Goal: Task Accomplishment & Management: Manage account settings

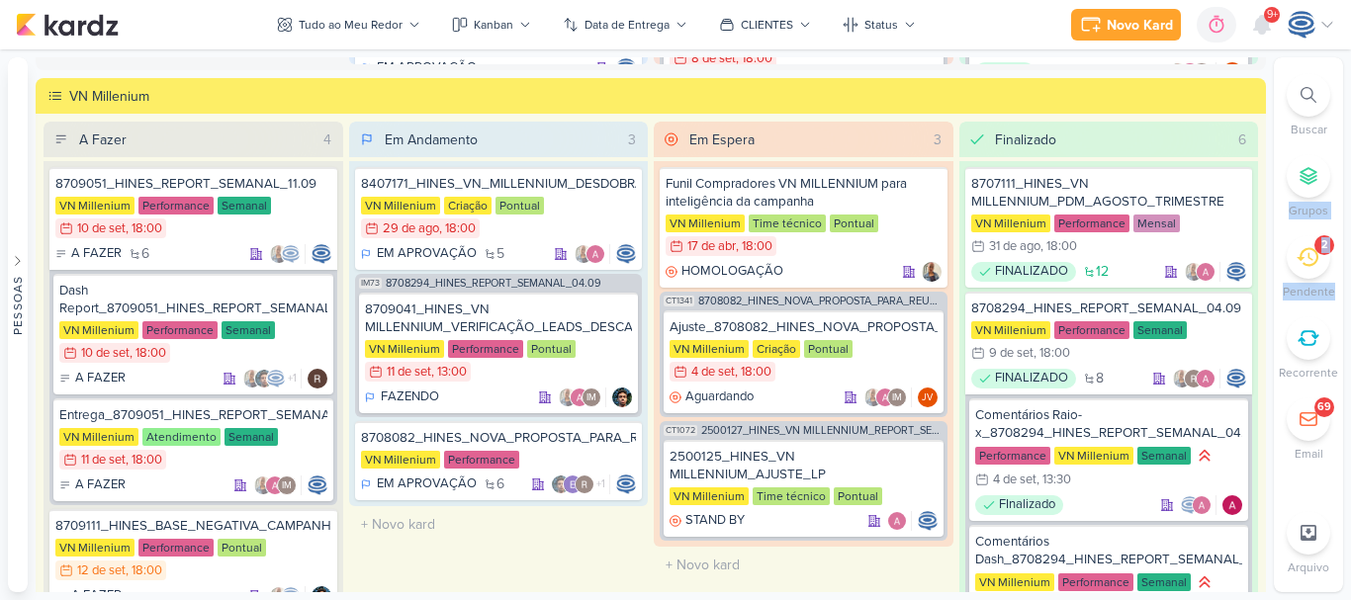
scroll to position [61, 0]
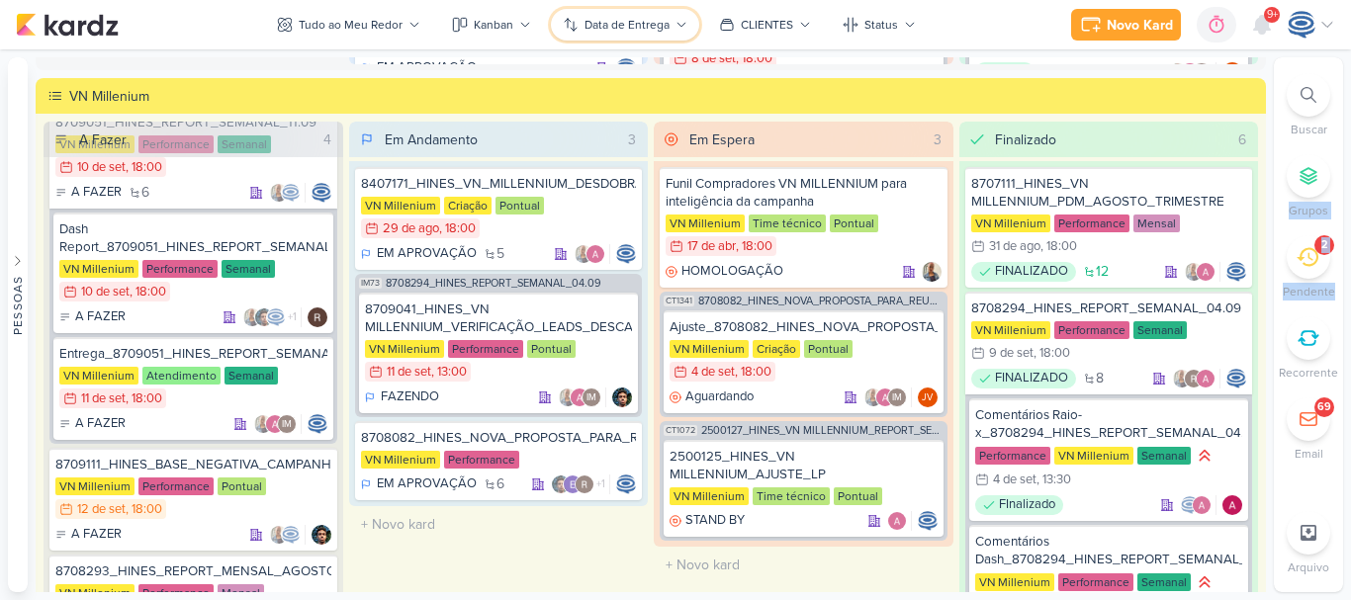
click at [658, 29] on div "Data de Entrega" at bounding box center [626, 25] width 85 height 18
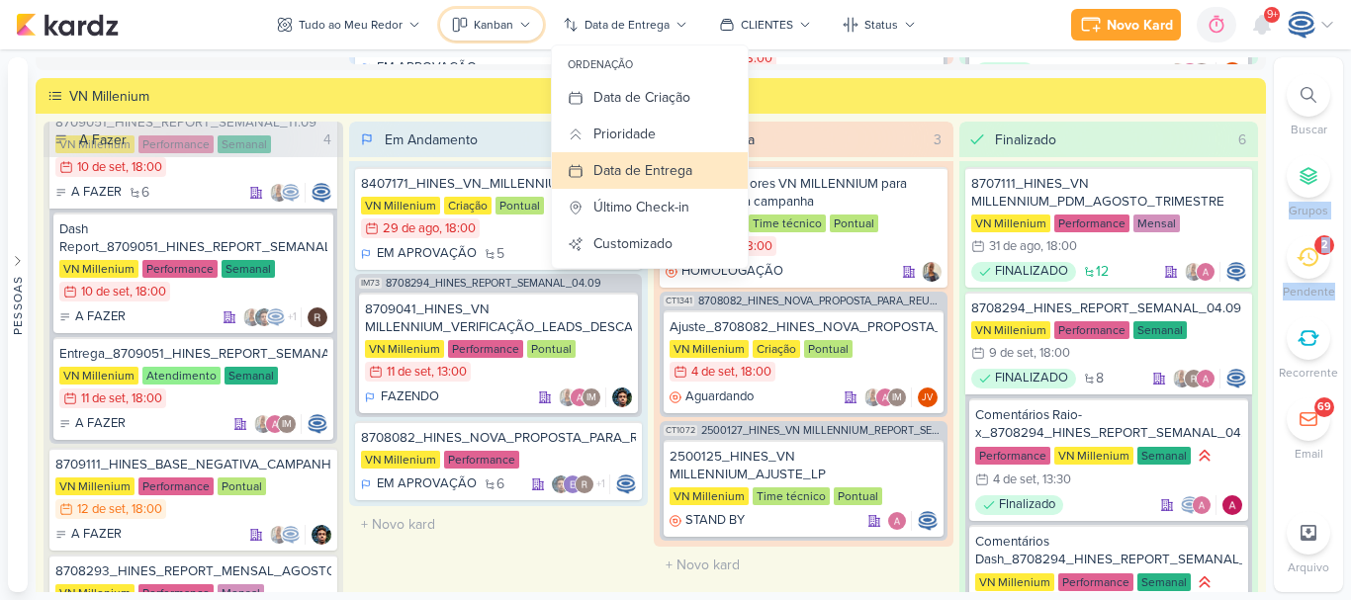
click at [483, 26] on div "Kanban" at bounding box center [494, 25] width 40 height 18
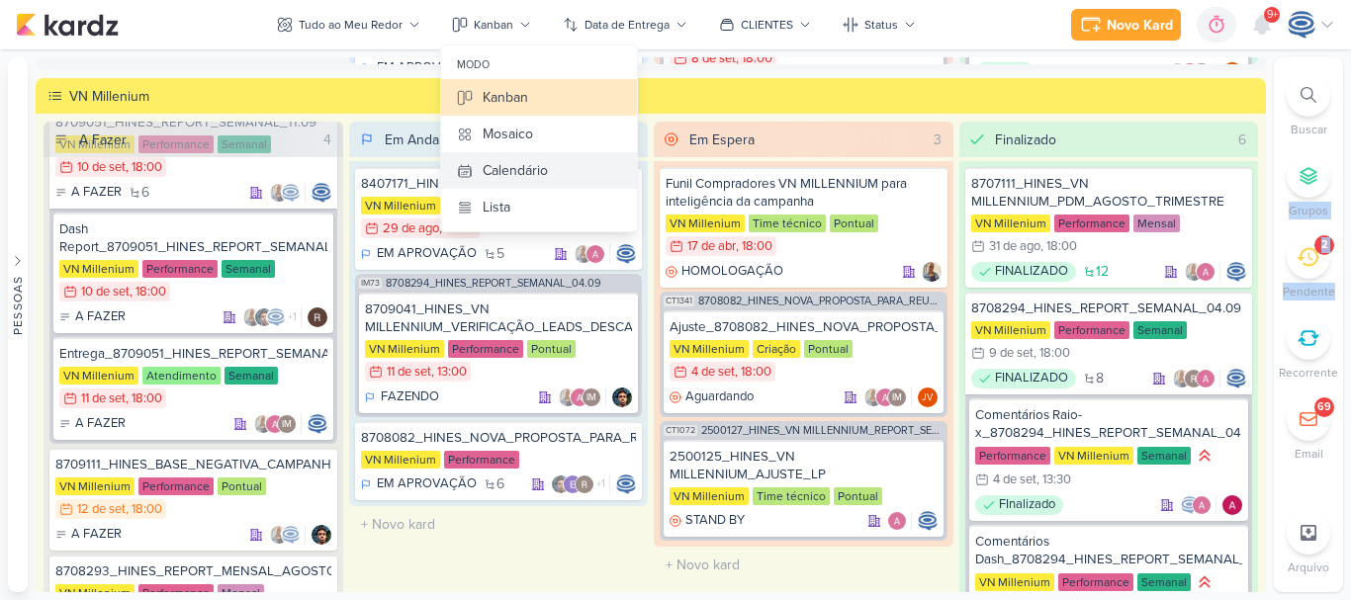
click at [526, 174] on div "Calendário" at bounding box center [515, 170] width 65 height 21
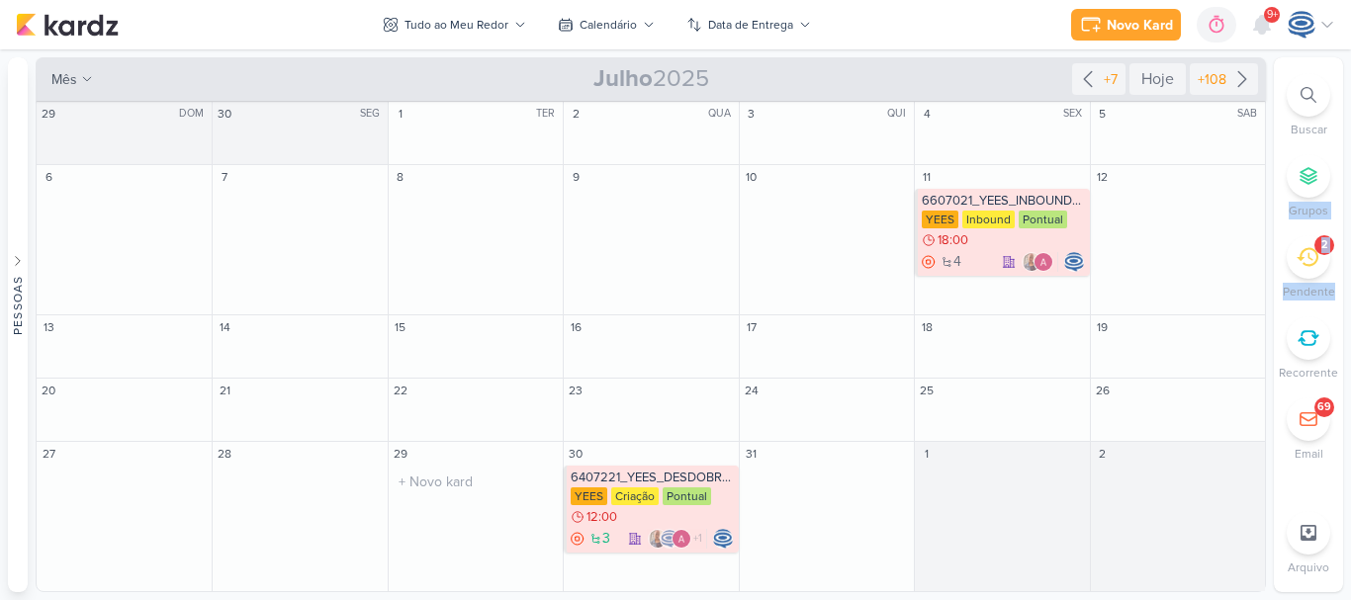
scroll to position [0, 0]
click at [1084, 81] on icon at bounding box center [1088, 79] width 24 height 24
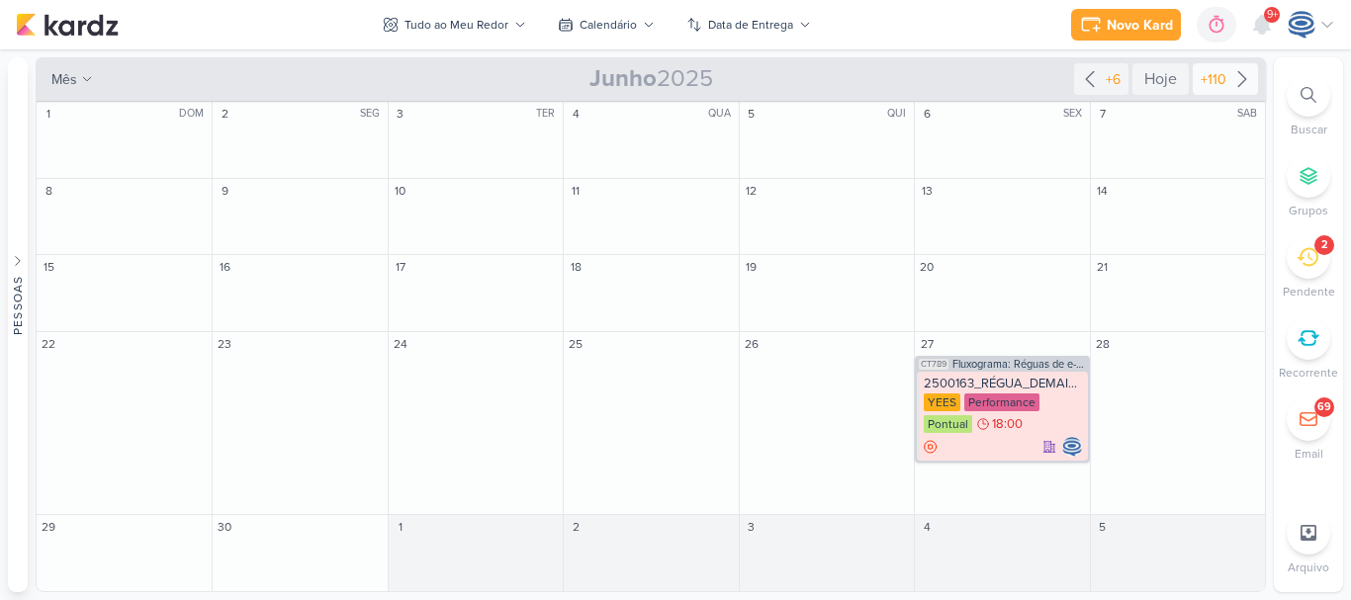
click at [1228, 78] on div "+110" at bounding box center [1214, 79] width 34 height 21
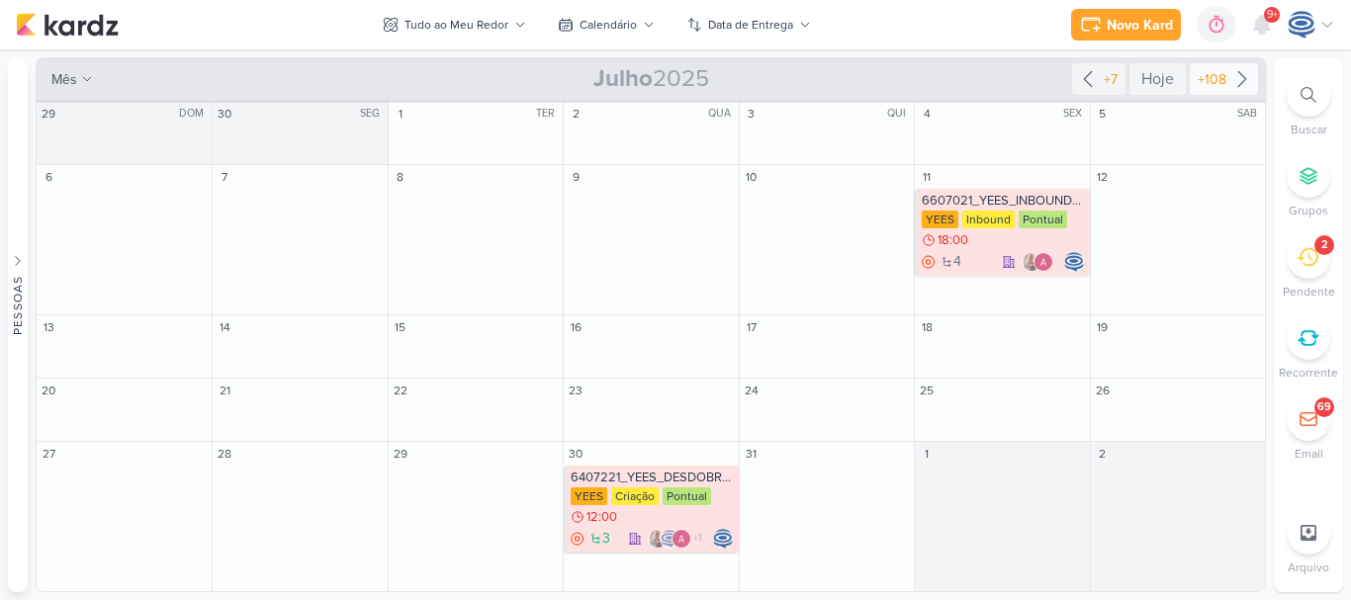
click at [1228, 78] on div "+108" at bounding box center [1212, 79] width 37 height 21
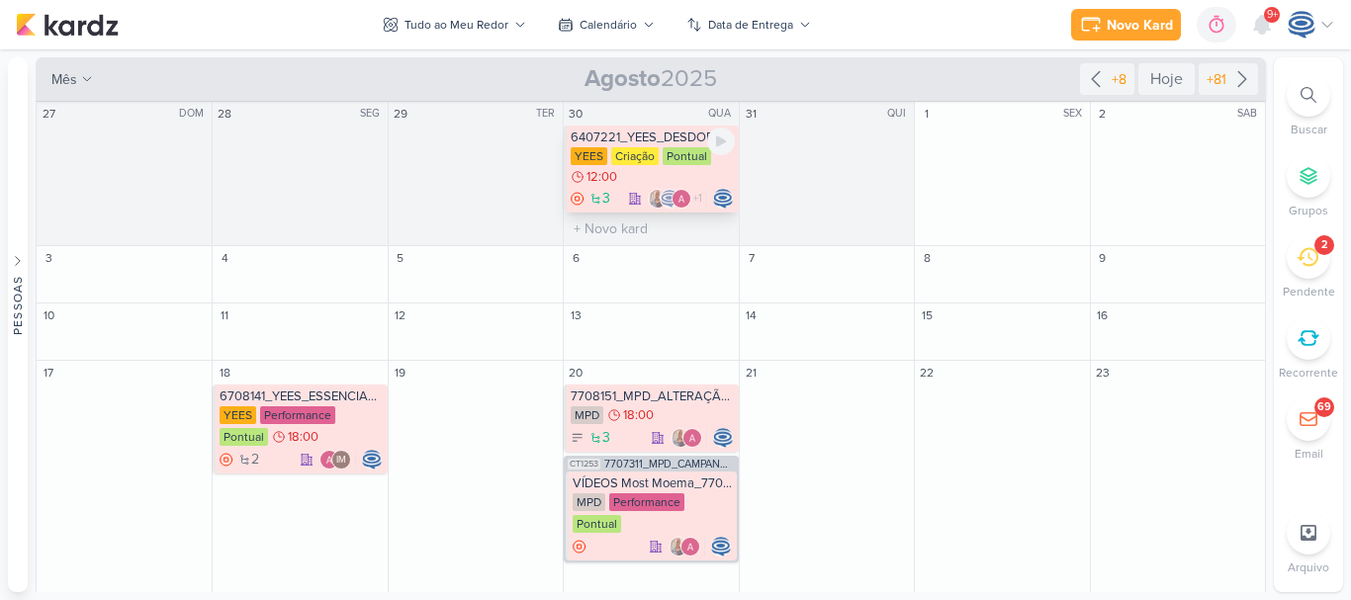
click at [663, 178] on div "YEES Criação Pontual 12:00" at bounding box center [652, 167] width 163 height 40
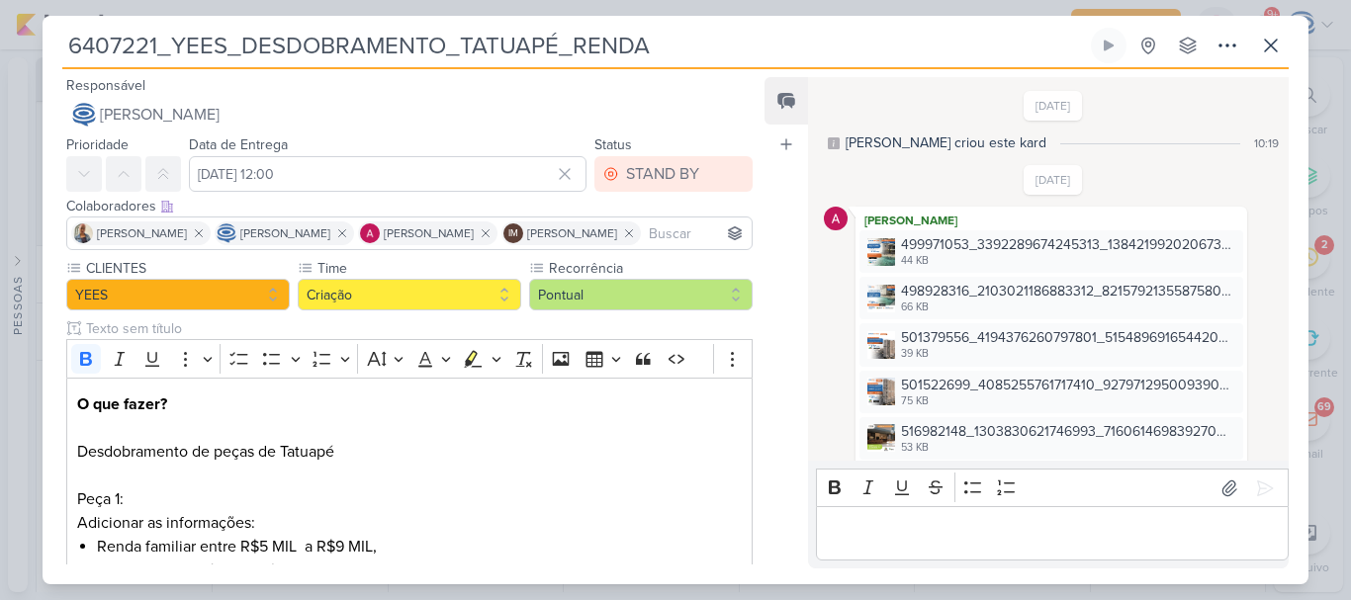
scroll to position [1952, 0]
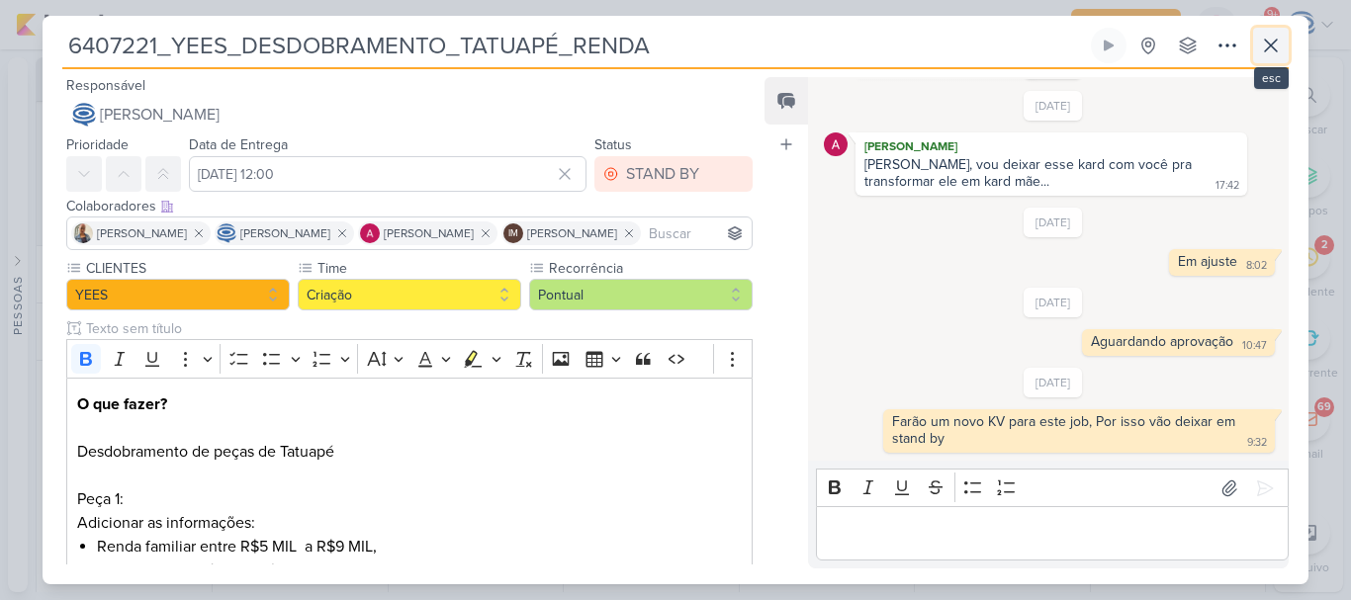
click at [1266, 39] on icon at bounding box center [1271, 46] width 24 height 24
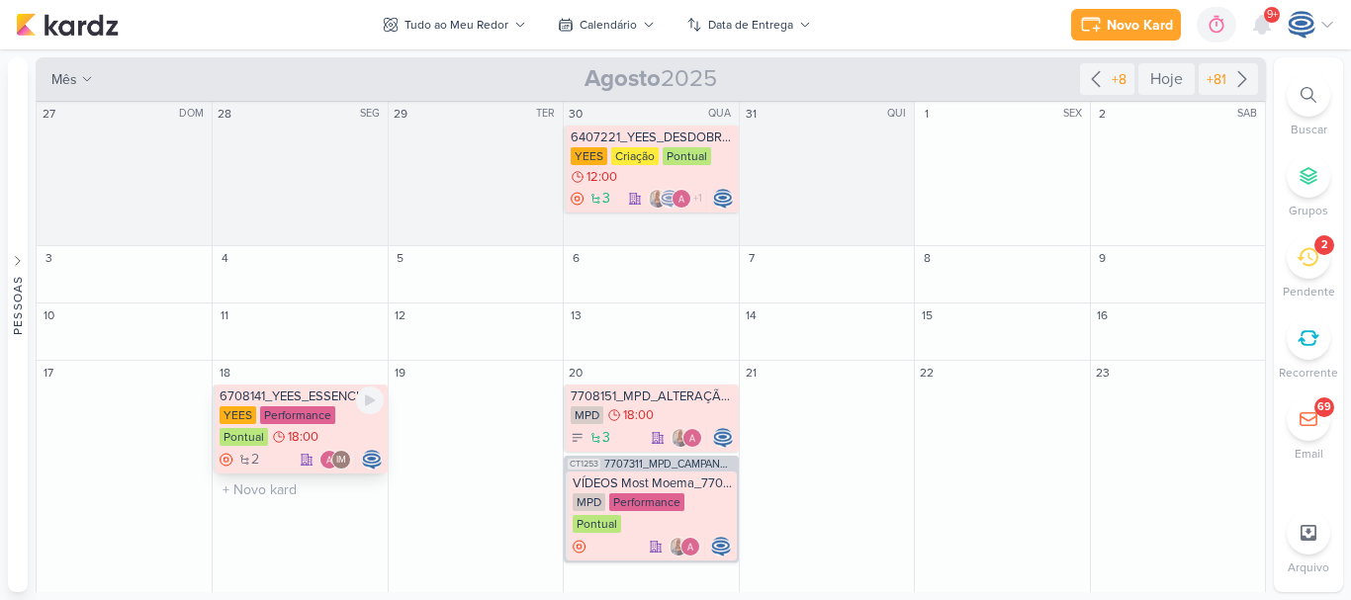
click at [307, 434] on span "18:00" at bounding box center [303, 437] width 31 height 14
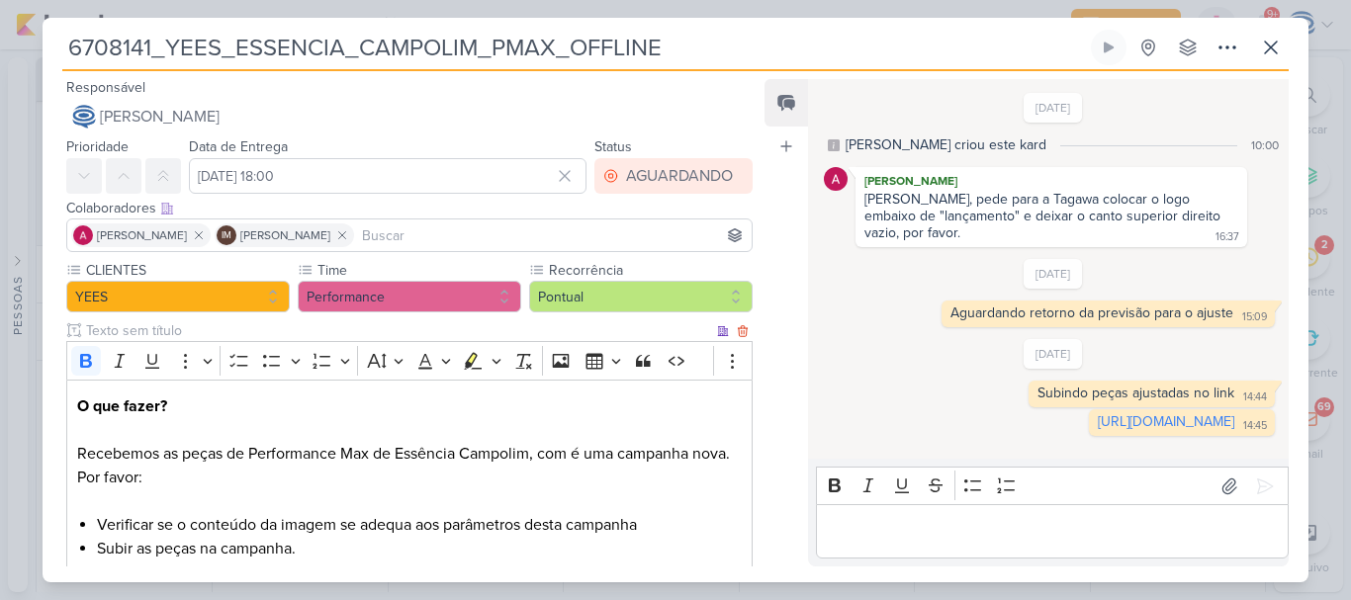
scroll to position [398, 0]
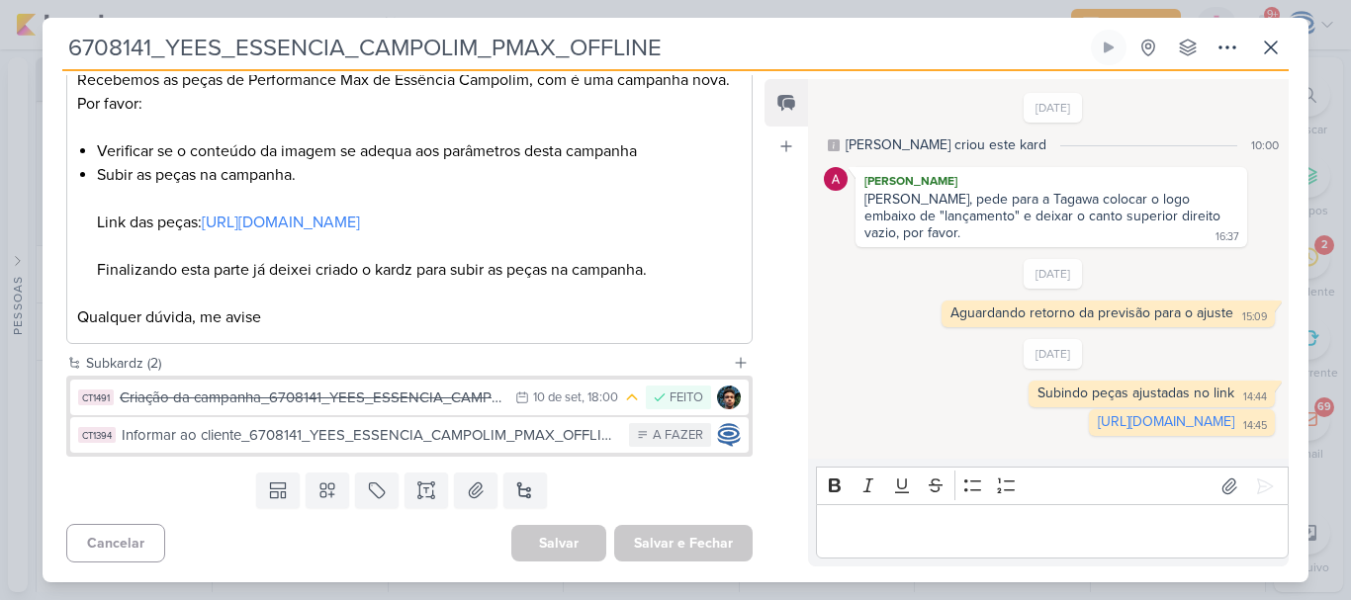
drag, startPoint x: 683, startPoint y: 47, endPoint x: 62, endPoint y: 44, distance: 621.1
click at [62, 44] on input "6708141_YEES_ESSENCIA_CAMPOLIM_PMAX_OFFLINE" at bounding box center [574, 48] width 1025 height 36
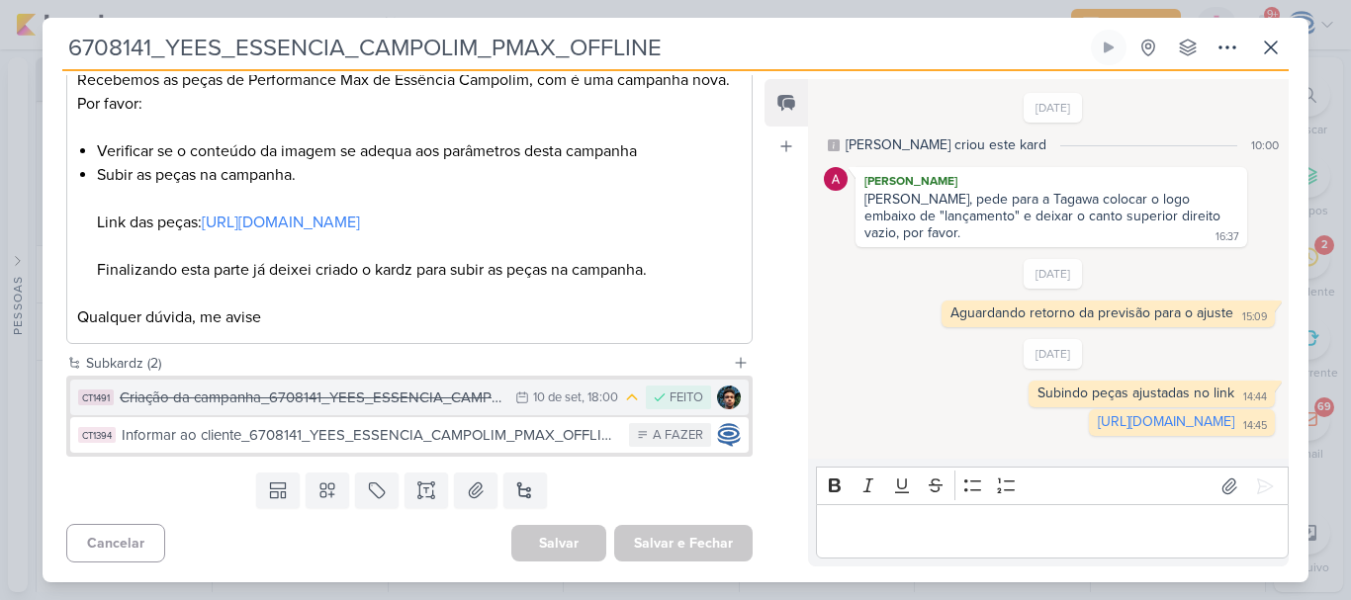
click at [239, 408] on button "CT1491 Criação da campanha_6708141_YEES_ESSENCIA_CAMPOLIM_PMAX_OFFLINE 10/9 10 …" at bounding box center [409, 398] width 678 height 36
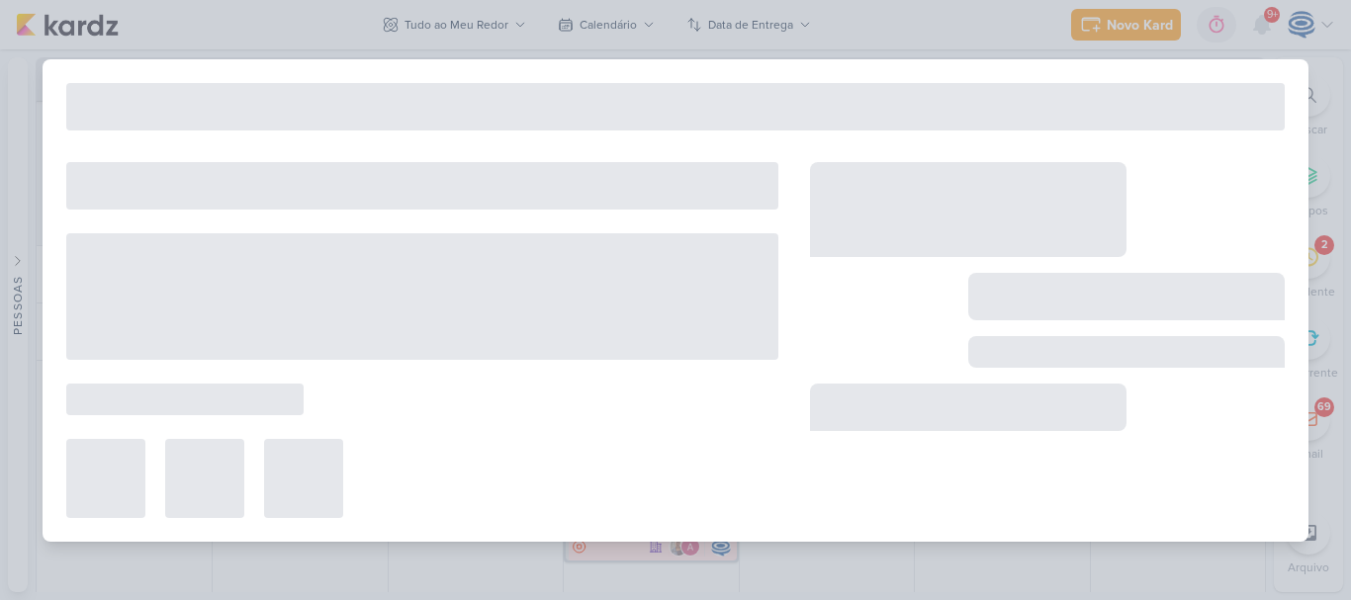
type input "Criação da campanha_6708141_YEES_ESSENCIA_CAMPOLIM_PMAX_OFFLINE"
type input "10 de setembro de 2025 às 18:00"
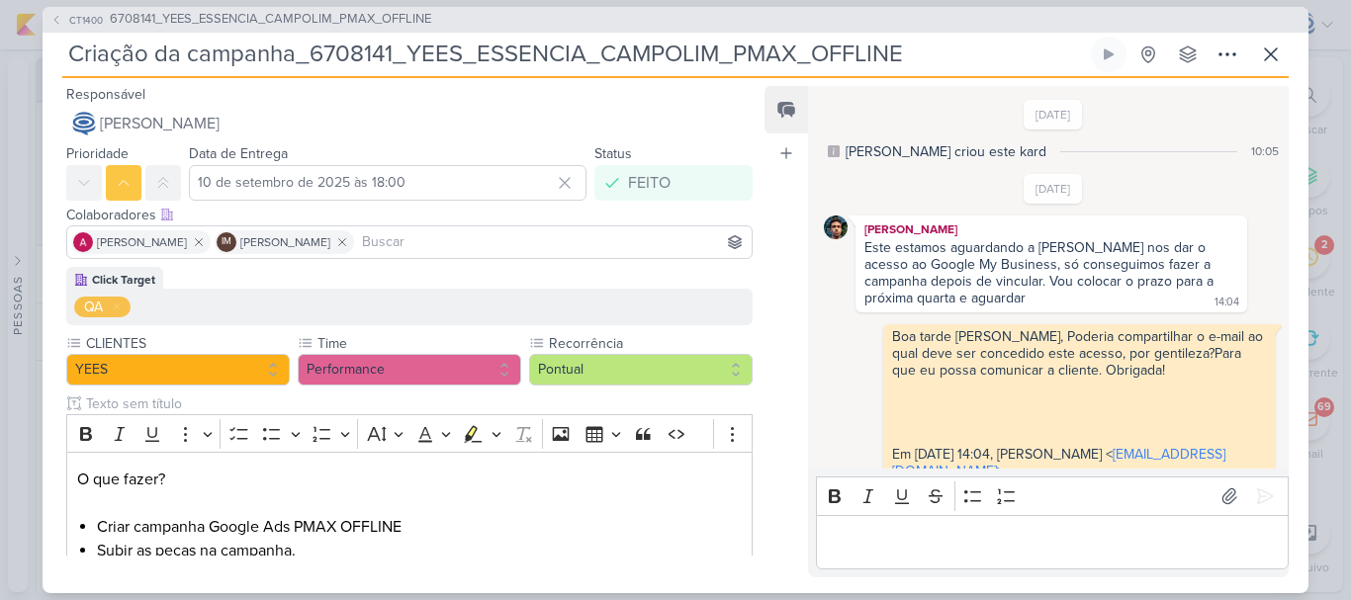
scroll to position [643, 0]
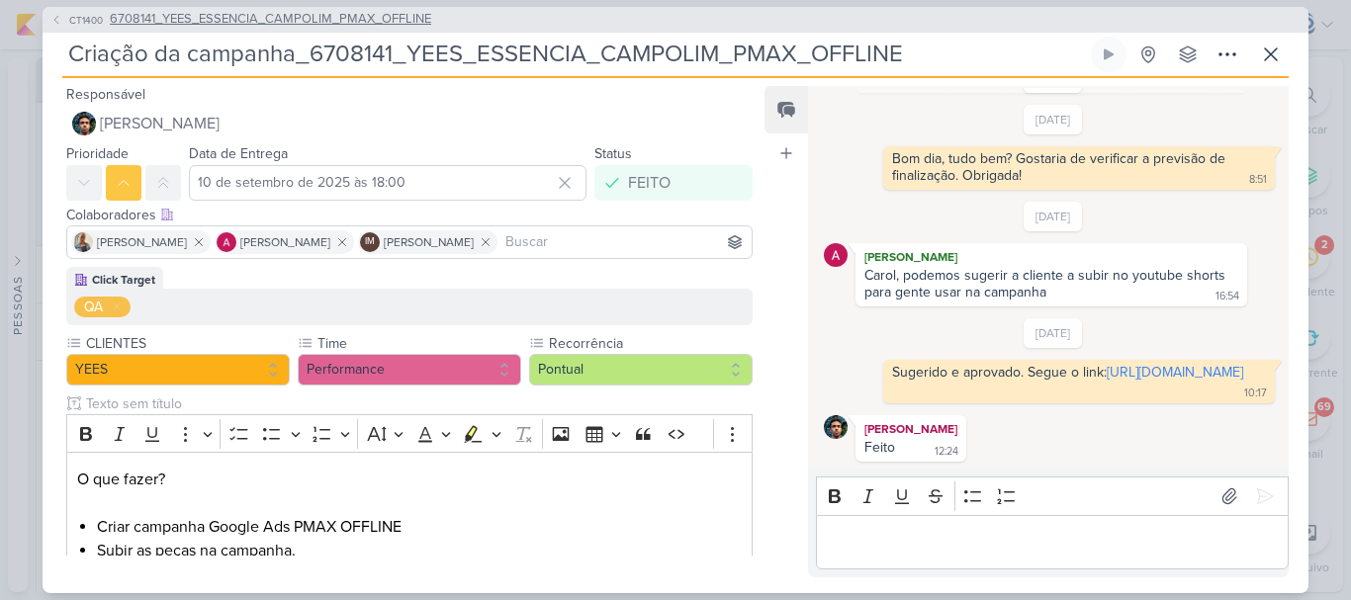
click at [324, 14] on span "6708141_YEES_ESSENCIA_CAMPOLIM_PMAX_OFFLINE" at bounding box center [270, 20] width 321 height 20
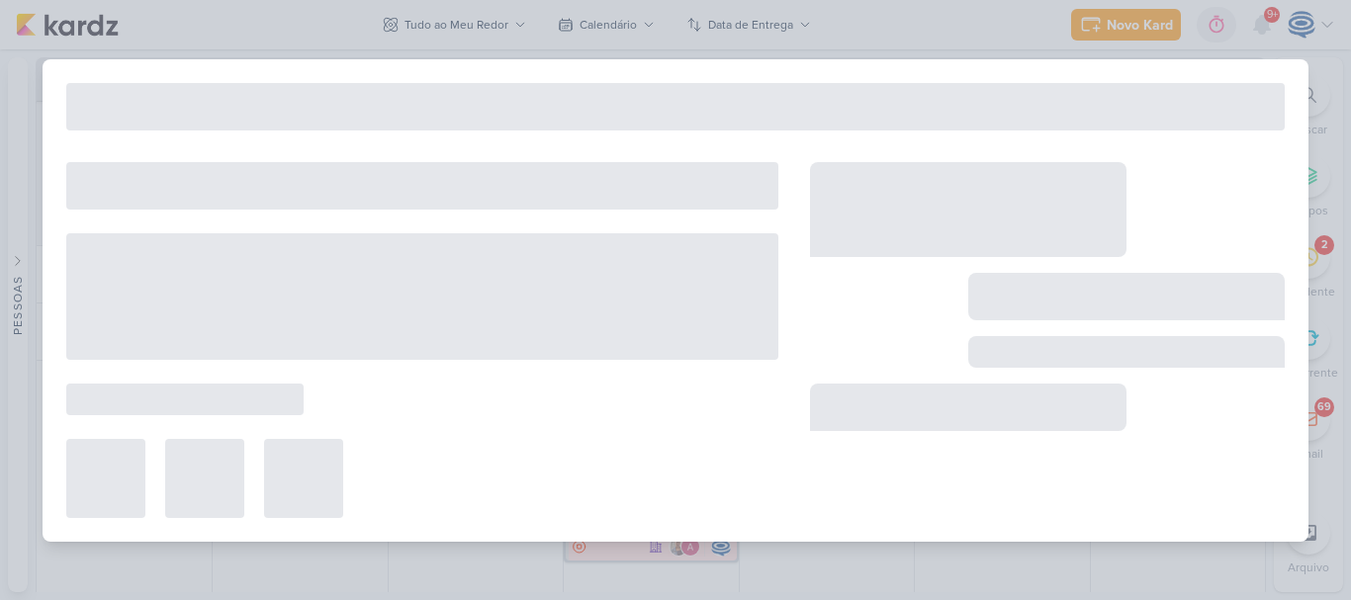
type input "6708141_YEES_ESSENCIA_CAMPOLIM_PMAX_OFFLINE"
type input "18 de agosto de 2025 às 18:00"
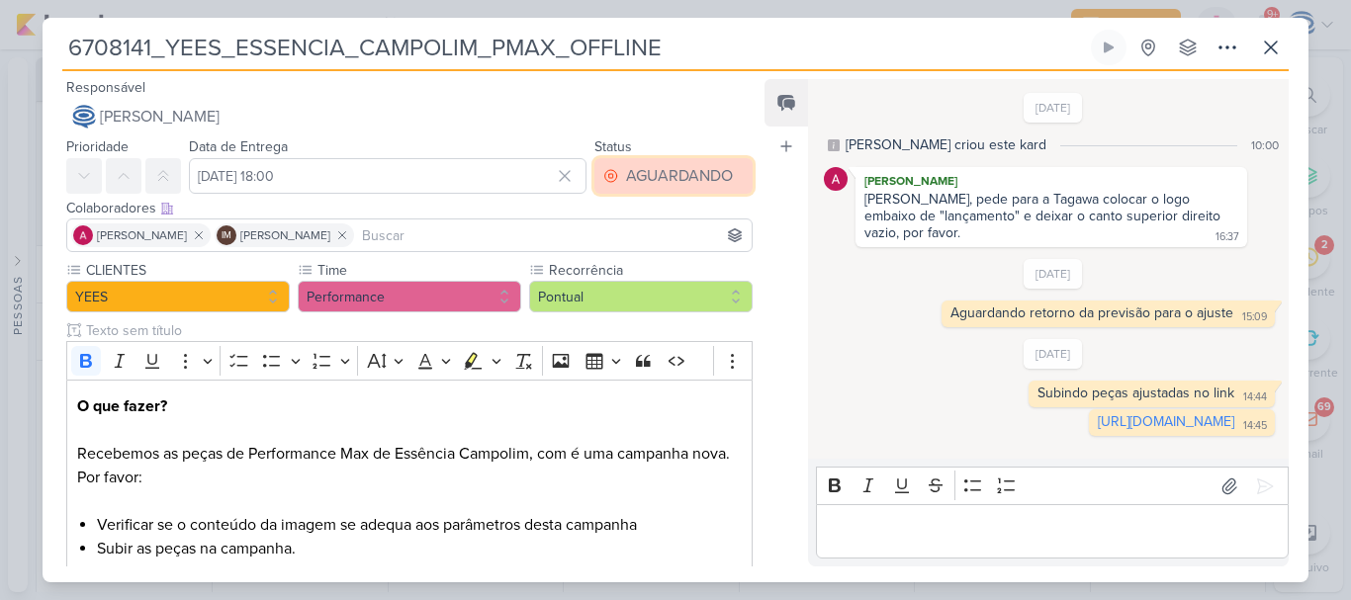
click at [648, 186] on div "AGUARDANDO" at bounding box center [679, 176] width 107 height 24
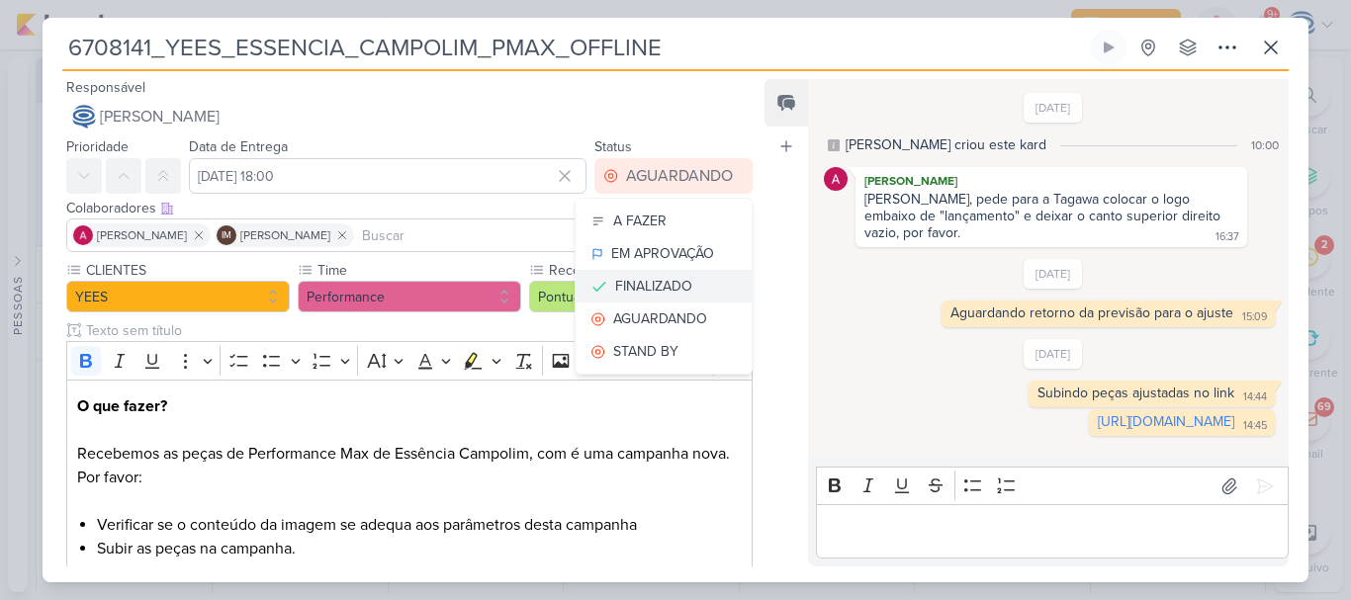
click at [659, 297] on button "FINALIZADO" at bounding box center [664, 286] width 176 height 33
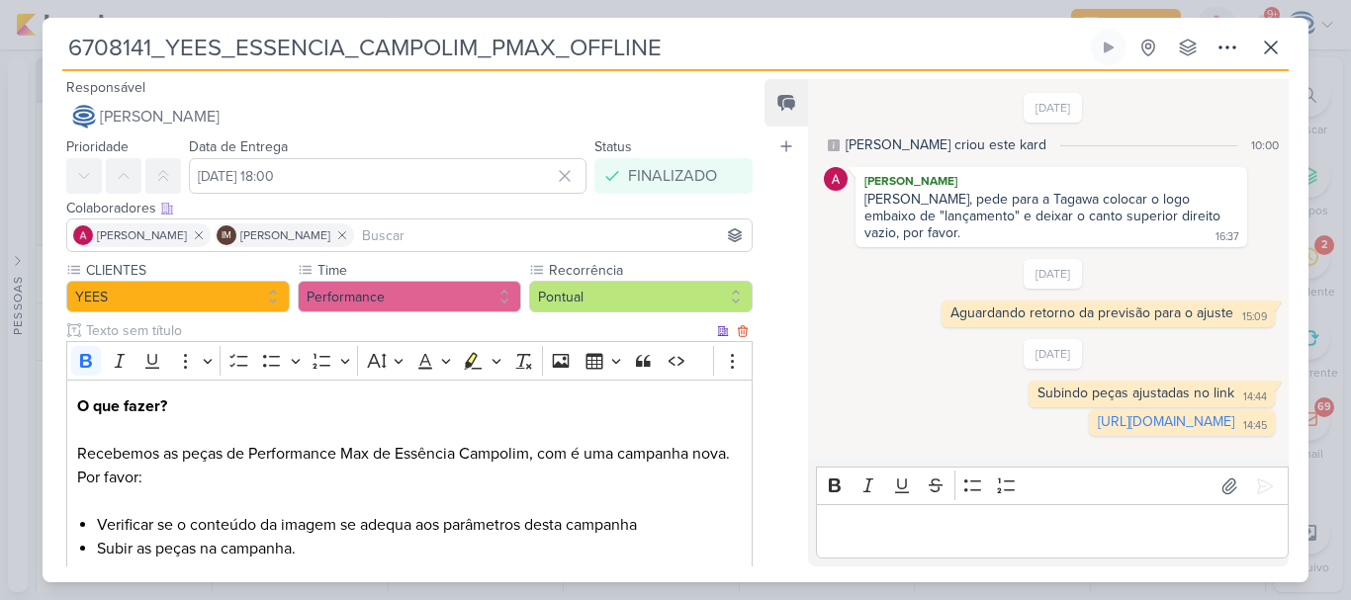
scroll to position [398, 0]
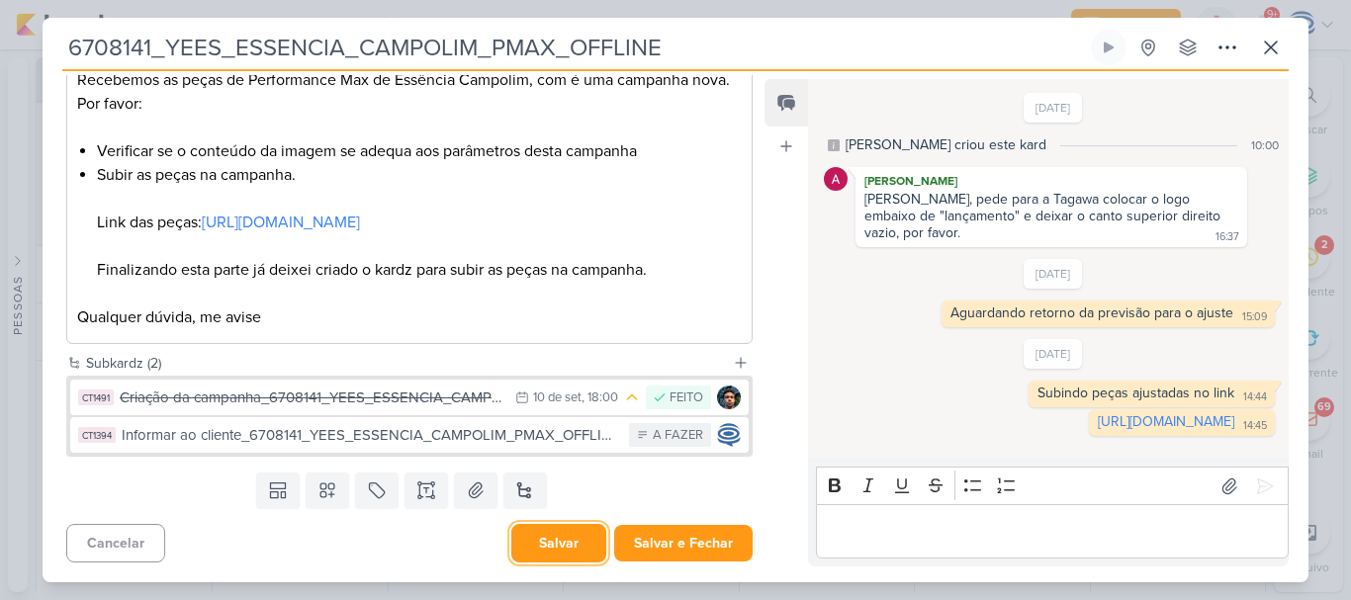
click at [566, 552] on button "Salvar" at bounding box center [558, 543] width 95 height 39
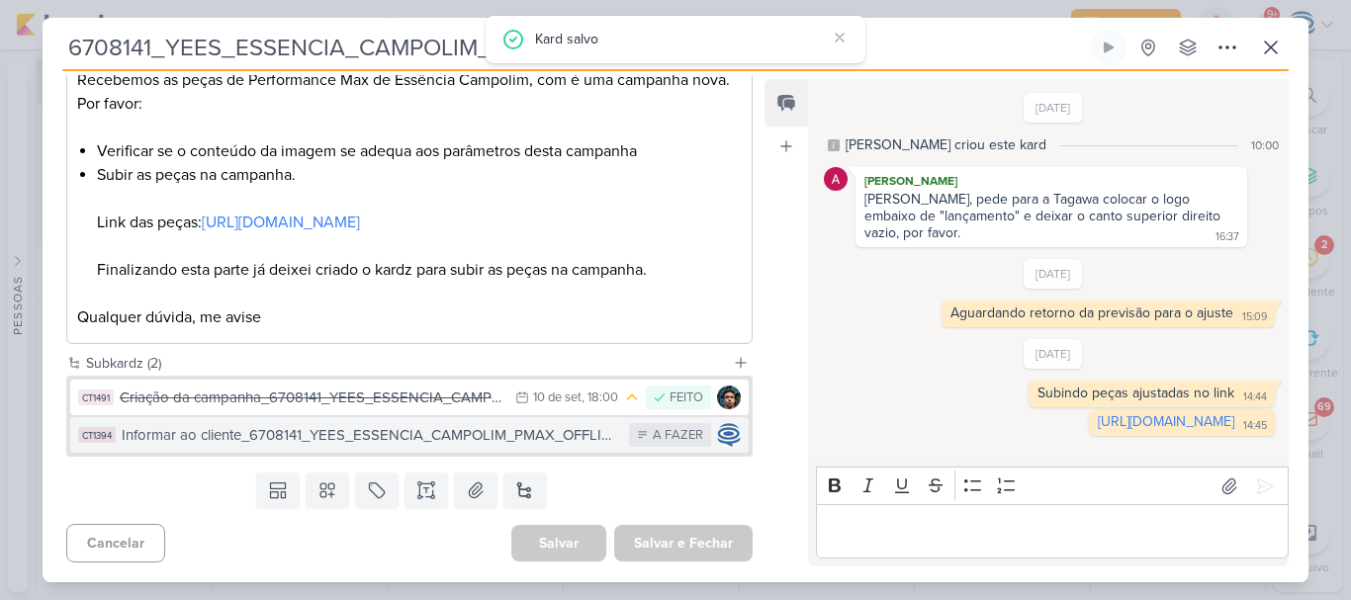
click at [497, 430] on div "Informar ao cliente_6708141_YEES_ESSENCIA_CAMPOLIM_PMAX_OFFLINE" at bounding box center [370, 435] width 497 height 23
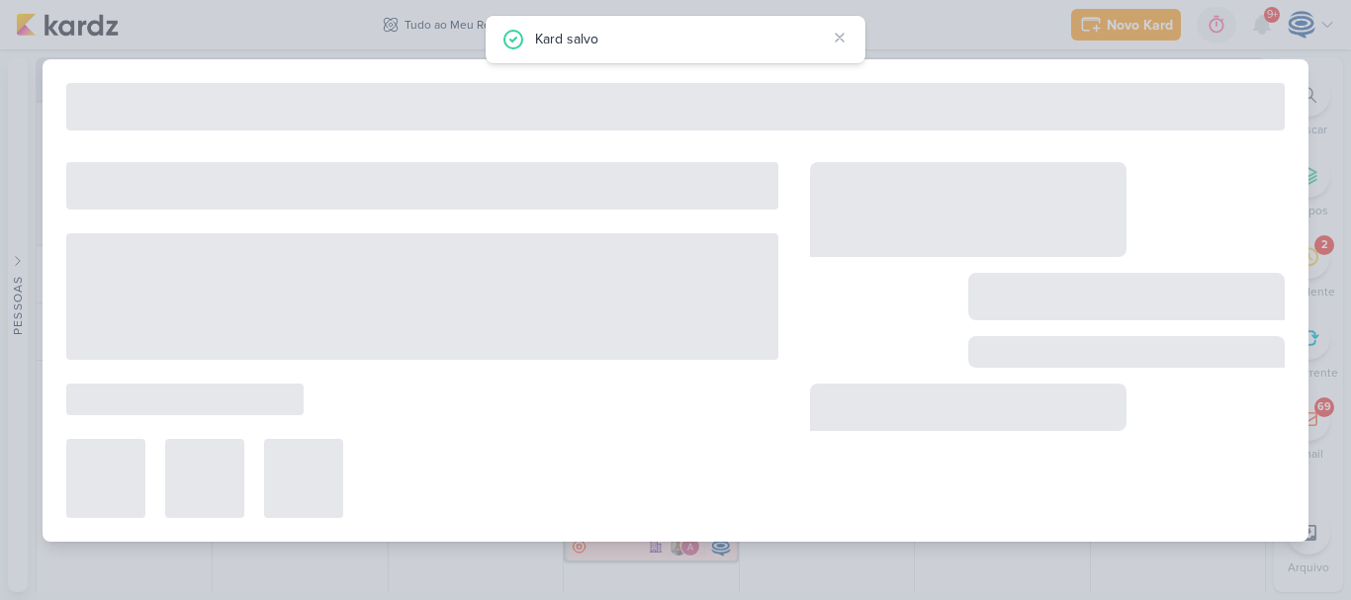
type input "Informar ao cliente_6708141_YEES_ESSENCIA_CAMPOLIM_PMAX_OFFLINE"
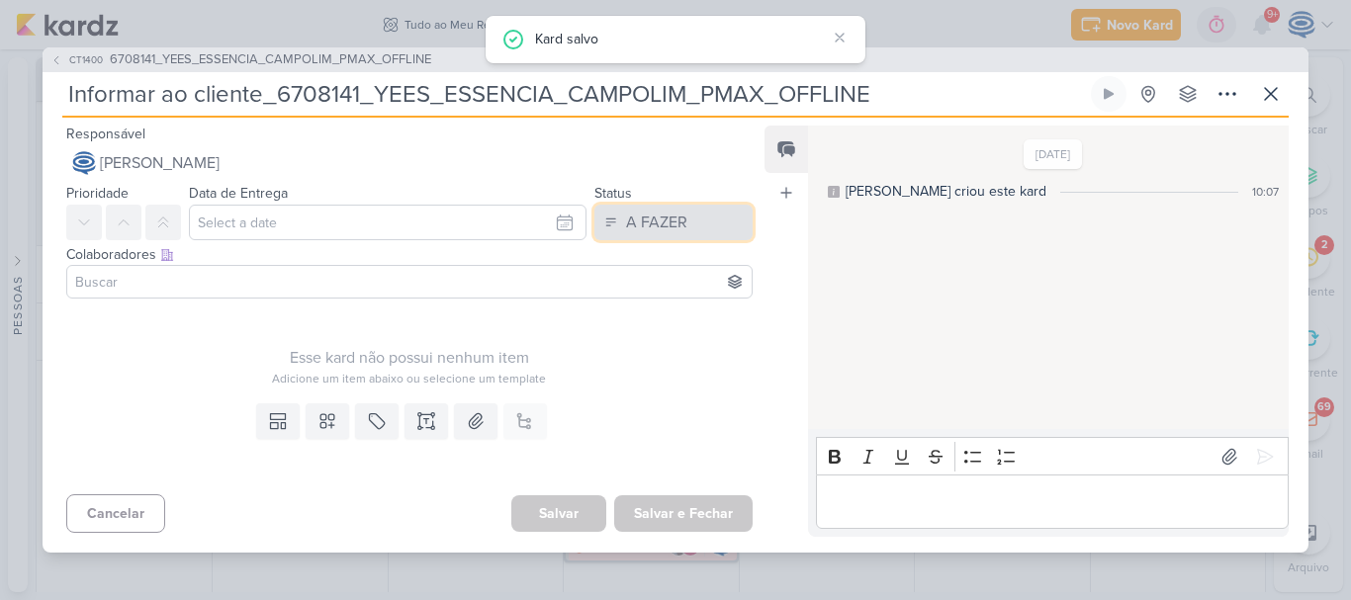
click at [741, 216] on button "A FAZER" at bounding box center [673, 223] width 158 height 36
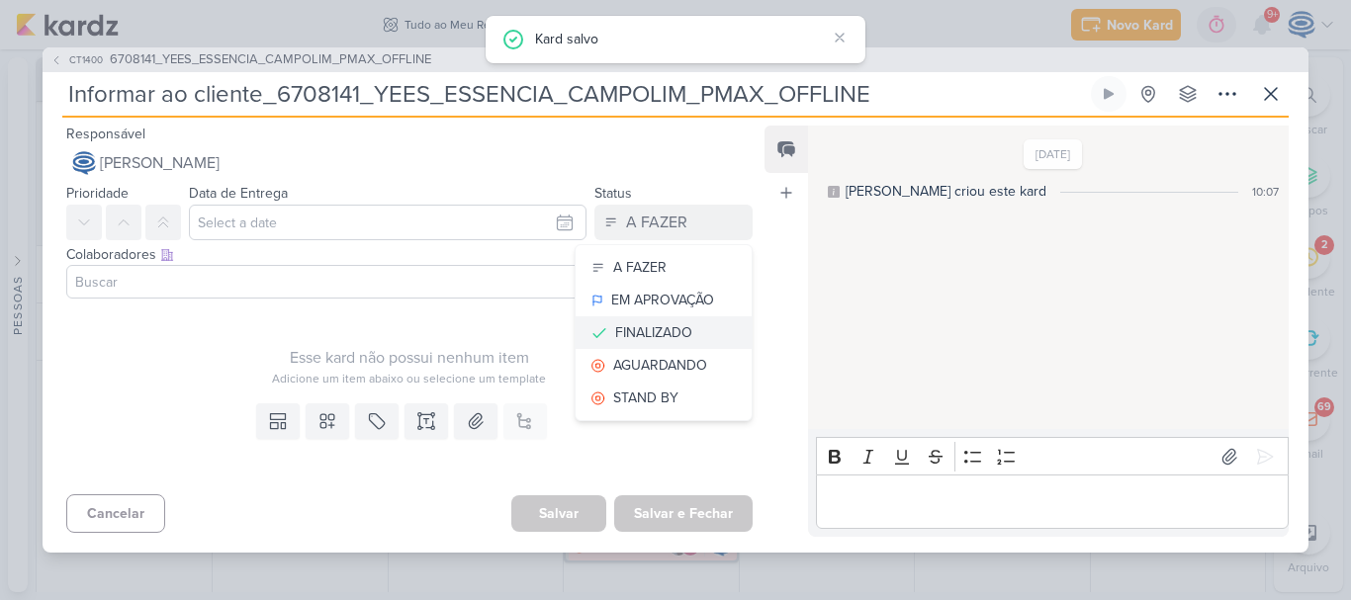
click at [603, 322] on button "FINALIZADO" at bounding box center [664, 332] width 176 height 33
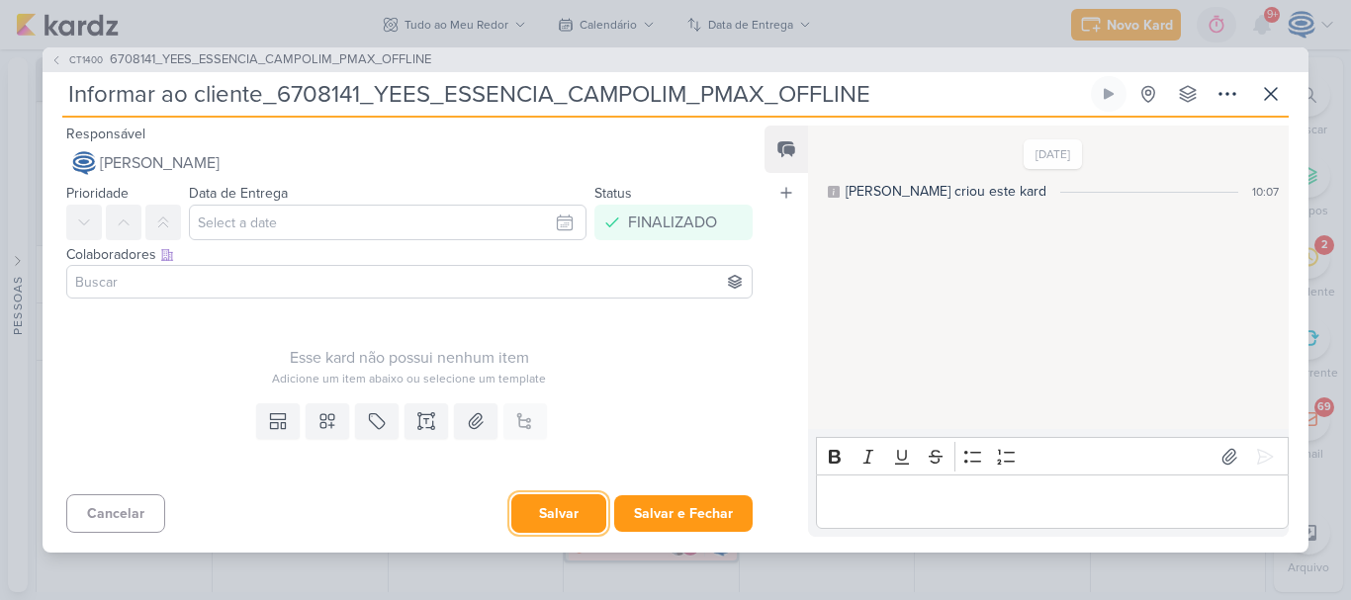
click at [563, 512] on button "Salvar" at bounding box center [558, 513] width 95 height 39
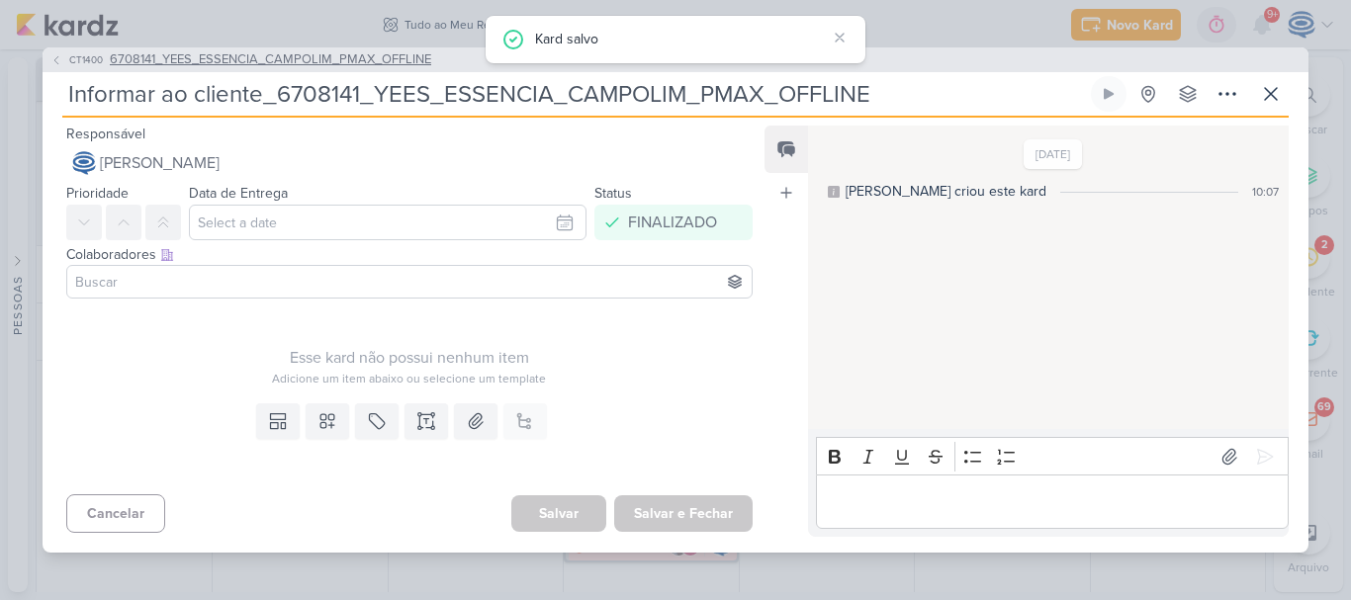
click at [354, 62] on span "6708141_YEES_ESSENCIA_CAMPOLIM_PMAX_OFFLINE" at bounding box center [270, 60] width 321 height 20
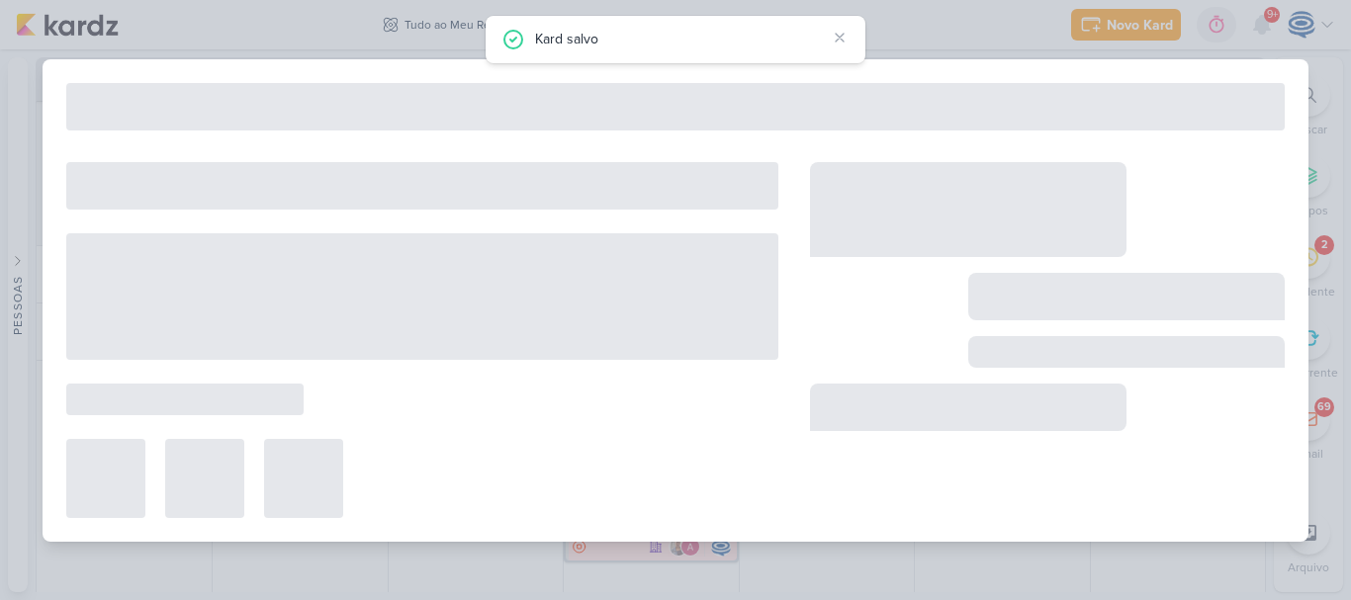
type input "6708141_YEES_ESSENCIA_CAMPOLIM_PMAX_OFFLINE"
type input "18 de agosto de 2025 às 18:00"
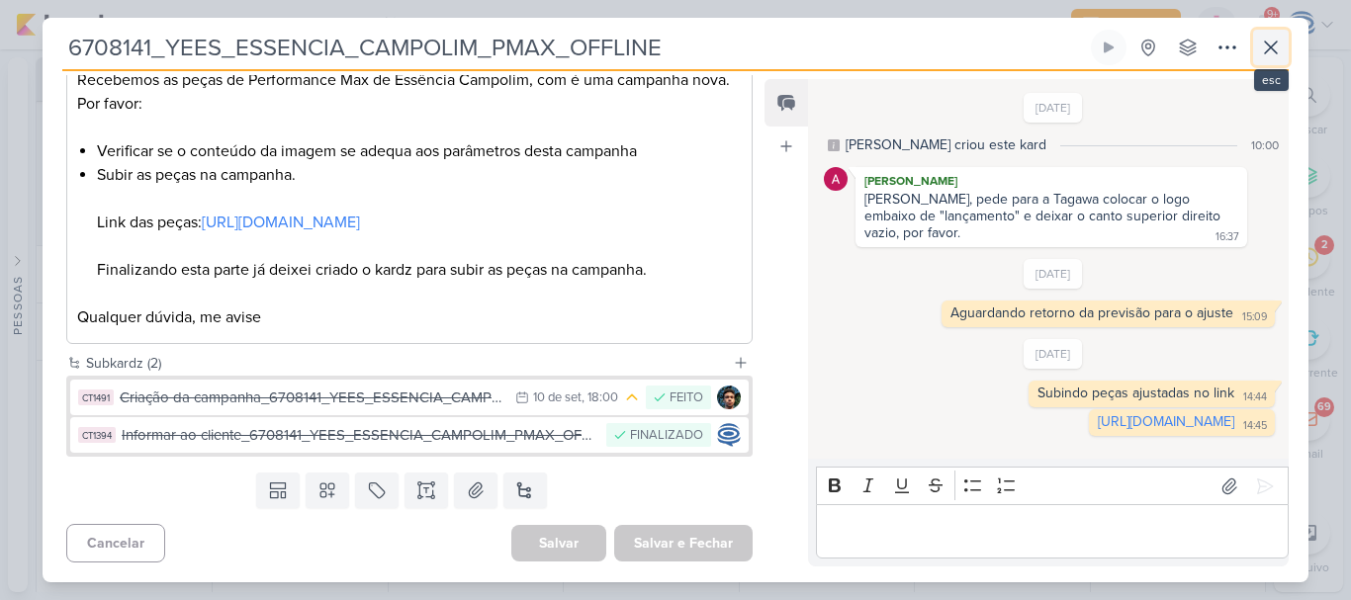
click at [1271, 38] on icon at bounding box center [1271, 48] width 24 height 24
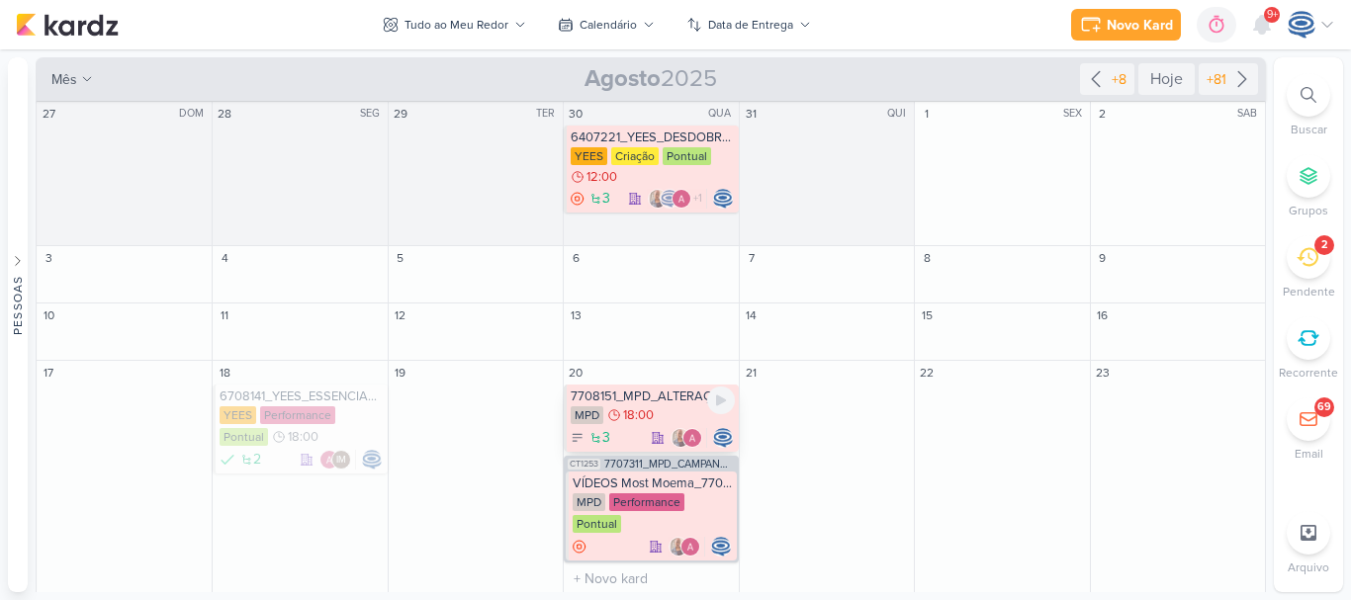
click at [696, 409] on div "MPD 18:00" at bounding box center [652, 416] width 163 height 20
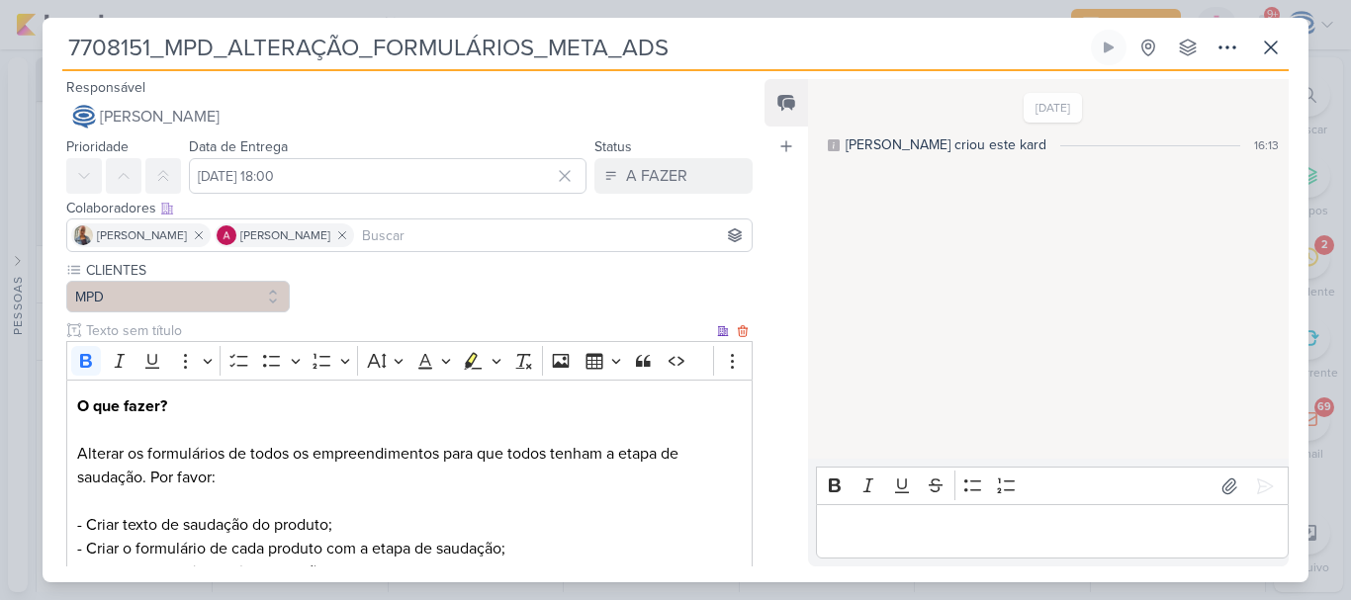
scroll to position [316, 0]
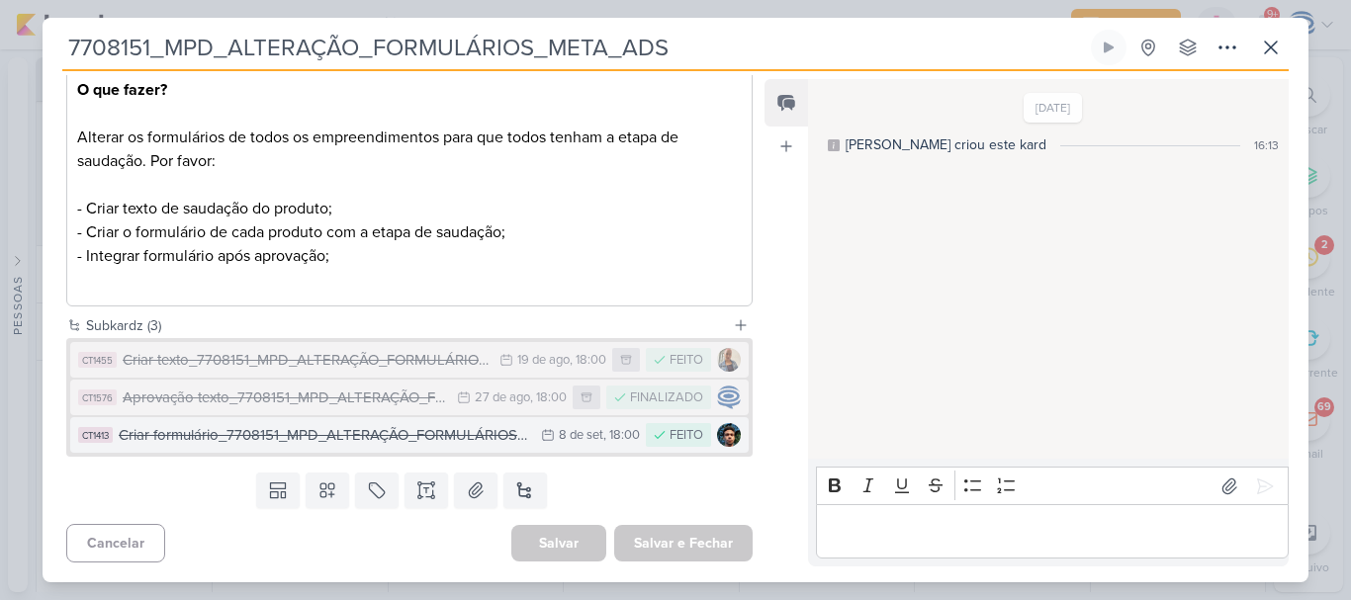
click at [360, 435] on div "Criar formulário_7708151_MPD_ALTERAÇÃO_FORMULÁRIOS_META_ADS" at bounding box center [325, 435] width 412 height 23
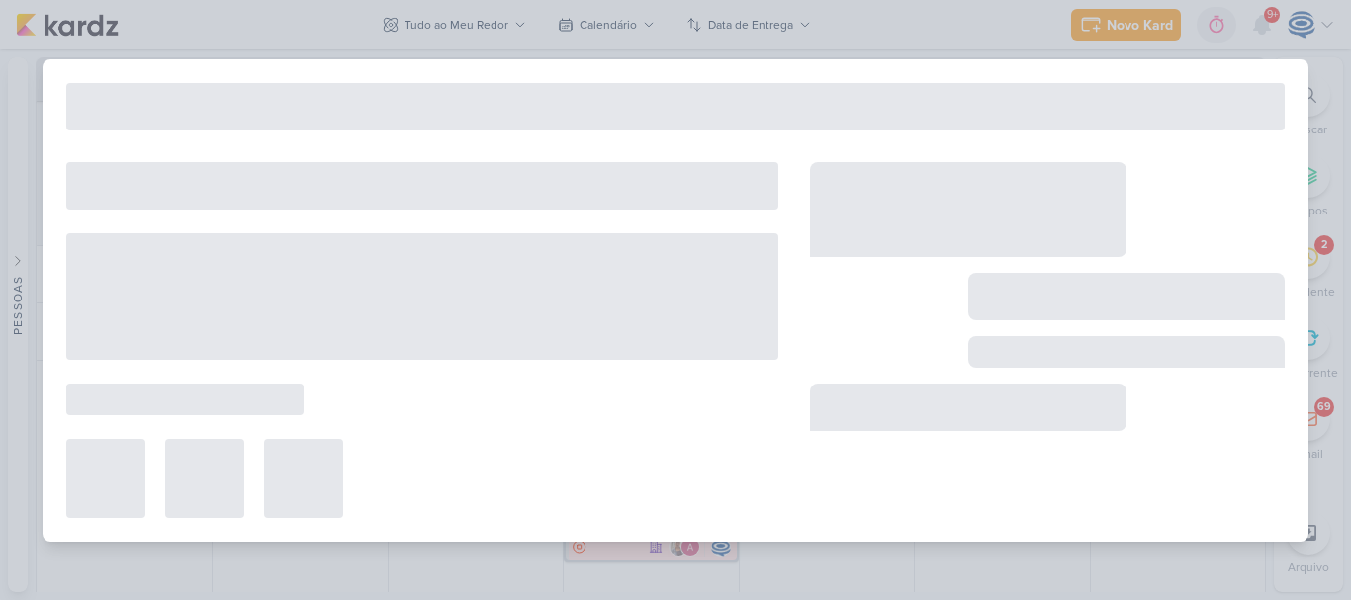
type input "Criar formulário_7708151_MPD_ALTERAÇÃO_FORMULÁRIOS_META_ADS"
type input "8 de setembro de 2025 às 18:00"
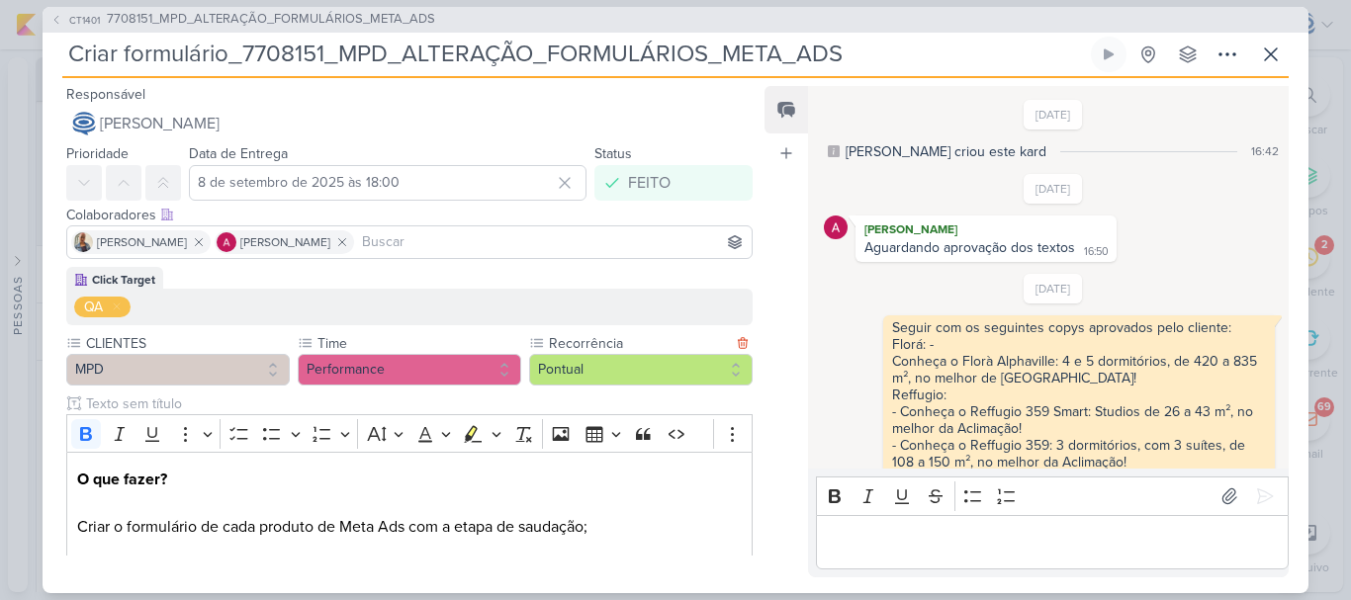
scroll to position [824, 0]
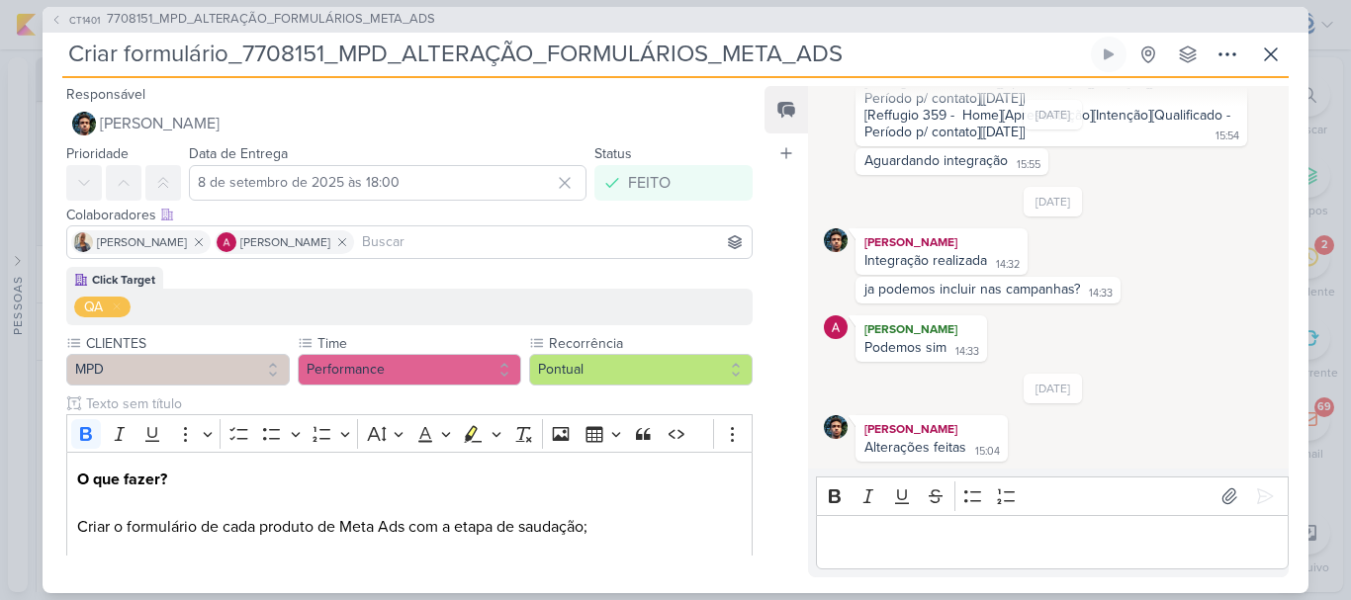
click at [380, 33] on div "CT1401 7708151_MPD_ALTERAÇÃO_FORMULÁRIOS_META_ADS Criar formulário_7708151_MPD_…" at bounding box center [676, 300] width 1266 height 586
click at [383, 25] on span "7708151_MPD_ALTERAÇÃO_FORMULÁRIOS_META_ADS" at bounding box center [271, 20] width 328 height 20
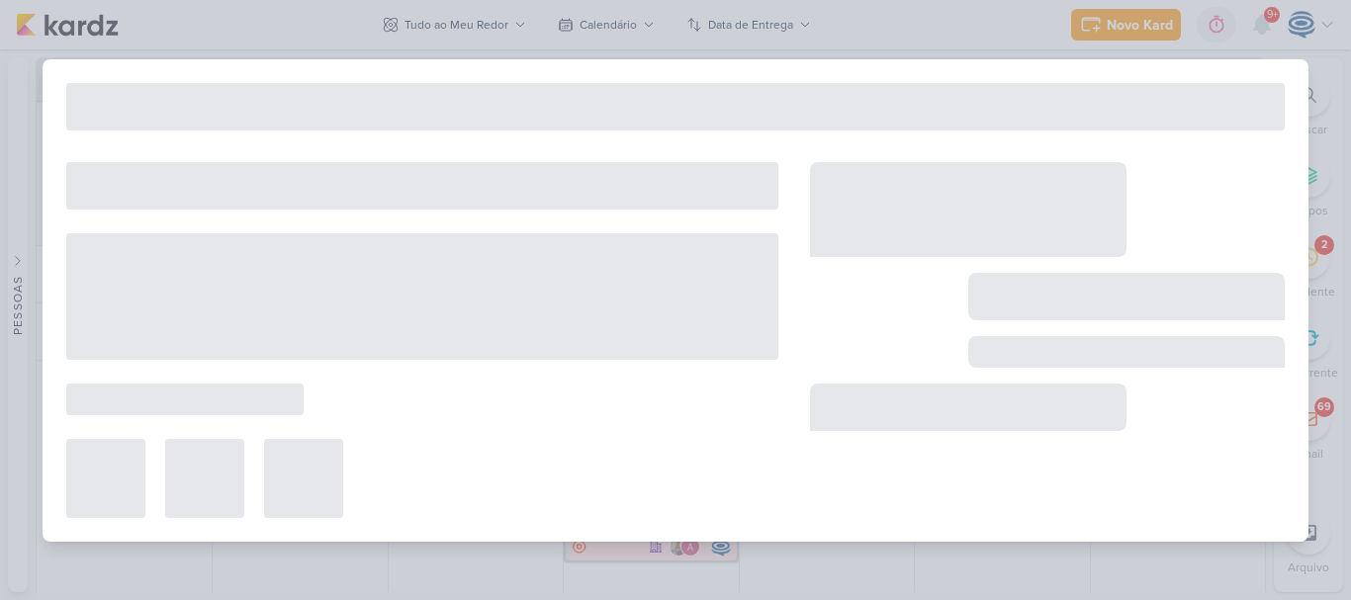
type input "7708151_MPD_ALTERAÇÃO_FORMULÁRIOS_META_ADS"
type input "20 de agosto de 2025 às 18:00"
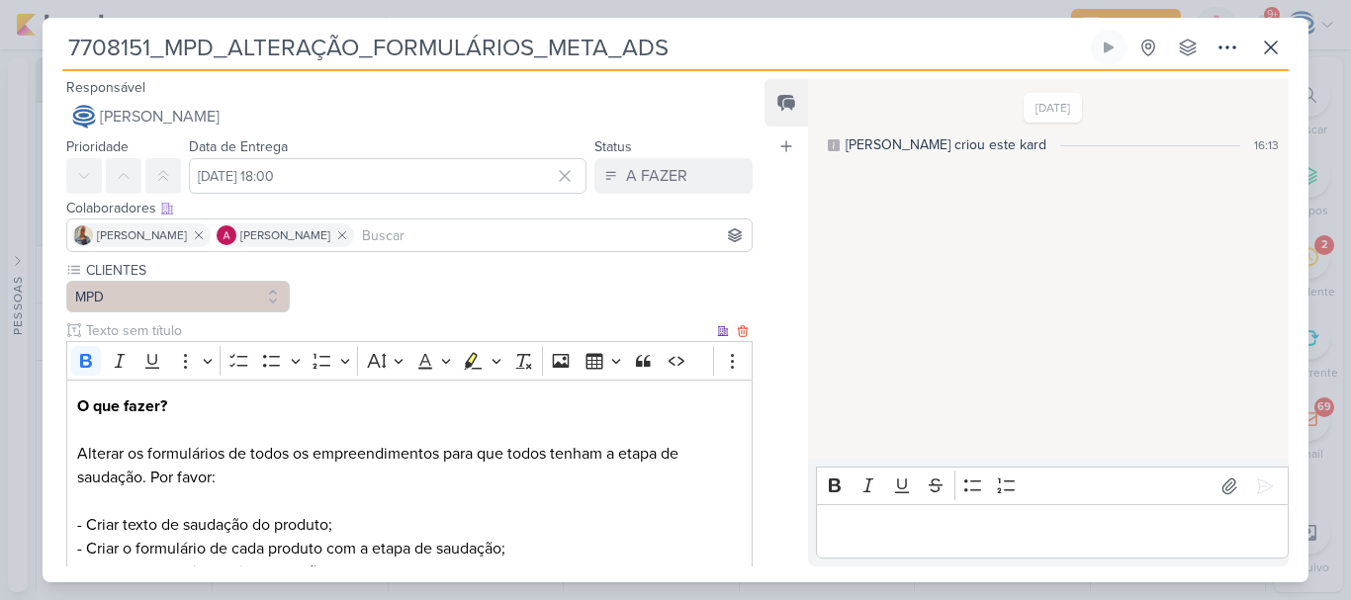
scroll to position [316, 0]
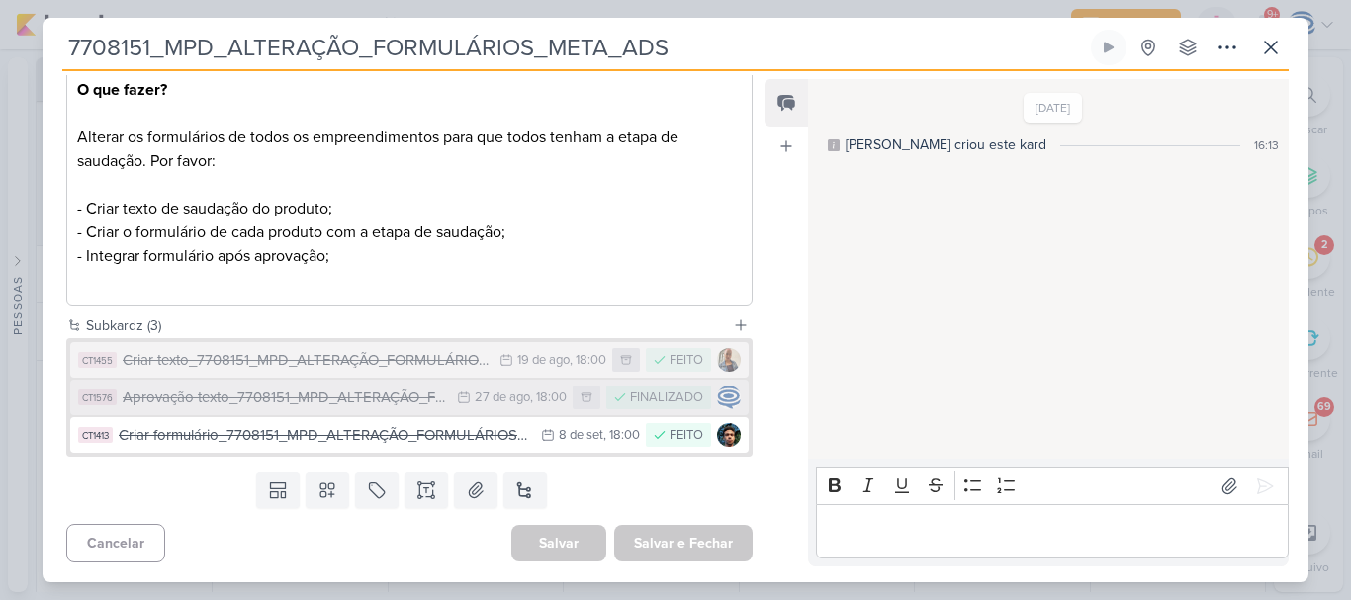
click at [244, 405] on div "Aprovação texto_7708151_MPD_ALTERAÇÃO_FORMULÁRIOS_META_ADS" at bounding box center [285, 398] width 324 height 23
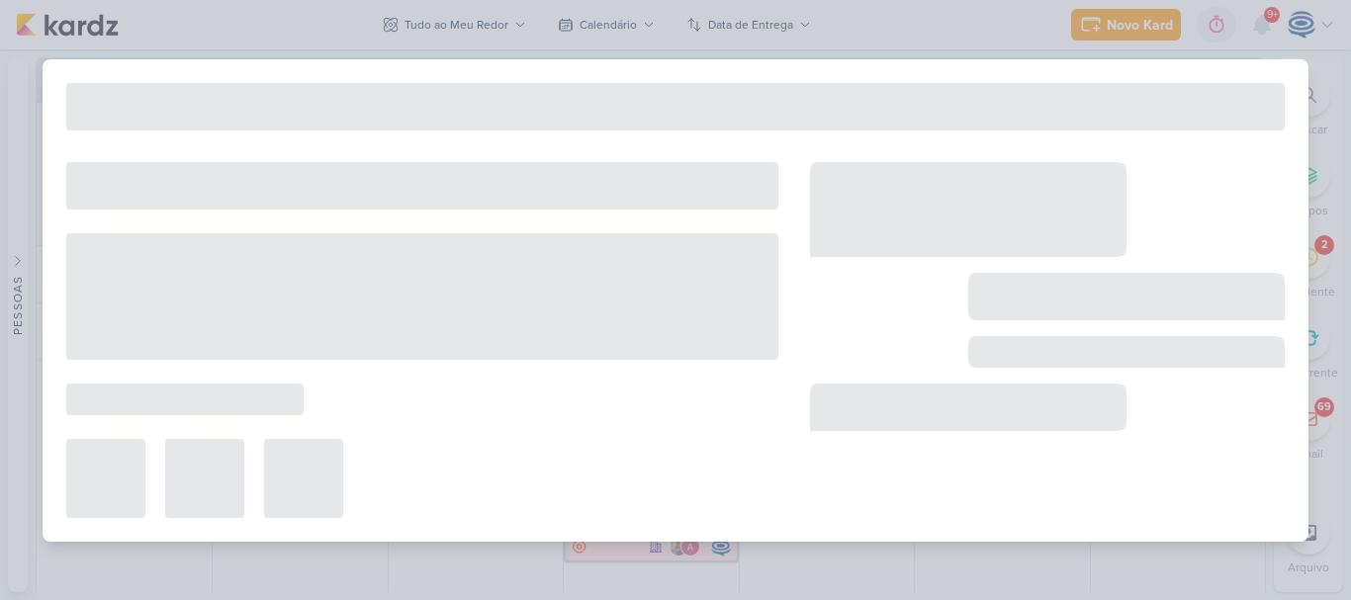
type input "Aprovação texto_7708151_MPD_ALTERAÇÃO_FORMULÁRIOS_META_ADS"
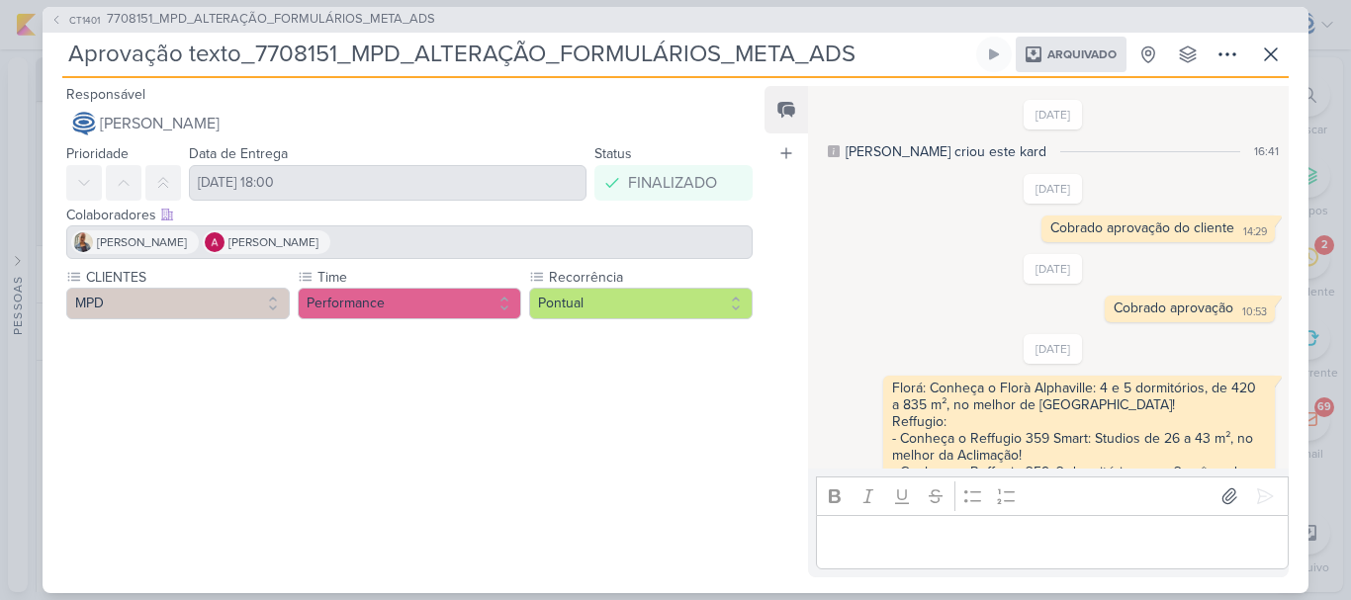
scroll to position [267, 0]
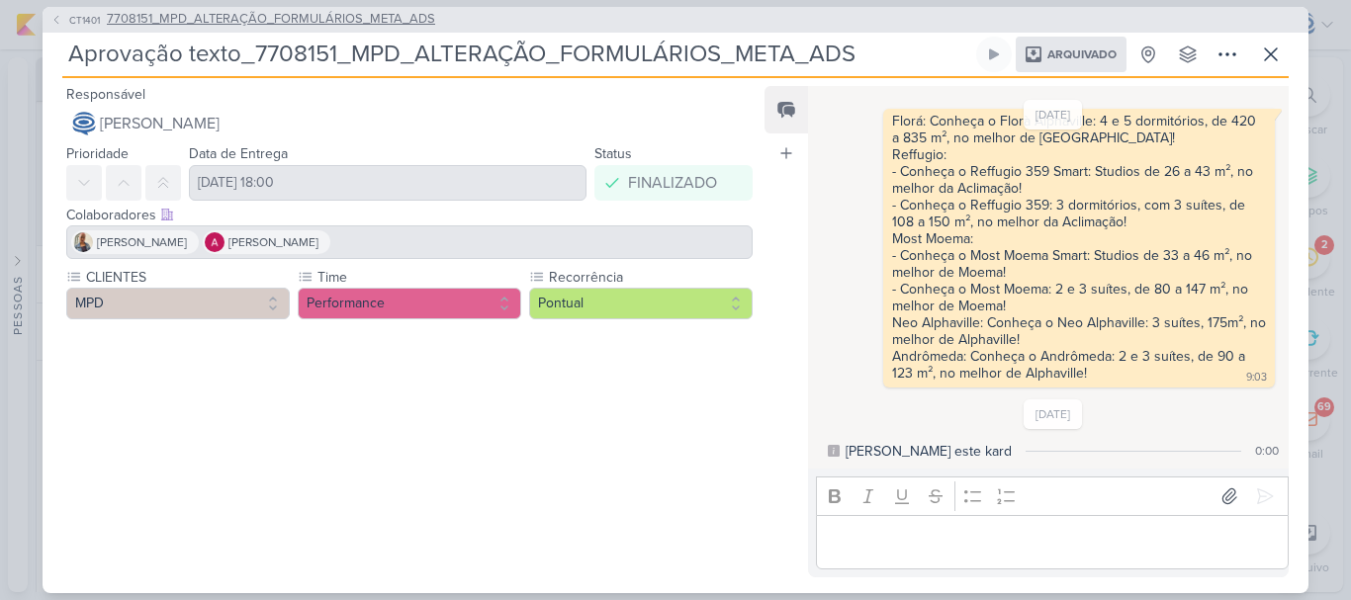
click at [348, 29] on span "7708151_MPD_ALTERAÇÃO_FORMULÁRIOS_META_ADS" at bounding box center [271, 20] width 328 height 20
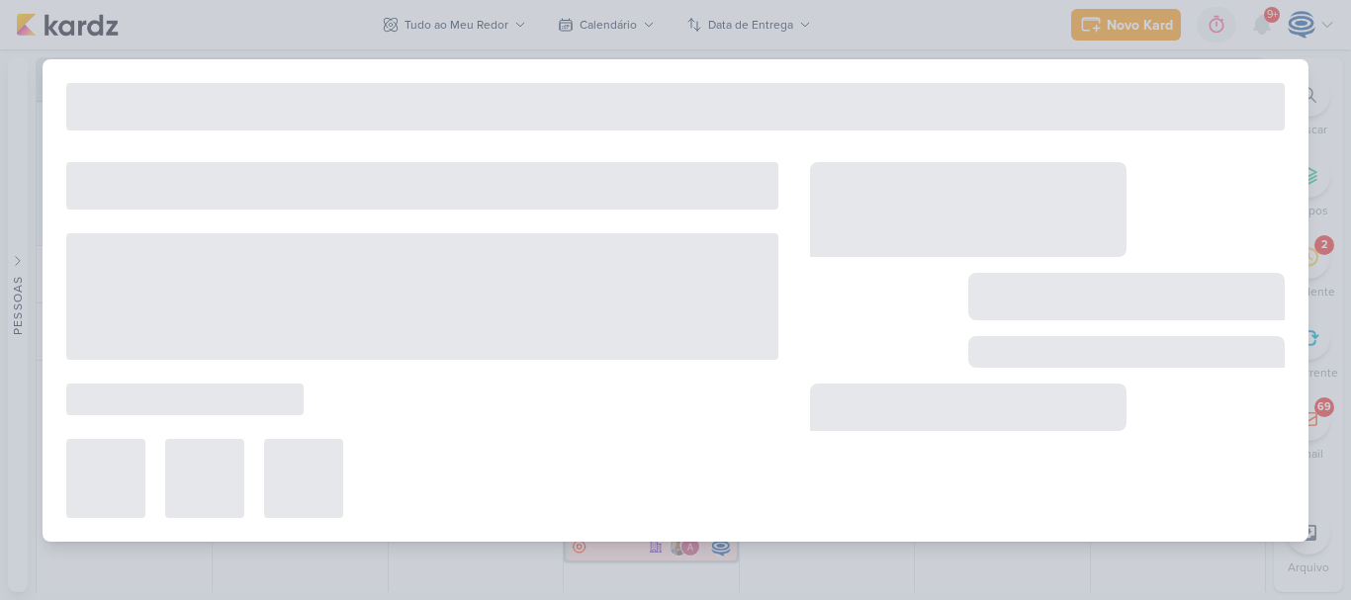
type input "7708151_MPD_ALTERAÇÃO_FORMULÁRIOS_META_ADS"
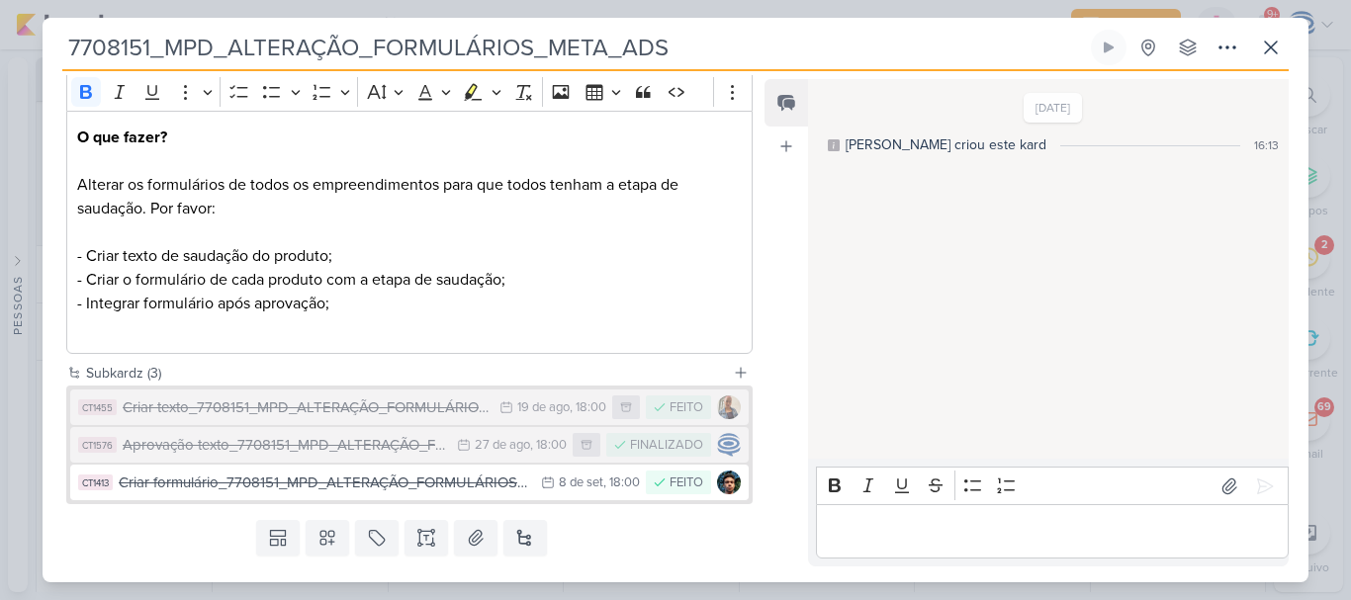
scroll to position [316, 0]
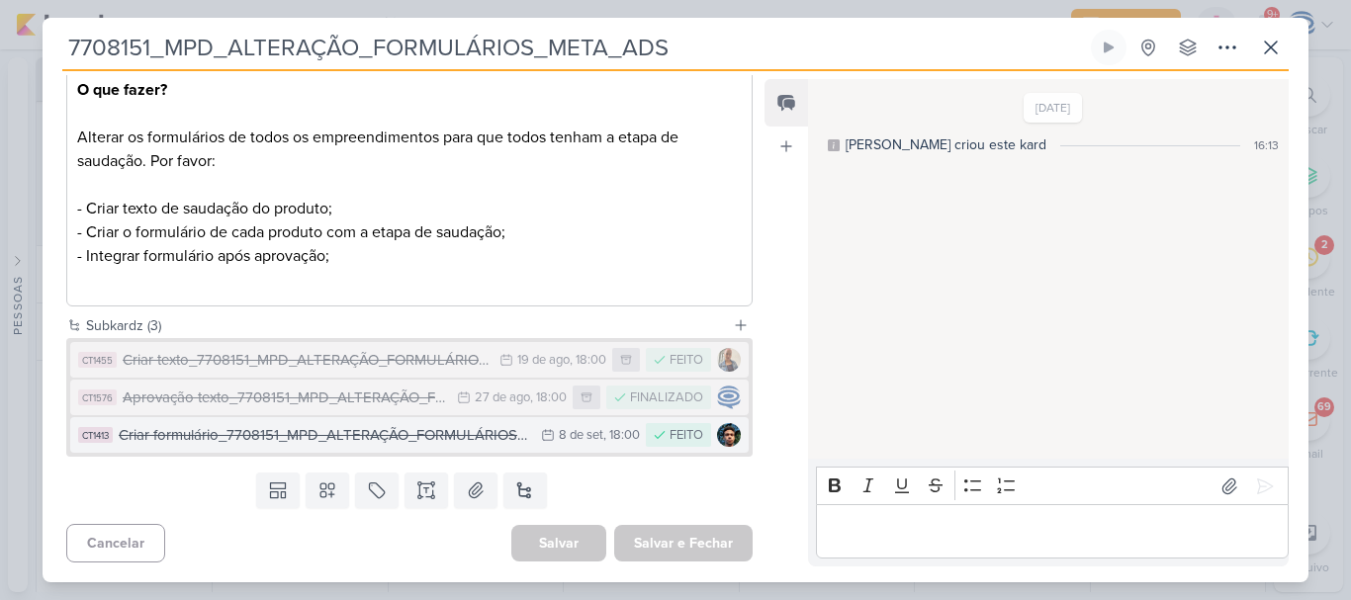
click at [318, 430] on div "Criar formulário_7708151_MPD_ALTERAÇÃO_FORMULÁRIOS_META_ADS" at bounding box center [325, 435] width 412 height 23
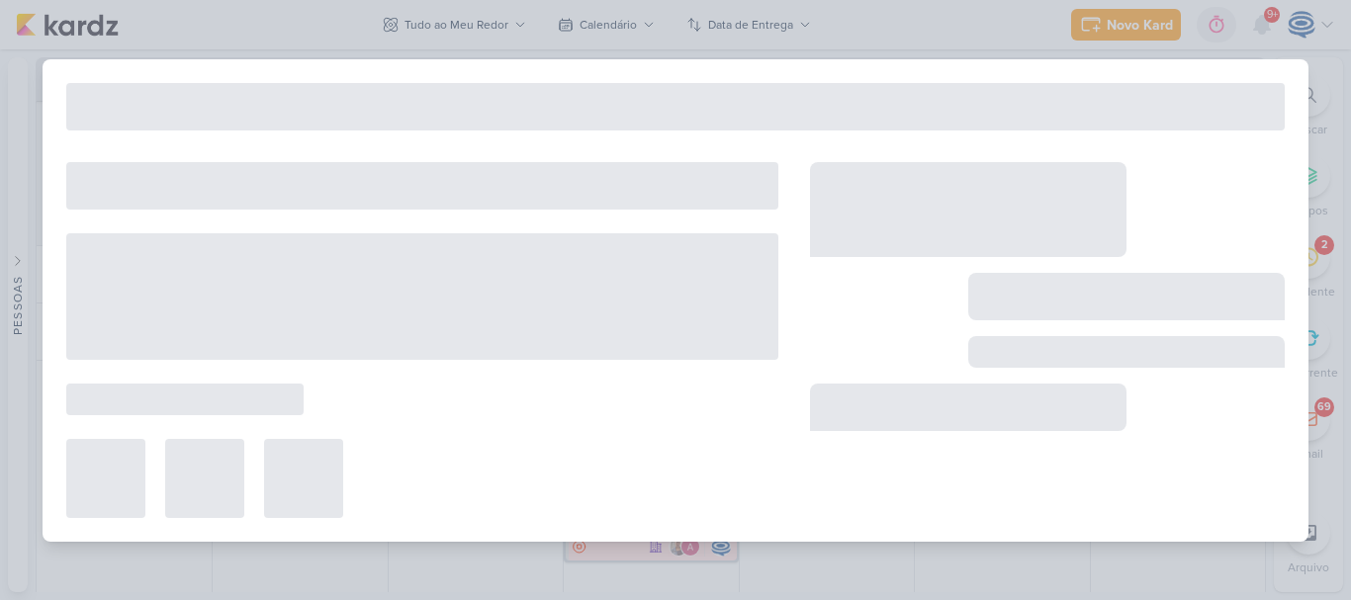
type input "Criar formulário_7708151_MPD_ALTERAÇÃO_FORMULÁRIOS_META_ADS"
type input "8 de setembro de 2025 às 18:00"
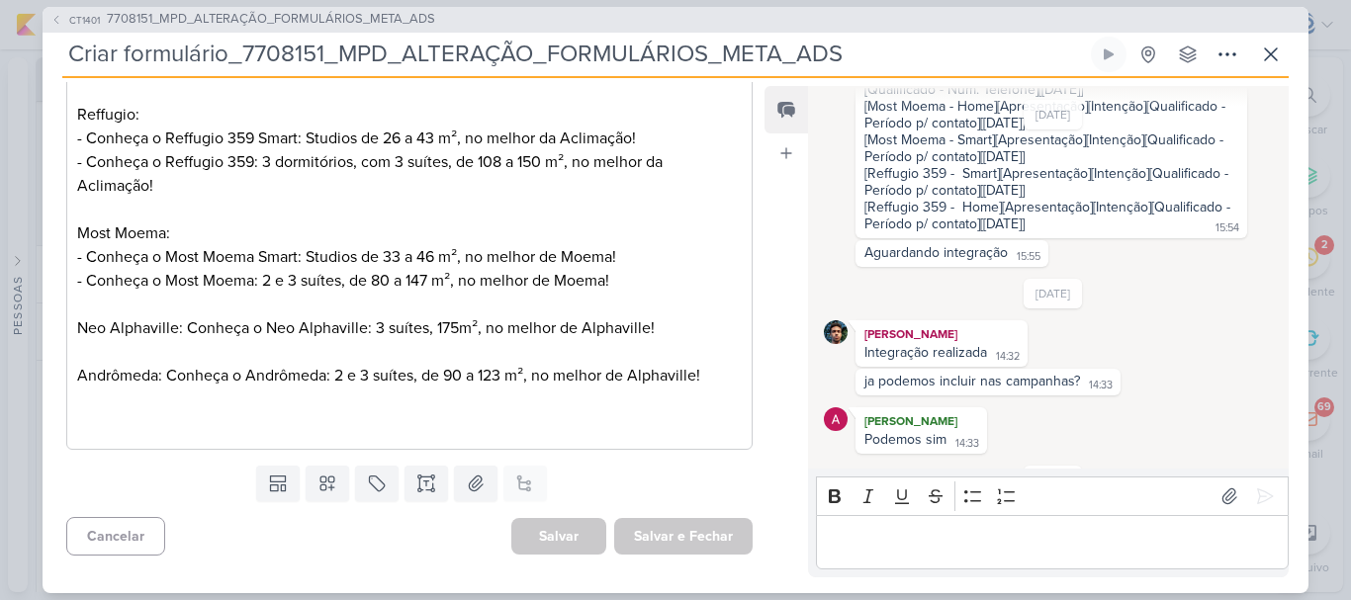
scroll to position [654, 0]
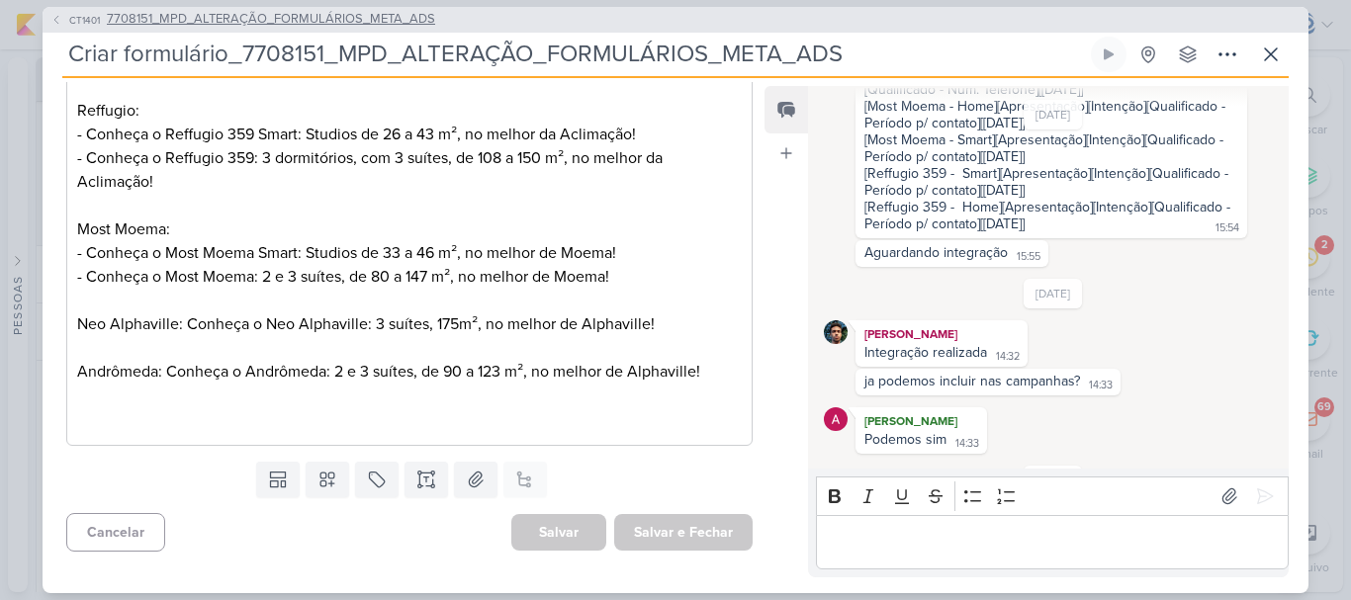
click at [208, 27] on span "7708151_MPD_ALTERAÇÃO_FORMULÁRIOS_META_ADS" at bounding box center [271, 20] width 328 height 20
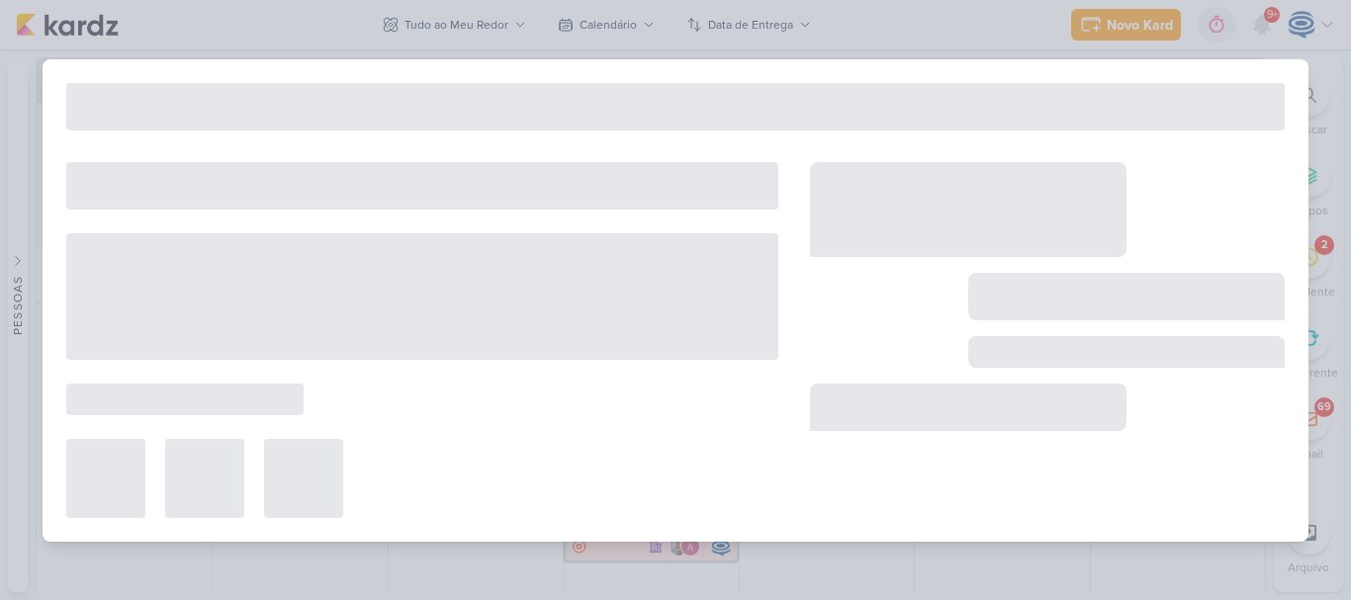
type input "7708151_MPD_ALTERAÇÃO_FORMULÁRIOS_META_ADS"
type input "20 de agosto de 2025 às 18:00"
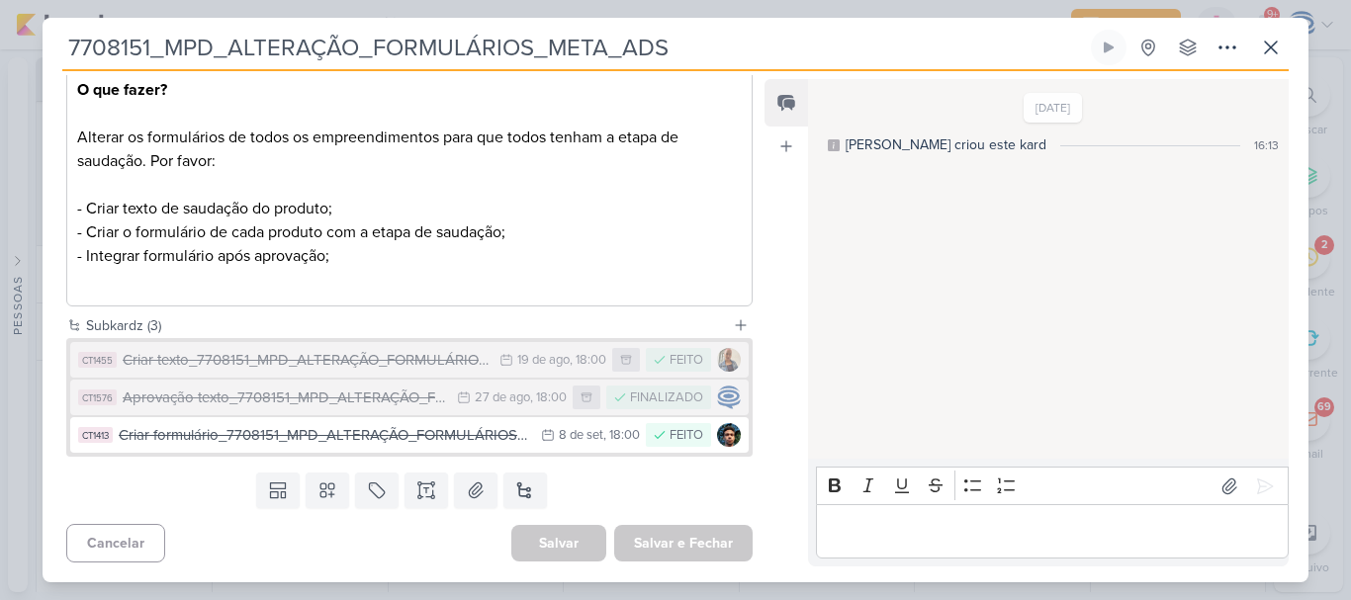
scroll to position [0, 0]
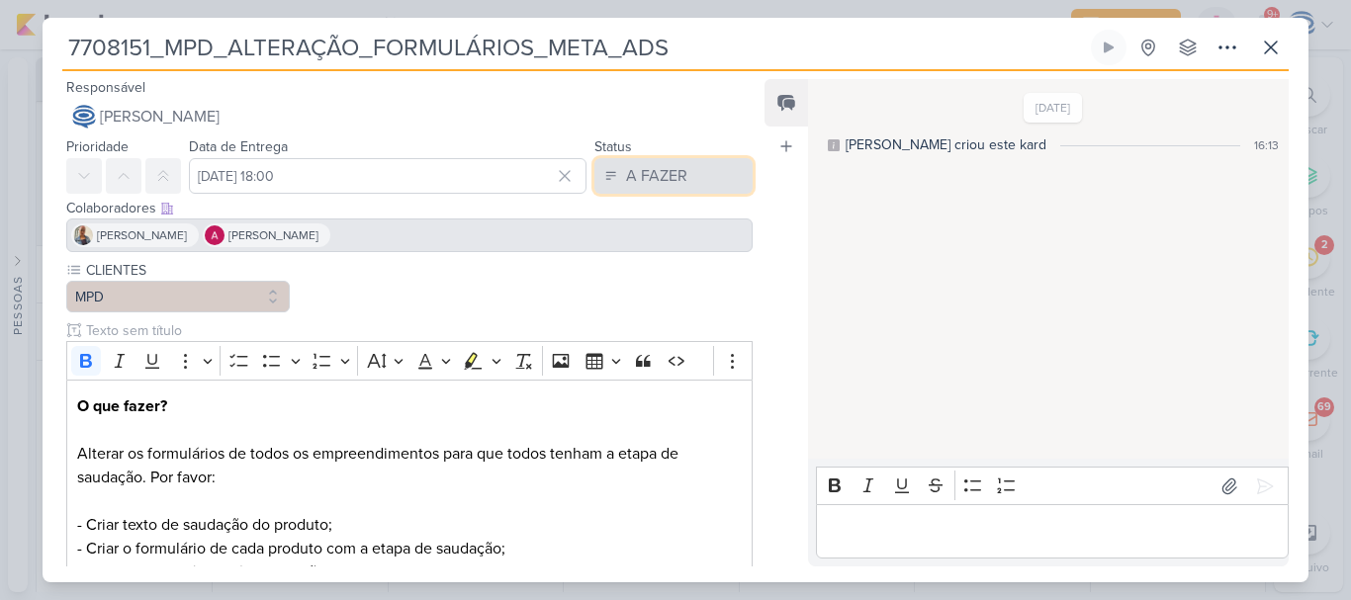
click at [657, 161] on button "A FAZER" at bounding box center [673, 176] width 158 height 36
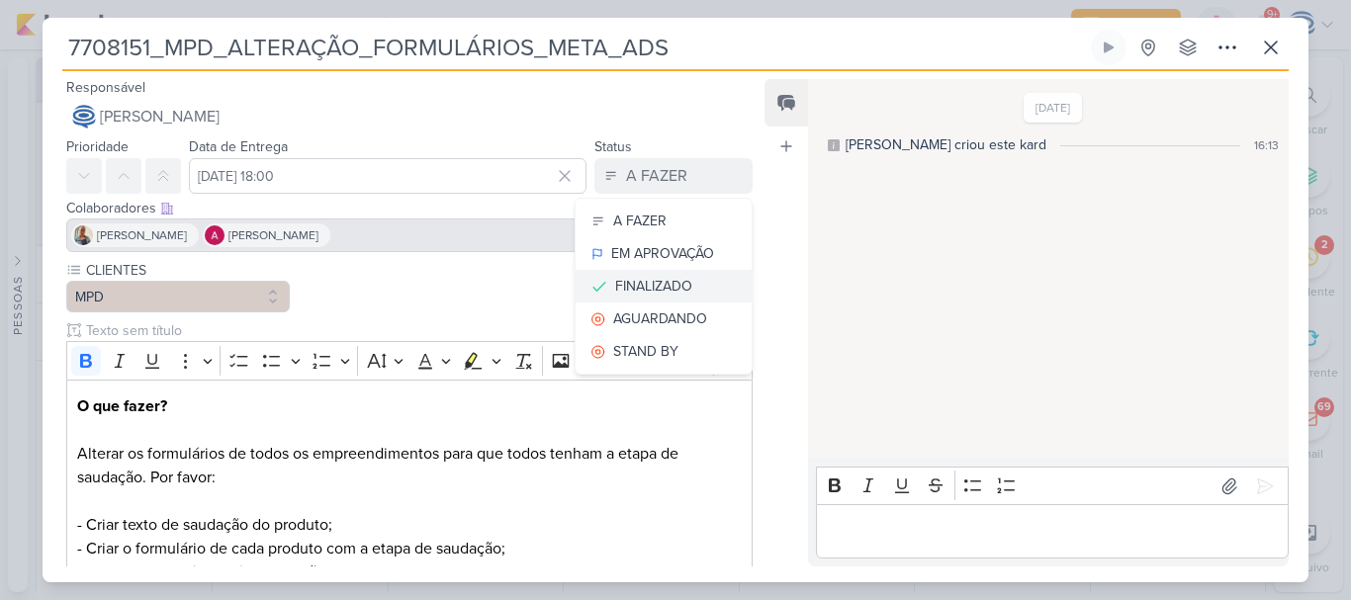
click at [637, 289] on div "FINALIZADO" at bounding box center [653, 286] width 77 height 21
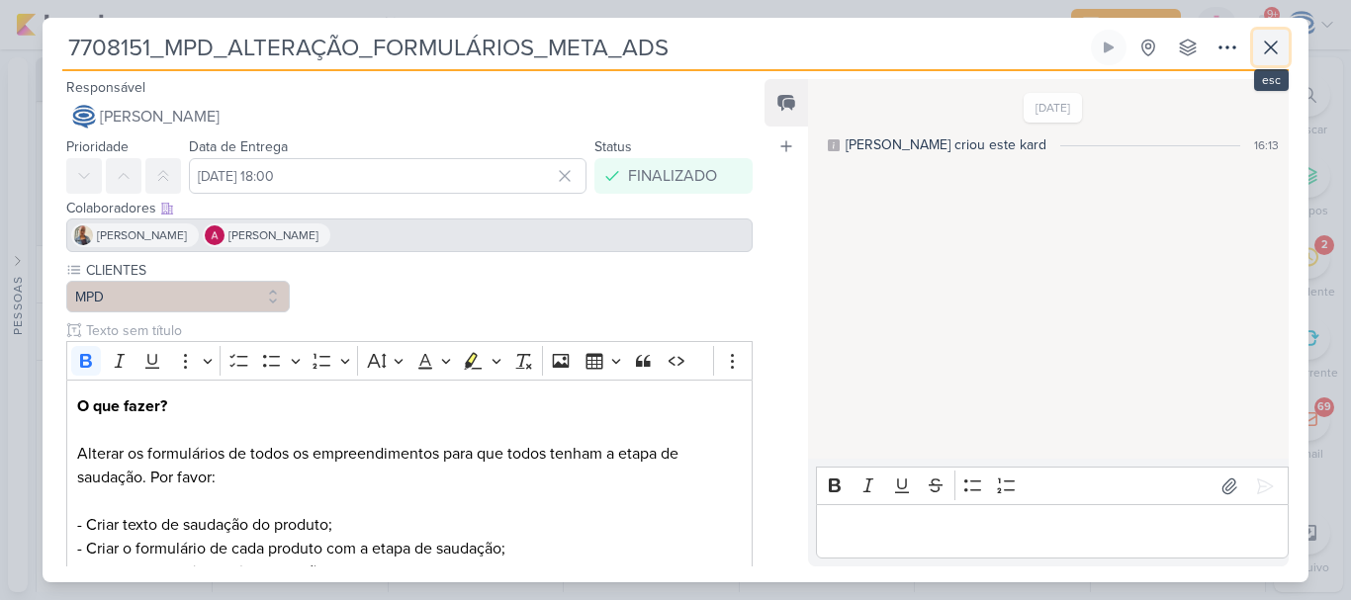
click at [1257, 41] on button at bounding box center [1271, 48] width 36 height 36
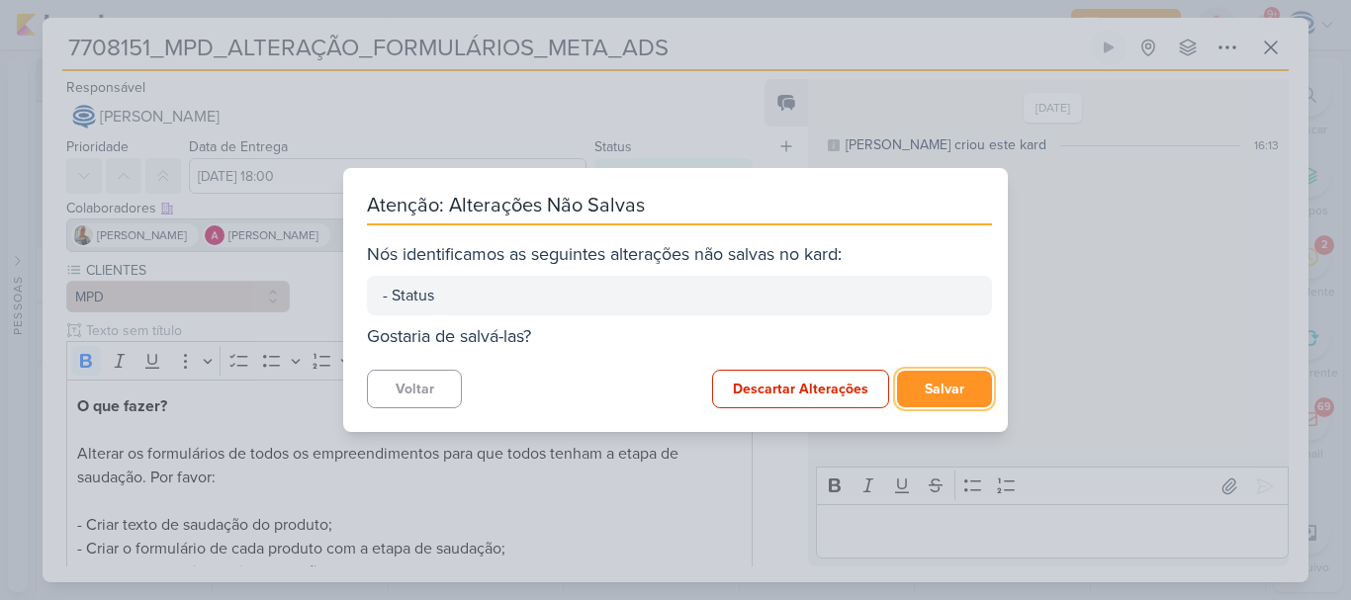
click at [946, 378] on button "Salvar" at bounding box center [944, 389] width 95 height 37
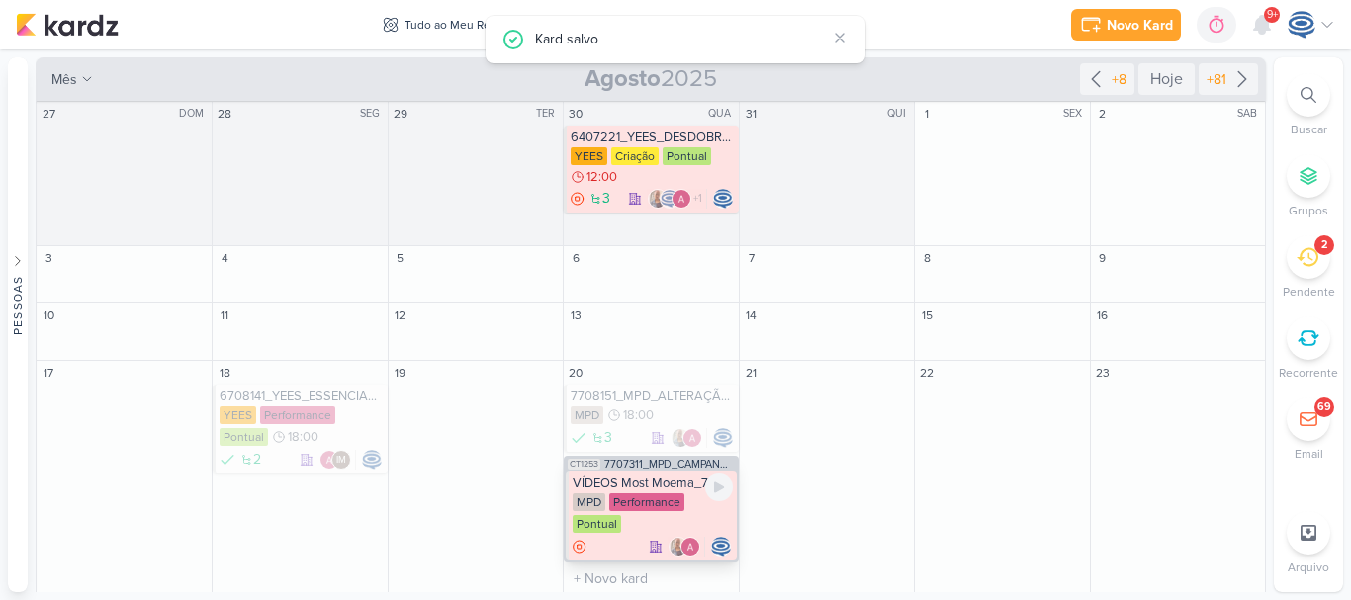
click at [669, 481] on div "VÍDEOS Most Moema_7707311_MPD_CAMPANHA_GERAÇÃO_DEMANDA_GOOGLE_ADS" at bounding box center [652, 484] width 159 height 16
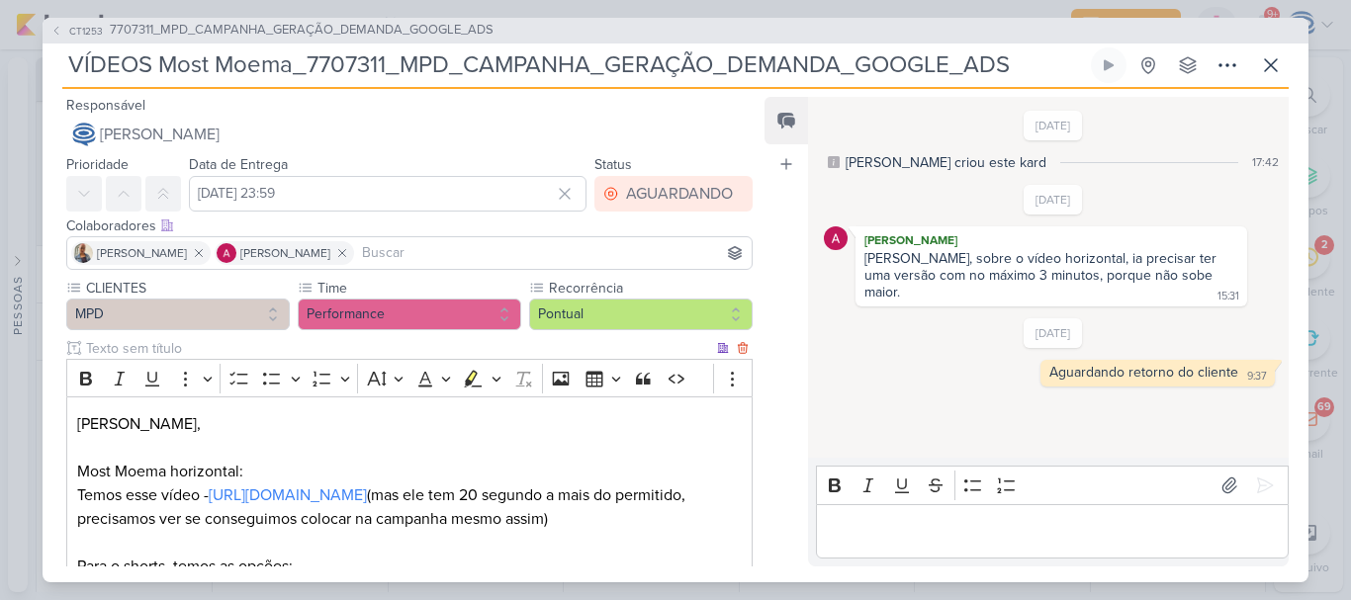
scroll to position [255, 0]
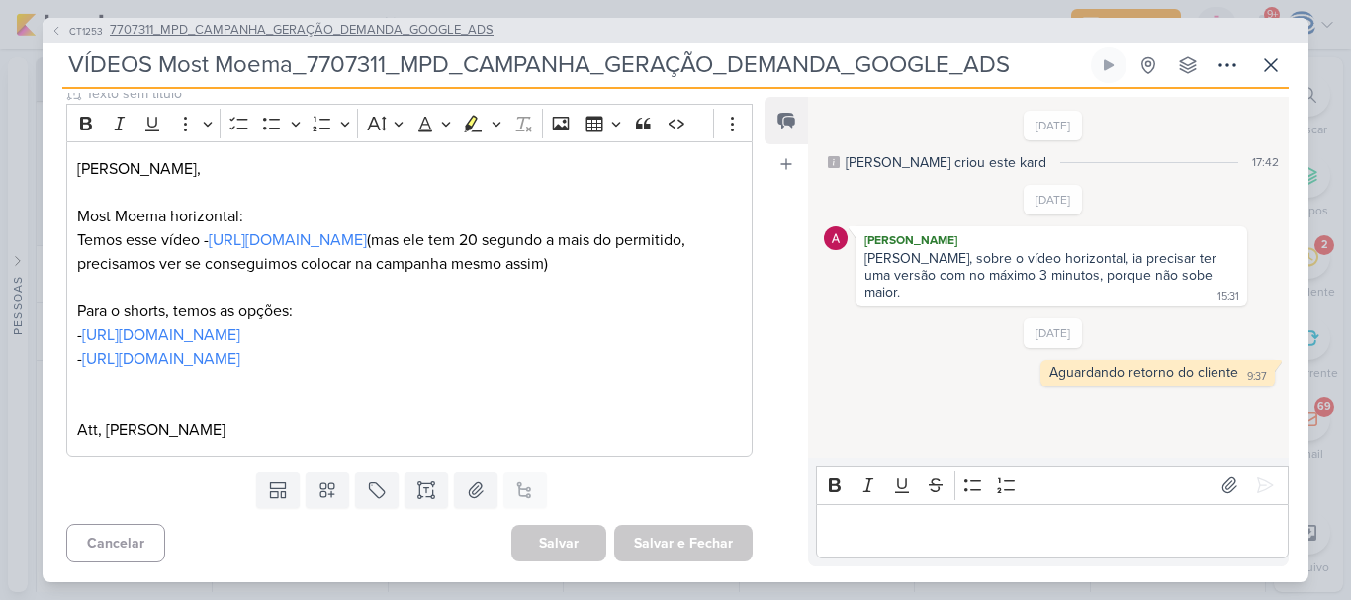
click at [356, 30] on span "7707311_MPD_CAMPANHA_GERAÇÃO_DEMANDA_GOOGLE_ADS" at bounding box center [302, 31] width 384 height 20
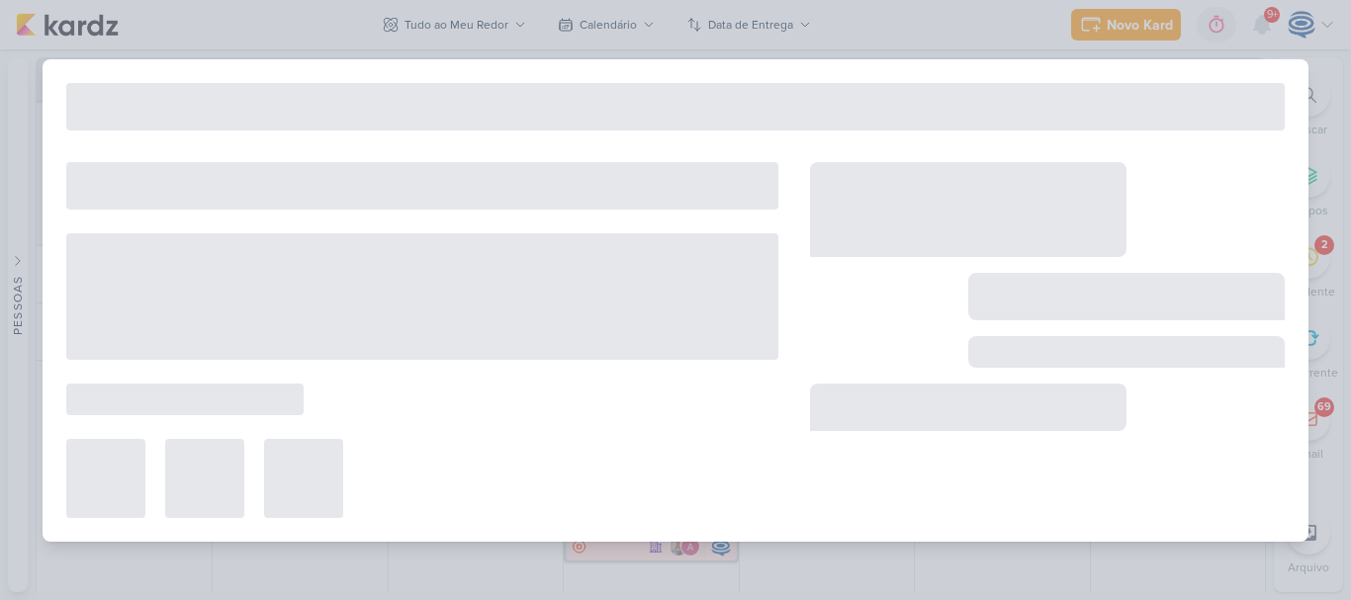
type input "7707311_MPD_CAMPANHA_GERAÇÃO_DEMANDA_GOOGLE_ADS"
type input "29 de agosto de 2025 às 18:00"
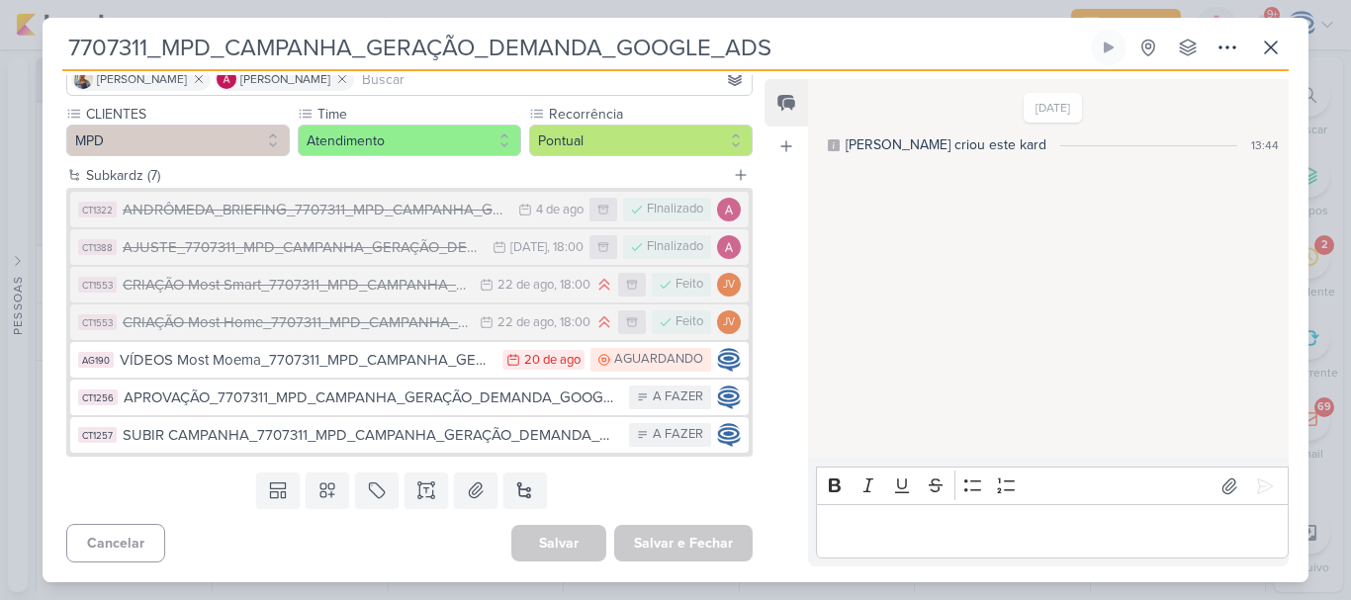
scroll to position [0, 0]
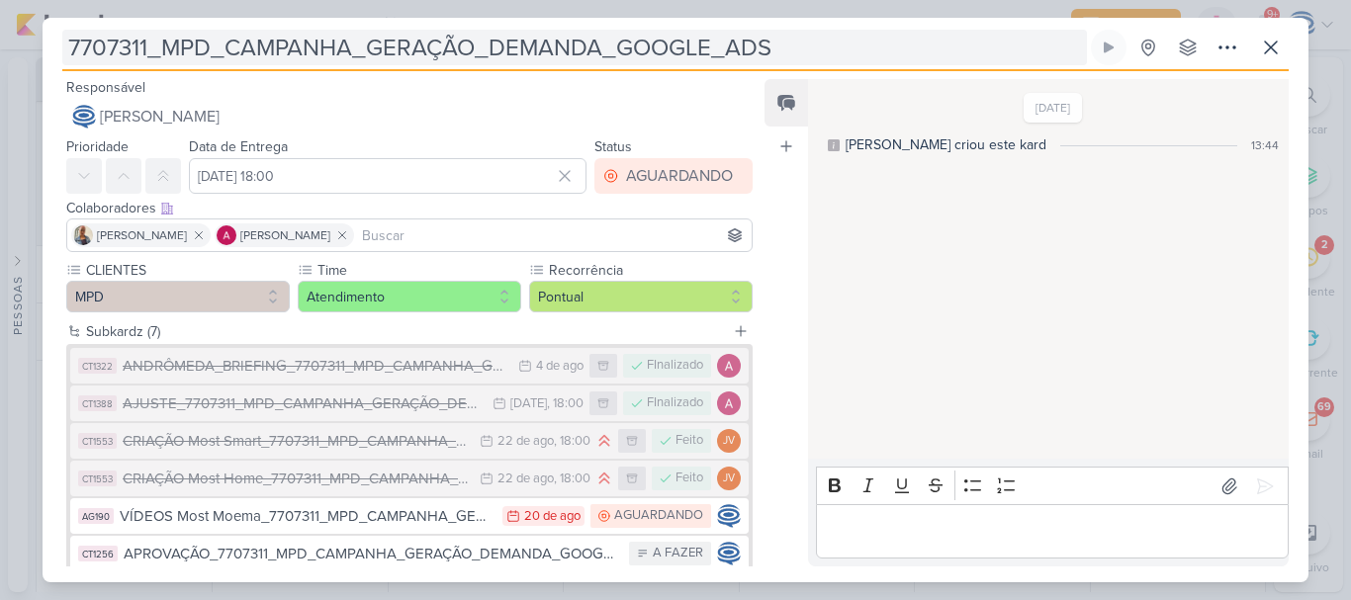
click at [375, 53] on input "7707311_MPD_CAMPANHA_GERAÇÃO_DEMANDA_GOOGLE_ADS" at bounding box center [574, 48] width 1025 height 36
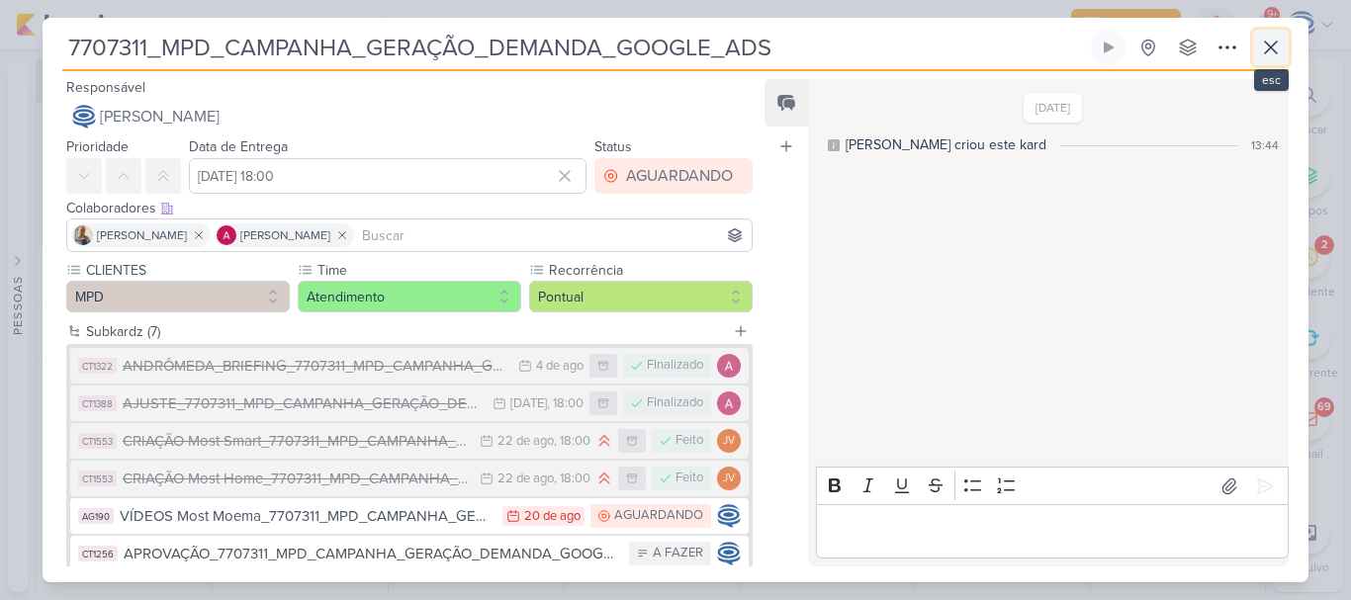
click at [1279, 51] on icon at bounding box center [1271, 48] width 24 height 24
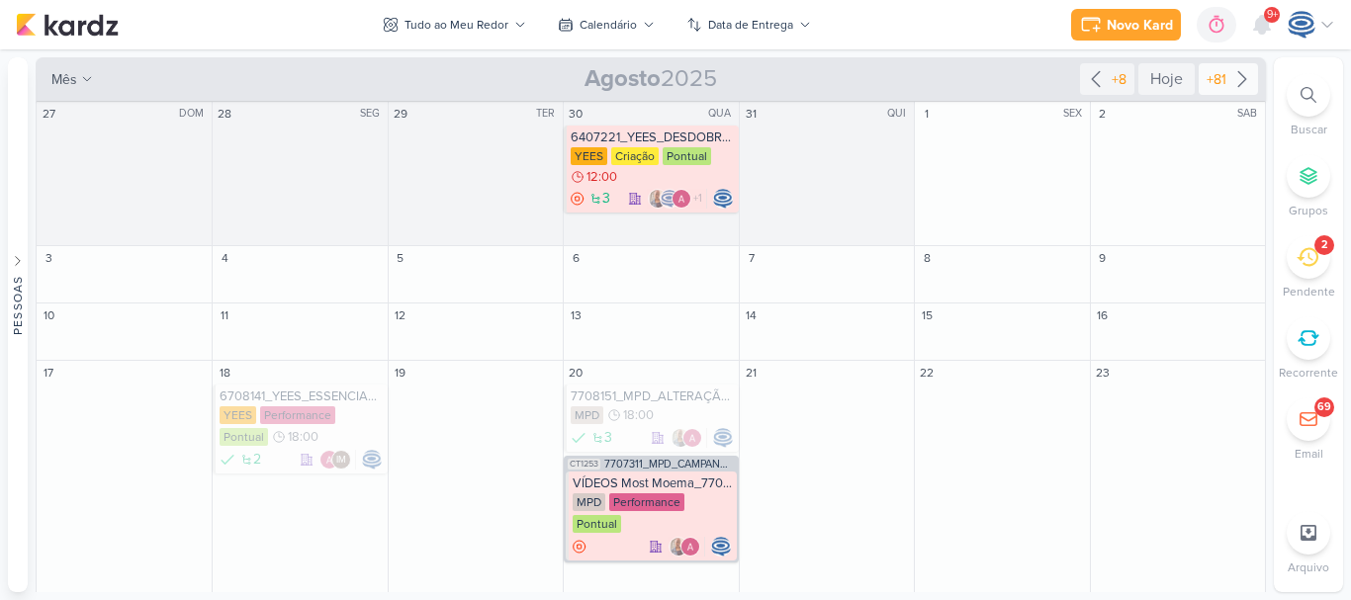
click at [1230, 87] on icon at bounding box center [1242, 79] width 24 height 24
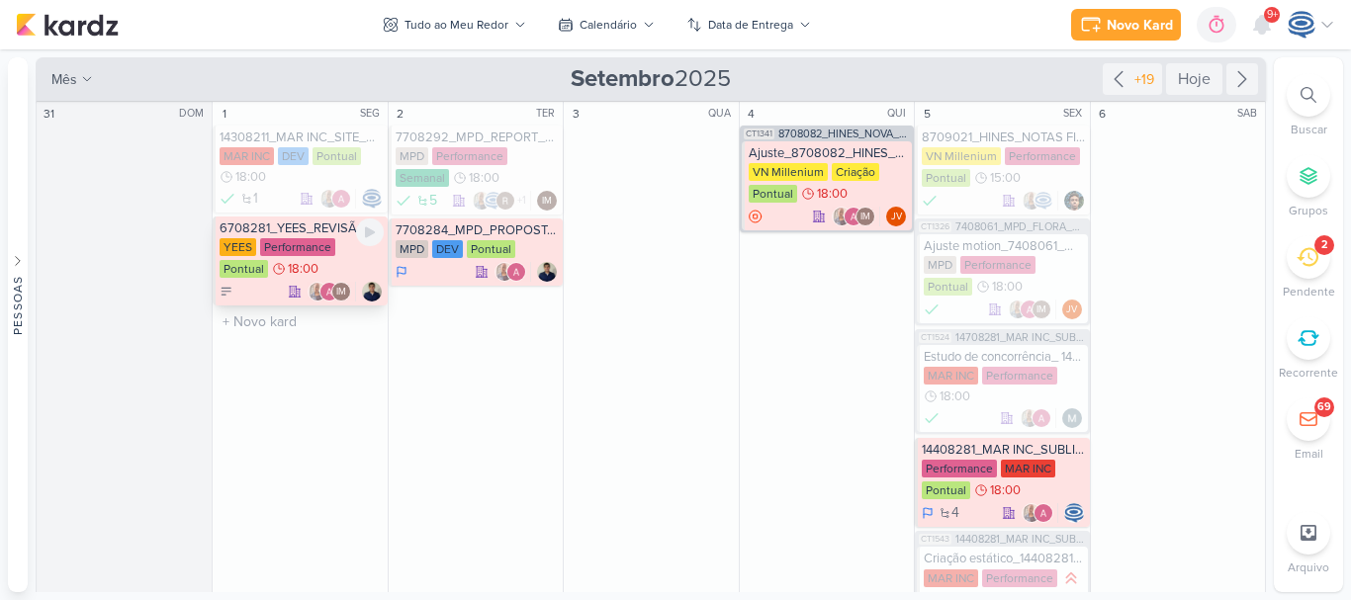
click at [319, 237] on div "6708281_YEES_REVISÃO_INTEGRAÇÃO_MORADA YEES Performance Pontual 18:00" at bounding box center [300, 261] width 174 height 89
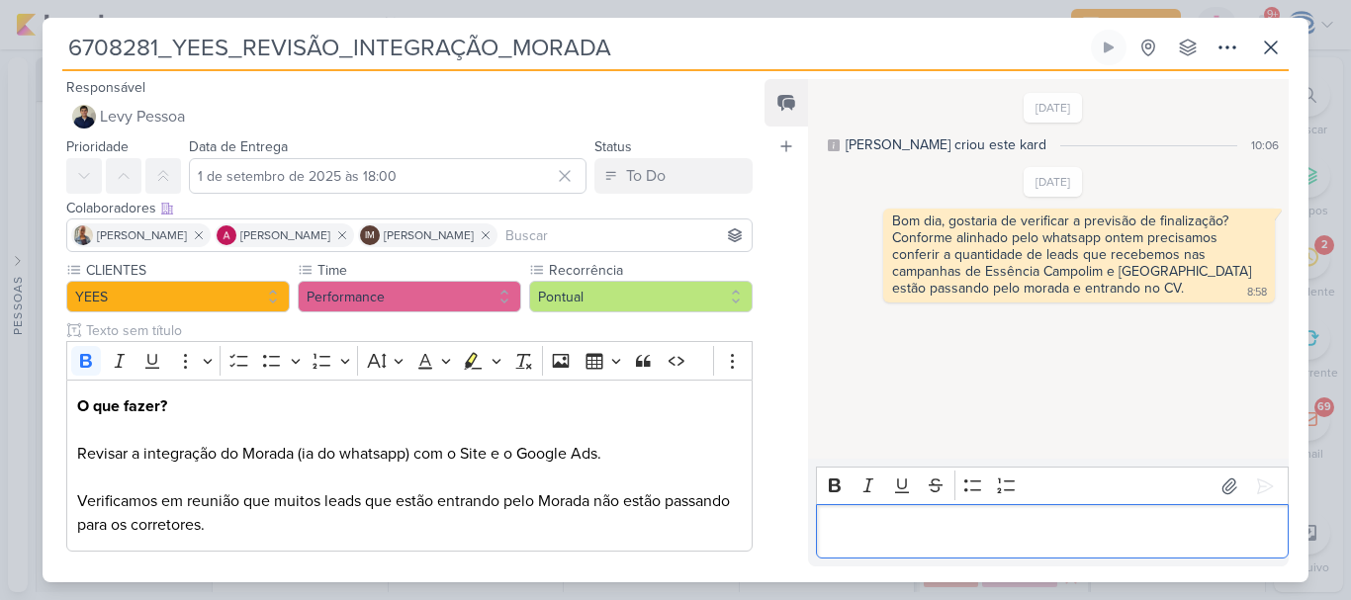
click at [931, 515] on div "Editor editing area: main" at bounding box center [1052, 531] width 473 height 54
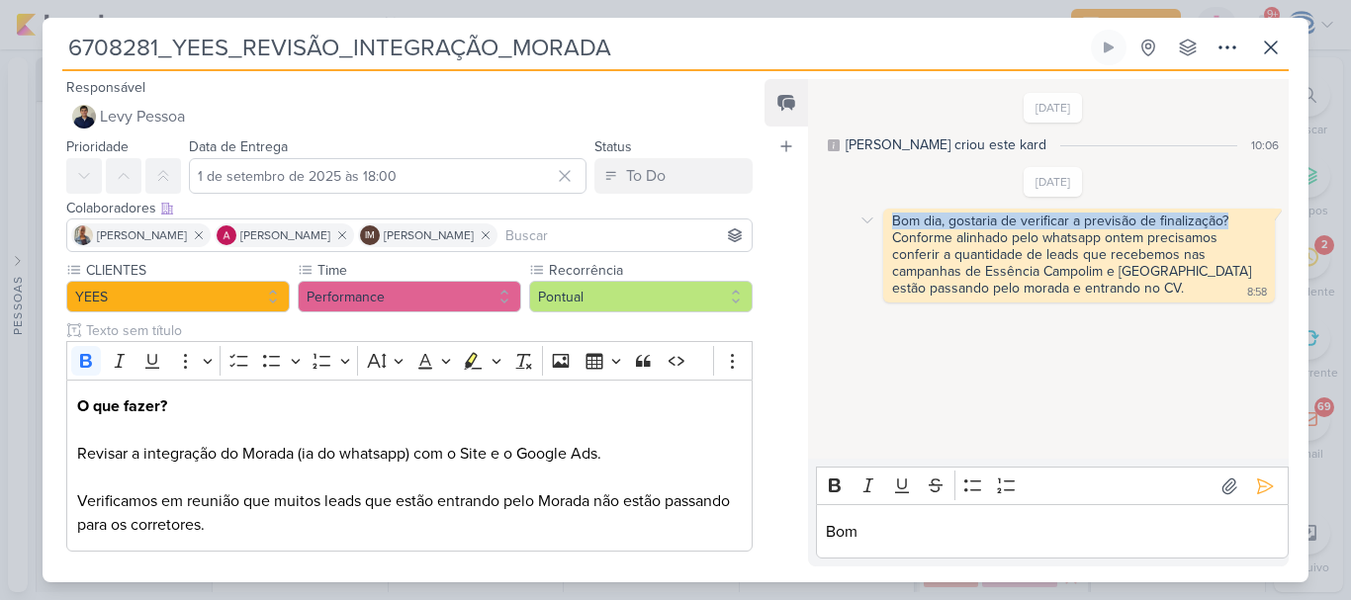
drag, startPoint x: 892, startPoint y: 217, endPoint x: 1239, endPoint y: 215, distance: 347.1
click at [1239, 215] on div "Bom dia, gostaria de verificar a previsão de finalização?" at bounding box center [1079, 221] width 374 height 17
copy div "Bom dia, gostaria de verificar a previsão de finalização?"
drag, startPoint x: 942, startPoint y: 529, endPoint x: 817, endPoint y: 532, distance: 125.6
click at [817, 532] on div "Bom" at bounding box center [1052, 531] width 473 height 54
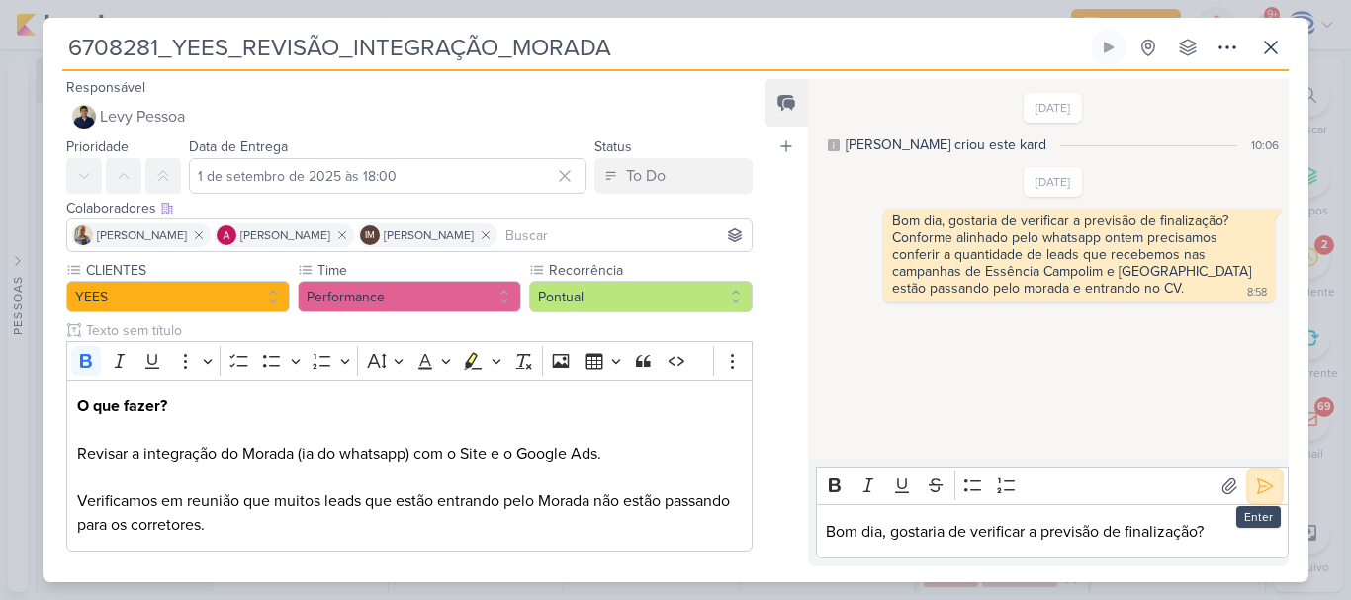
click at [1255, 482] on icon at bounding box center [1265, 487] width 20 height 20
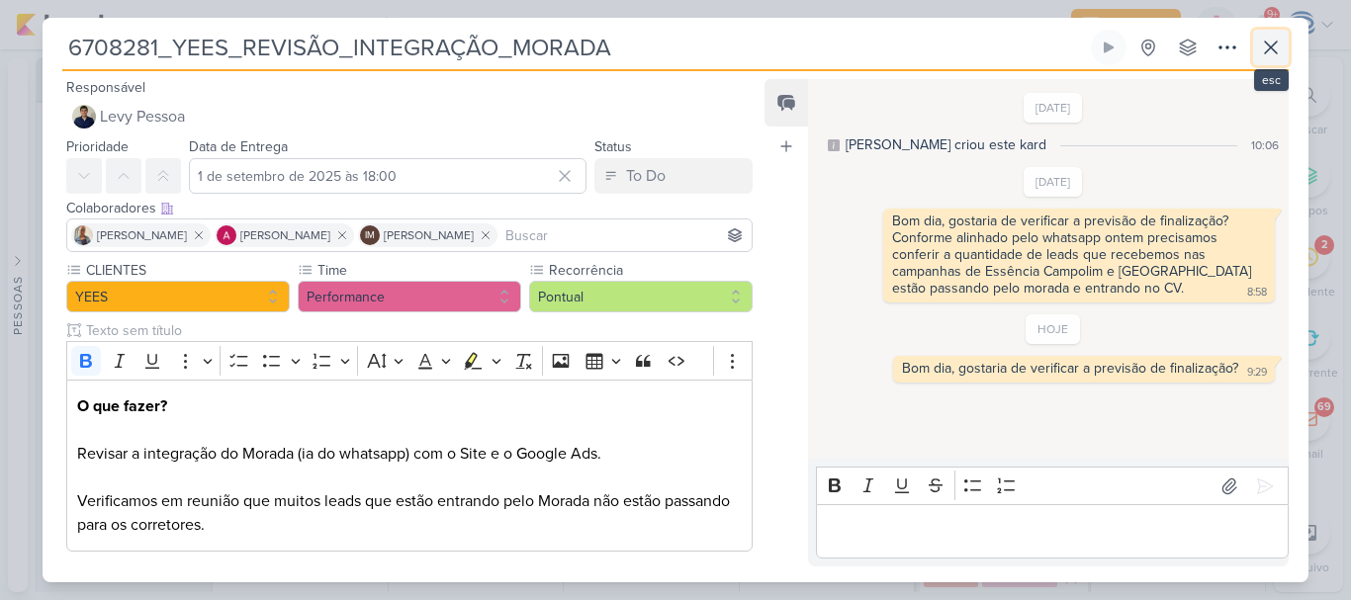
click at [1278, 46] on icon at bounding box center [1271, 48] width 24 height 24
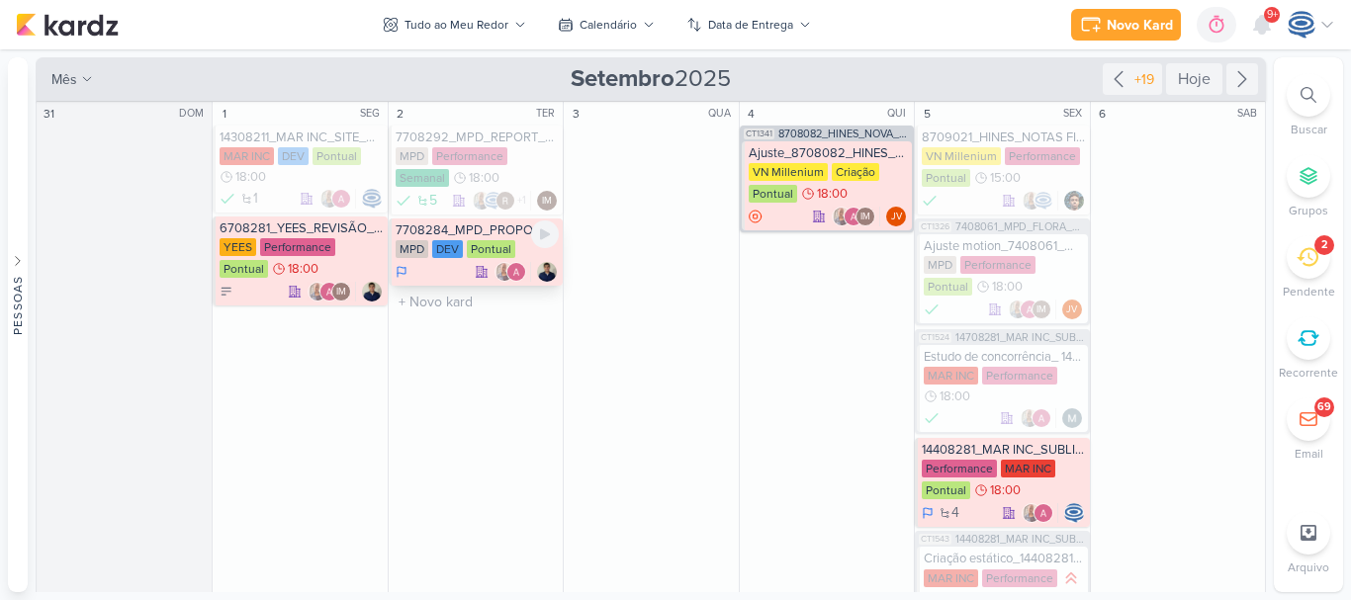
click at [422, 265] on div at bounding box center [477, 272] width 163 height 20
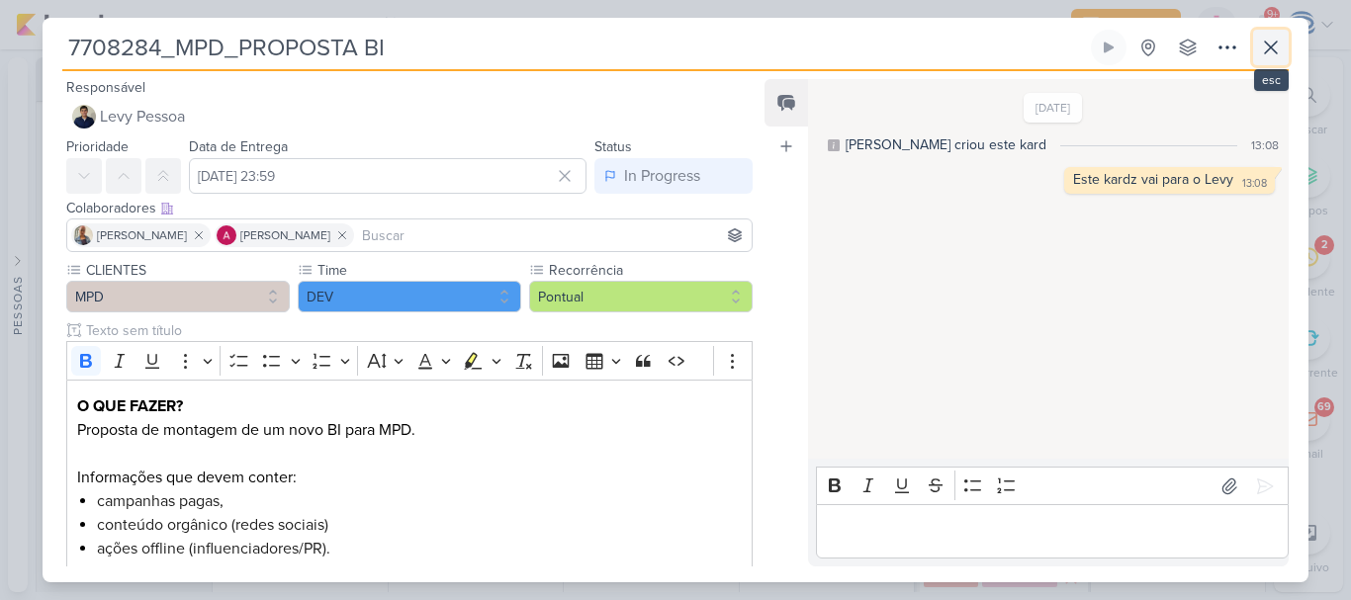
click at [1261, 45] on icon at bounding box center [1271, 48] width 24 height 24
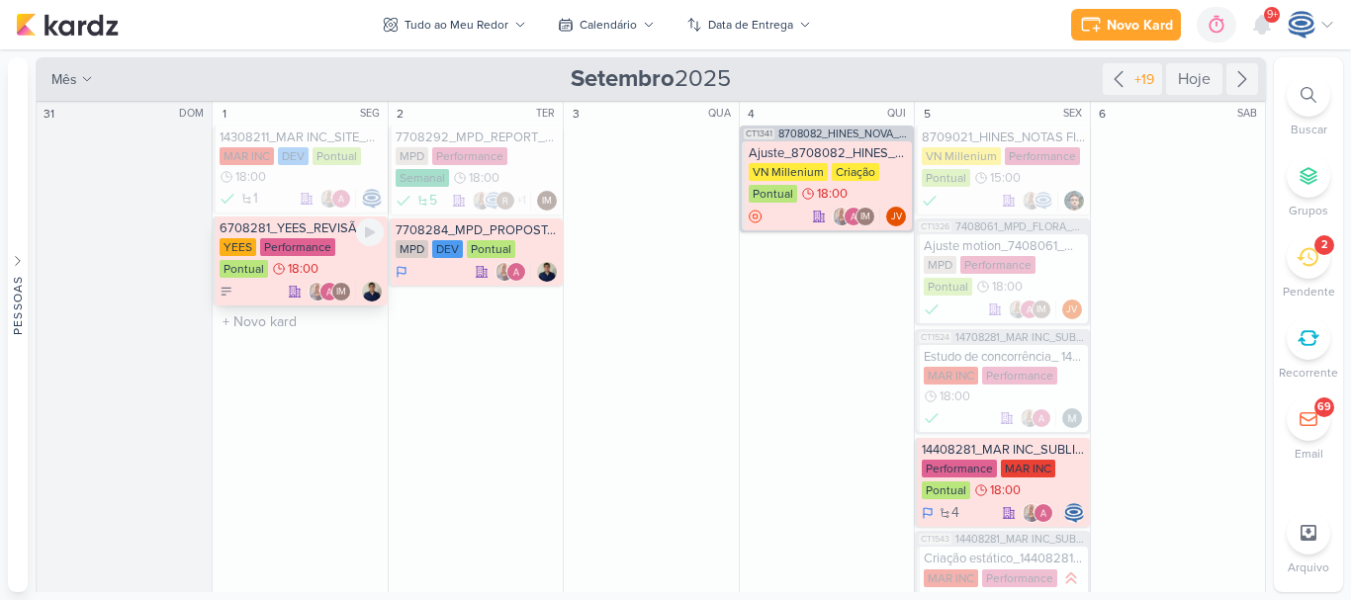
click at [314, 232] on div "6708281_YEES_REVISÃO_INTEGRAÇÃO_MORADA" at bounding box center [301, 229] width 163 height 16
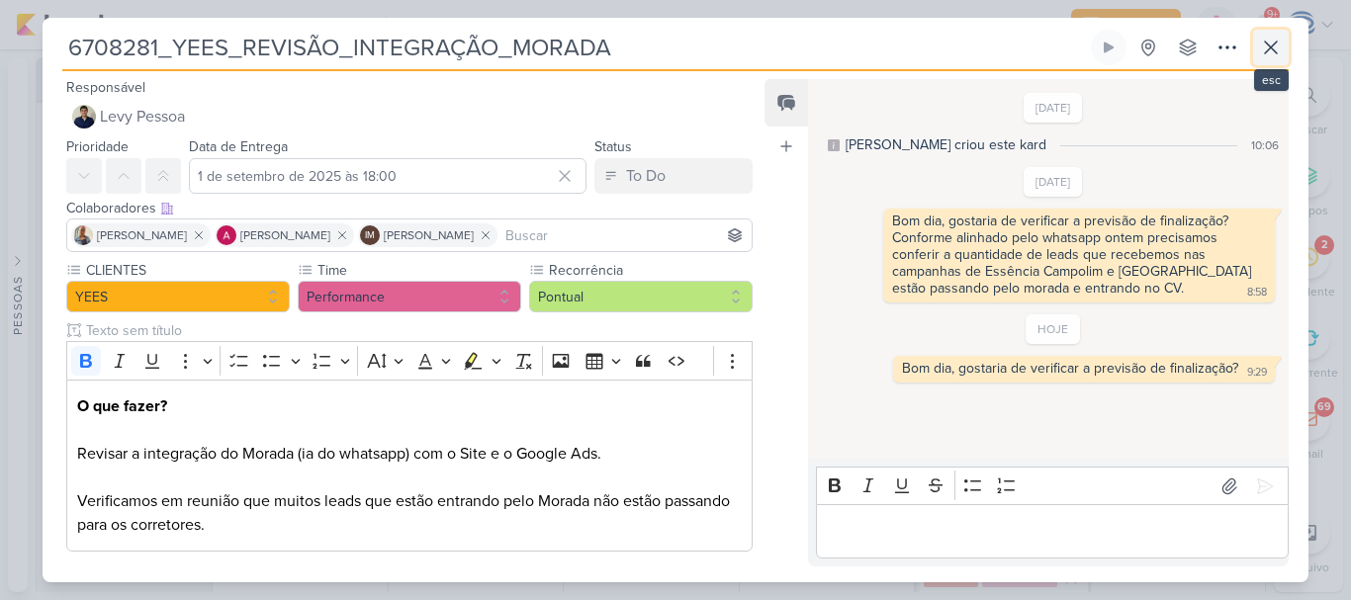
click at [1266, 44] on icon at bounding box center [1271, 48] width 12 height 12
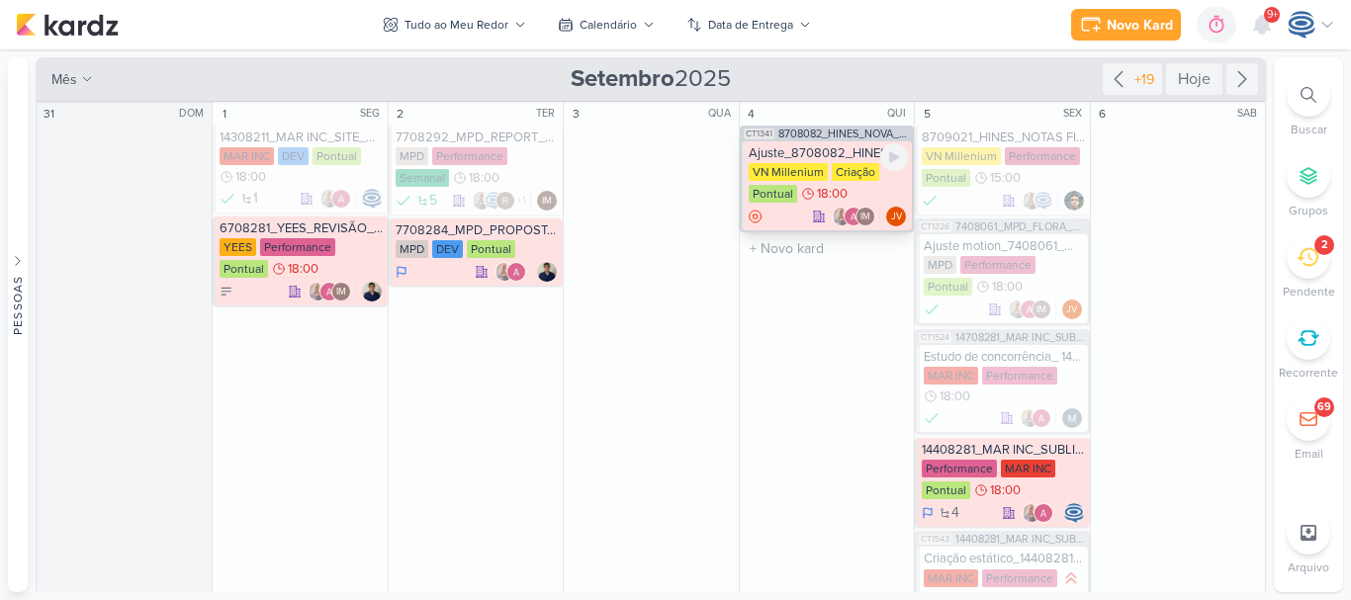
click at [795, 161] on div "Ajuste_8708082_HINES_NOVA_PROPOSTA_PARA_REUNIAO VN Millenium Criação Pontual 18…" at bounding box center [827, 185] width 170 height 89
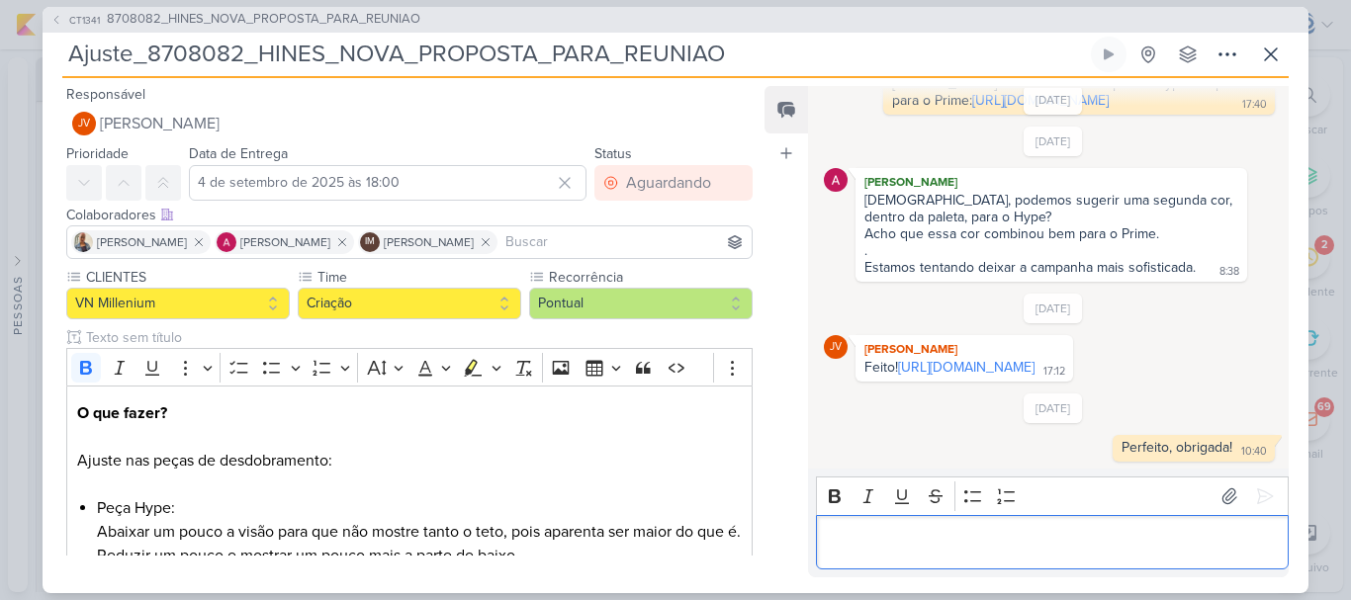
click at [977, 538] on p "Editor editing area: main" at bounding box center [1052, 542] width 452 height 24
drag, startPoint x: 864, startPoint y: 169, endPoint x: 875, endPoint y: 169, distance: 10.9
click at [875, 192] on div "Jôney, podemos sugerir uma segunda cor, dentro da paleta, para o Hype?" at bounding box center [1051, 209] width 374 height 34
click at [925, 523] on div "Editor editing area: main" at bounding box center [1052, 542] width 473 height 54
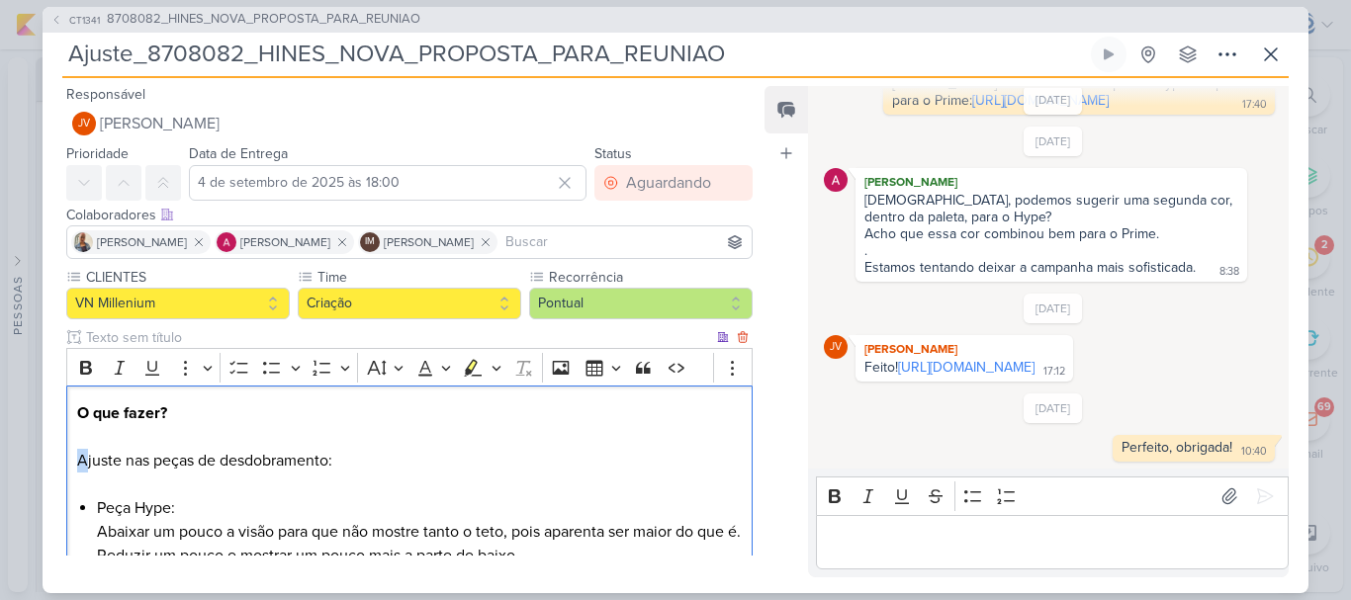
click at [86, 465] on p "O que fazer? Ajuste nas peças de desdobramento:" at bounding box center [409, 449] width 665 height 95
copy p "A"
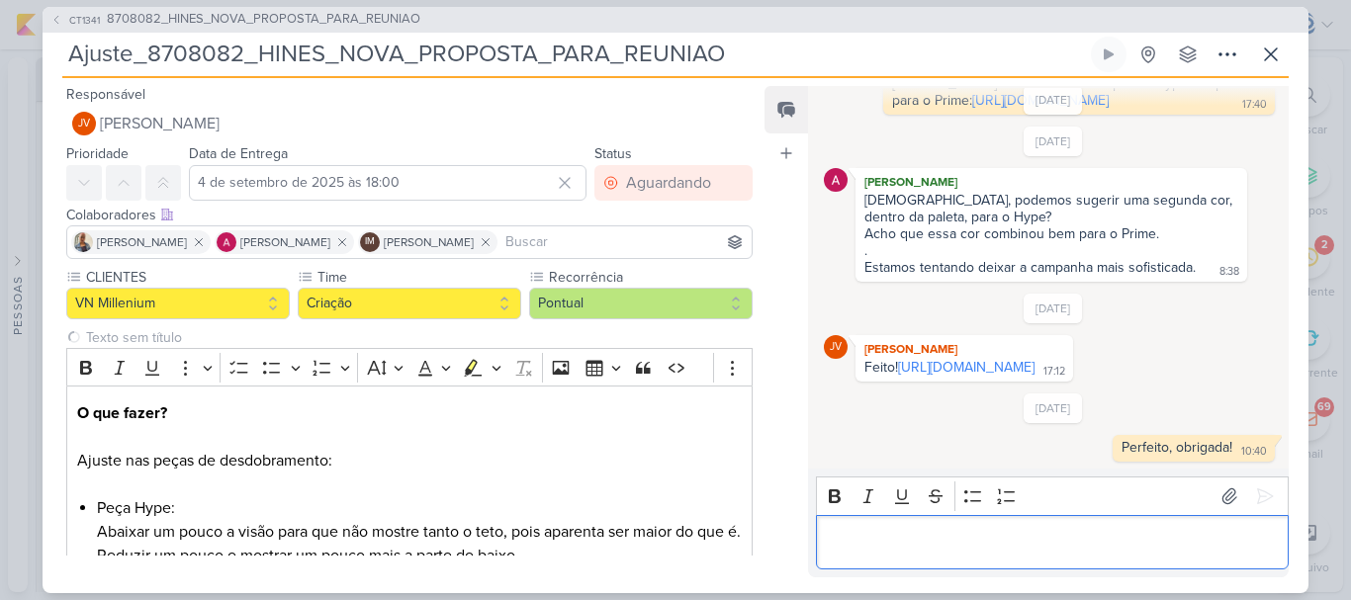
click at [853, 543] on p "Editor editing area: main" at bounding box center [1052, 542] width 452 height 24
click at [1222, 444] on div "Perfeito, obrigada!" at bounding box center [1176, 447] width 111 height 17
copy div "a"
click at [1073, 548] on p "Ale, podemos fin" at bounding box center [1052, 542] width 452 height 24
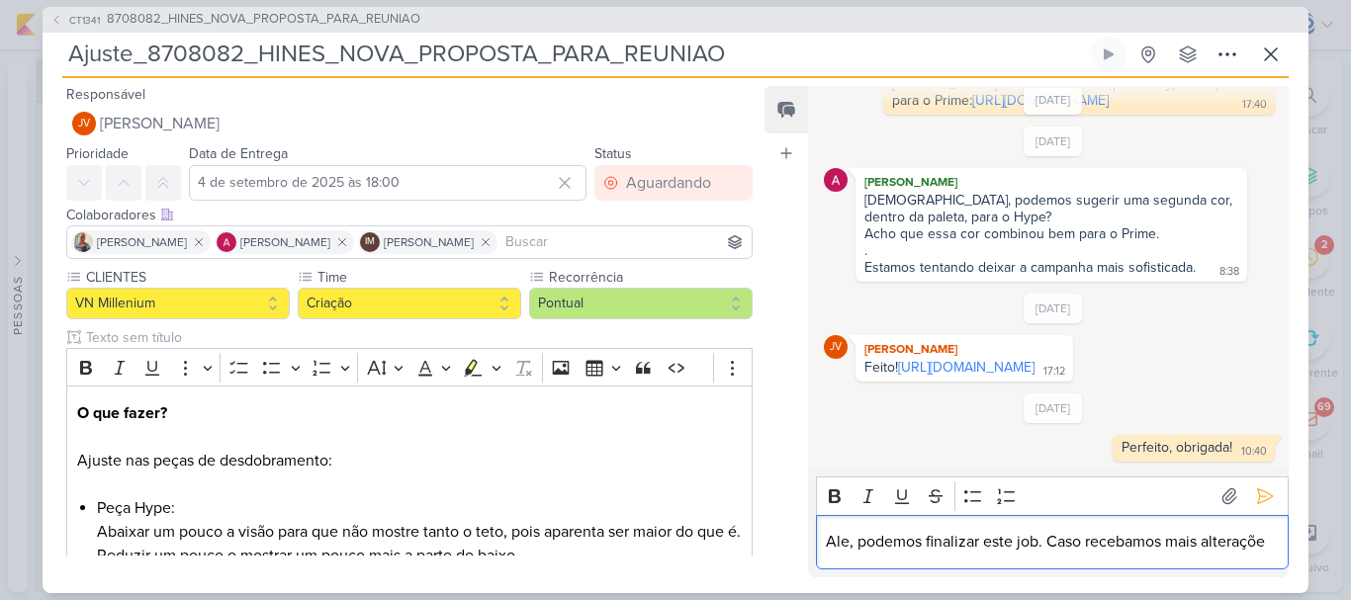
scroll to position [504, 0]
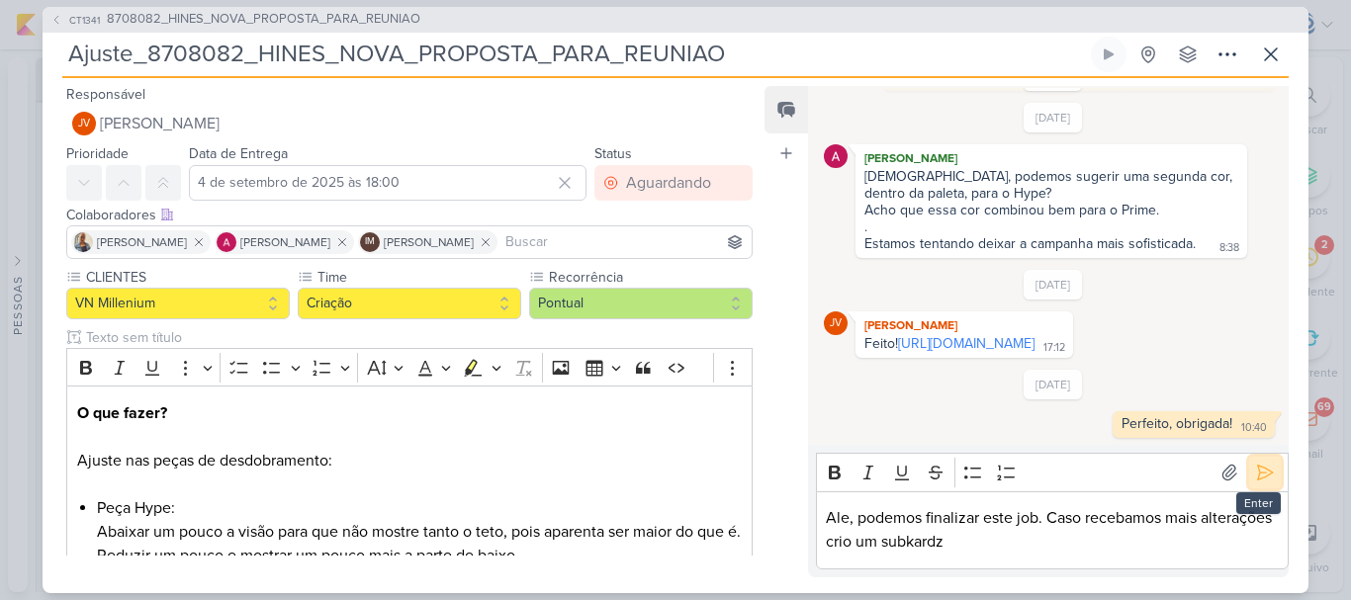
click at [1255, 467] on icon at bounding box center [1265, 473] width 20 height 20
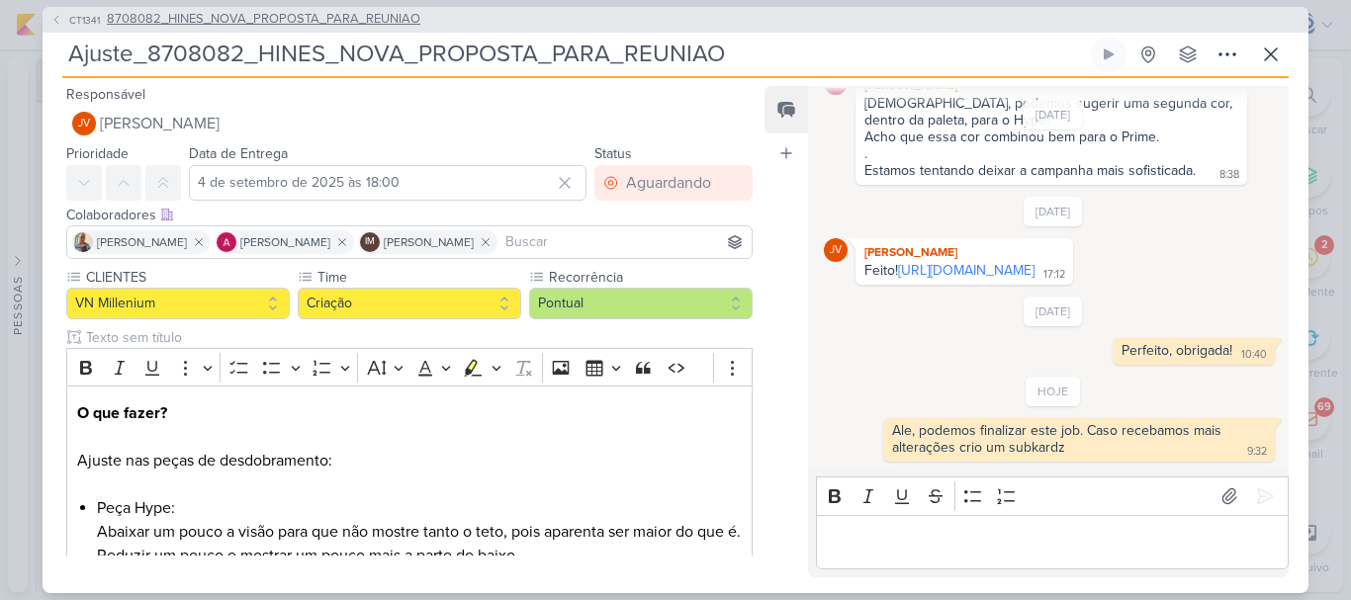
click at [262, 28] on span "8708082_HINES_NOVA_PROPOSTA_PARA_REUNIAO" at bounding box center [263, 20] width 313 height 20
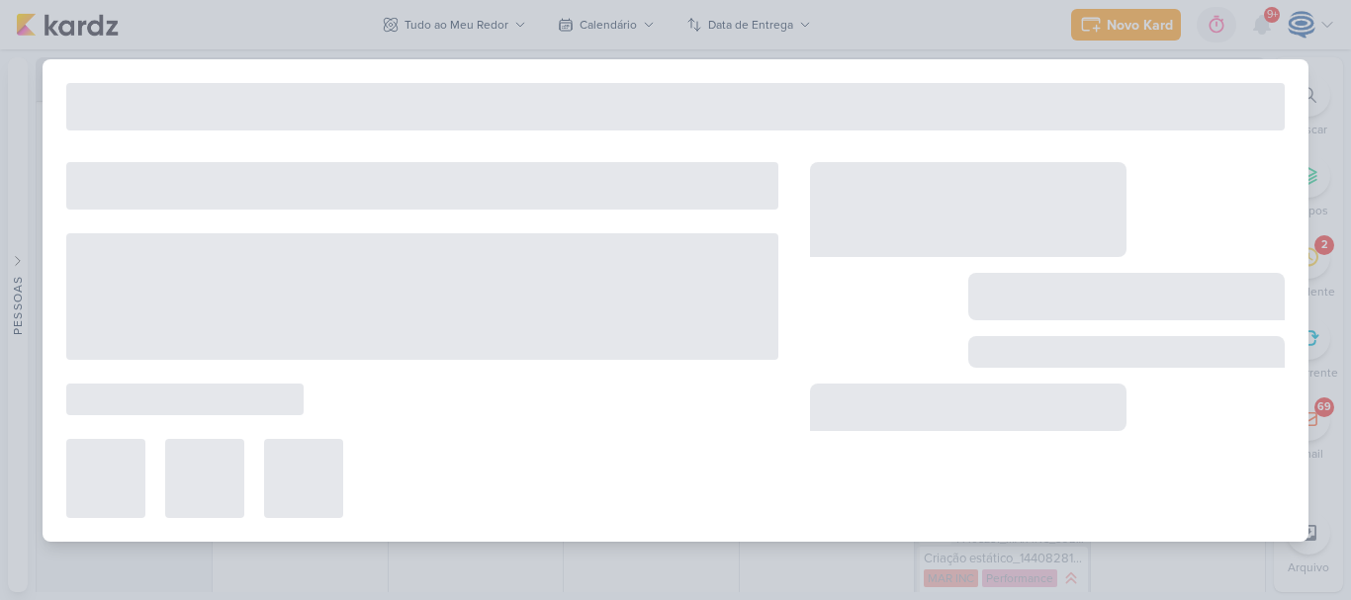
type input "8708082_HINES_NOVA_PROPOSTA_PARA_REUNIAO"
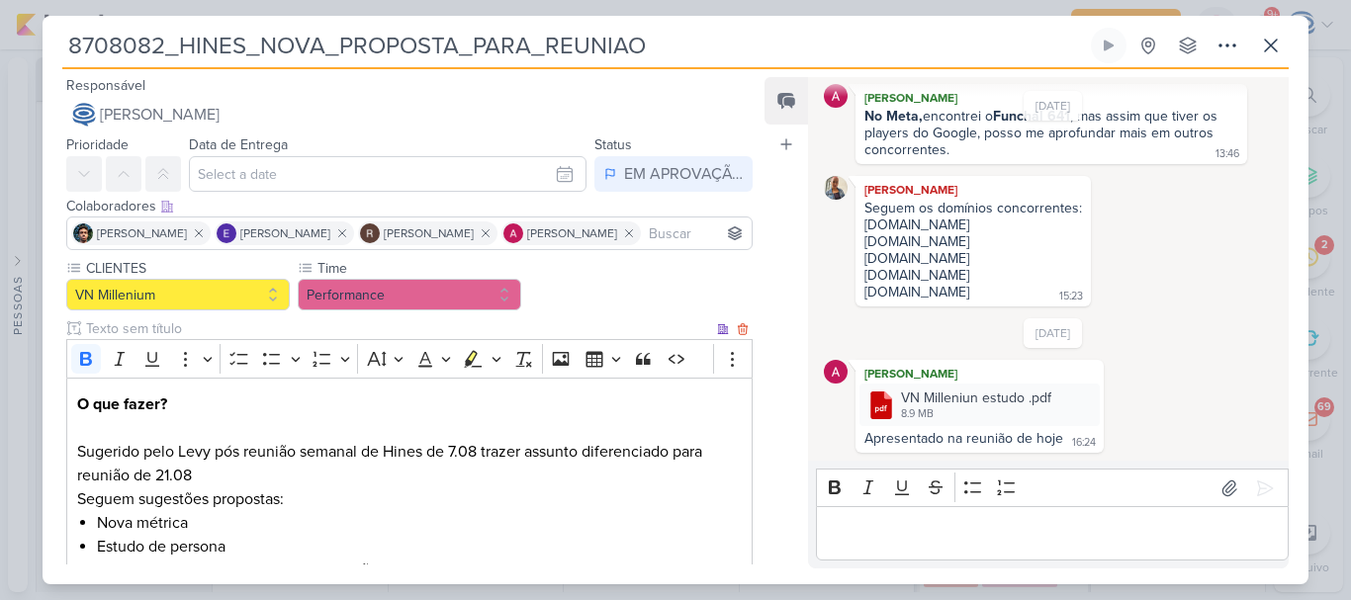
scroll to position [405, 0]
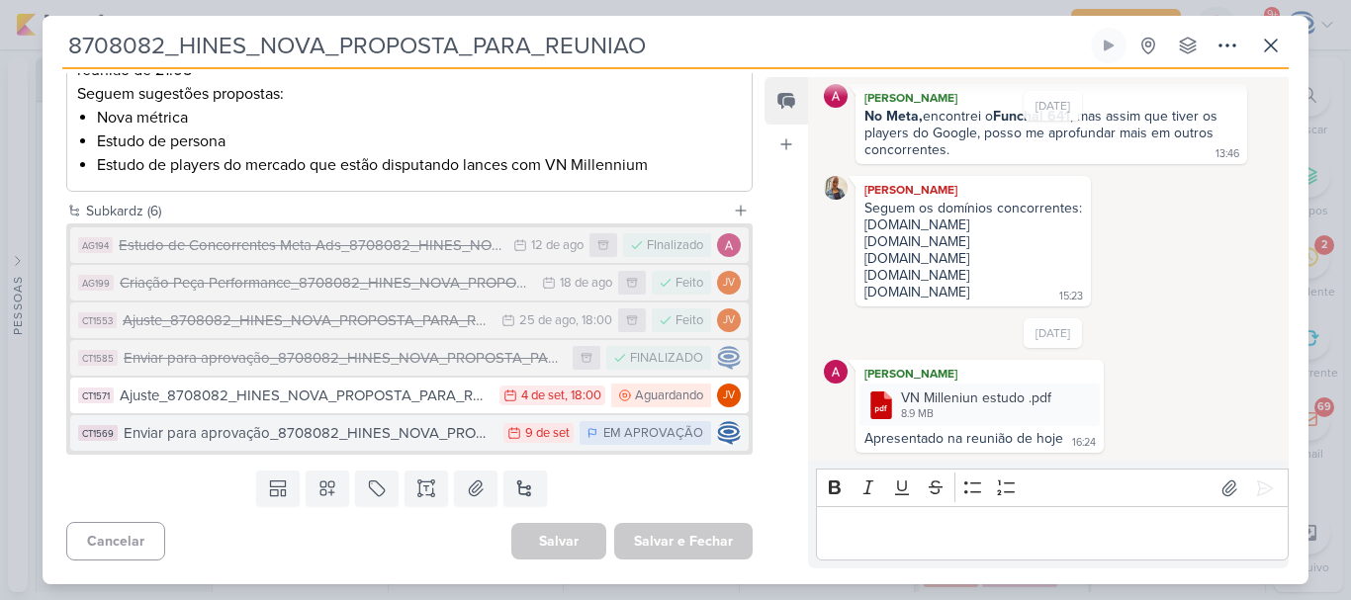
click at [265, 436] on div "Enviar para aprovação_8708082_HINES_NOVA_PROPOSTA_PARA_REUNIAO" at bounding box center [309, 433] width 370 height 23
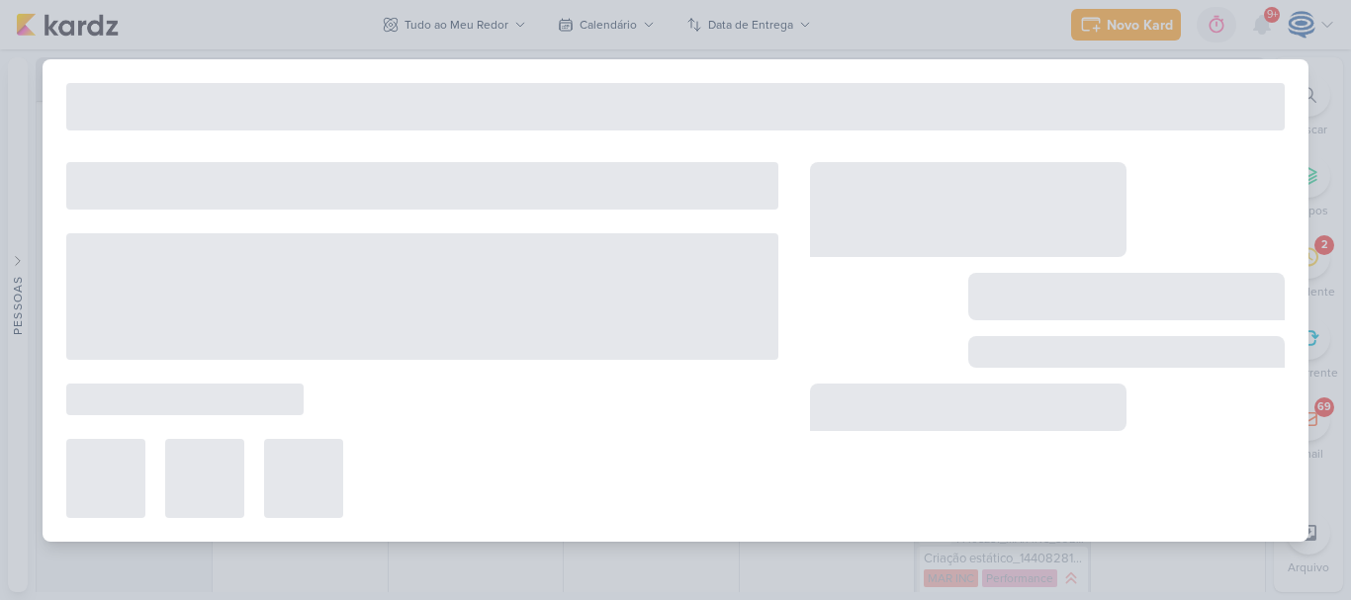
type input "Enviar para aprovação_8708082_HINES_NOVA_PROPOSTA_PARA_REUNIAO"
type input "9 de setembro de 2025 às 23:59"
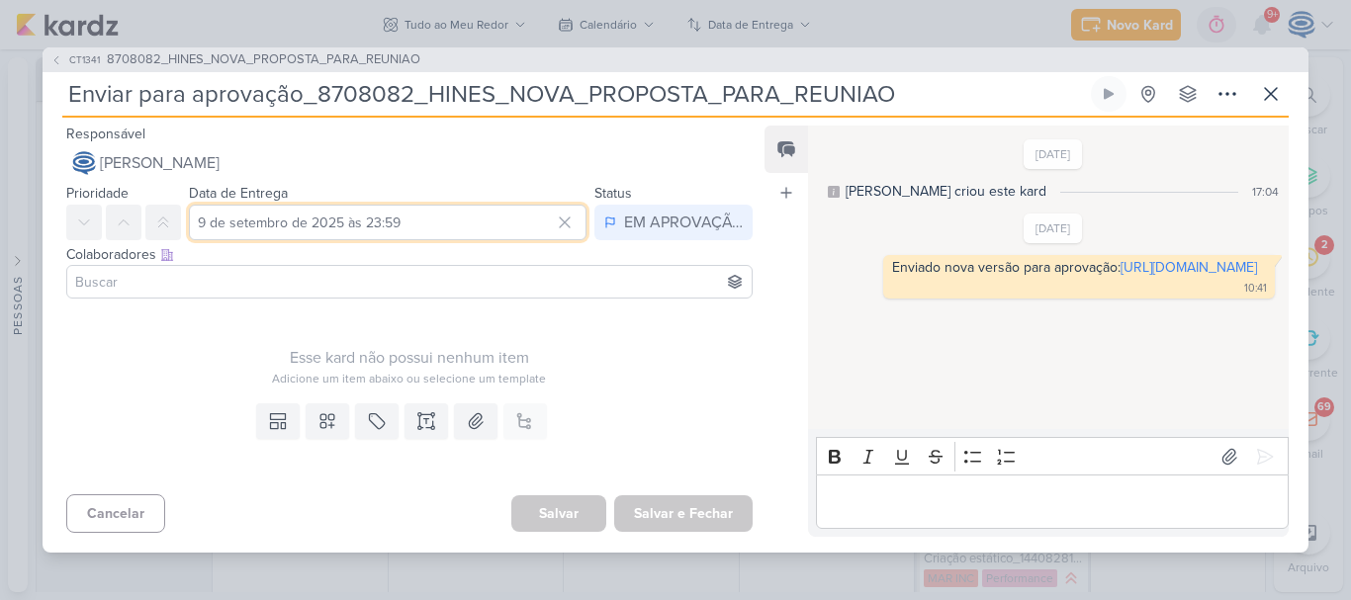
click at [222, 232] on input "9 de setembro de 2025 às 23:59" at bounding box center [388, 223] width 398 height 36
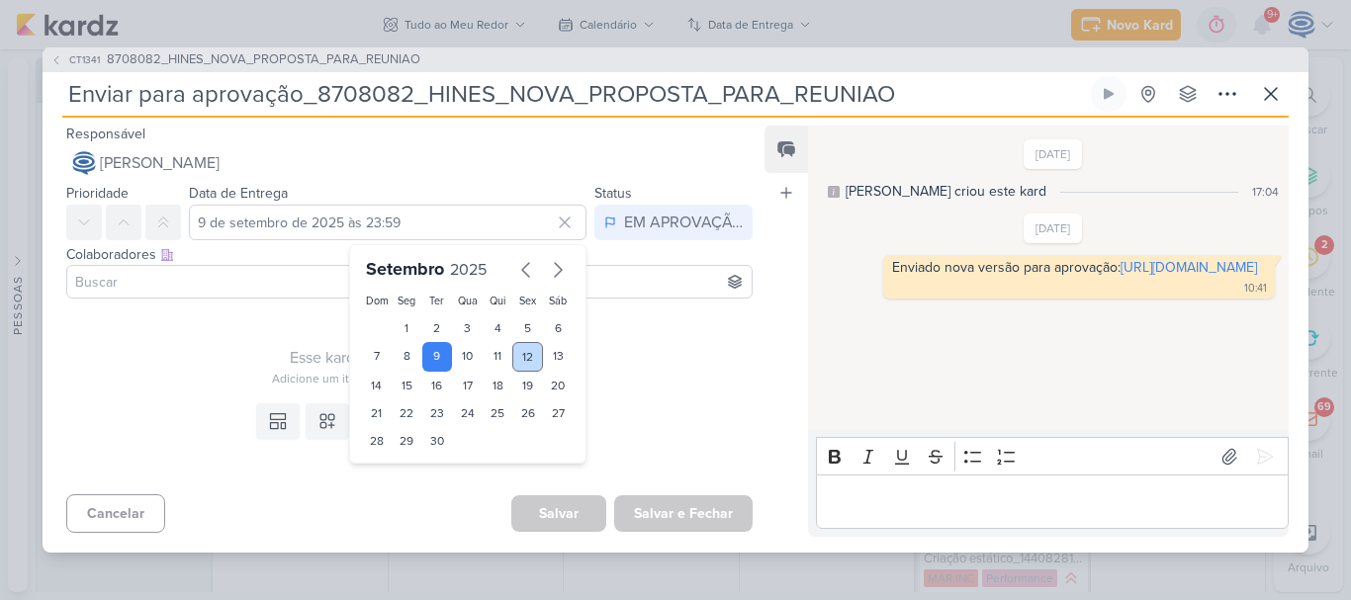
click at [528, 355] on div "12" at bounding box center [527, 357] width 31 height 30
type input "12 de setembro de 2025 às 23:59"
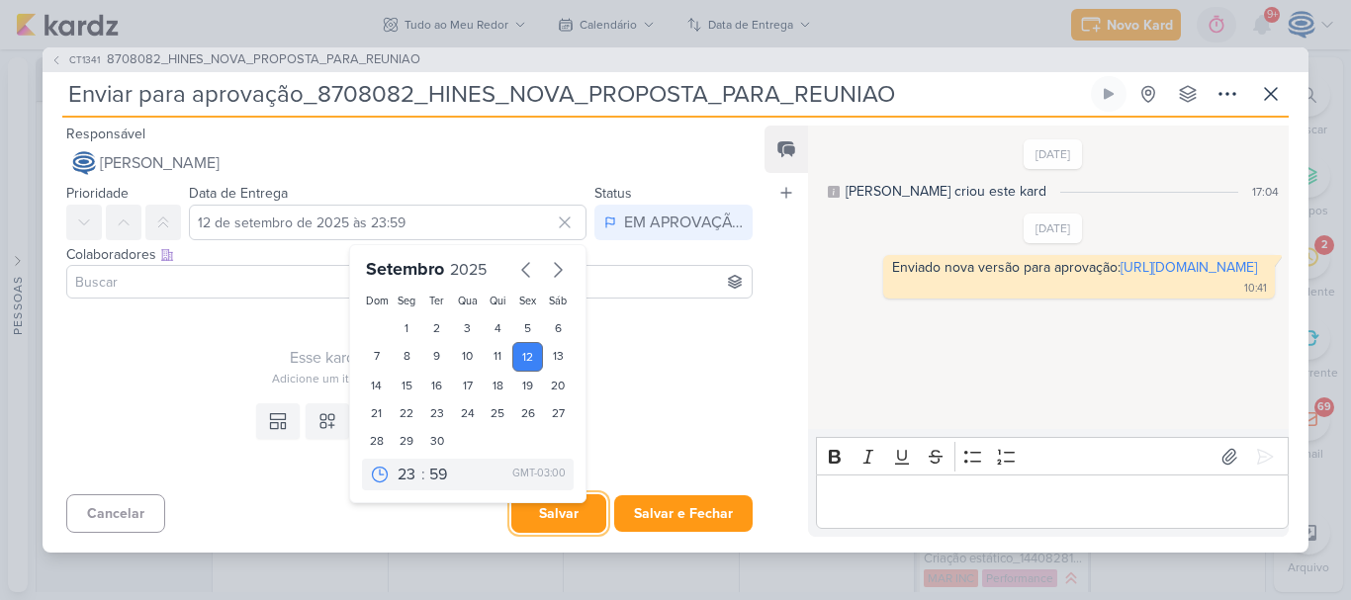
click at [528, 528] on button "Salvar" at bounding box center [558, 513] width 95 height 39
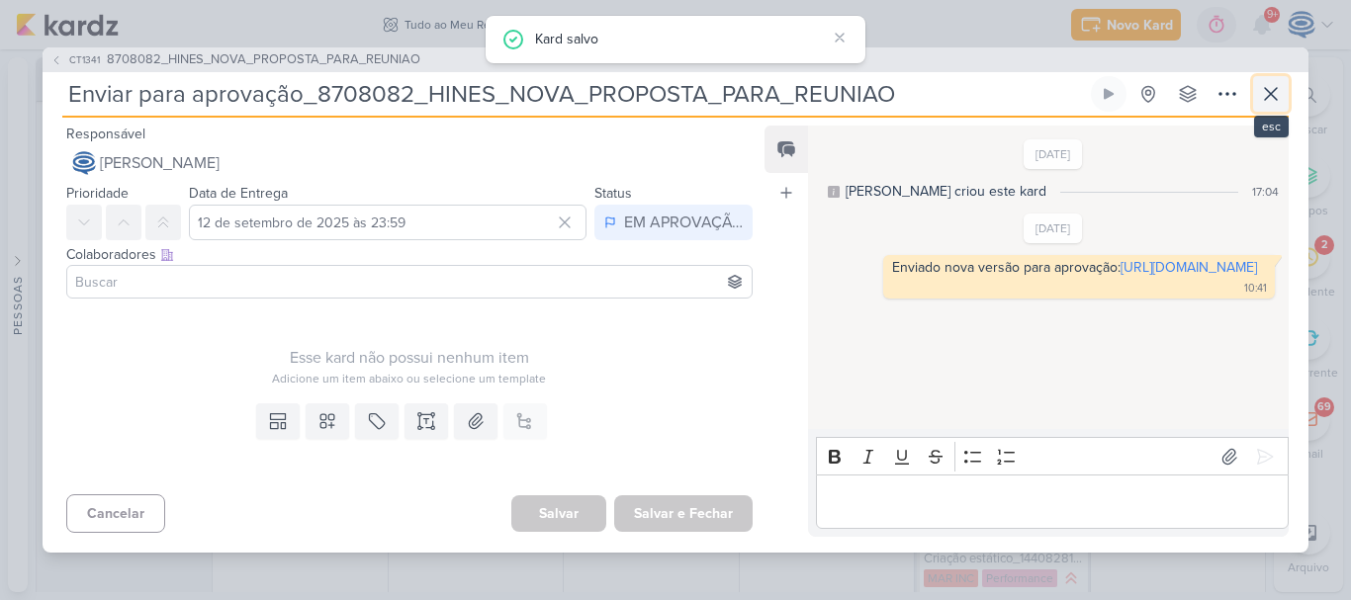
click at [1259, 91] on icon at bounding box center [1271, 94] width 24 height 24
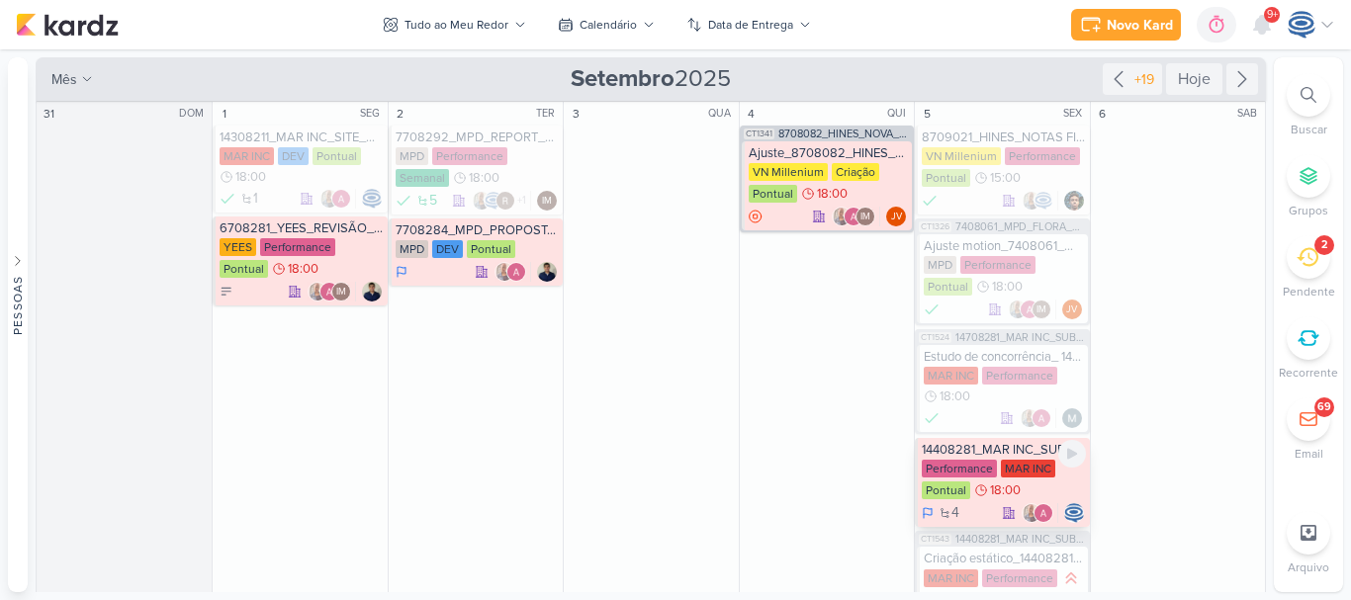
click at [1008, 454] on div "14408281_MAR INC_SUBLIME_JARDINS_DESDOBRAMENTO_PEÇAS_META_ADS" at bounding box center [1003, 450] width 163 height 16
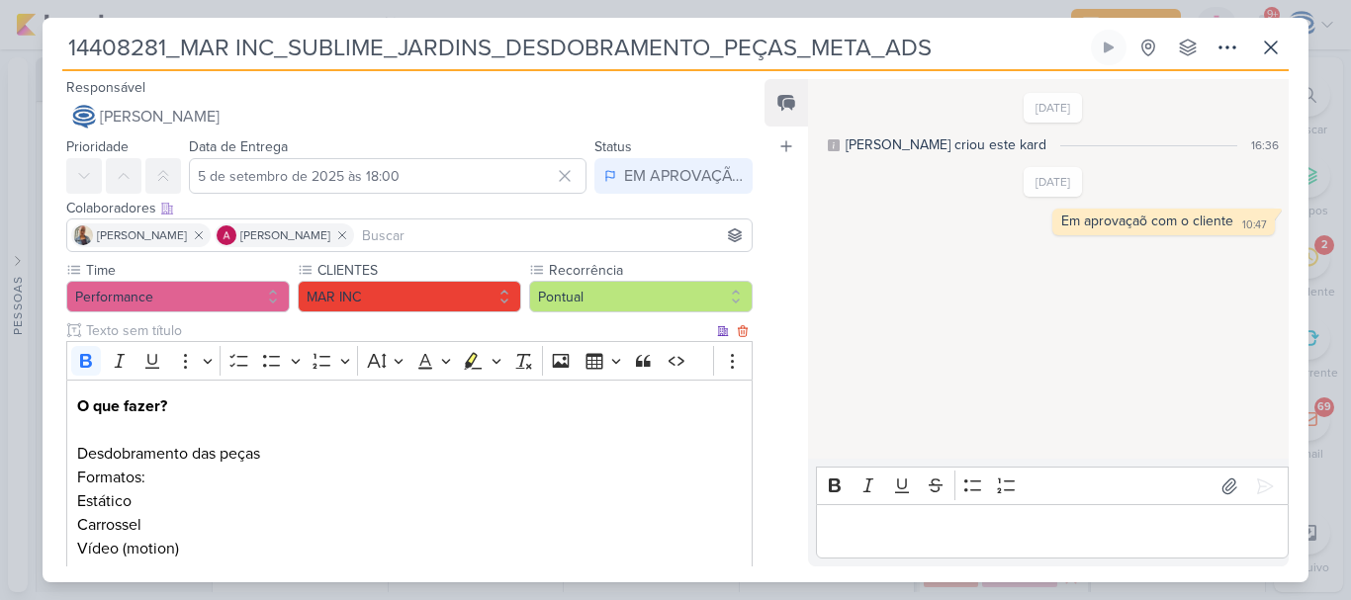
scroll to position [330, 0]
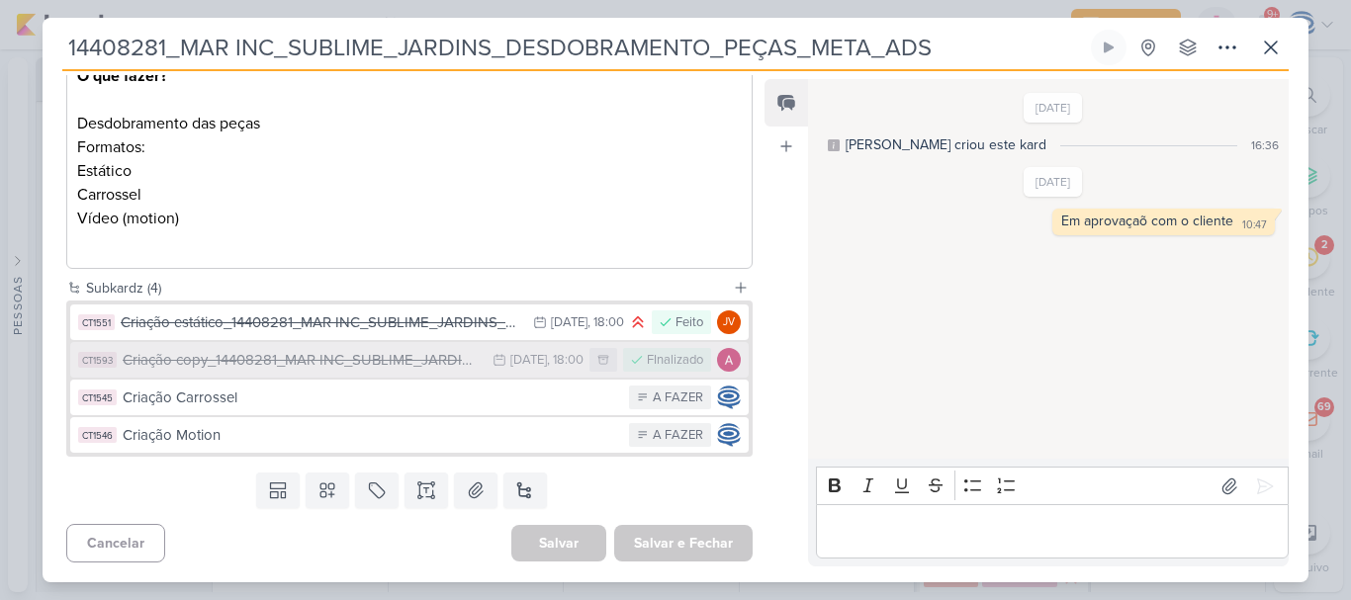
click at [401, 358] on div "Criação copy_14408281_MAR INC_SUBLIME_JARDINS_DESDOBRAMENTO_PEÇAS_META_ADS" at bounding box center [303, 360] width 360 height 23
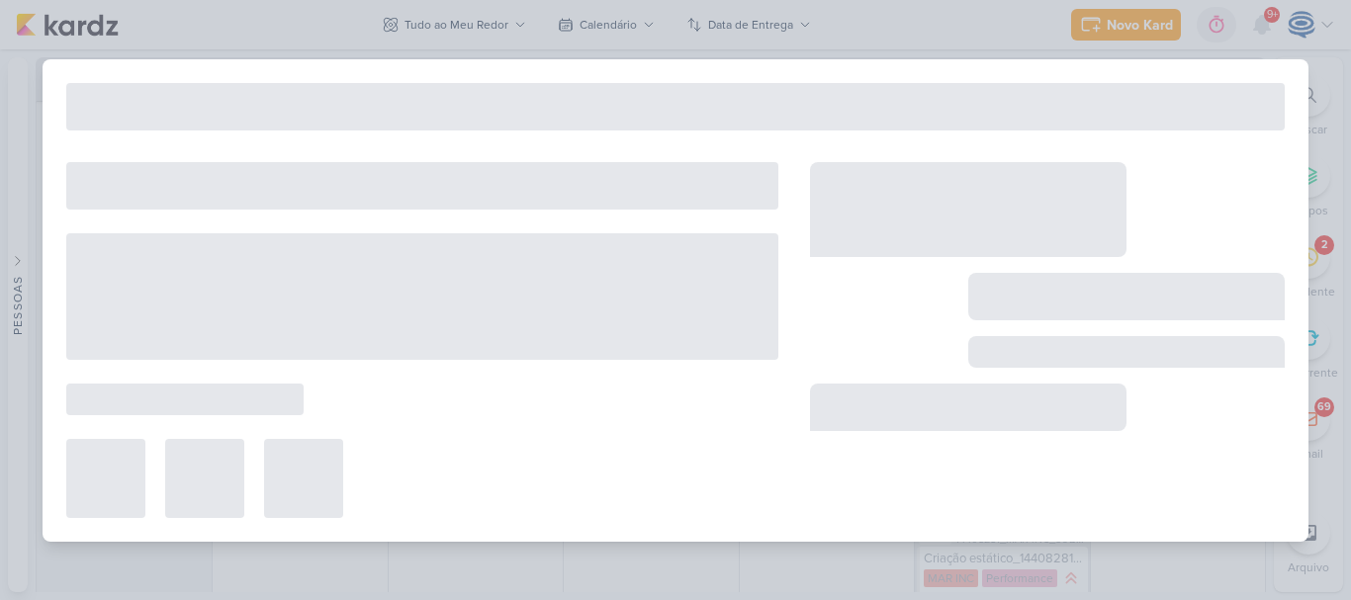
type input "Criação copy_14408281_MAR INC_SUBLIME_JARDINS_DESDOBRAMENTO_PEÇAS_META_ADS"
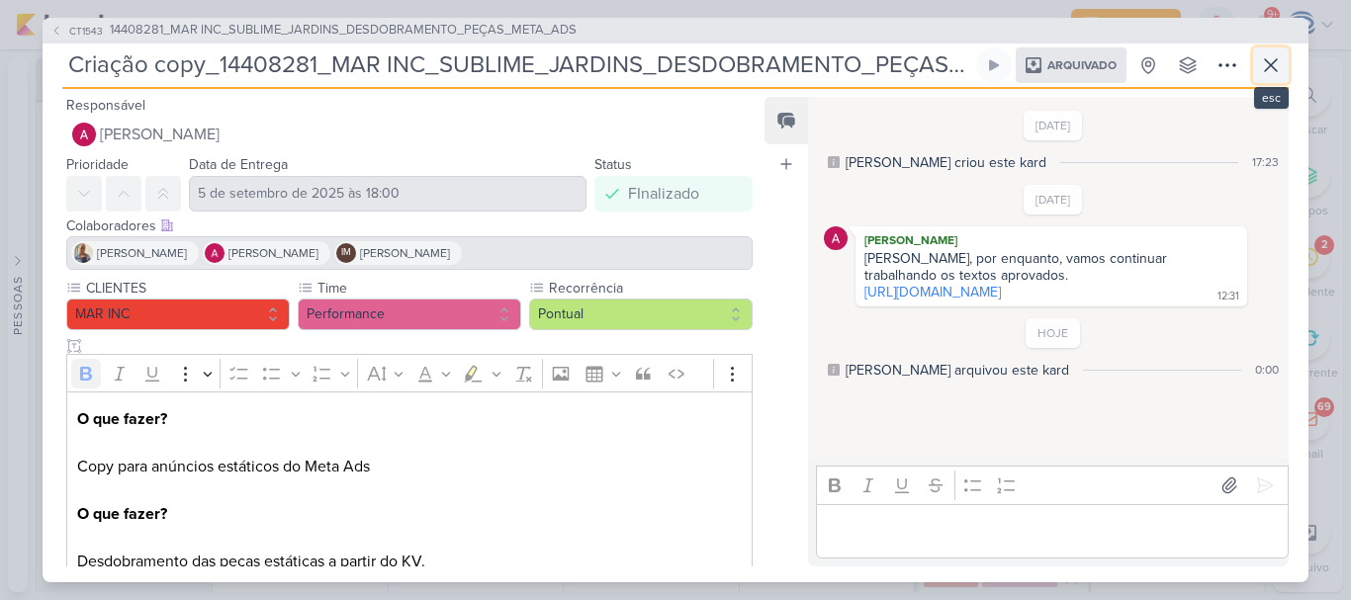
click at [1269, 55] on icon at bounding box center [1271, 65] width 24 height 24
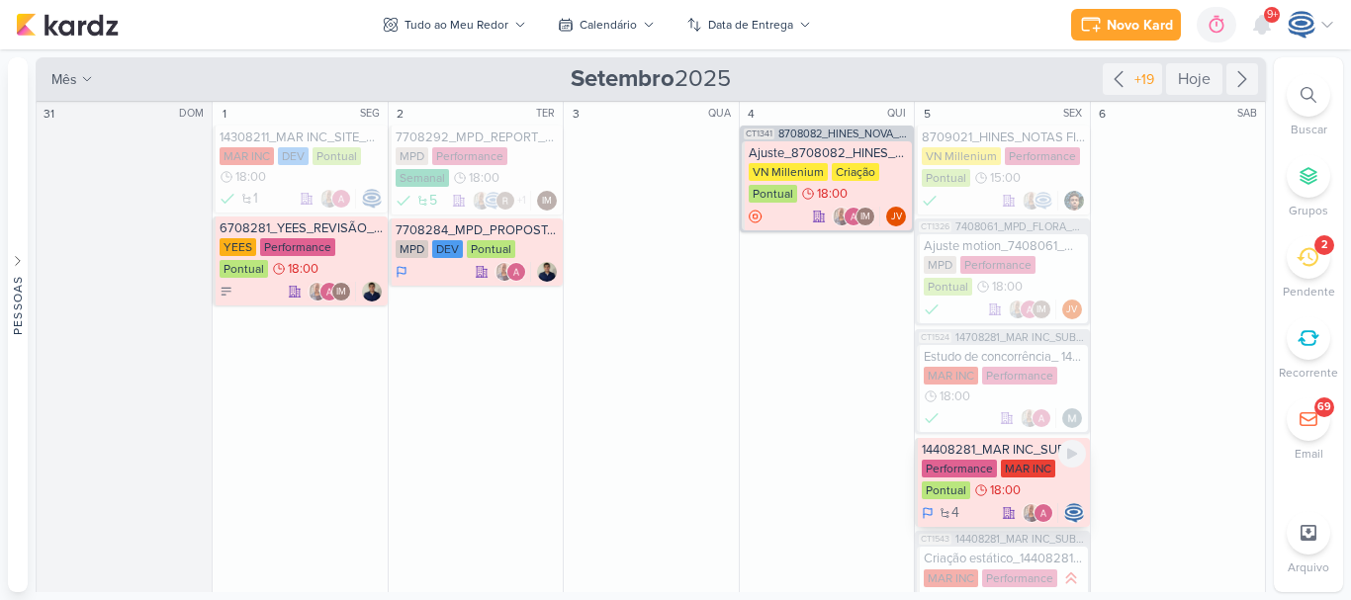
click at [1001, 461] on div "MAR INC" at bounding box center [1028, 469] width 54 height 18
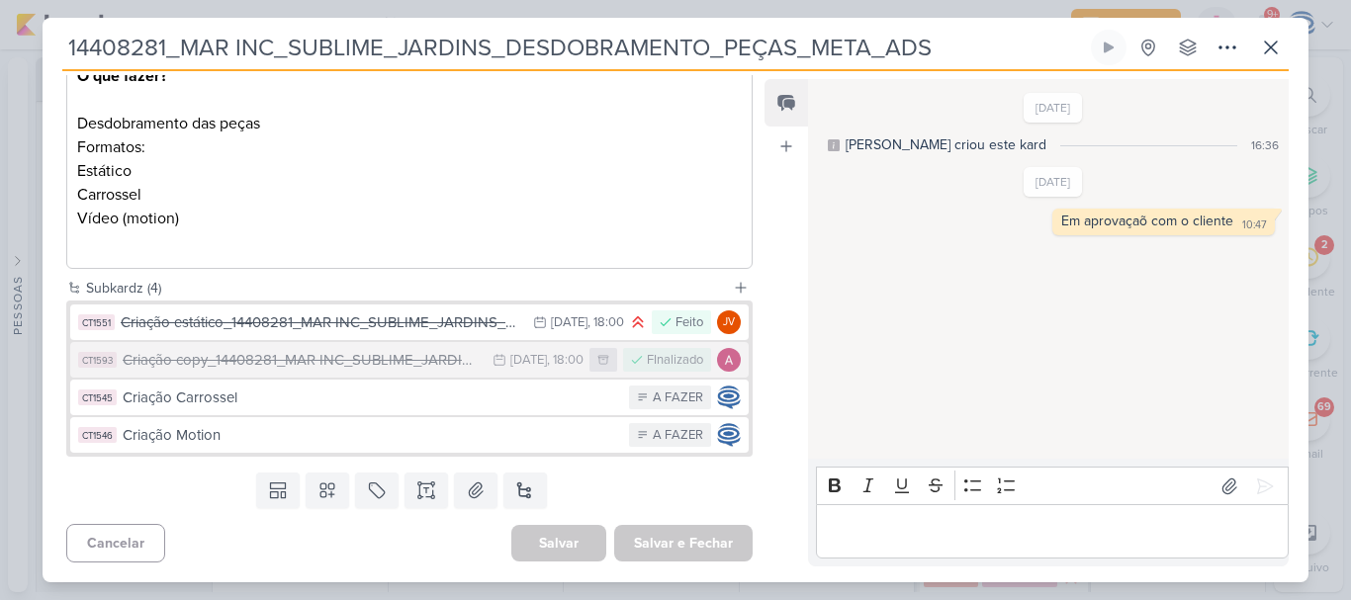
scroll to position [0, 0]
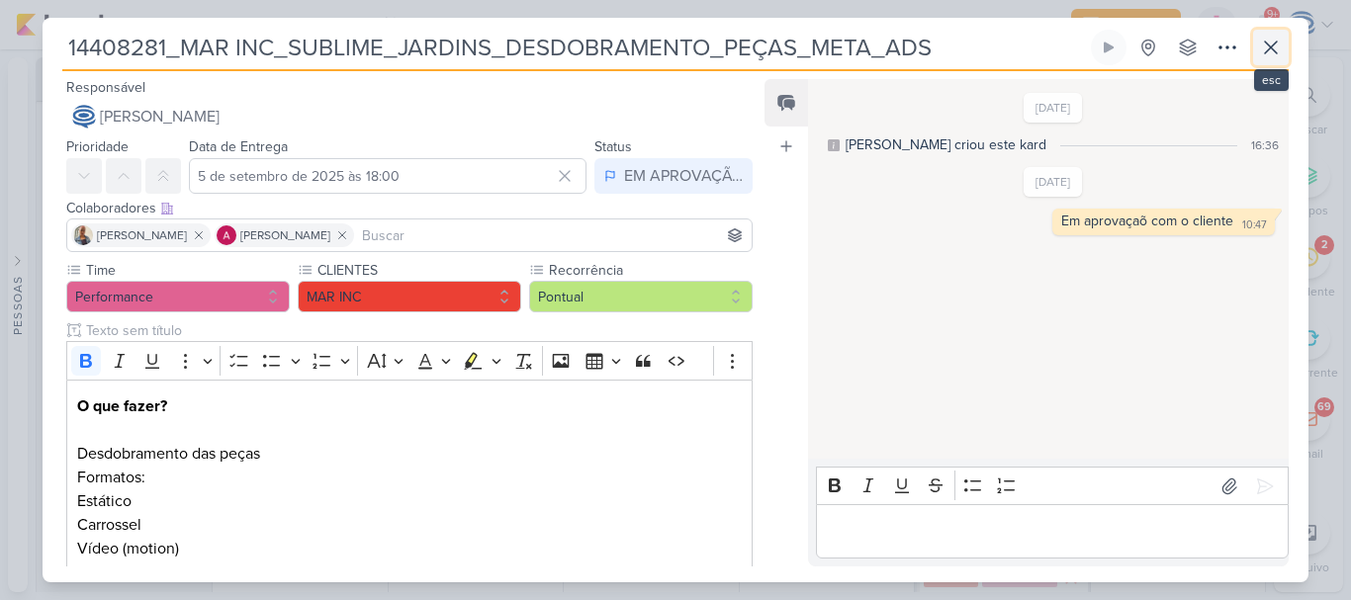
click at [1273, 44] on icon at bounding box center [1271, 48] width 24 height 24
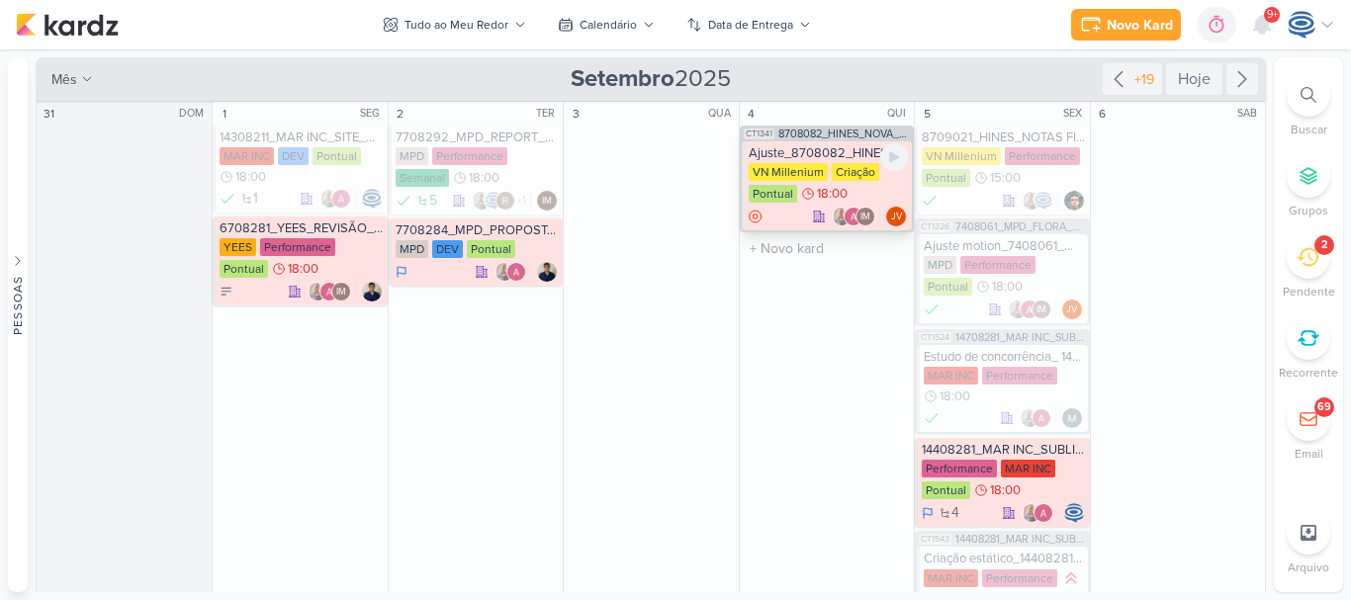
click at [827, 155] on div "Ajuste_8708082_HINES_NOVA_PROPOSTA_PARA_REUNIAO" at bounding box center [828, 153] width 159 height 16
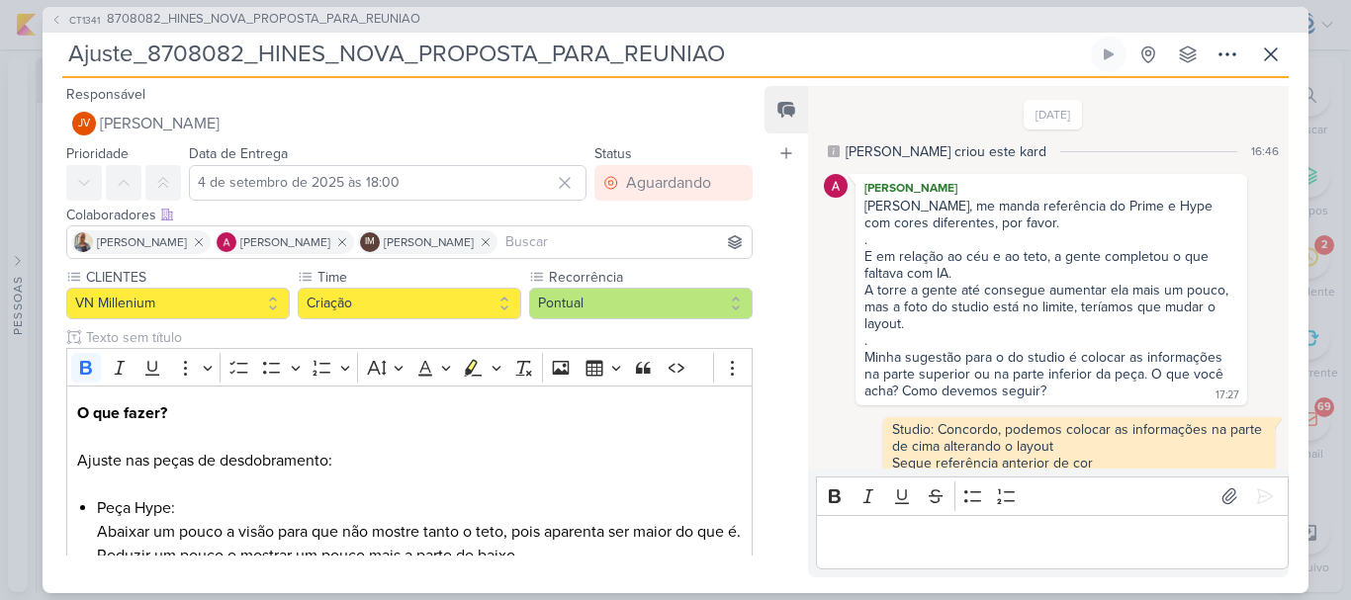
scroll to position [578, 0]
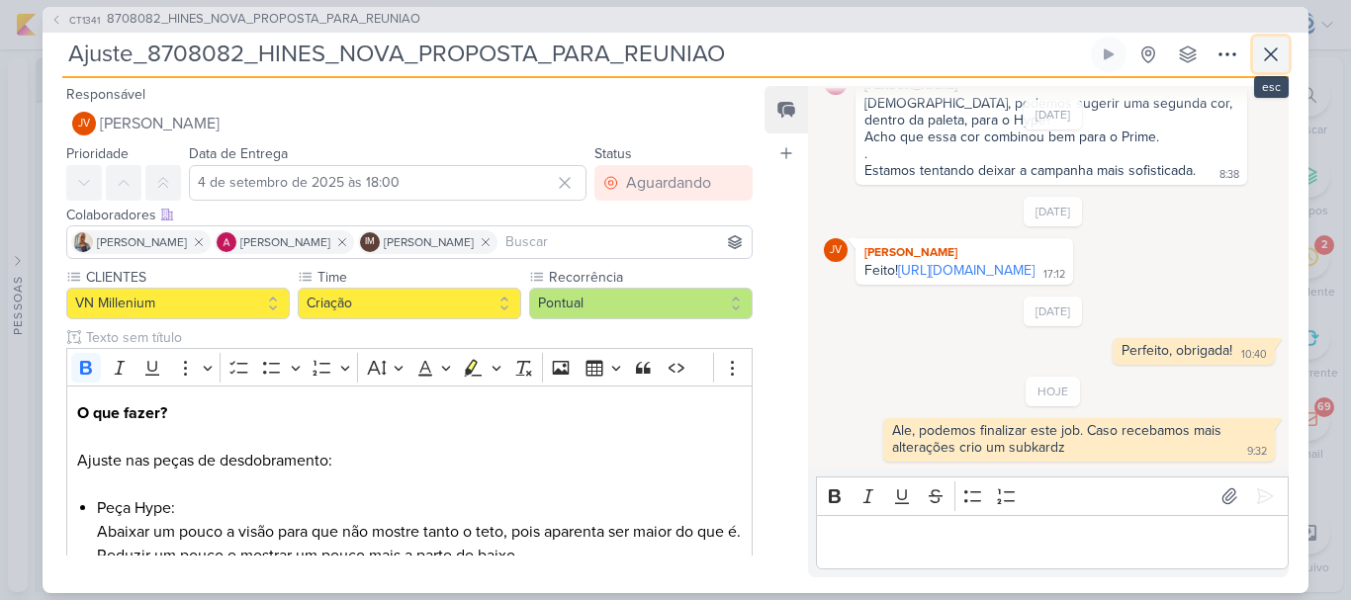
click at [1269, 44] on icon at bounding box center [1271, 55] width 24 height 24
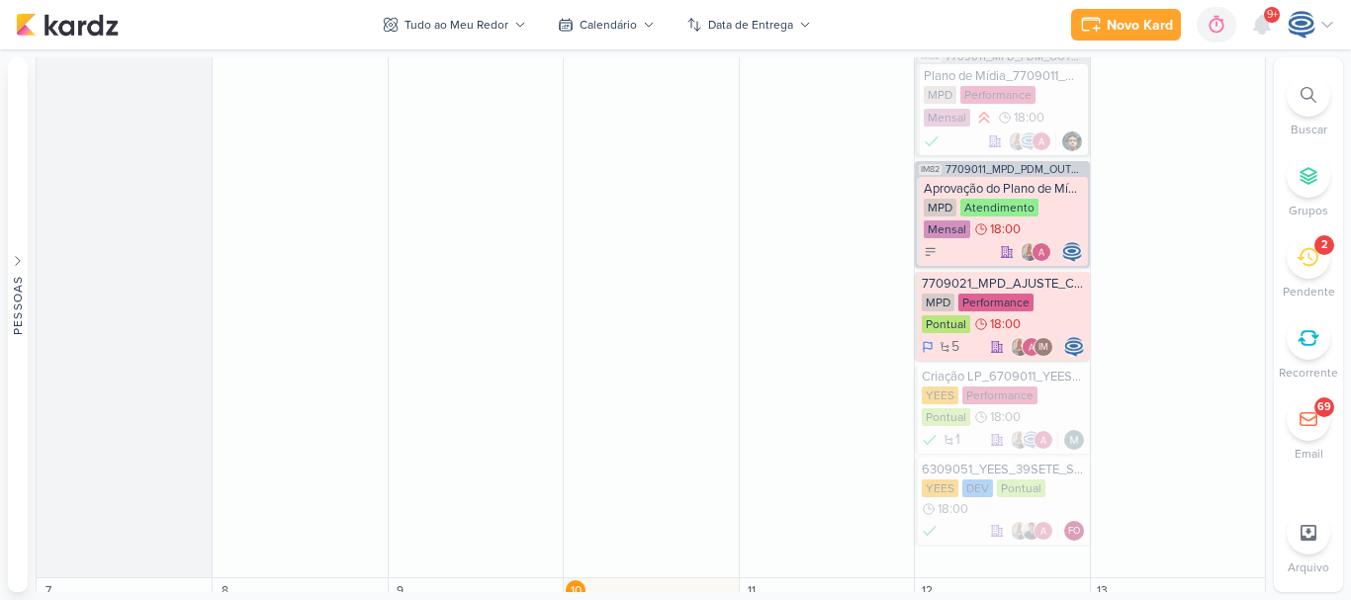
scroll to position [794, 0]
click at [1023, 191] on div "Aprovação do Plano de Mídia_7709011_MPD_PDM_OUTUBRO" at bounding box center [1003, 190] width 159 height 16
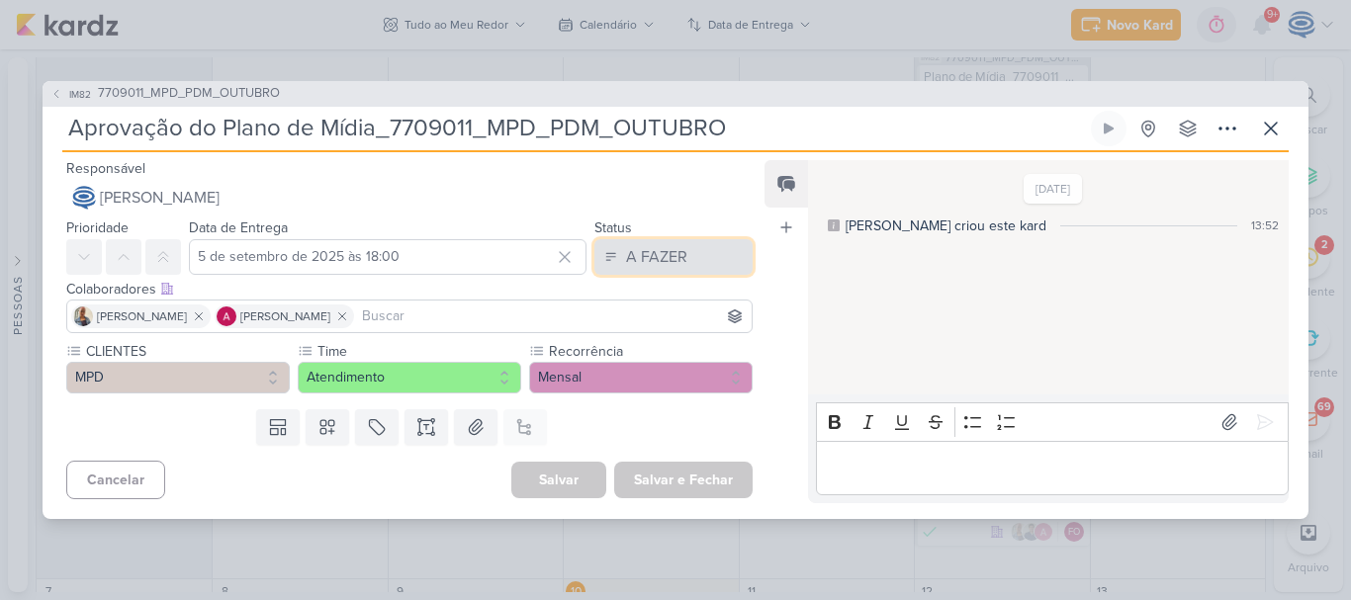
click at [673, 260] on div "A FAZER" at bounding box center [656, 257] width 61 height 24
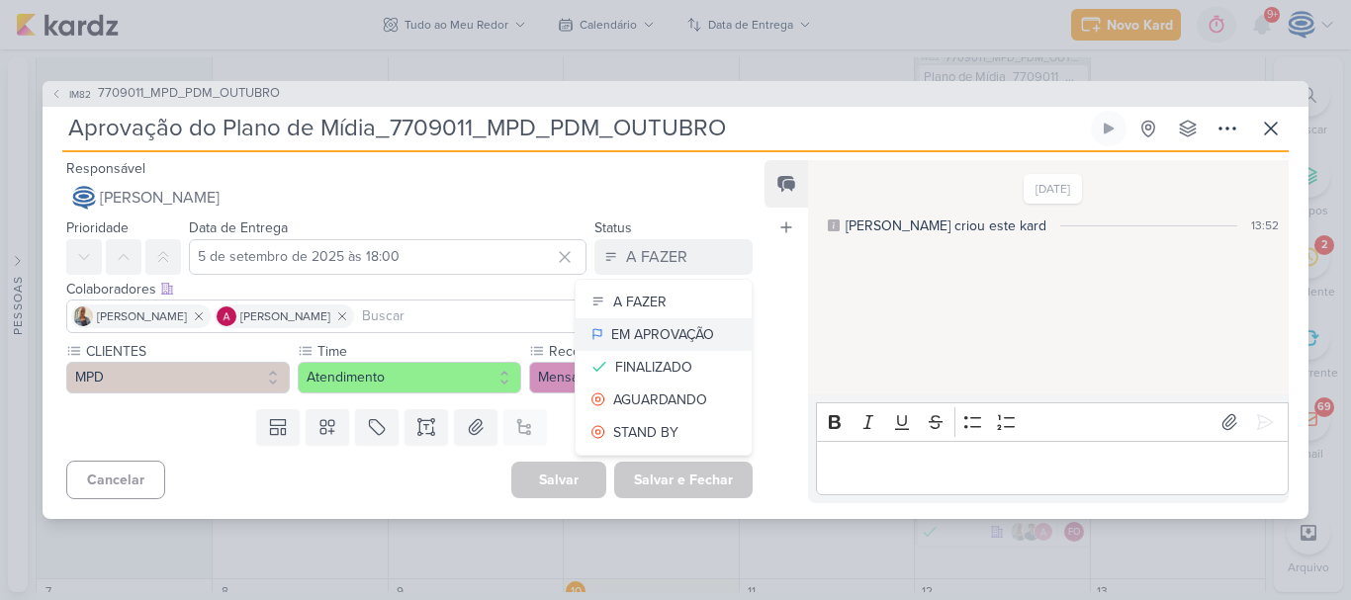
click at [642, 342] on div "EM APROVAÇÃO" at bounding box center [662, 334] width 103 height 21
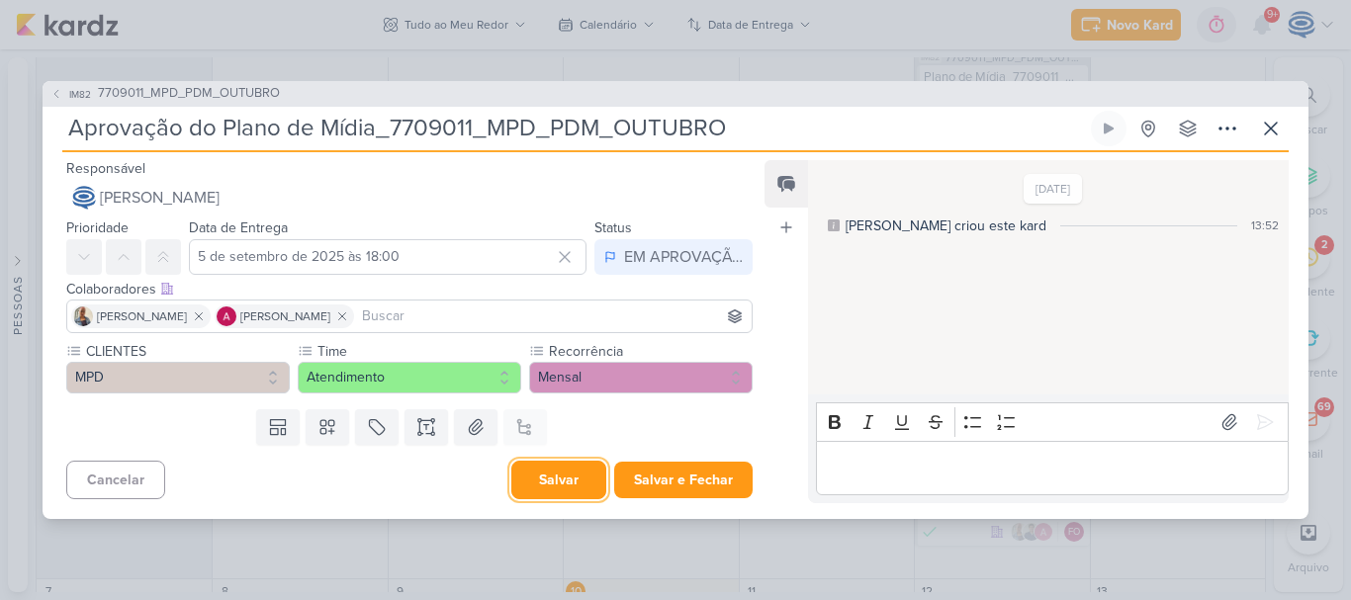
click at [552, 487] on button "Salvar" at bounding box center [558, 480] width 95 height 39
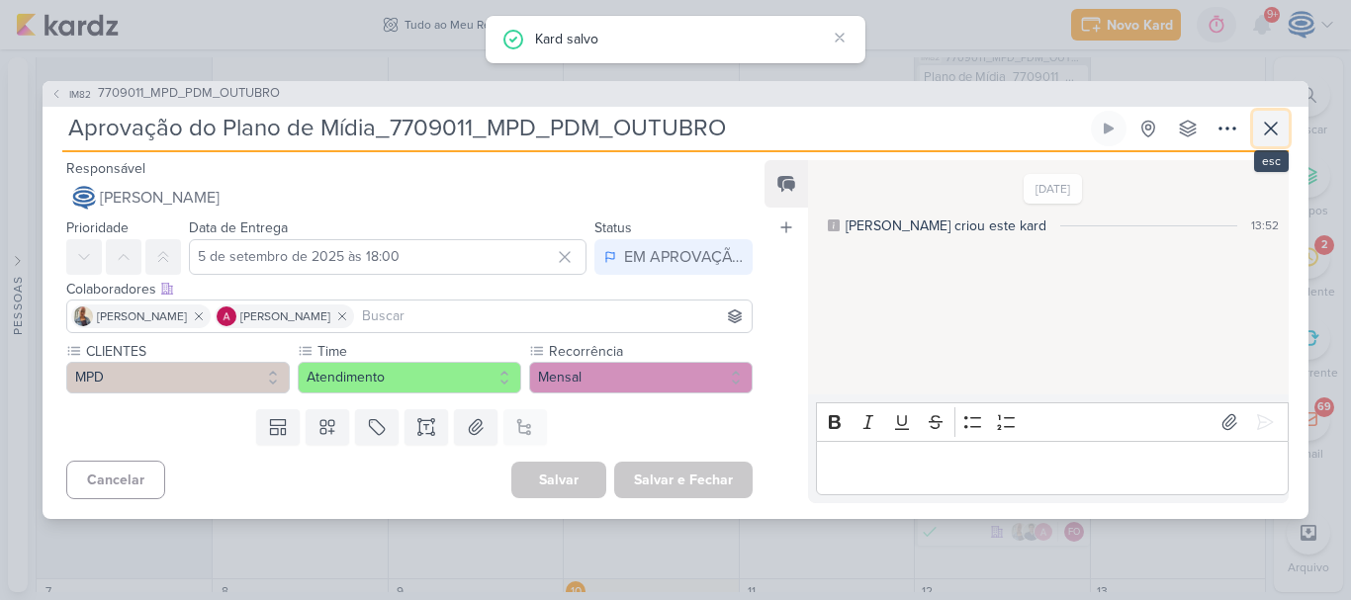
click at [1274, 140] on button at bounding box center [1271, 129] width 36 height 36
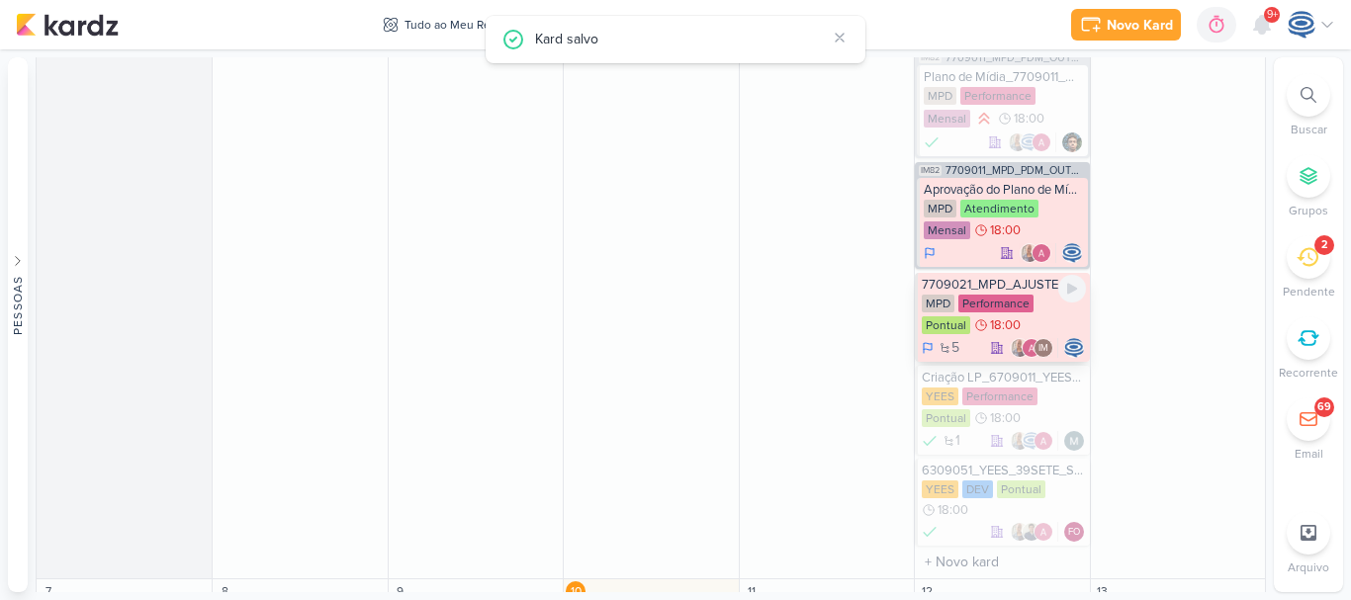
click at [1014, 280] on div "7709021_MPD_AJUSTE_COPY_ANÚNCIO" at bounding box center [1003, 285] width 163 height 16
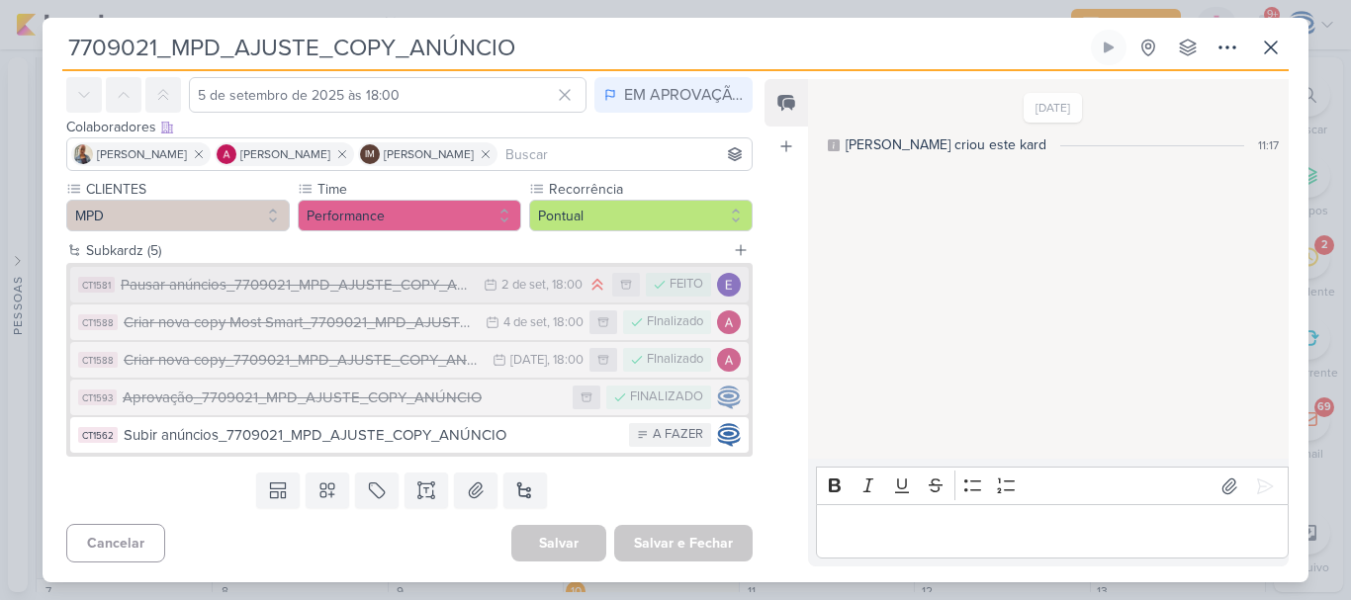
scroll to position [0, 0]
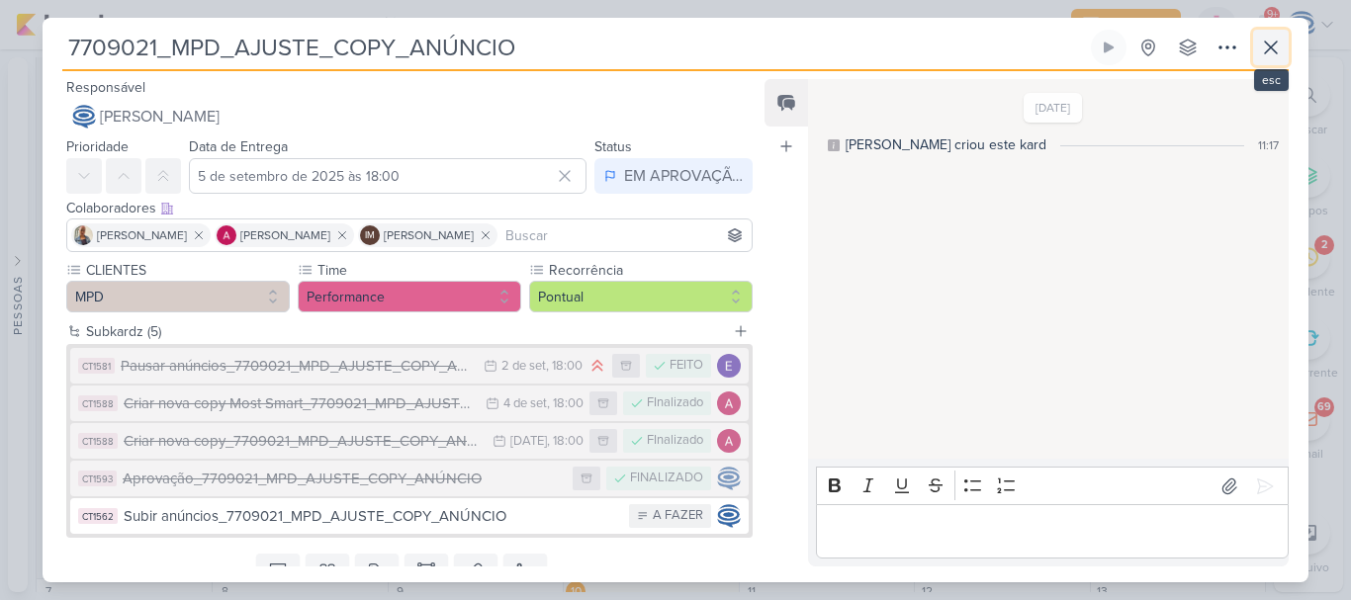
click at [1277, 47] on icon at bounding box center [1271, 48] width 24 height 24
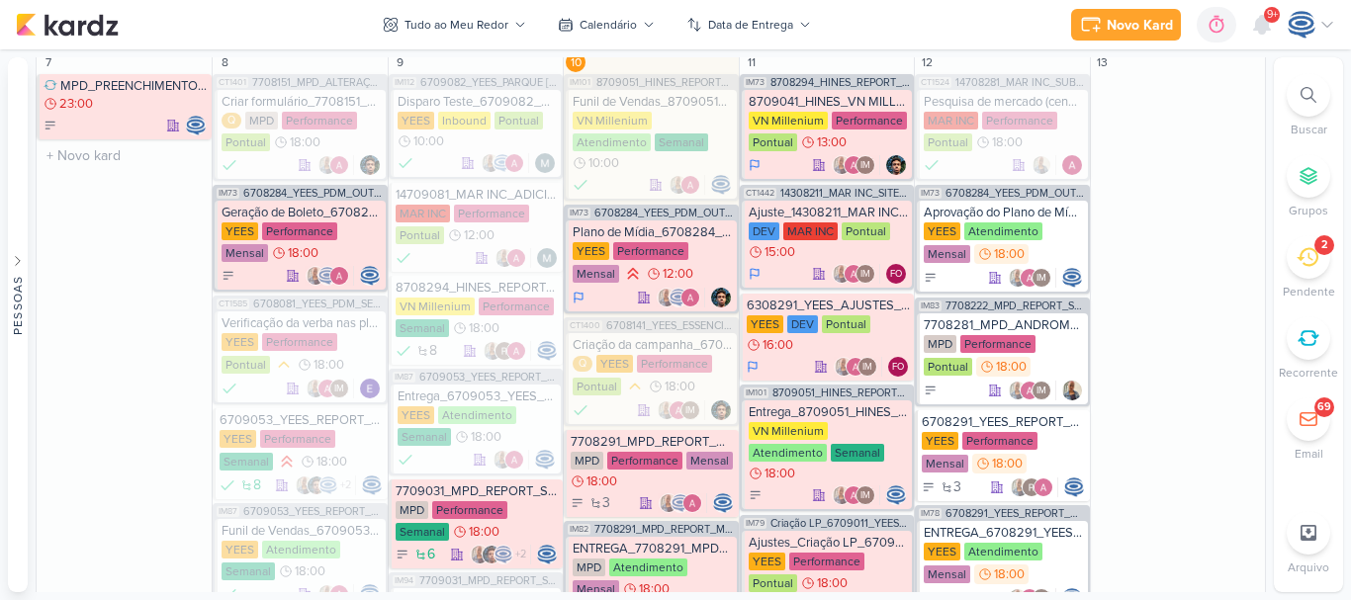
scroll to position [1278, 0]
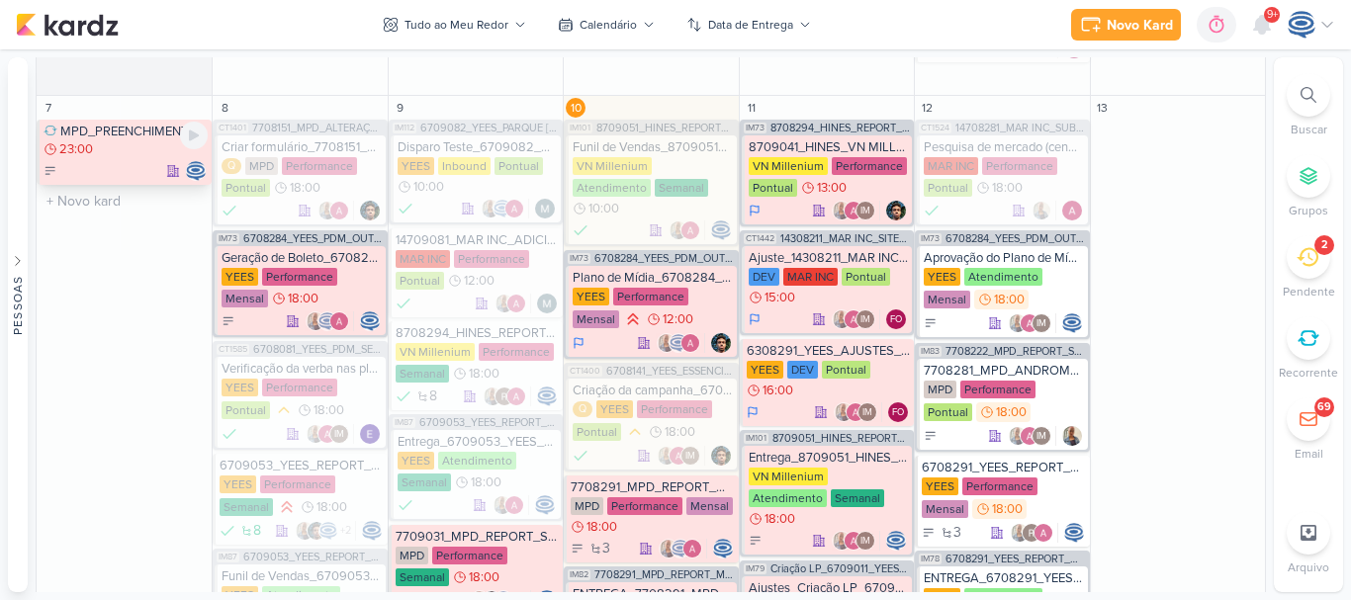
click at [127, 161] on div at bounding box center [126, 171] width 164 height 20
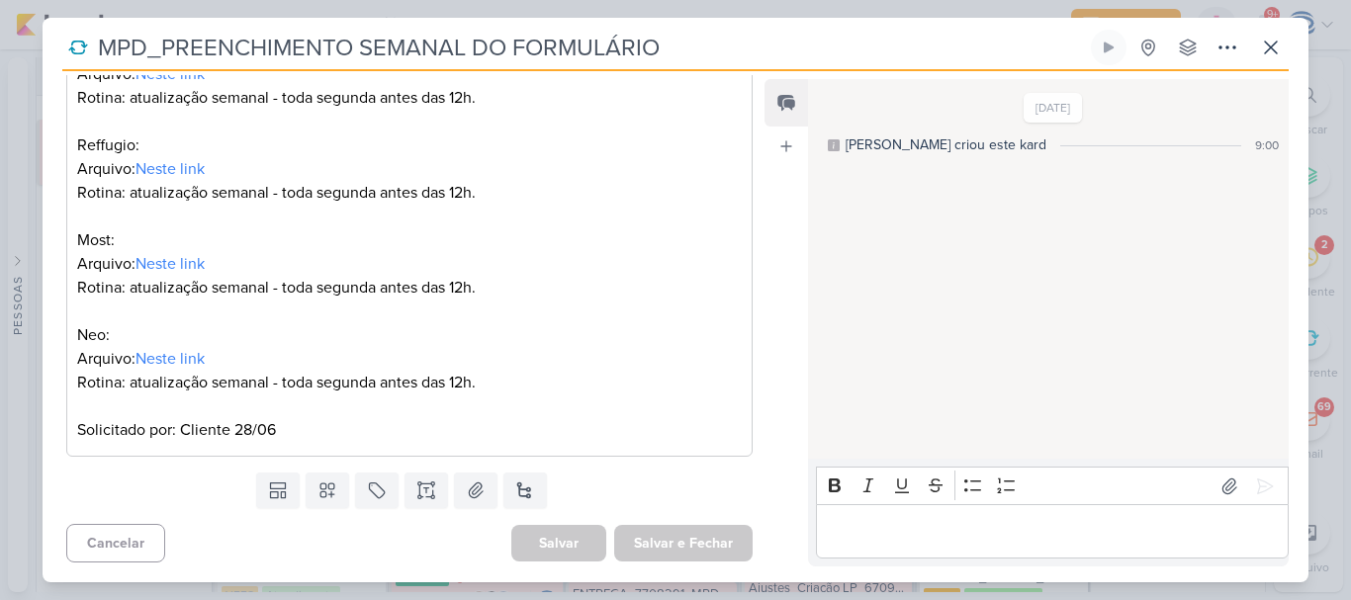
scroll to position [0, 0]
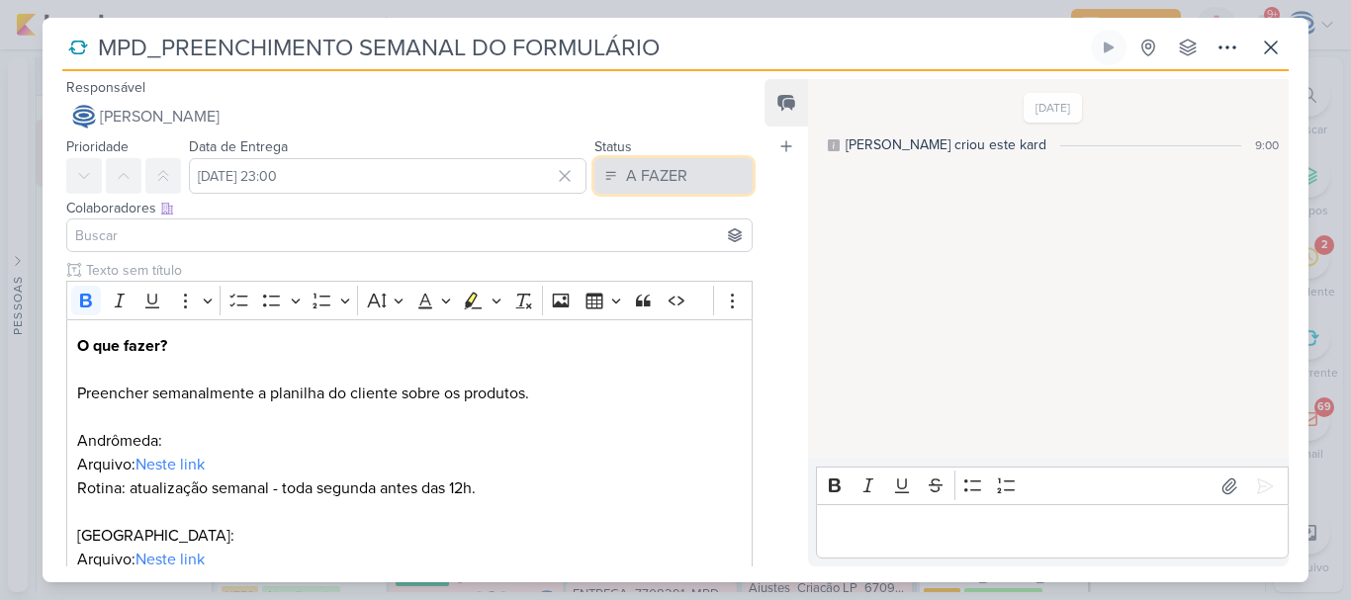
click at [628, 184] on div "A FAZER" at bounding box center [656, 176] width 61 height 24
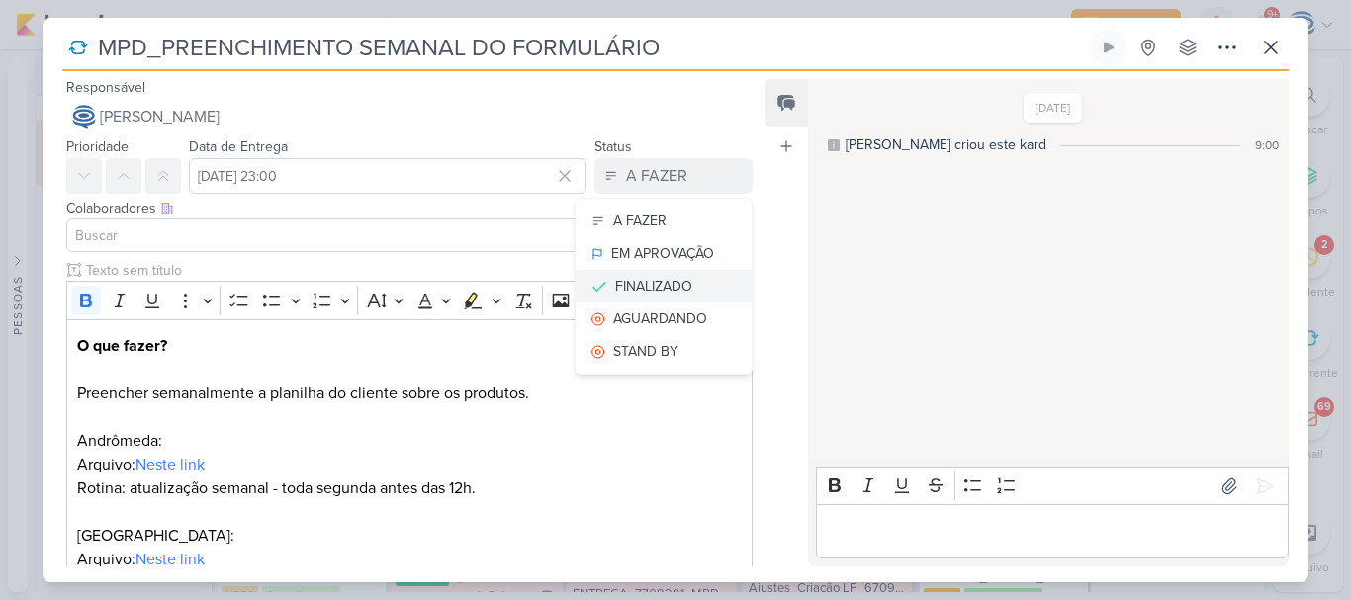
click at [615, 284] on div "FINALIZADO" at bounding box center [653, 286] width 77 height 21
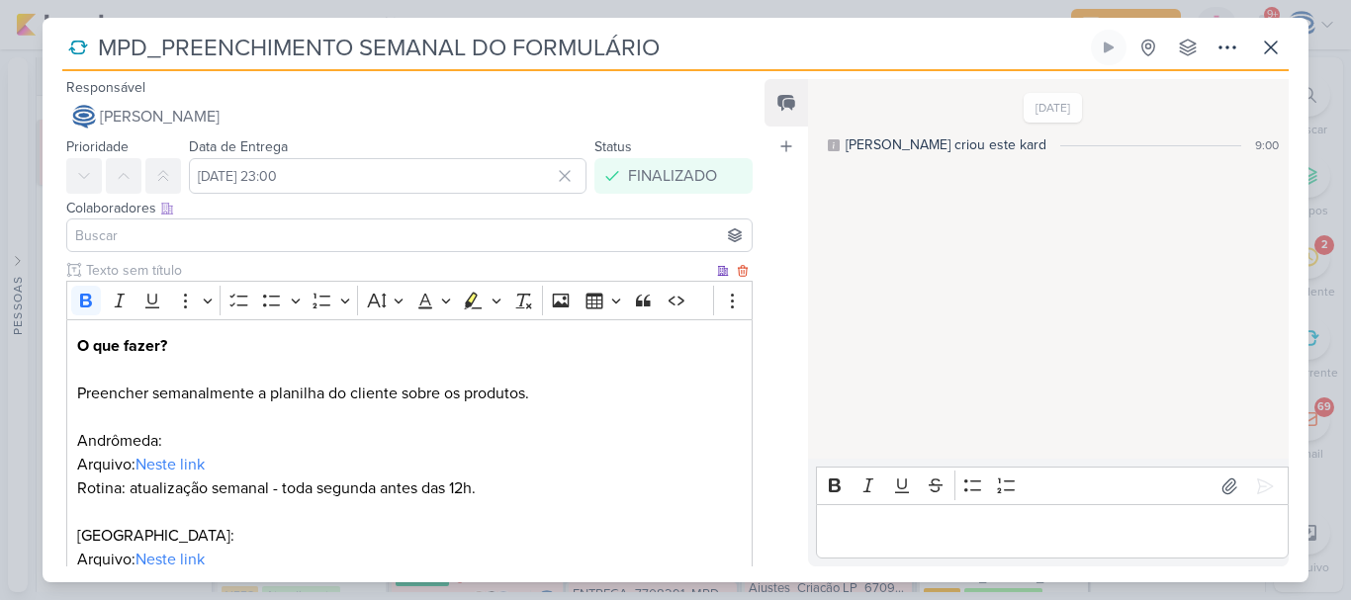
scroll to position [486, 0]
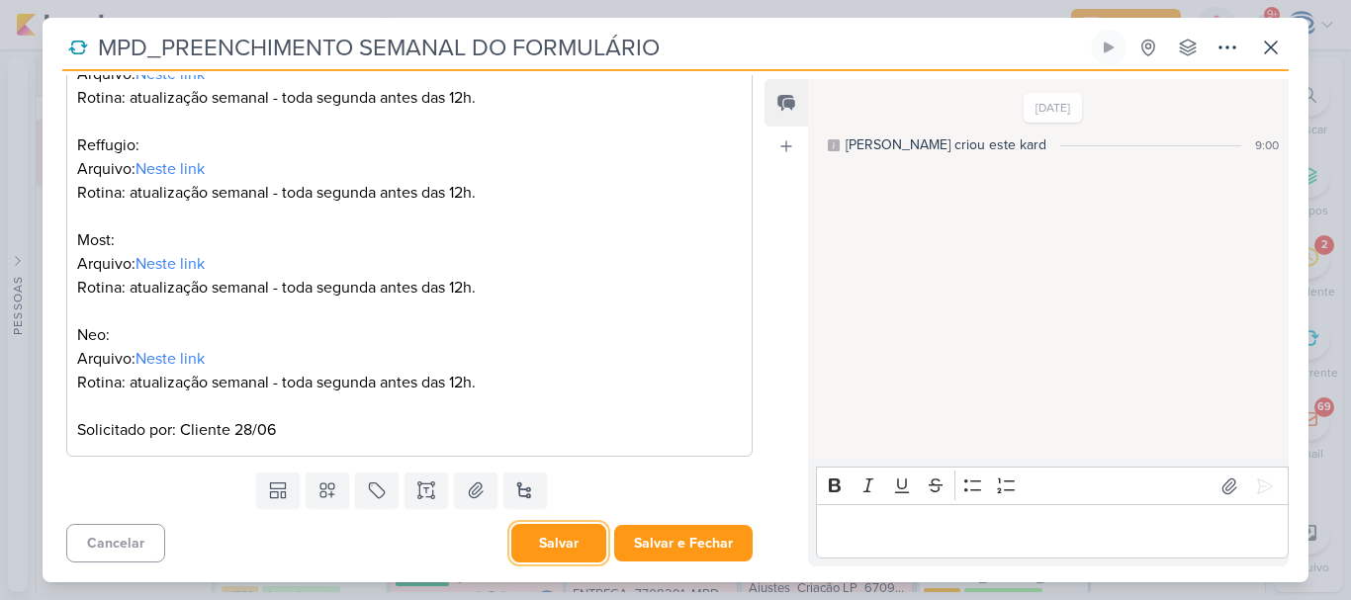
click at [557, 550] on button "Salvar" at bounding box center [558, 543] width 95 height 39
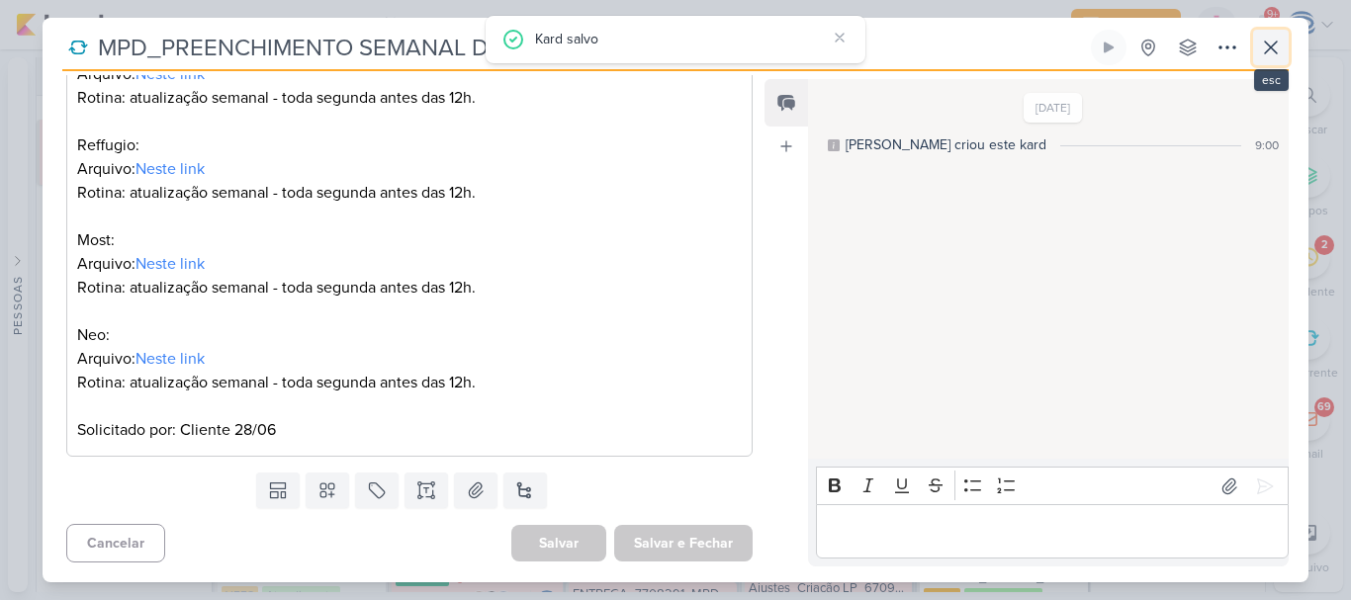
click at [1278, 41] on icon at bounding box center [1271, 48] width 24 height 24
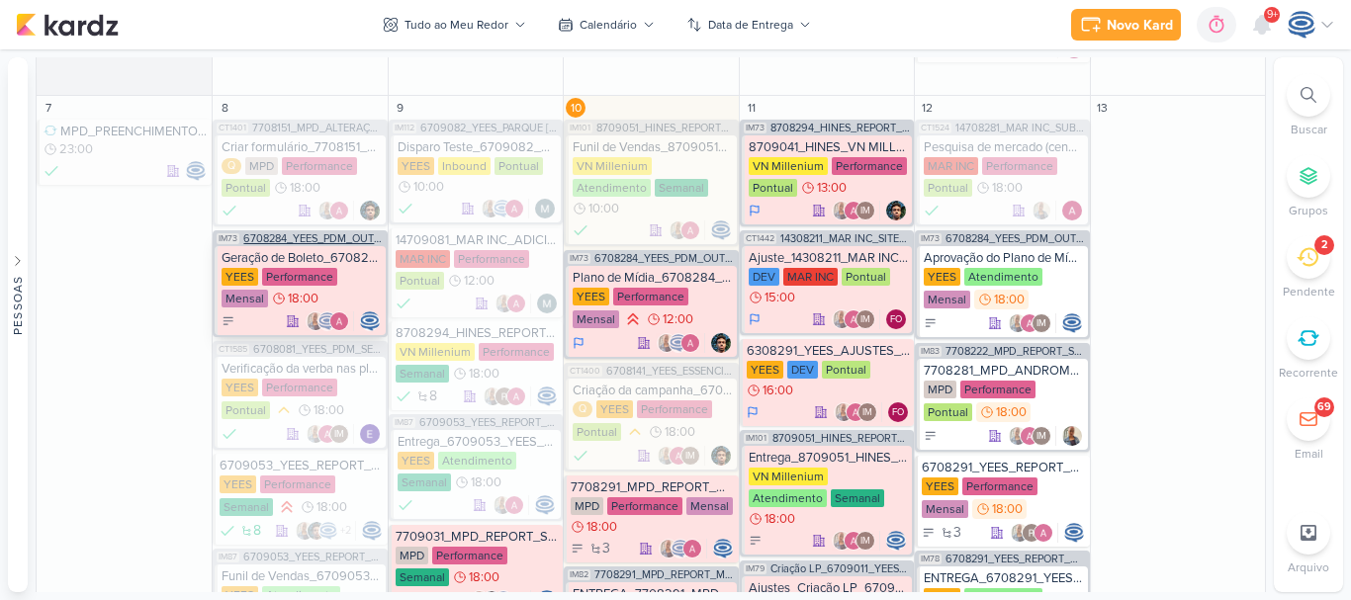
click at [314, 233] on span "6708284_YEES_PDM_OUTUBRO" at bounding box center [312, 238] width 139 height 11
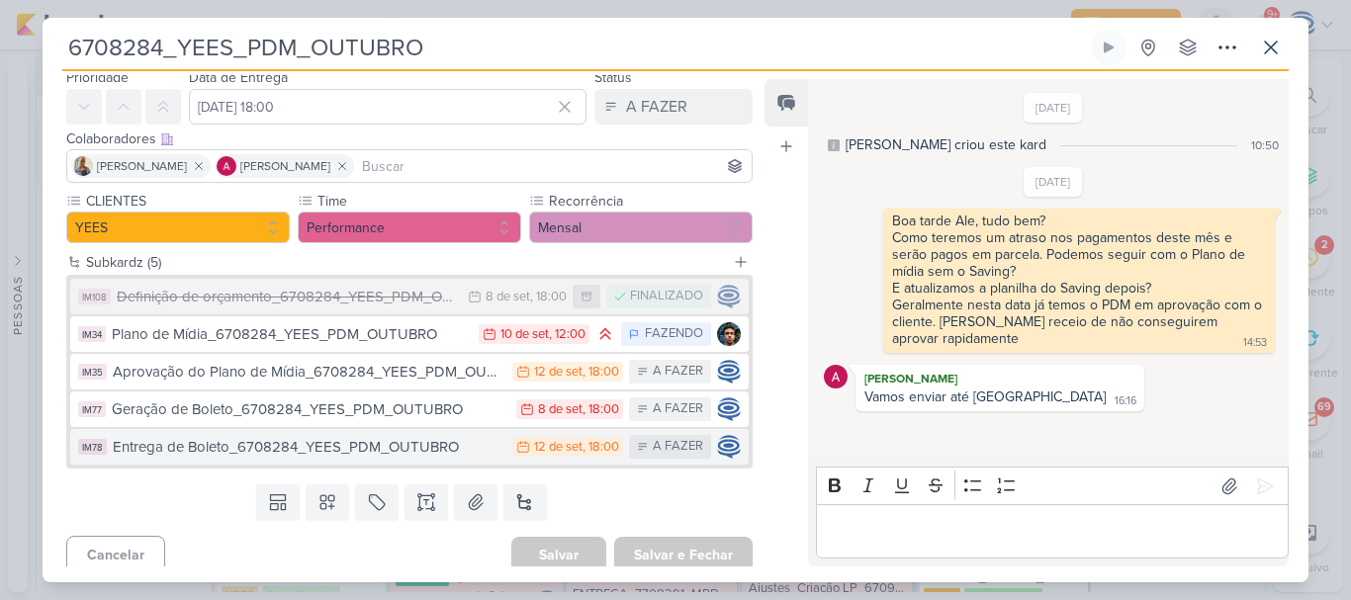
scroll to position [71, 0]
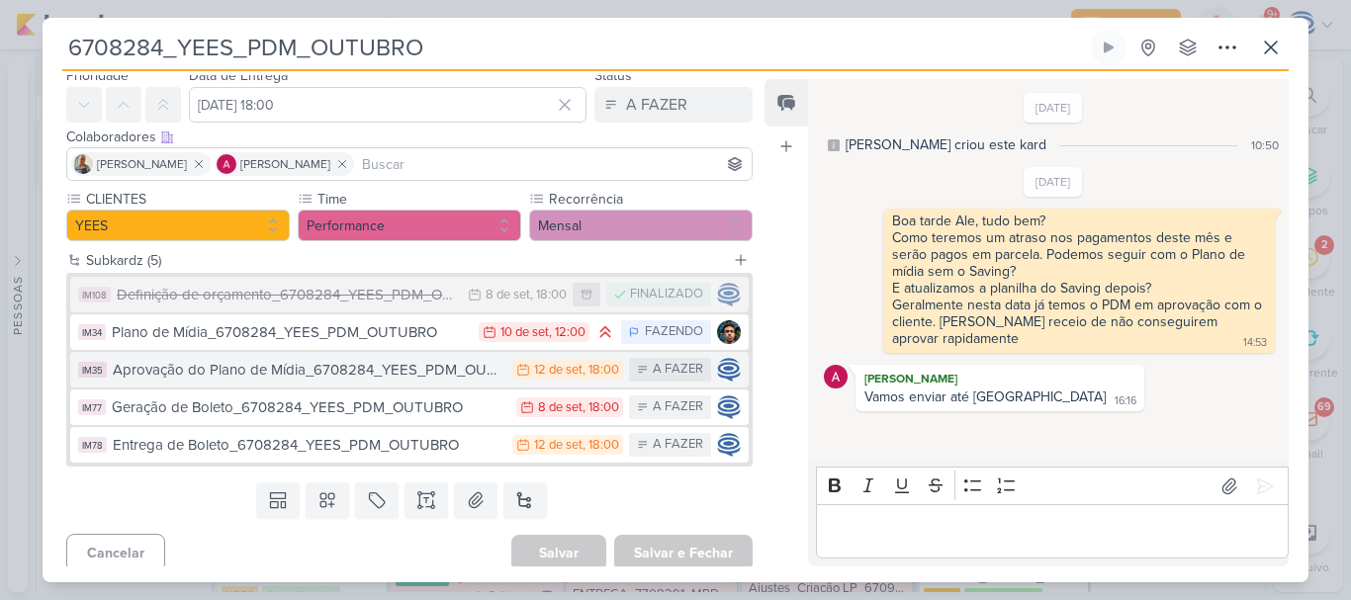
click at [307, 380] on div "Aprovação do Plano de Mídia_6708284_YEES_PDM_OUTUBRO" at bounding box center [308, 370] width 390 height 23
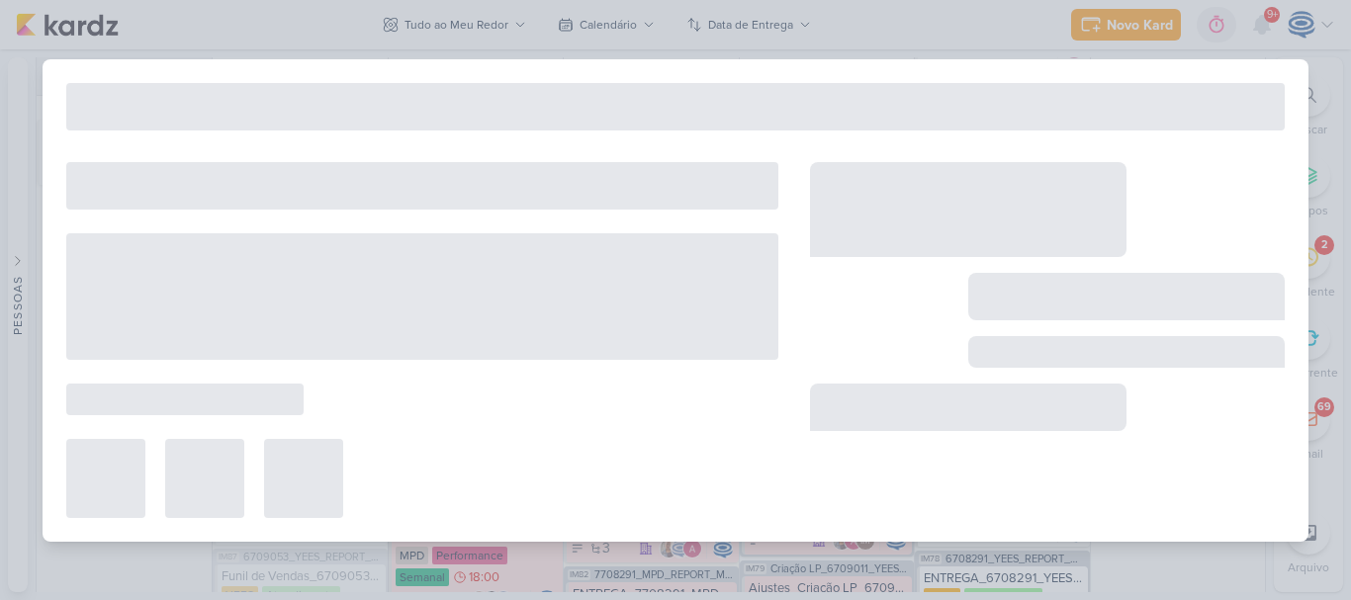
type input "Aprovação do Plano de Mídia_6708284_YEES_PDM_OUTUBRO"
type input "12 de setembro de 2025 às 18:00"
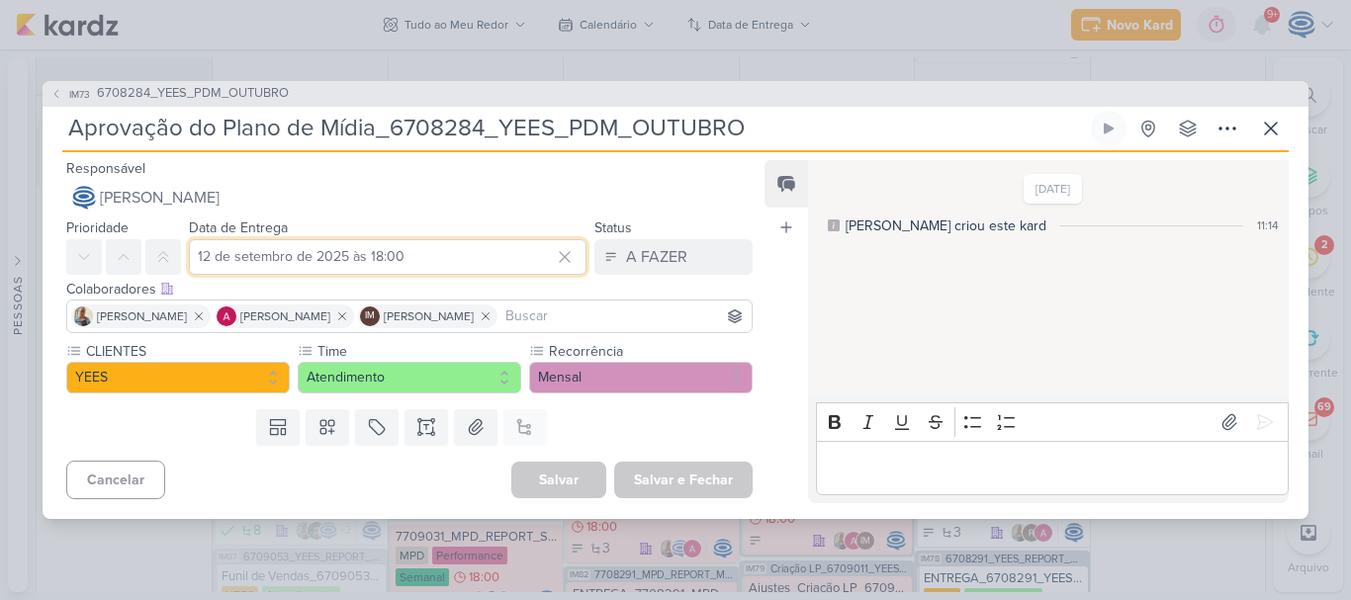
click at [304, 265] on input "12 de setembro de 2025 às 18:00" at bounding box center [388, 257] width 398 height 36
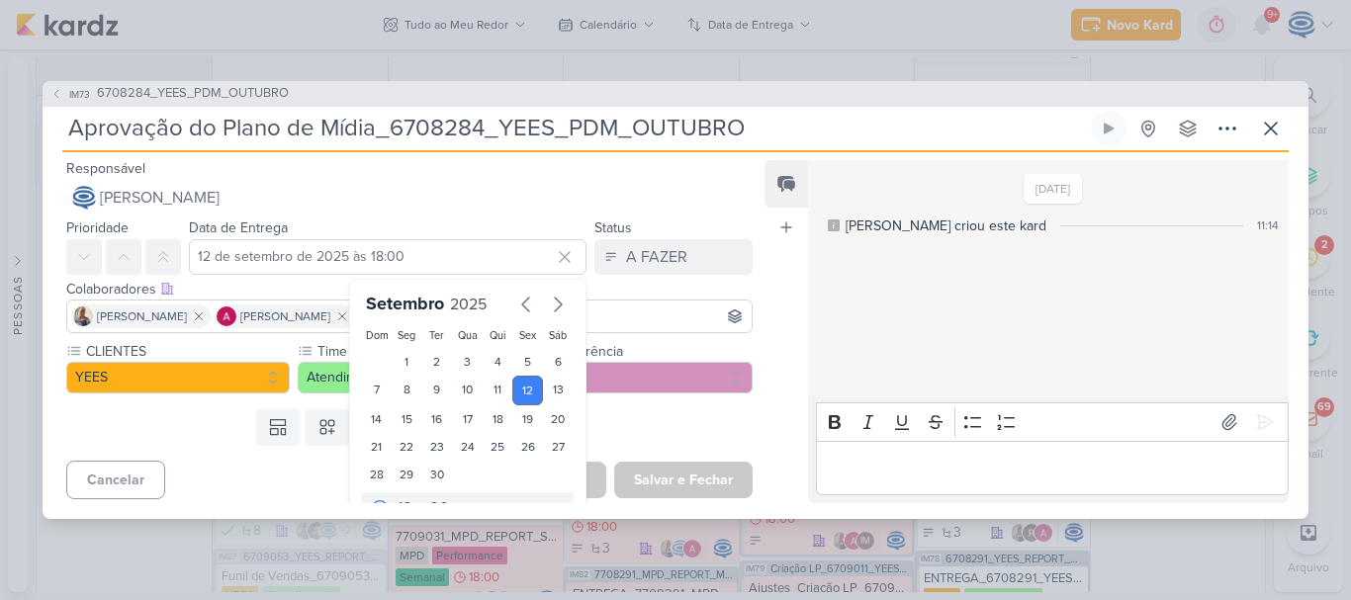
click at [570, 171] on div "Responsável Caroline Traven De Andrade Nenhum contato encontrado create new con…" at bounding box center [402, 185] width 718 height 59
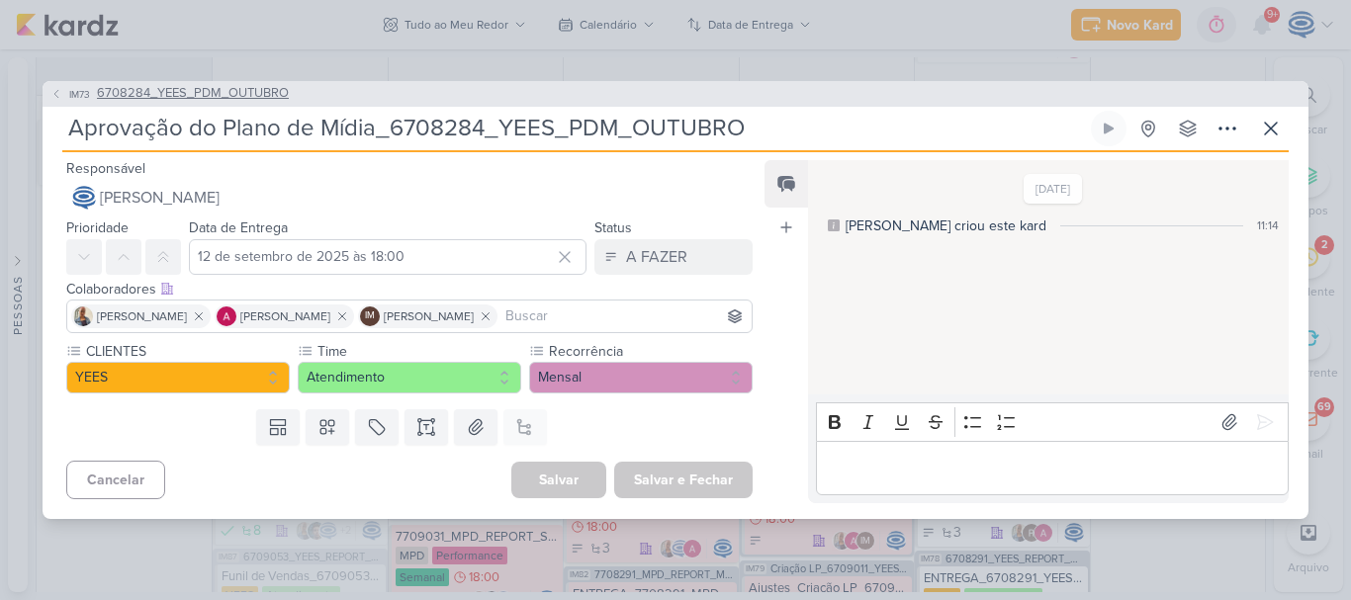
click at [173, 96] on span "6708284_YEES_PDM_OUTUBRO" at bounding box center [193, 94] width 192 height 20
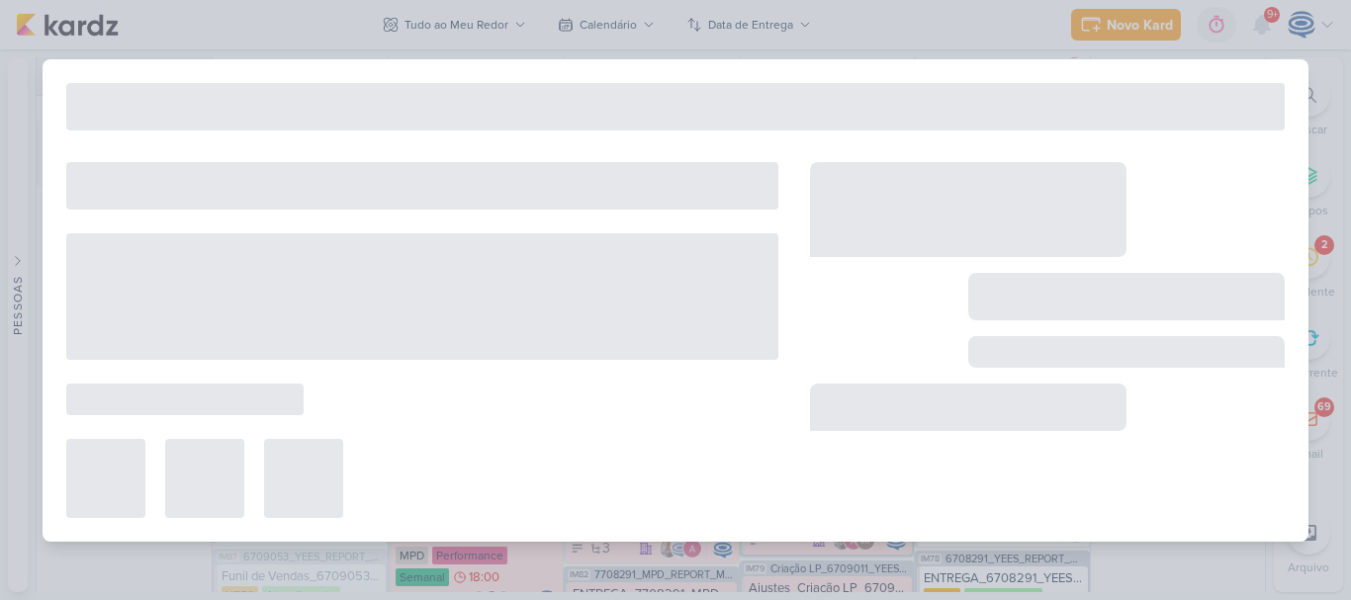
type input "6708284_YEES_PDM_OUTUBRO"
type input "26 de setembro de 2025 às 18:00"
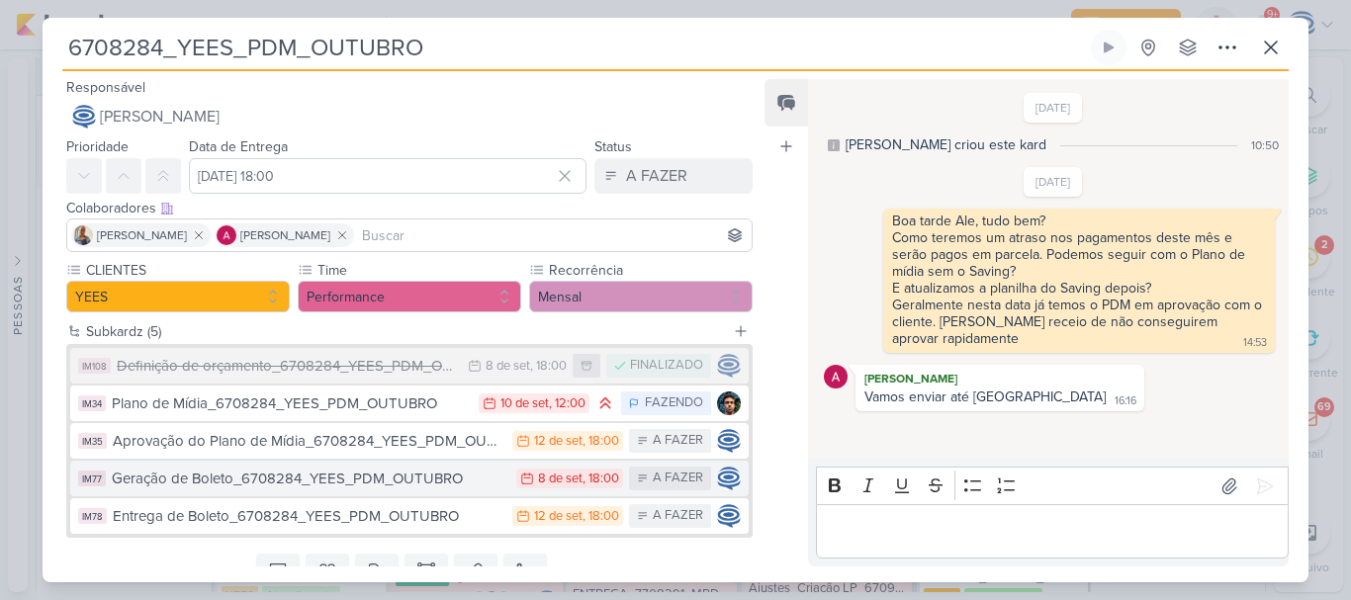
click at [375, 485] on div "Geração de Boleto_6708284_YEES_PDM_OUTUBRO" at bounding box center [309, 479] width 395 height 23
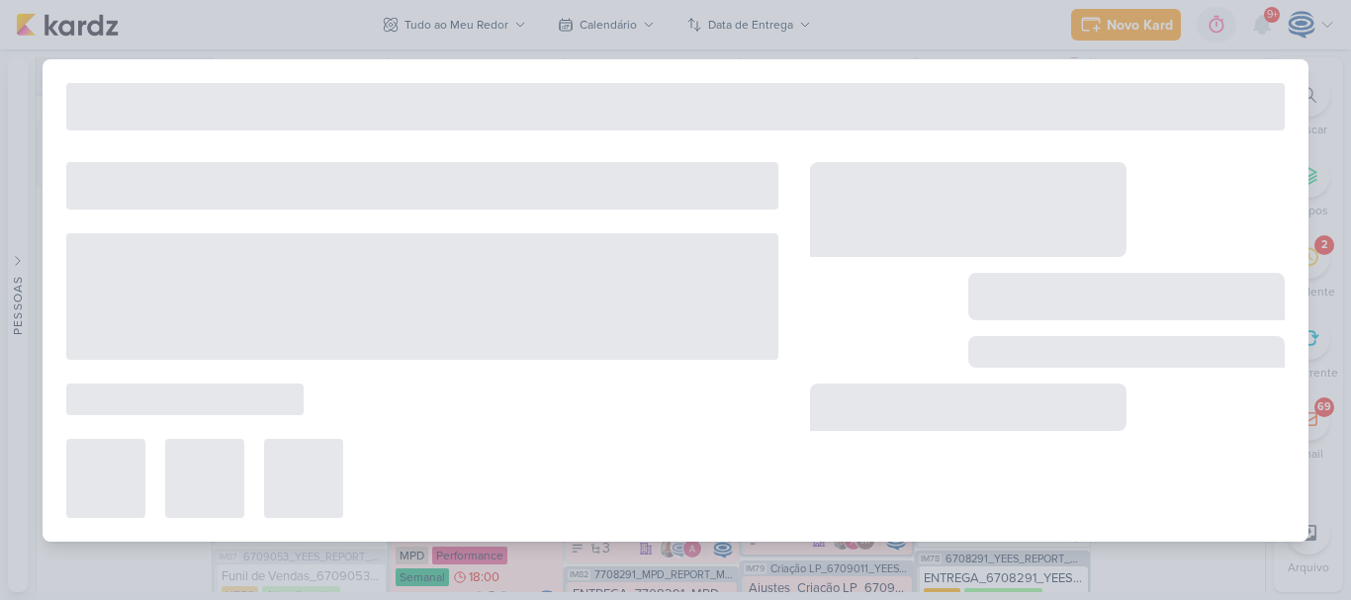
type input "Geração de Boleto_6708284_YEES_PDM_OUTUBRO"
type input "8 de setembro de 2025 às 18:00"
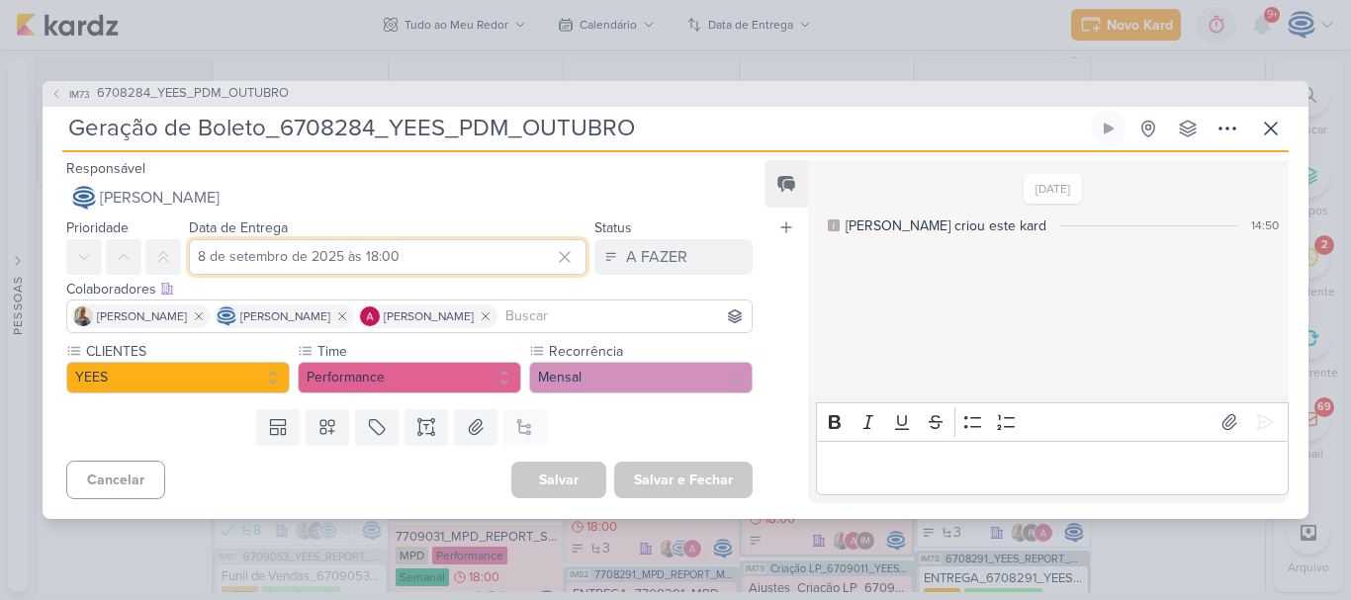
click at [286, 259] on input "8 de setembro de 2025 às 18:00" at bounding box center [388, 257] width 398 height 36
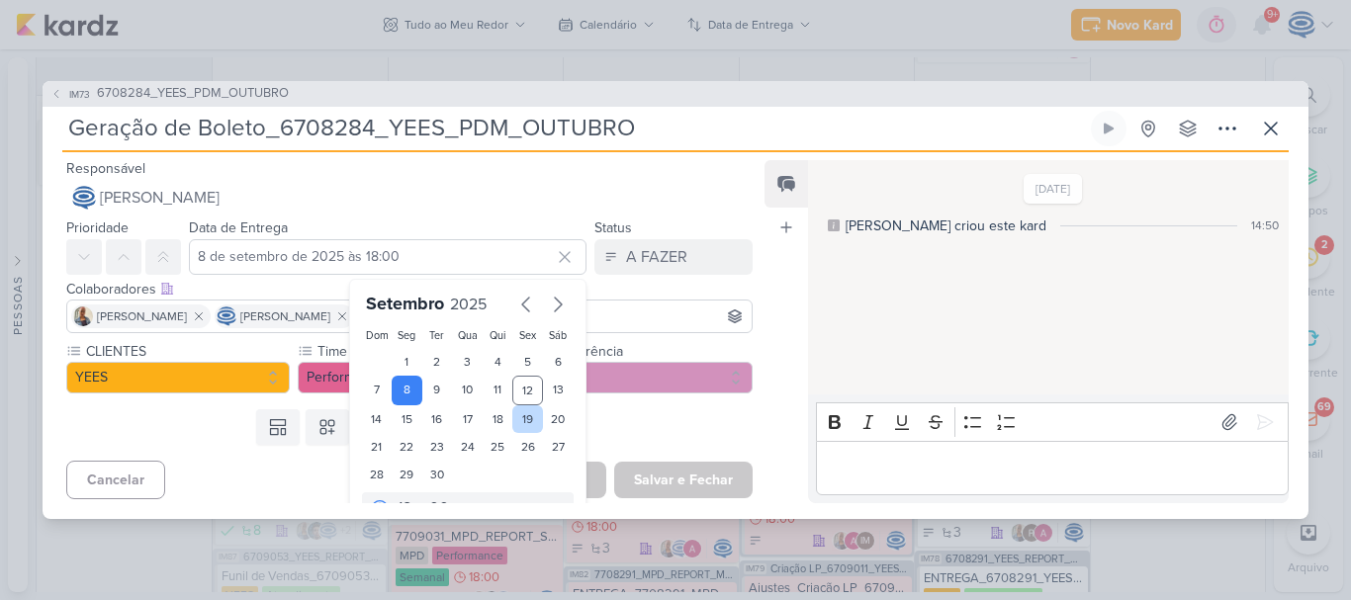
click at [523, 415] on div "19" at bounding box center [527, 419] width 31 height 28
type input "19 de setembro de 2025 às 18:00"
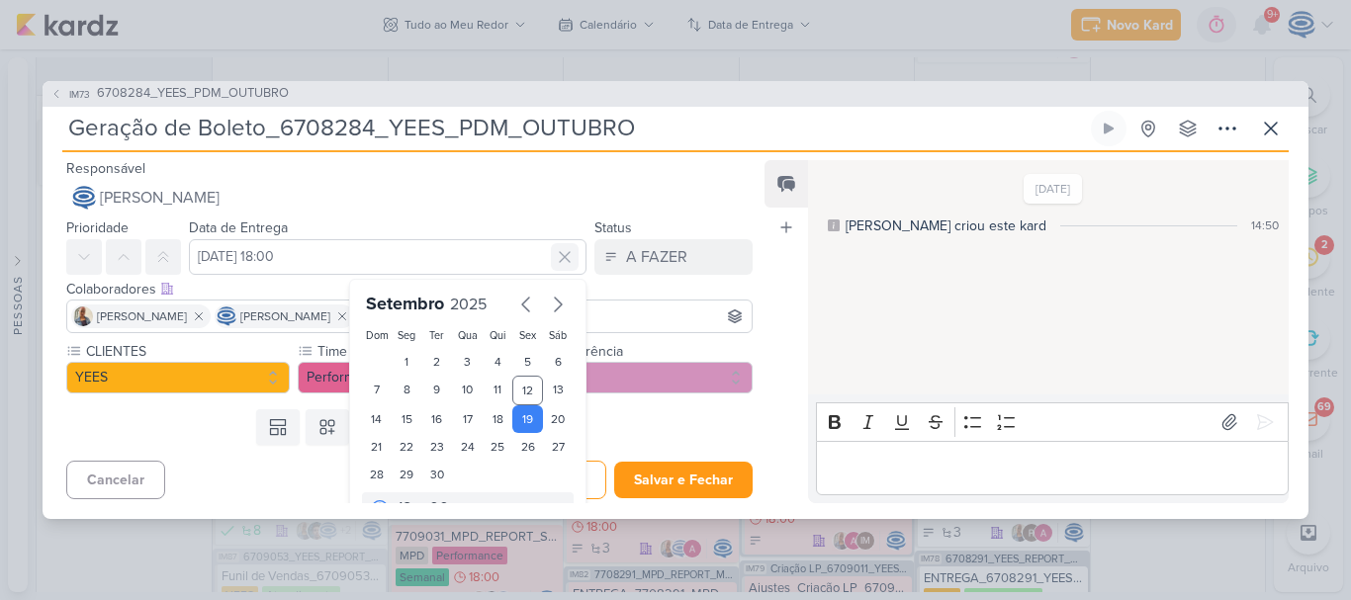
click at [560, 252] on icon at bounding box center [565, 257] width 10 height 10
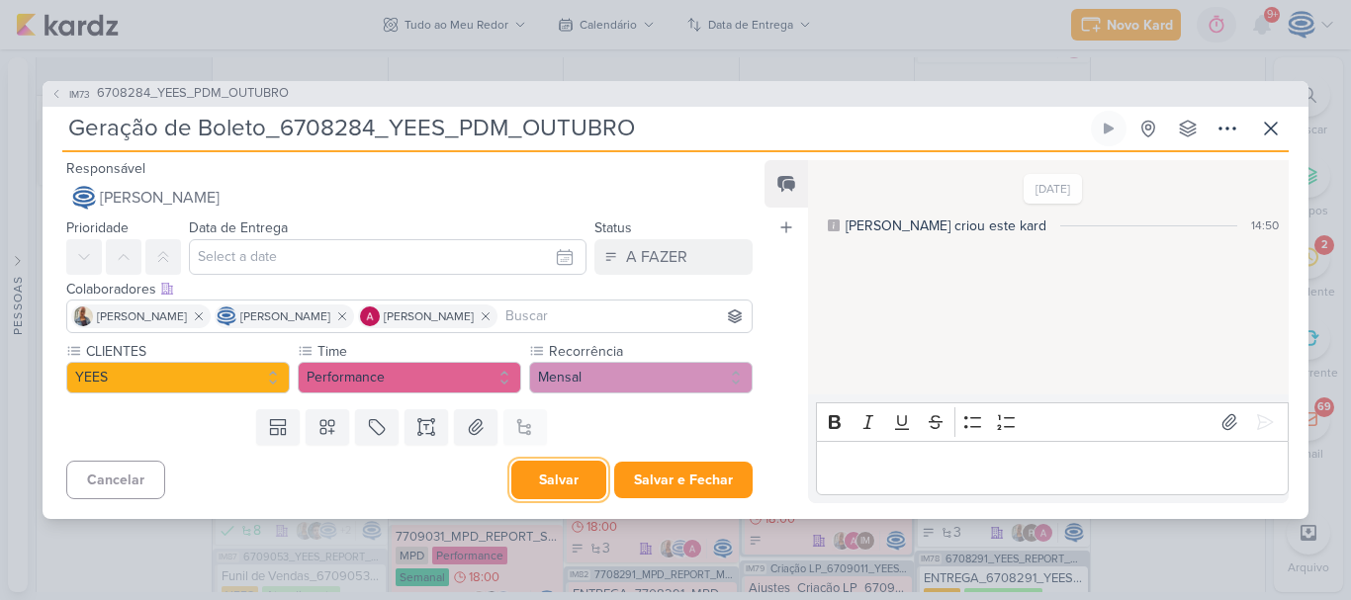
click at [555, 490] on button "Salvar" at bounding box center [558, 480] width 95 height 39
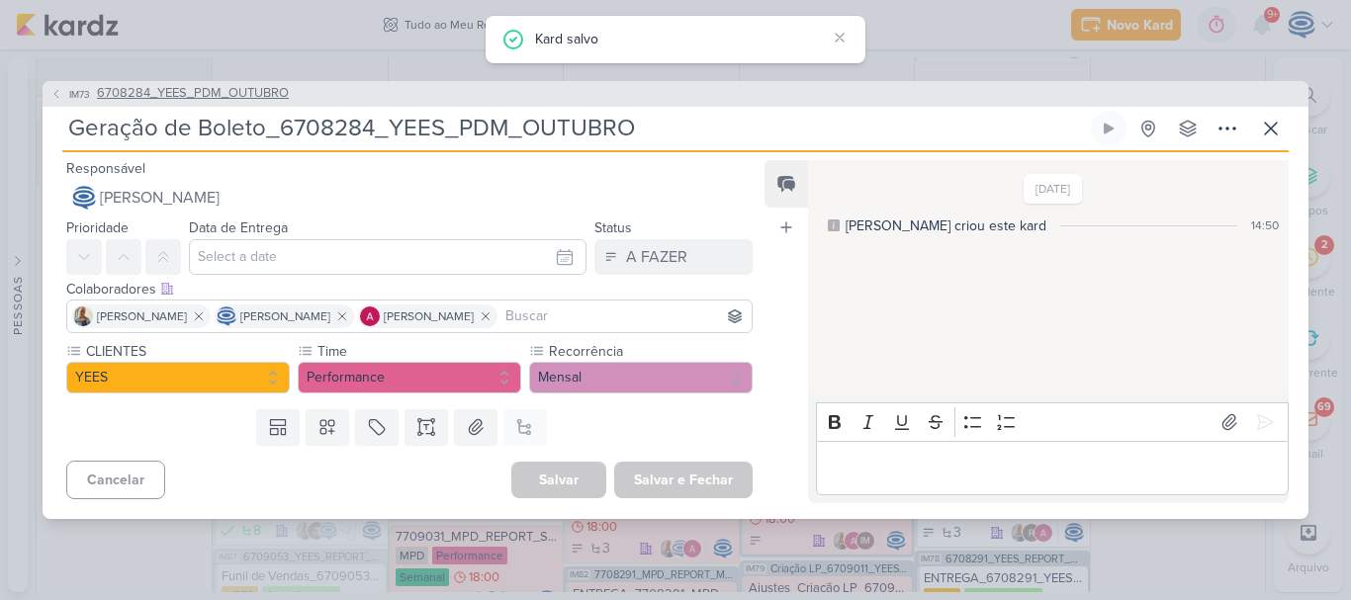
click at [188, 90] on span "6708284_YEES_PDM_OUTUBRO" at bounding box center [193, 94] width 192 height 20
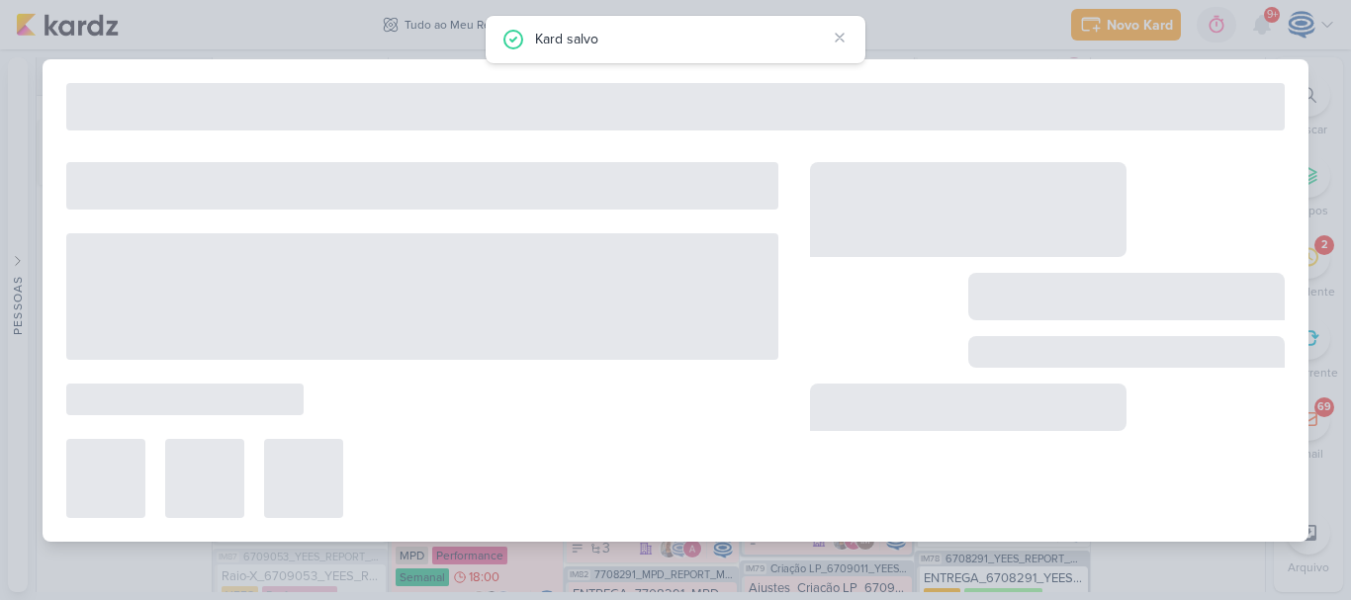
type input "6708284_YEES_PDM_OUTUBRO"
type input "26 de setembro de 2025 às 18:00"
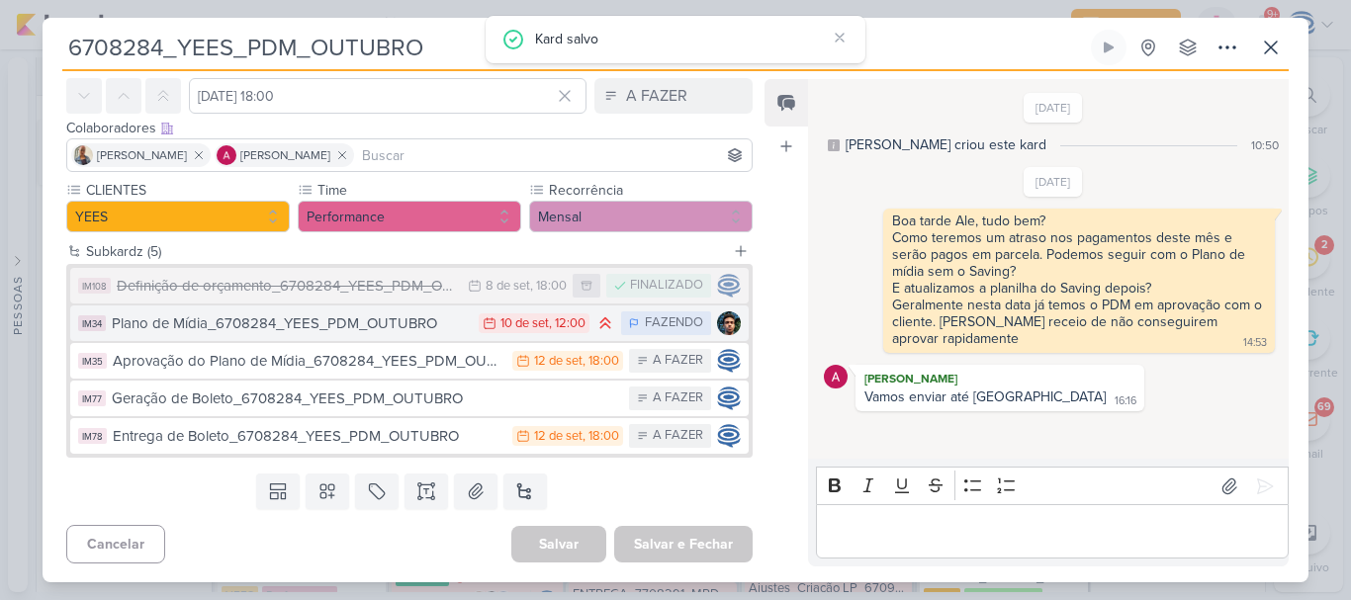
scroll to position [81, 0]
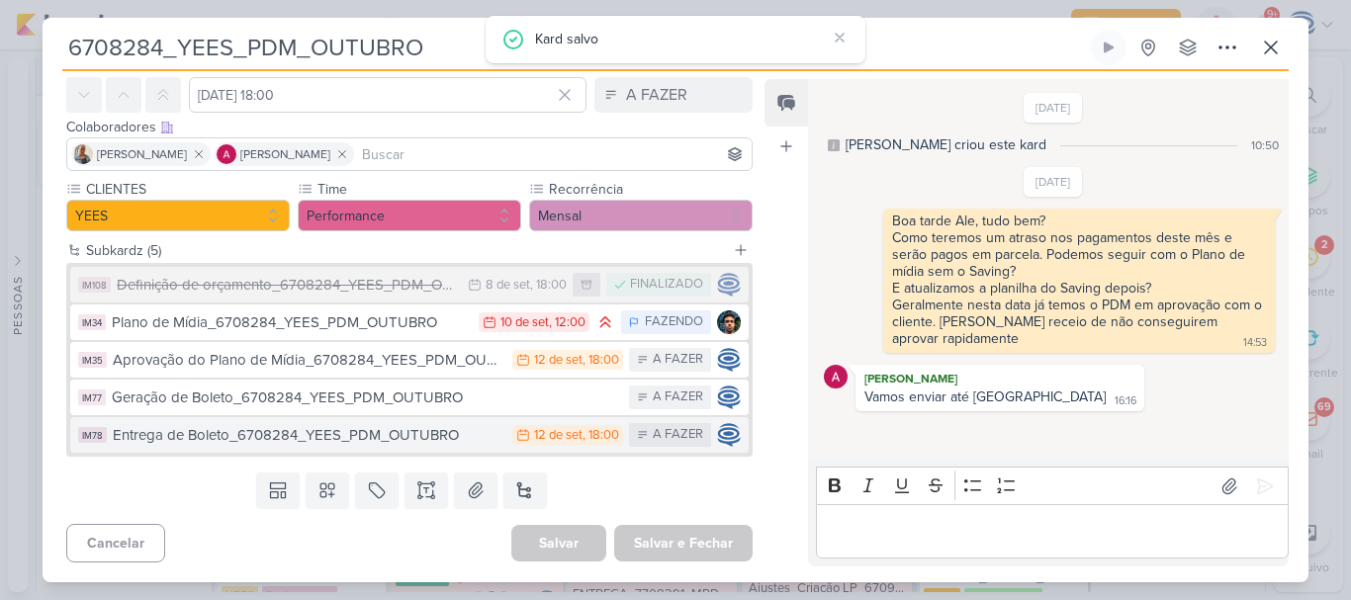
click at [335, 440] on div "Entrega de Boleto_6708284_YEES_PDM_OUTUBRO" at bounding box center [308, 435] width 390 height 23
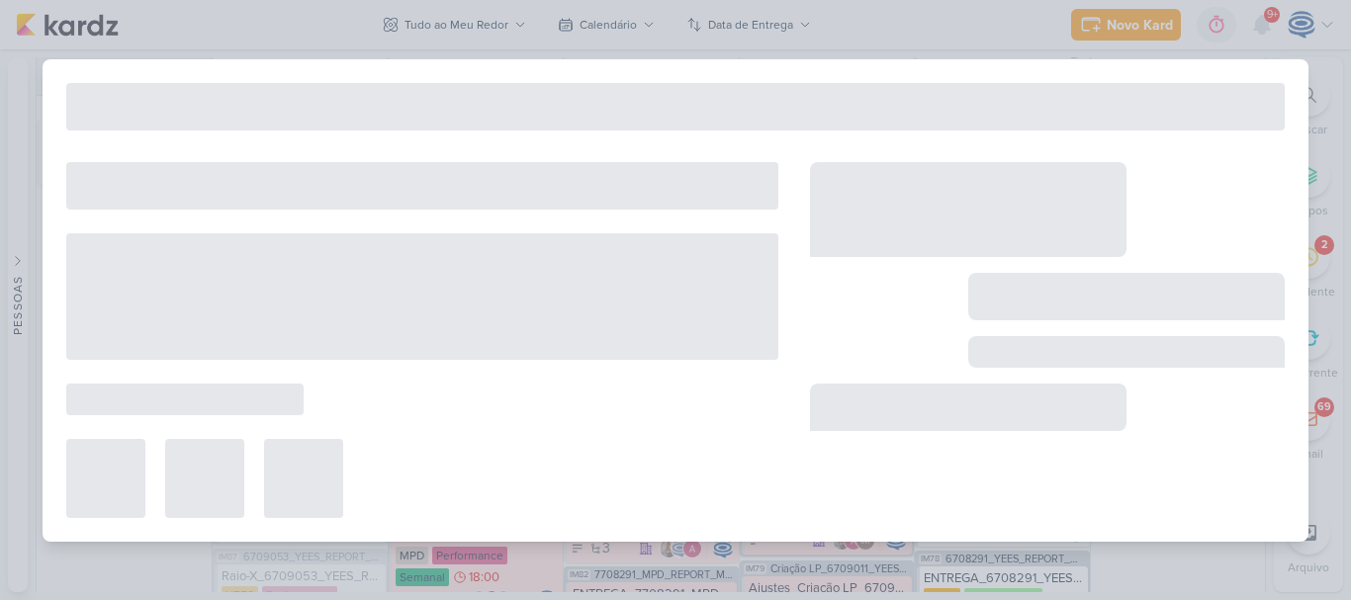
type input "Entrega de Boleto_6708284_YEES_PDM_OUTUBRO"
type input "12 de setembro de 2025 às 18:00"
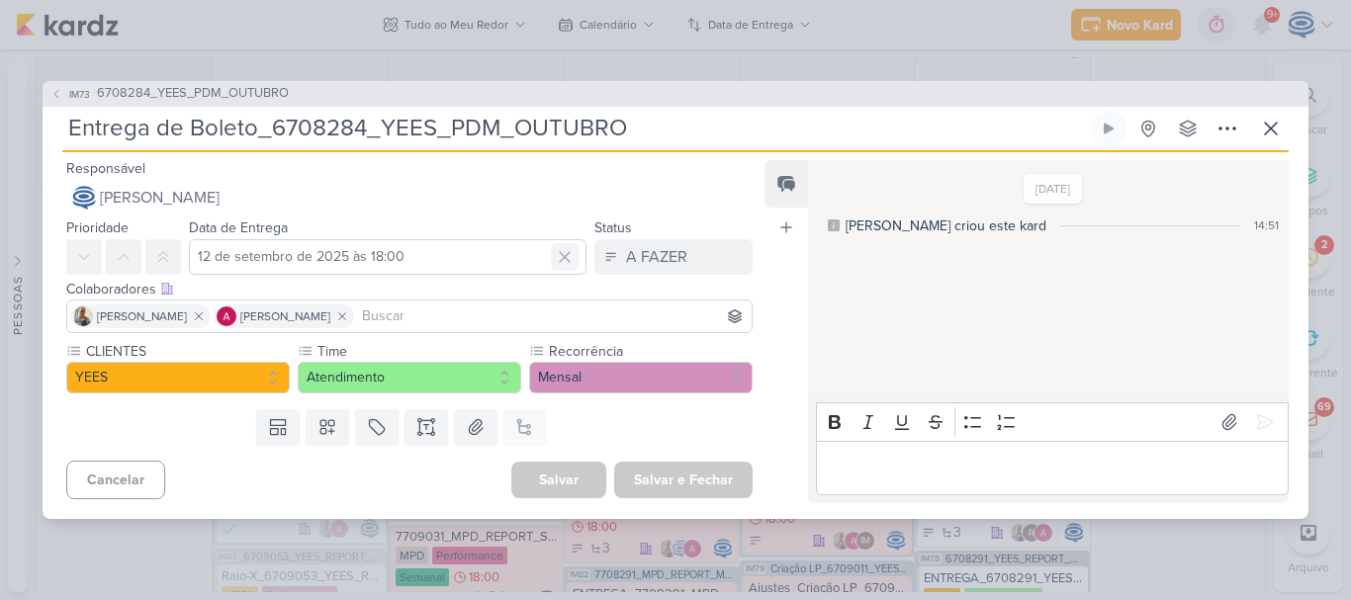
click at [557, 252] on icon at bounding box center [565, 257] width 20 height 20
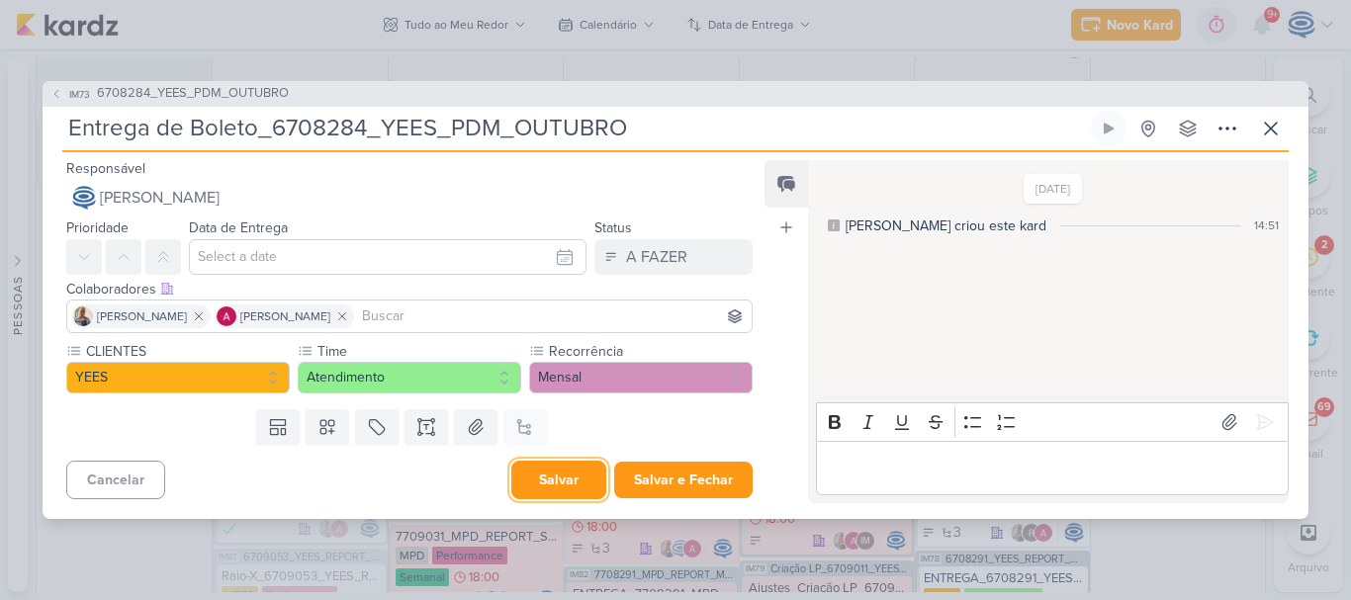
click at [555, 466] on button "Salvar" at bounding box center [558, 480] width 95 height 39
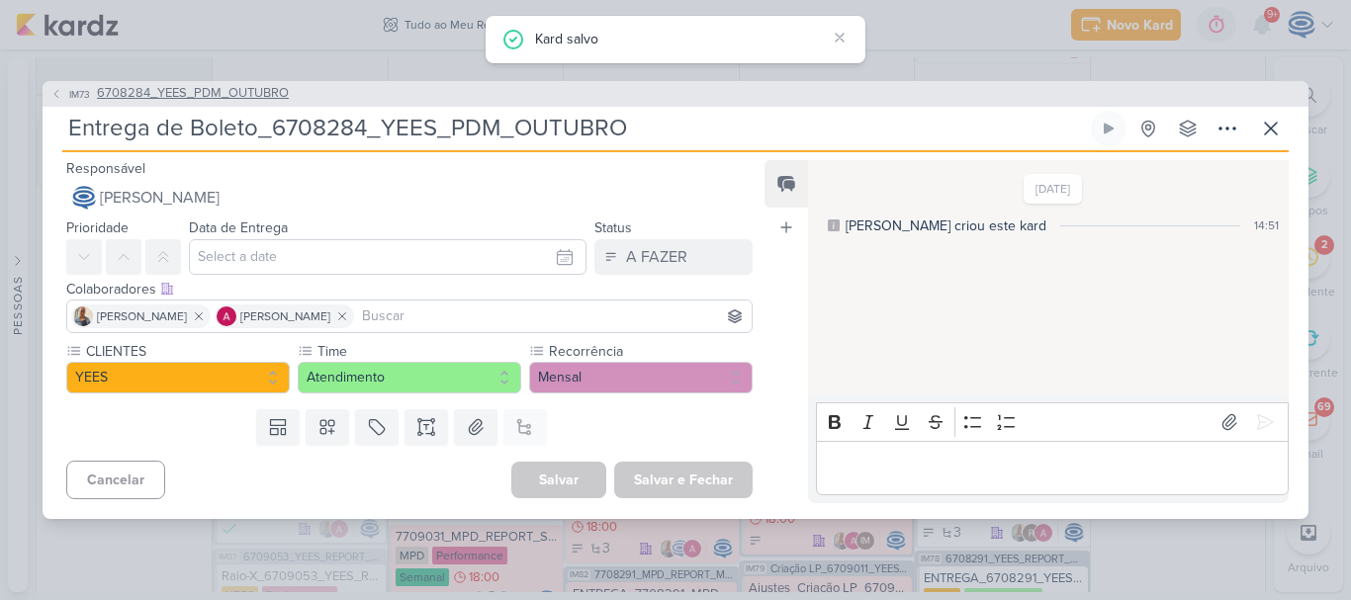
click at [216, 86] on span "6708284_YEES_PDM_OUTUBRO" at bounding box center [193, 94] width 192 height 20
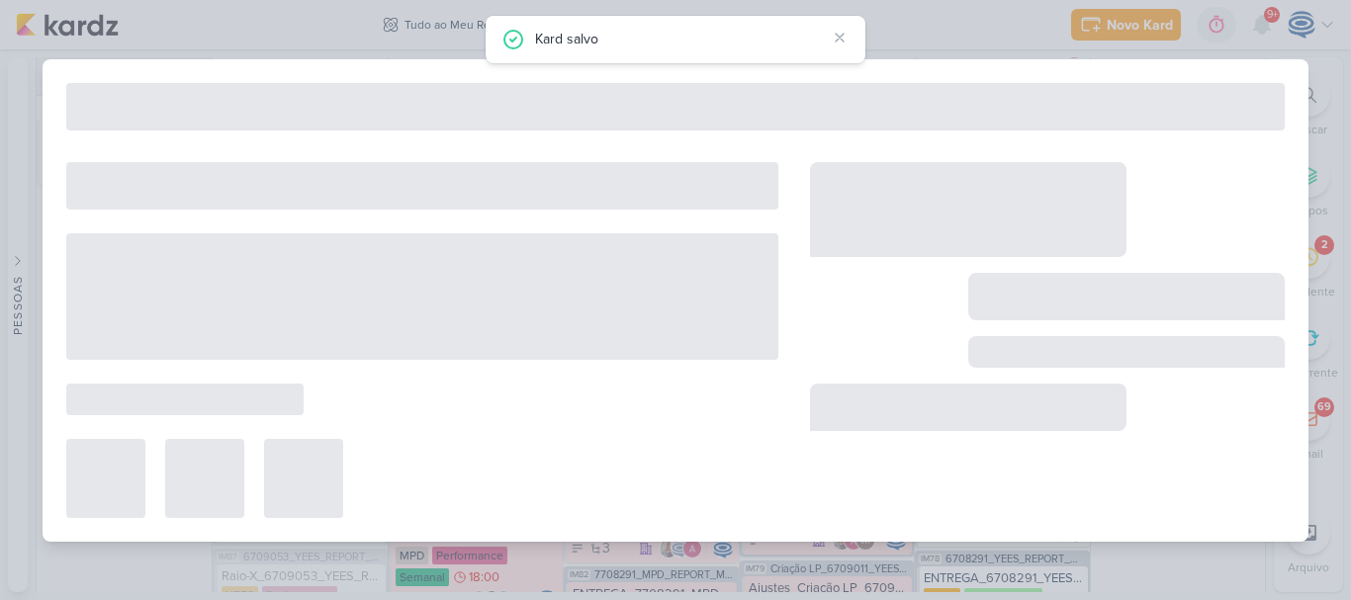
type input "6708284_YEES_PDM_OUTUBRO"
type input "26 de setembro de 2025 às 18:00"
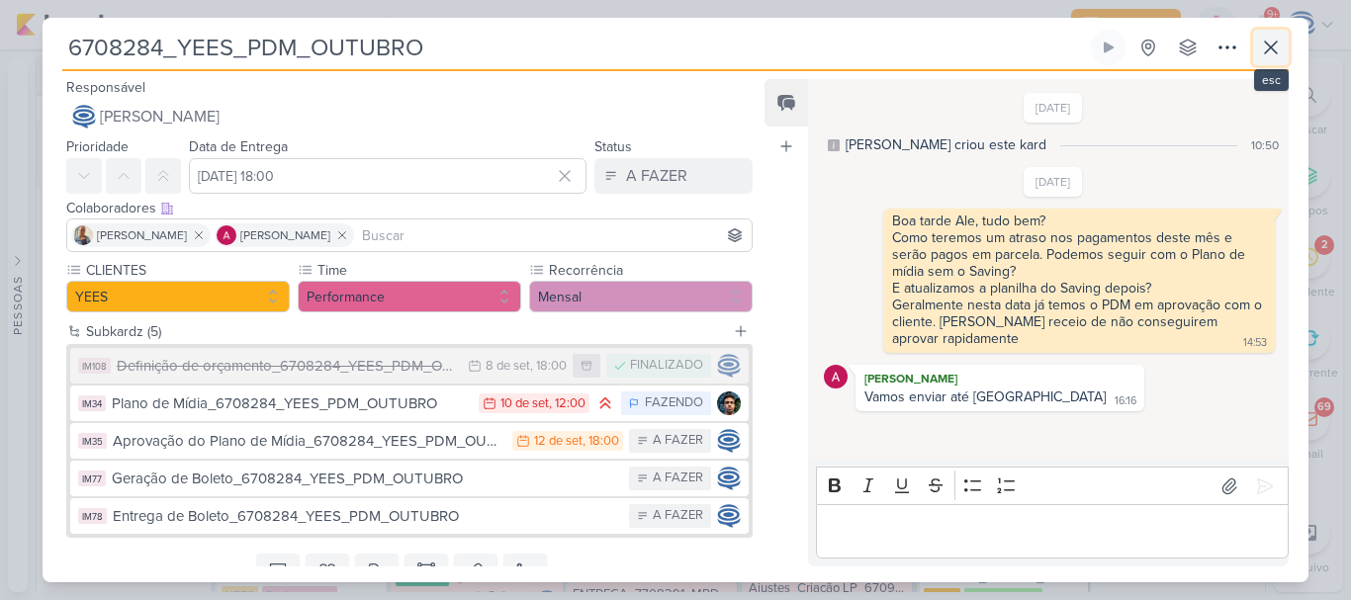
click at [1271, 50] on icon at bounding box center [1271, 48] width 24 height 24
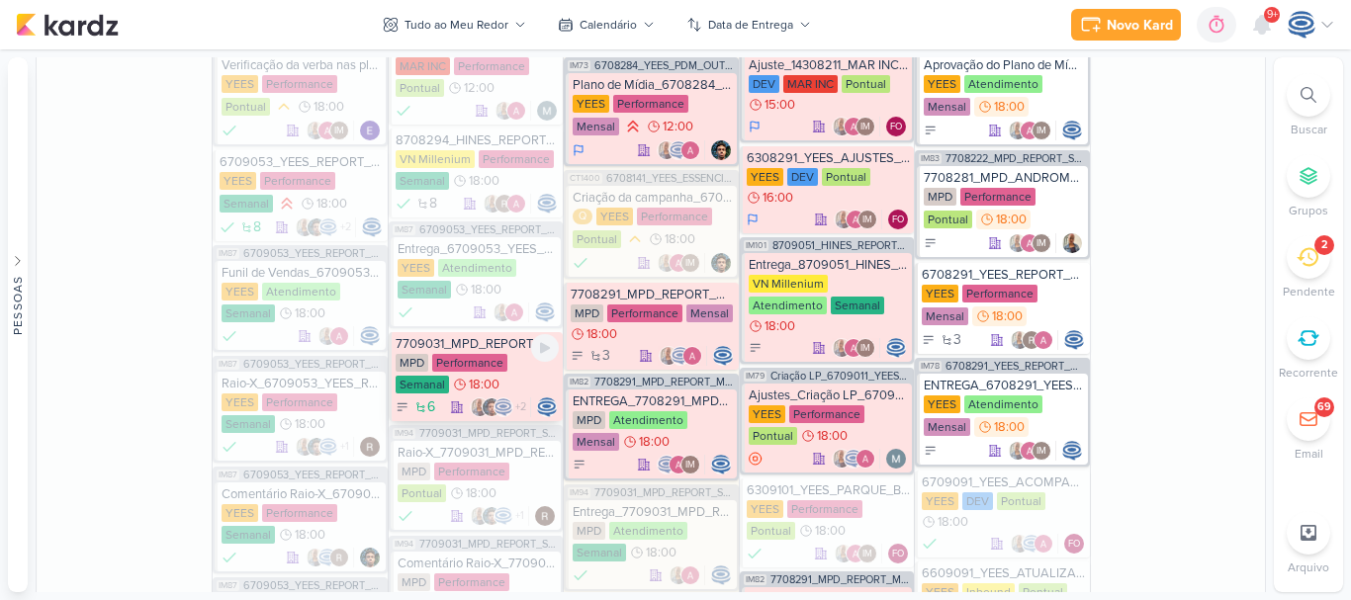
scroll to position [1523, 0]
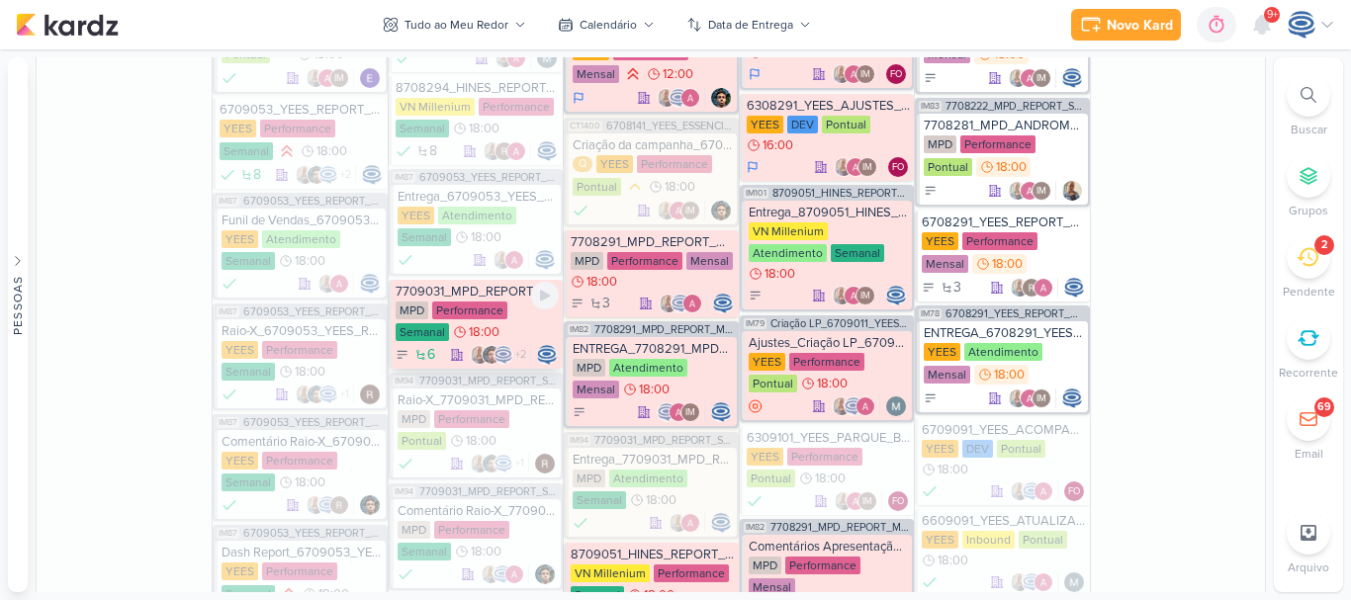
click at [513, 359] on span "+2" at bounding box center [519, 355] width 13 height 16
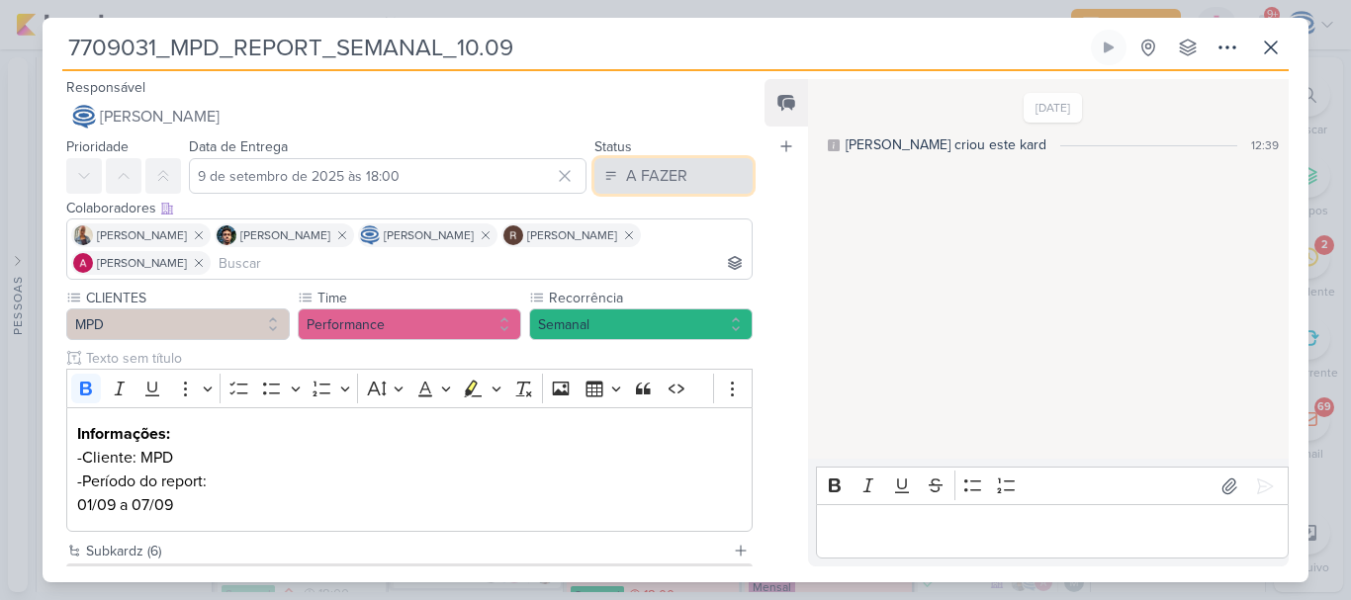
click at [679, 175] on button "A FAZER" at bounding box center [673, 176] width 158 height 36
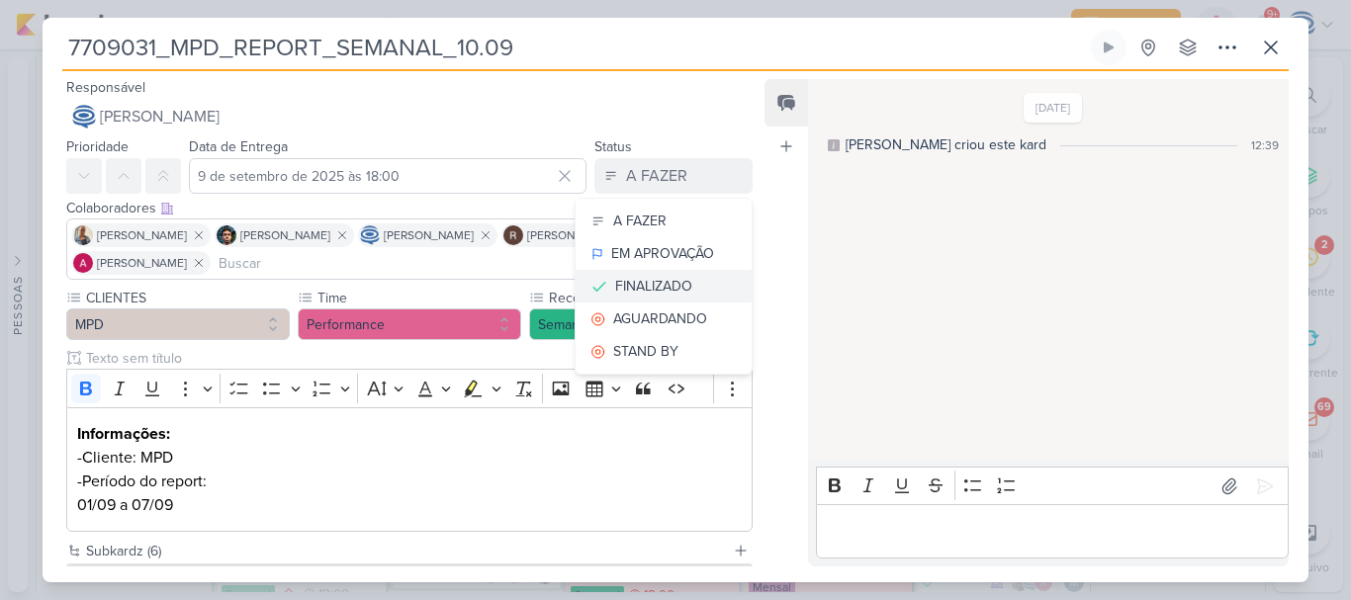
click at [643, 287] on div "FINALIZADO" at bounding box center [653, 286] width 77 height 21
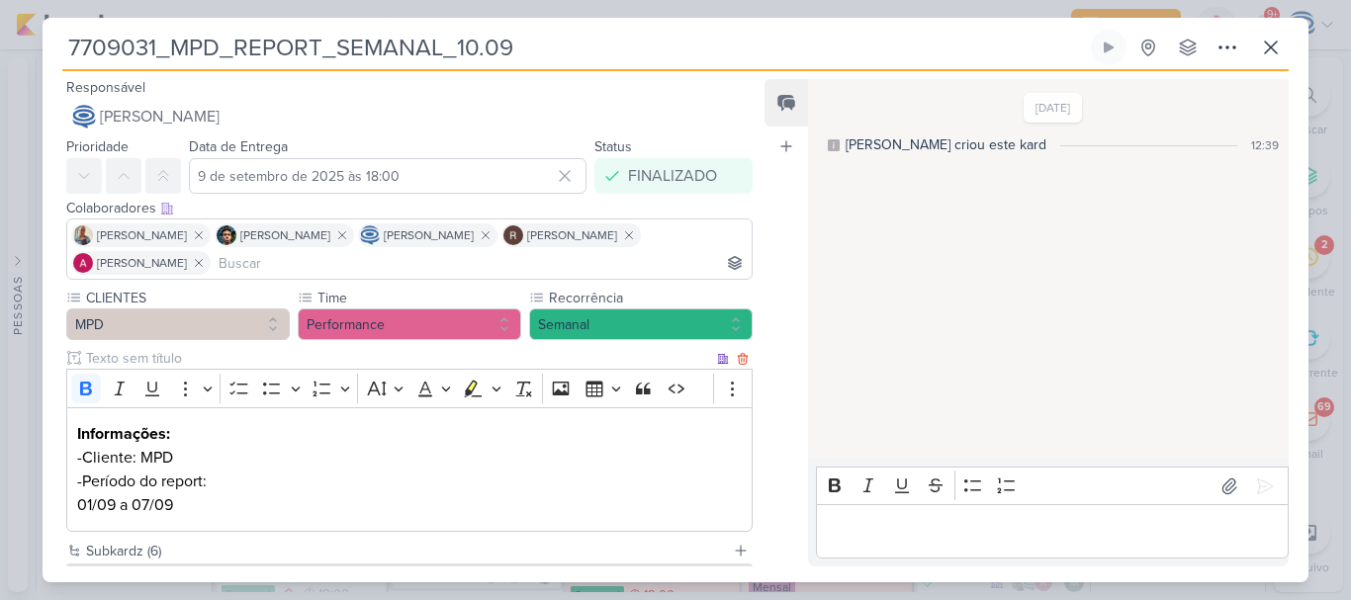
scroll to position [338, 0]
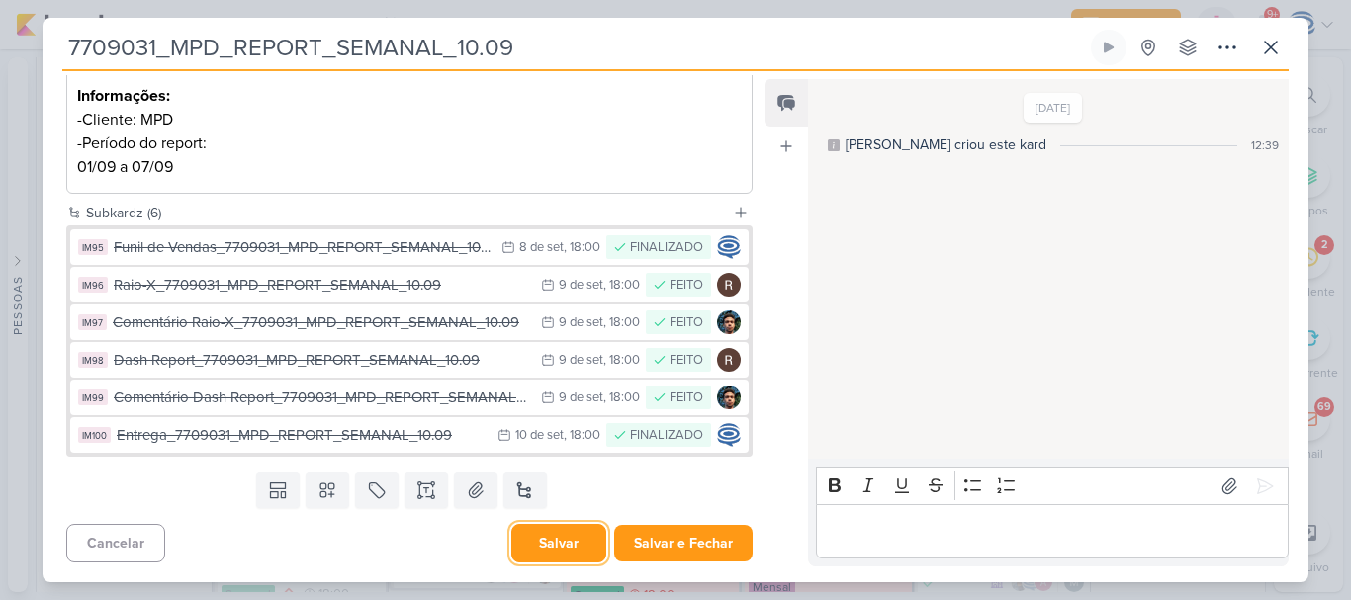
click at [563, 527] on button "Salvar" at bounding box center [558, 543] width 95 height 39
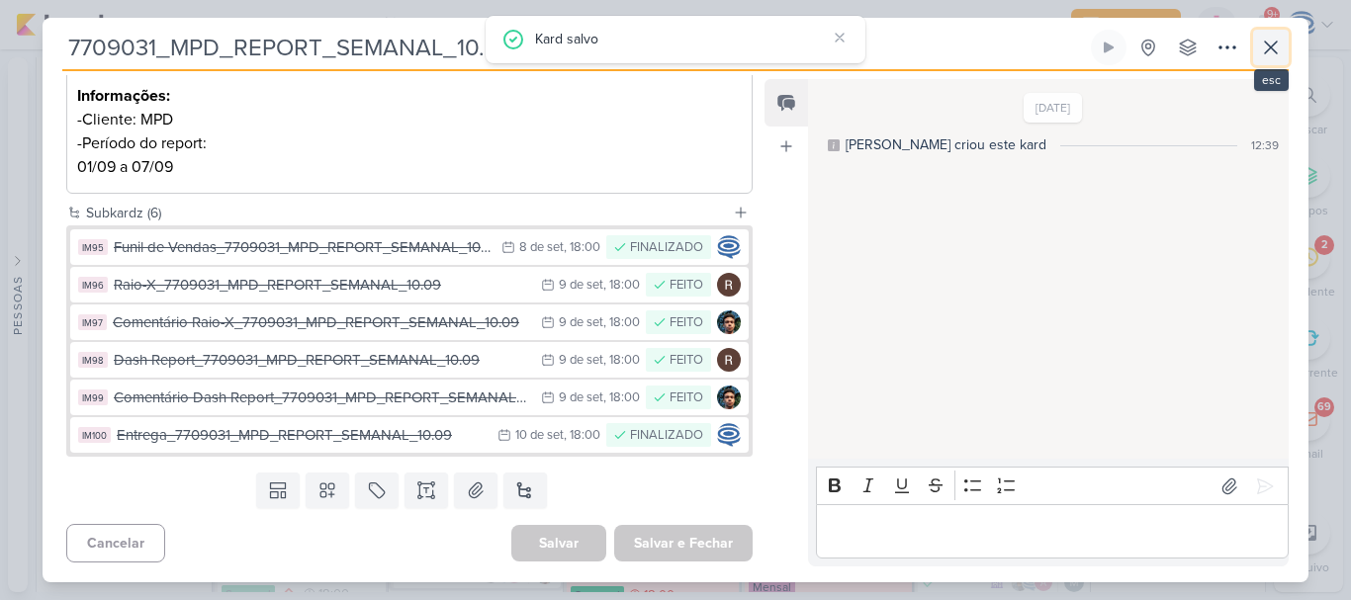
click at [1268, 60] on button at bounding box center [1271, 48] width 36 height 36
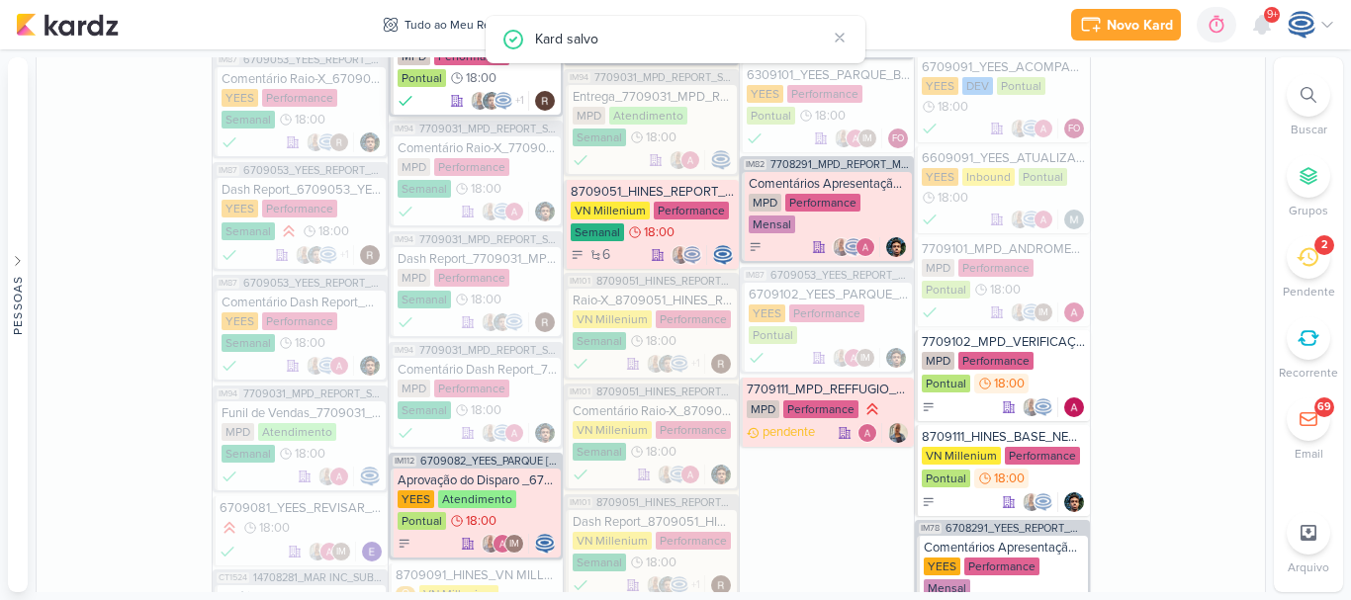
scroll to position [1980, 0]
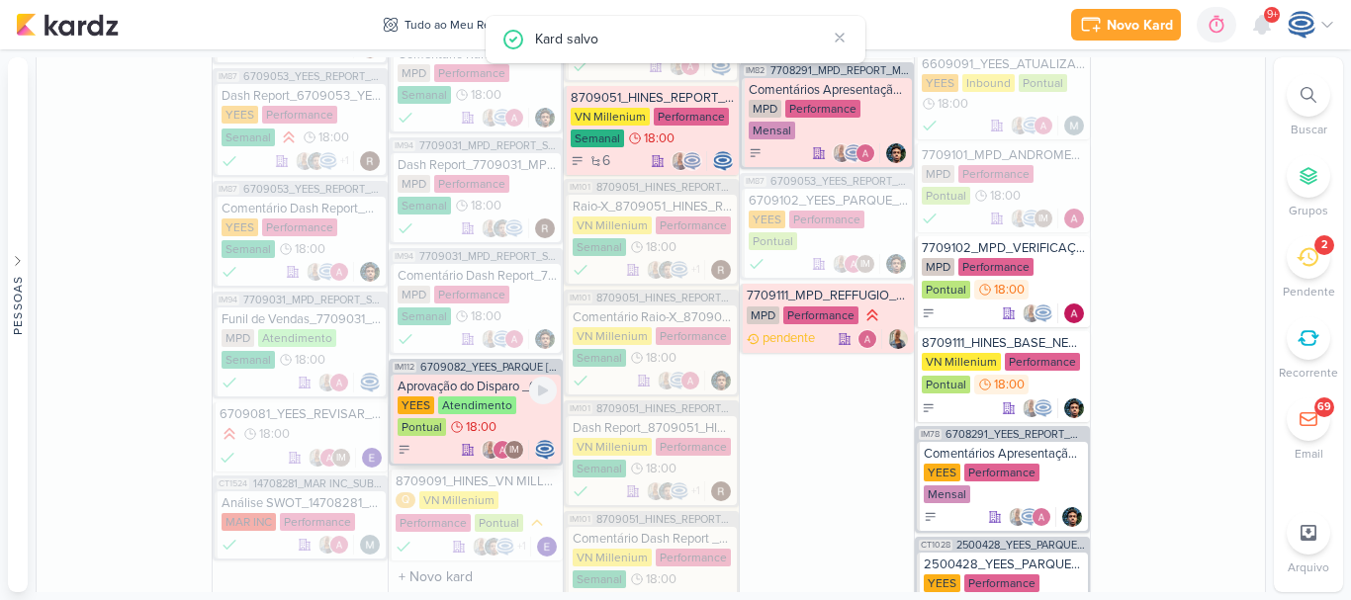
click at [466, 384] on div "Aprovação do Disparo _6709082_YEES_PARQUE [GEOGRAPHIC_DATA]" at bounding box center [477, 387] width 159 height 16
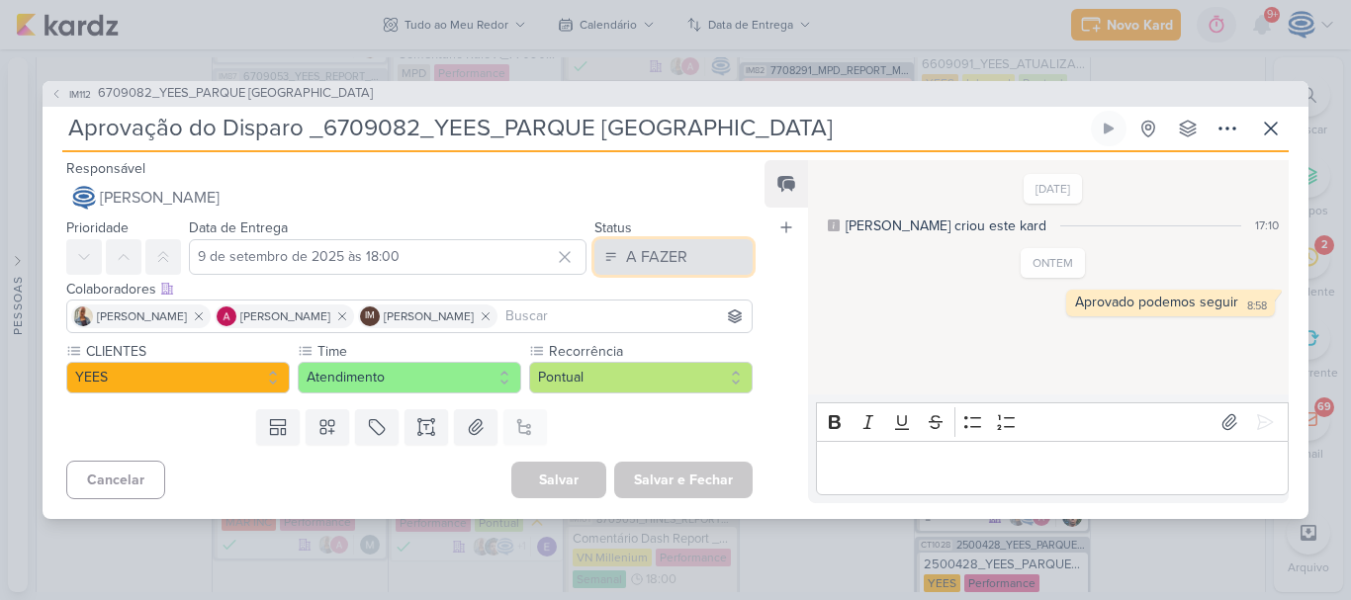
click at [631, 252] on div "A FAZER" at bounding box center [656, 257] width 61 height 24
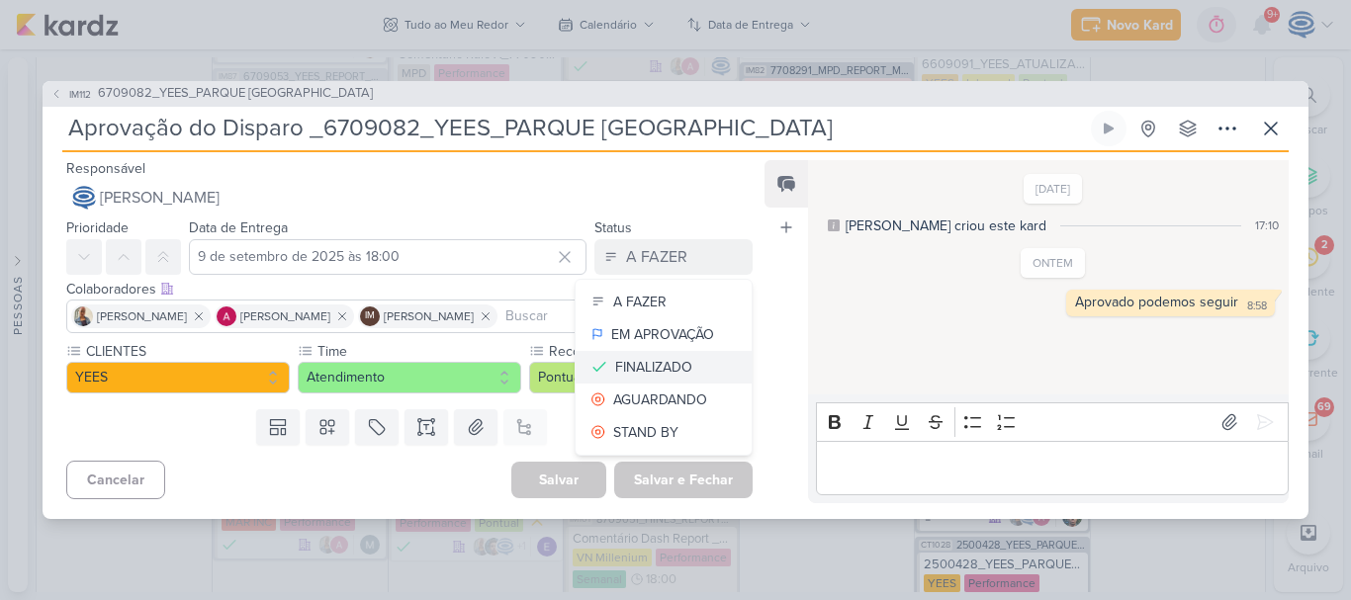
click at [651, 370] on div "FINALIZADO" at bounding box center [653, 367] width 77 height 21
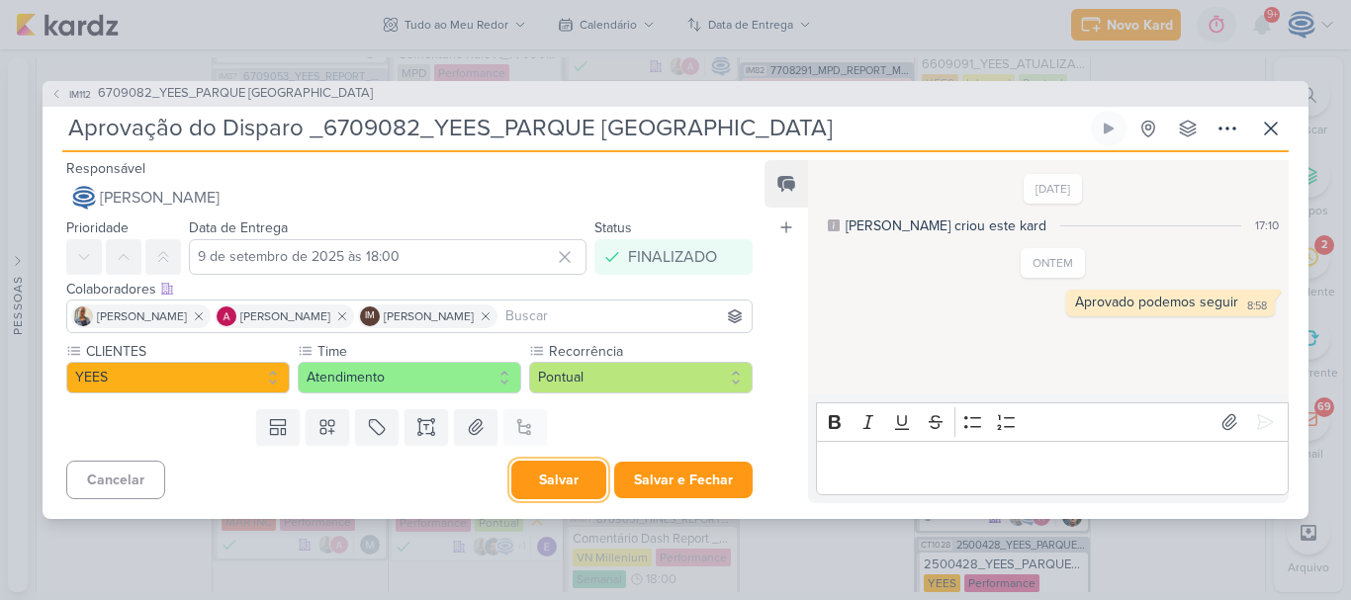
click at [543, 489] on button "Salvar" at bounding box center [558, 480] width 95 height 39
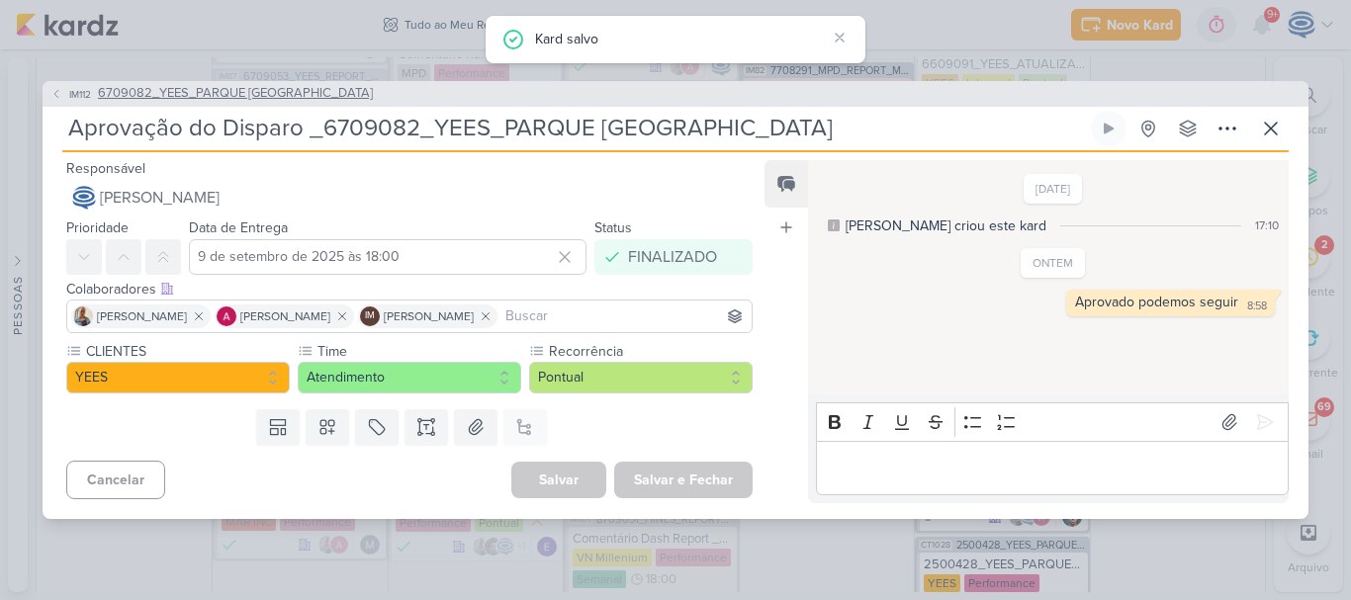
click at [234, 93] on span "6709082_YEES_PARQUE [GEOGRAPHIC_DATA]" at bounding box center [235, 94] width 275 height 20
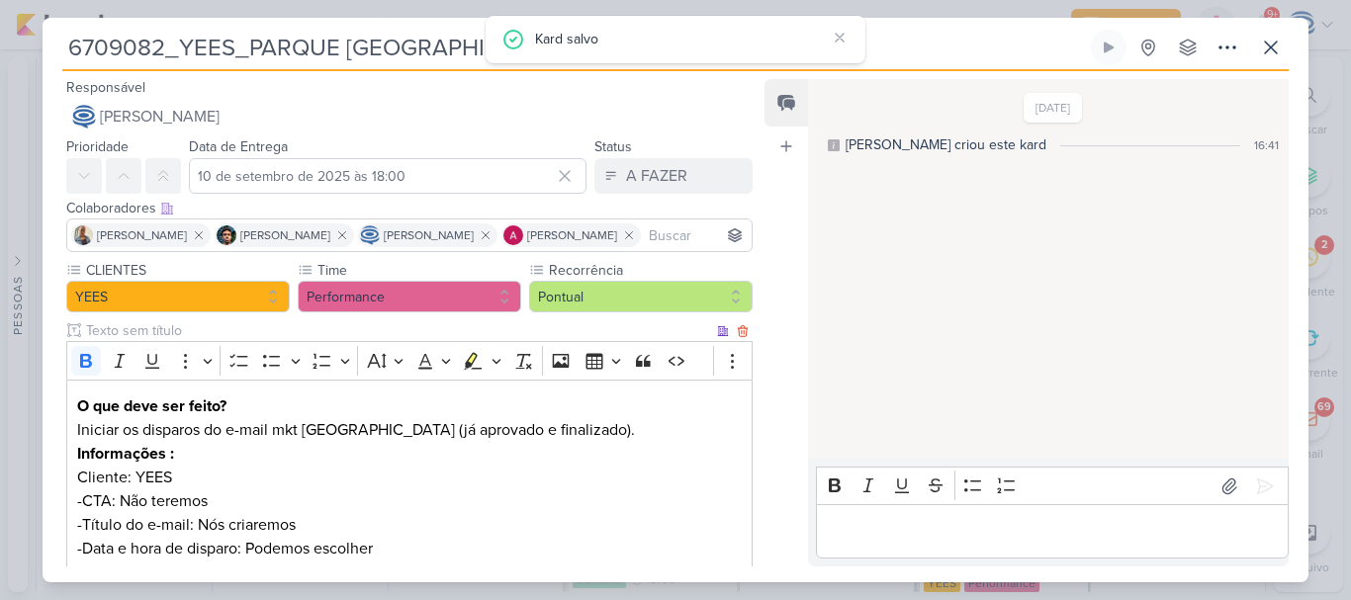
scroll to position [316, 0]
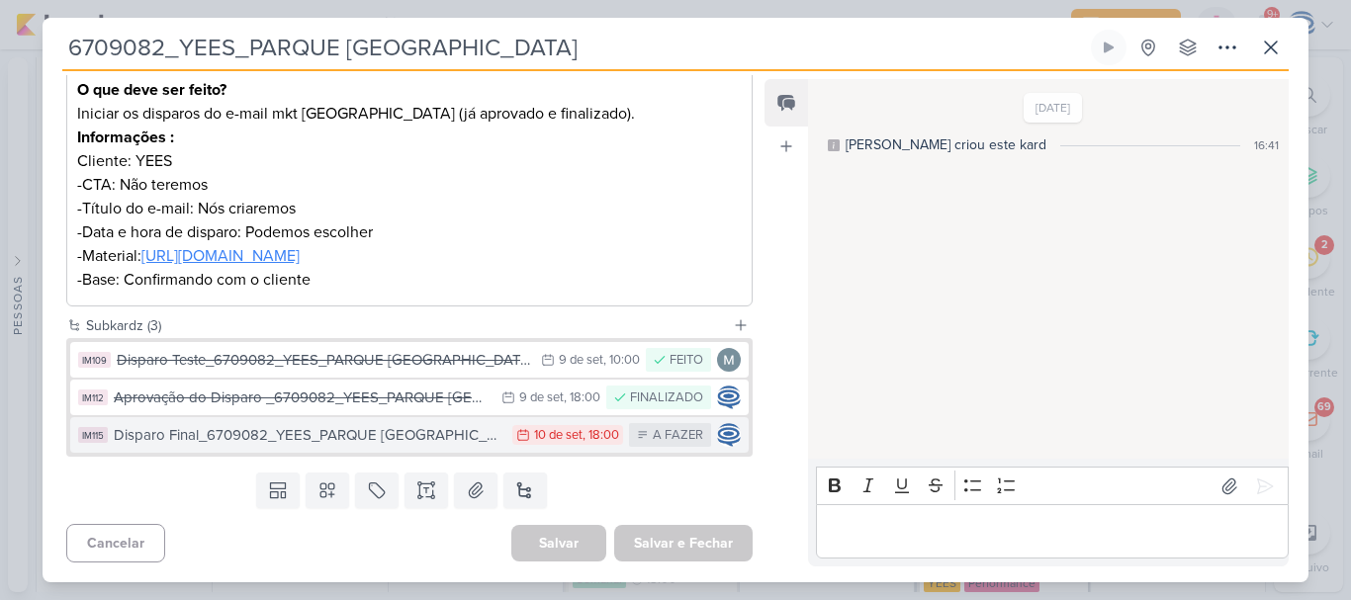
click at [391, 436] on div "Disparo Final_6709082_YEES_PARQUE [GEOGRAPHIC_DATA]" at bounding box center [308, 435] width 389 height 23
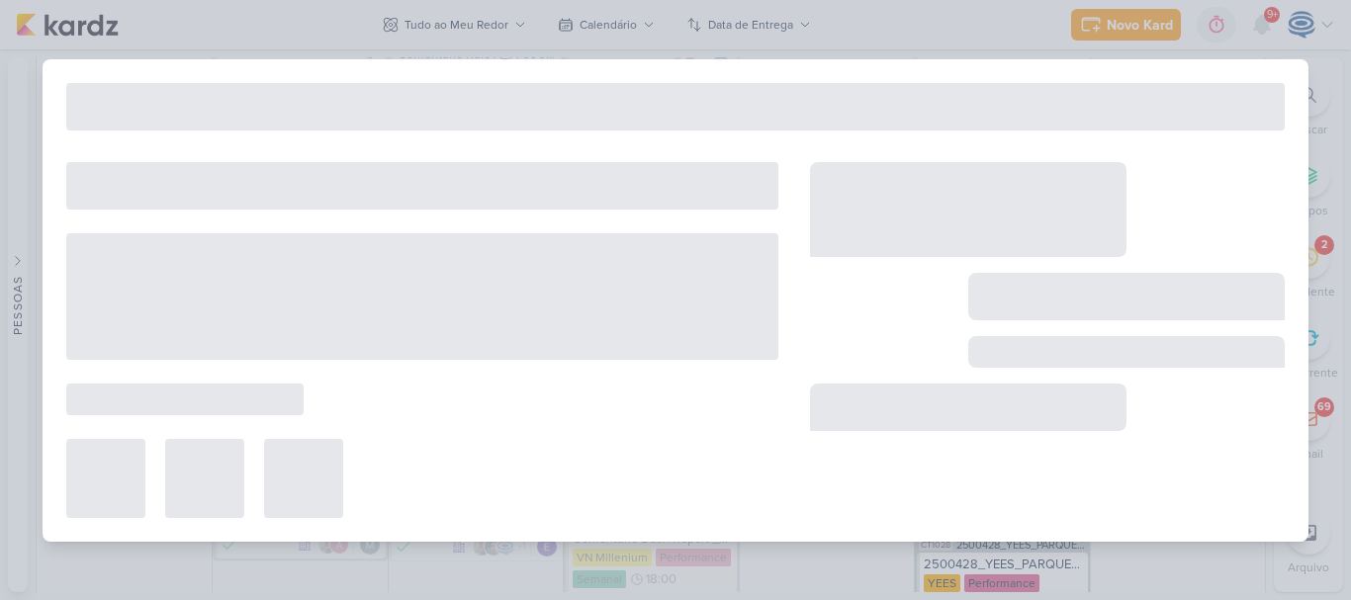
type input "Disparo Final_6709082_YEES_PARQUE [GEOGRAPHIC_DATA]"
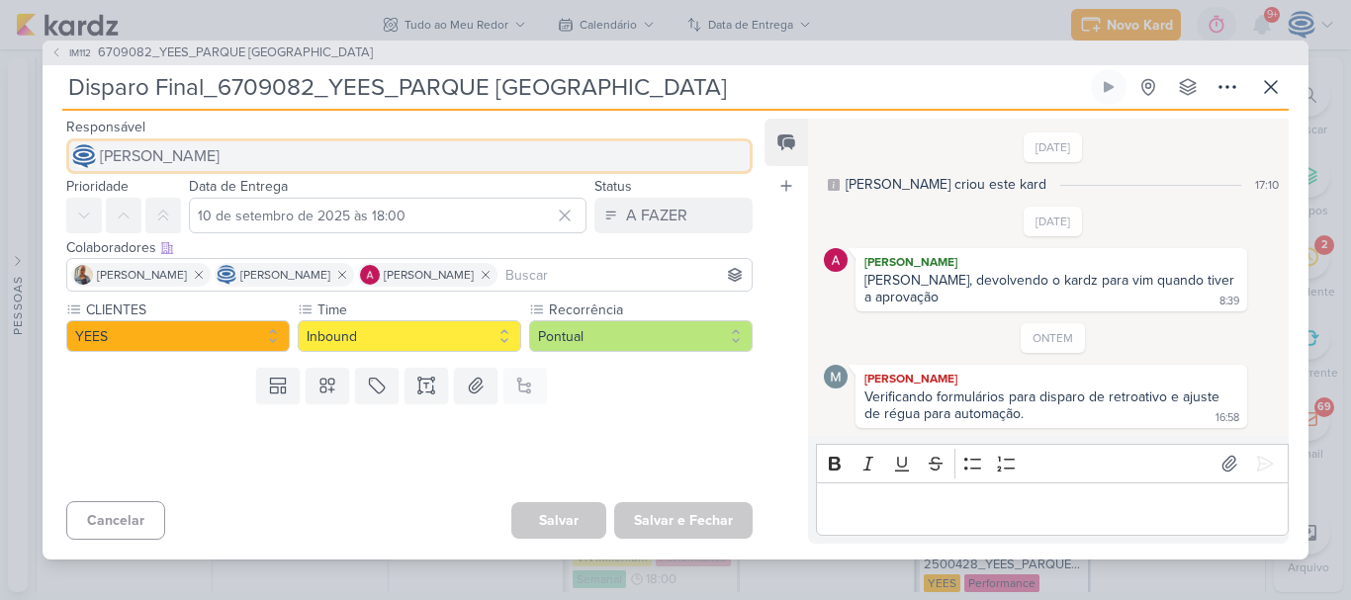
click at [302, 155] on button "[PERSON_NAME]" at bounding box center [409, 156] width 686 height 36
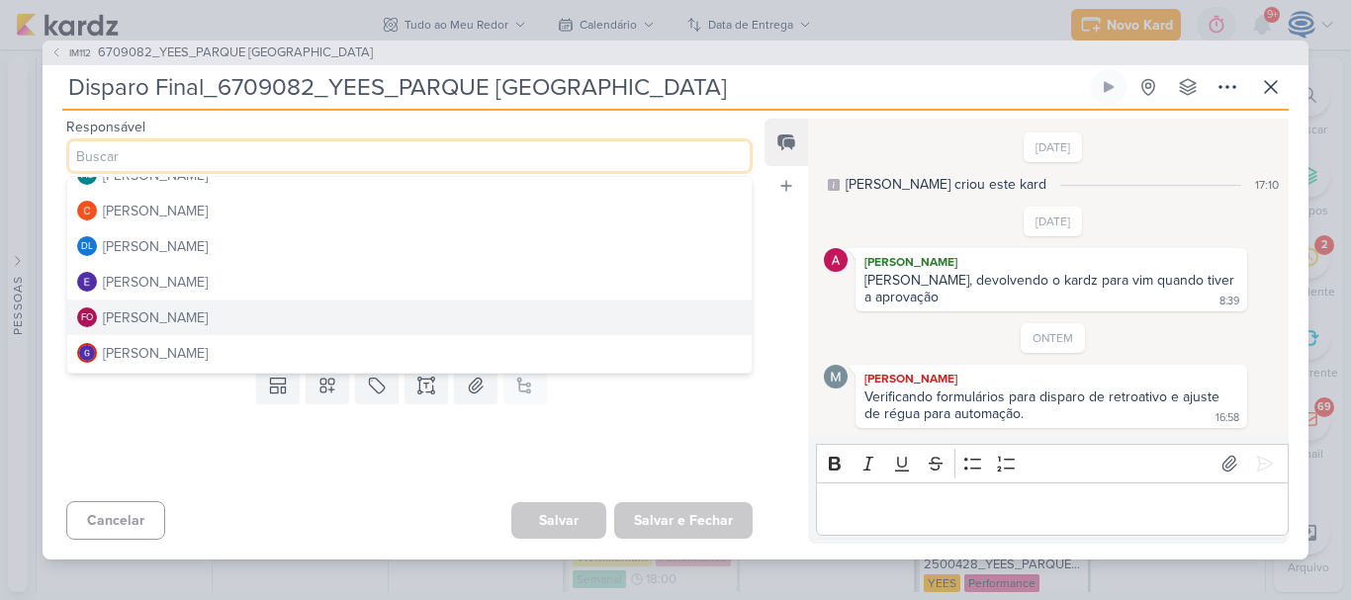
scroll to position [43, 0]
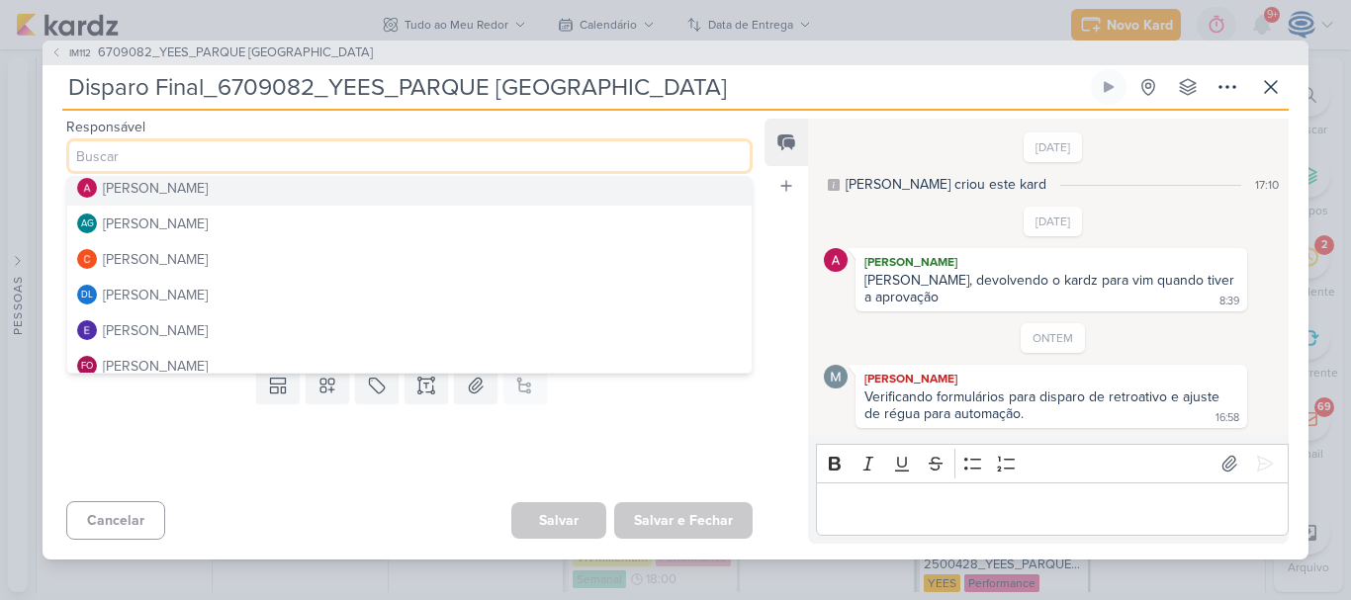
click at [171, 195] on div "[PERSON_NAME]" at bounding box center [155, 188] width 105 height 21
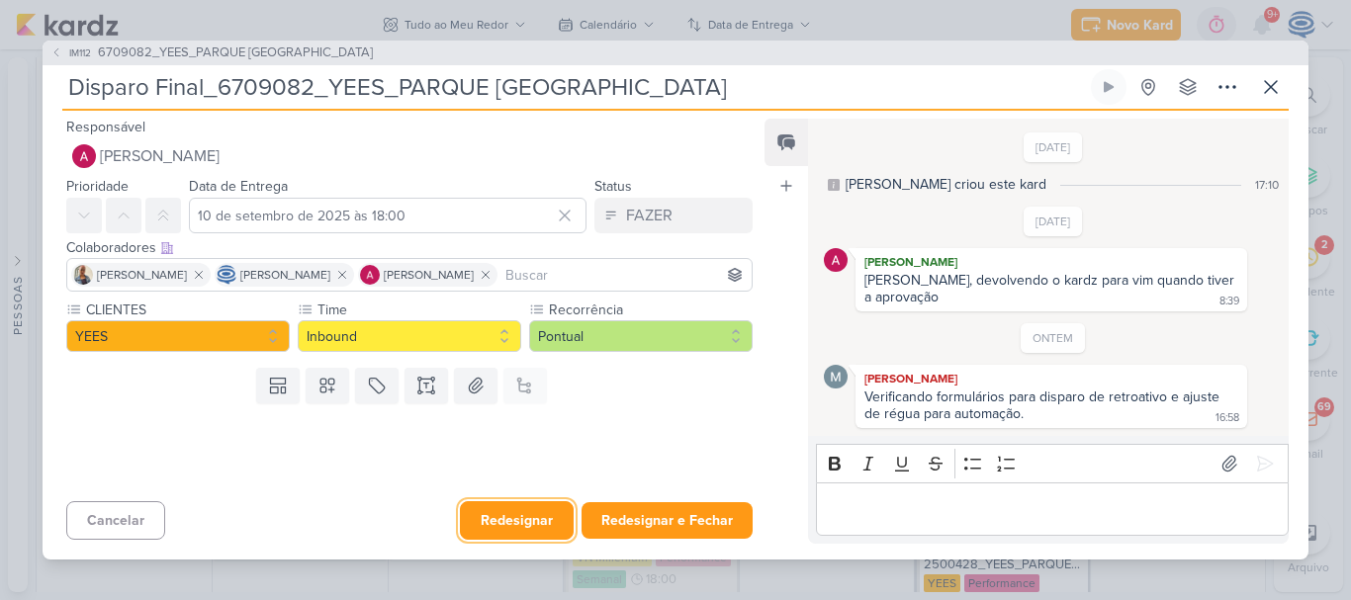
click at [521, 518] on button "Redesignar" at bounding box center [517, 520] width 114 height 39
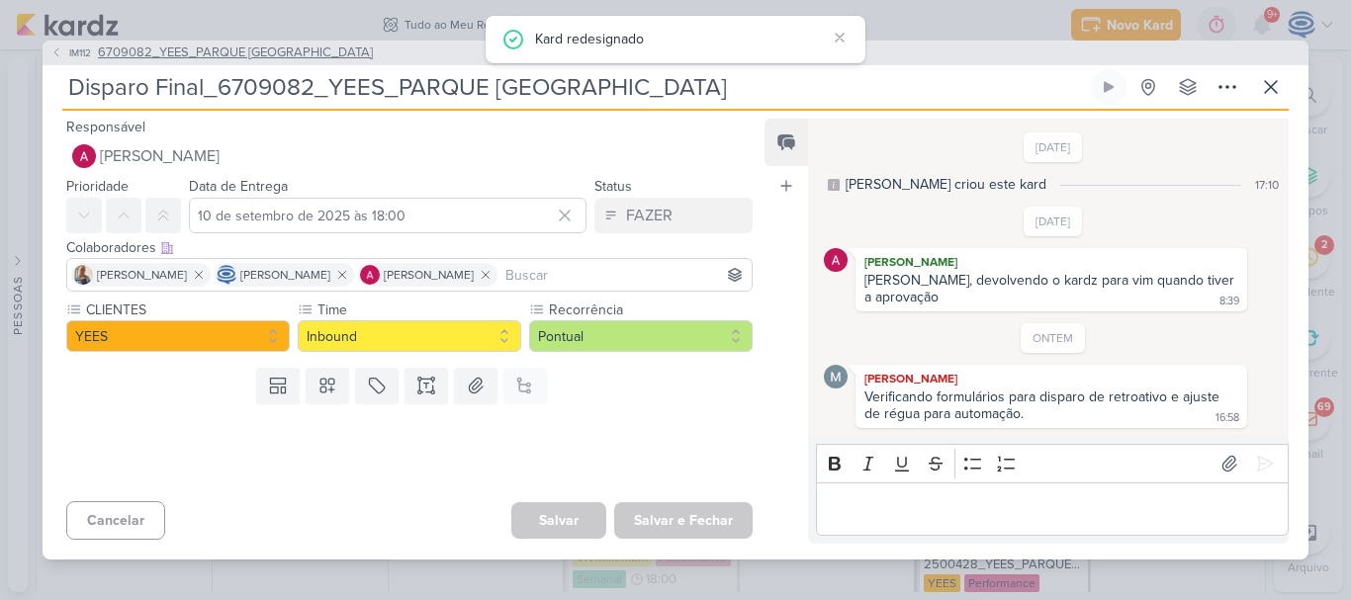
click at [303, 52] on span "6709082_YEES_PARQUE [GEOGRAPHIC_DATA]" at bounding box center [235, 54] width 275 height 20
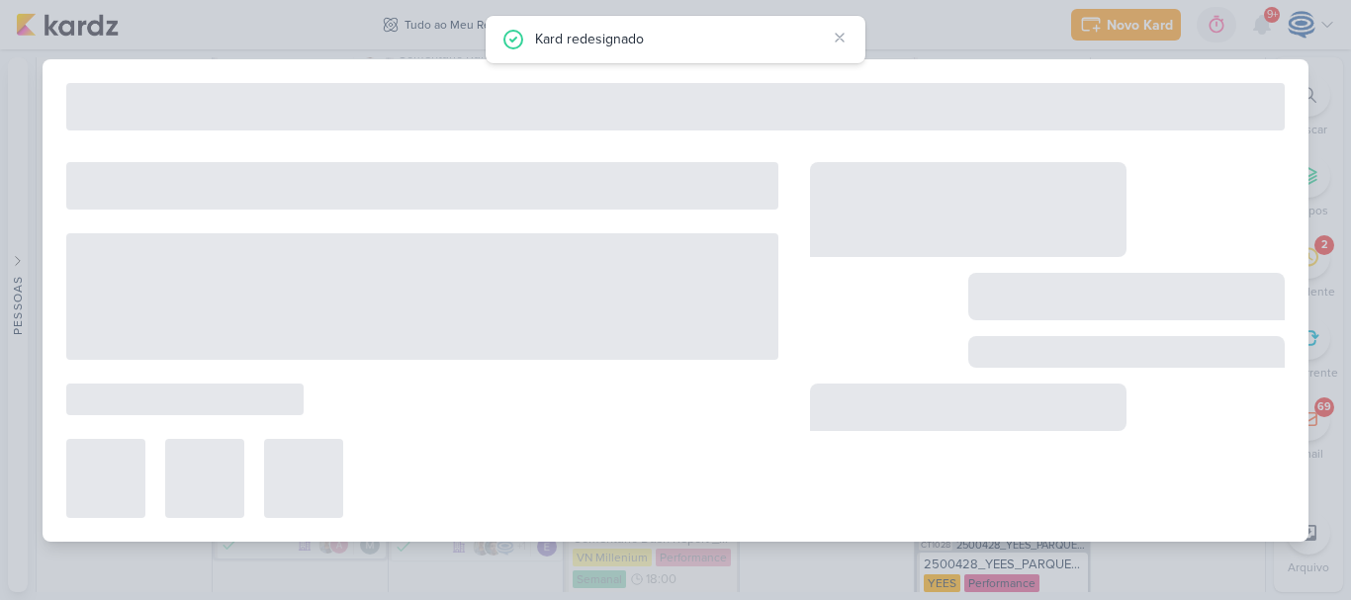
type input "6709082_YEES_PARQUE [GEOGRAPHIC_DATA]"
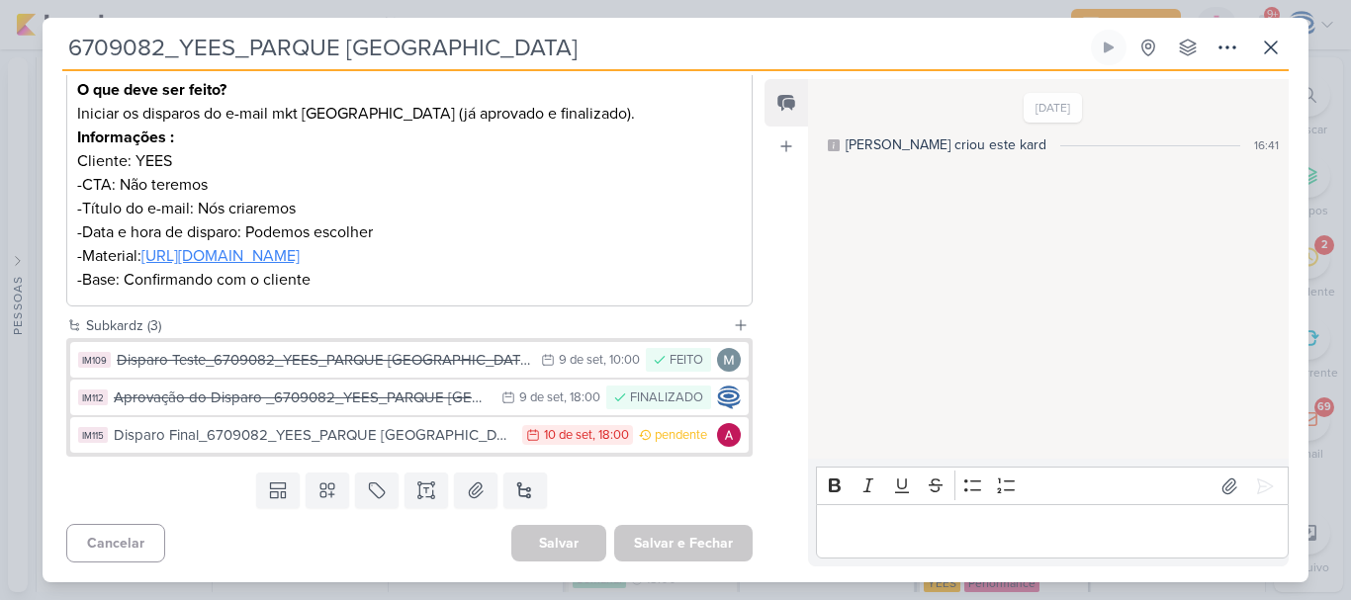
scroll to position [0, 0]
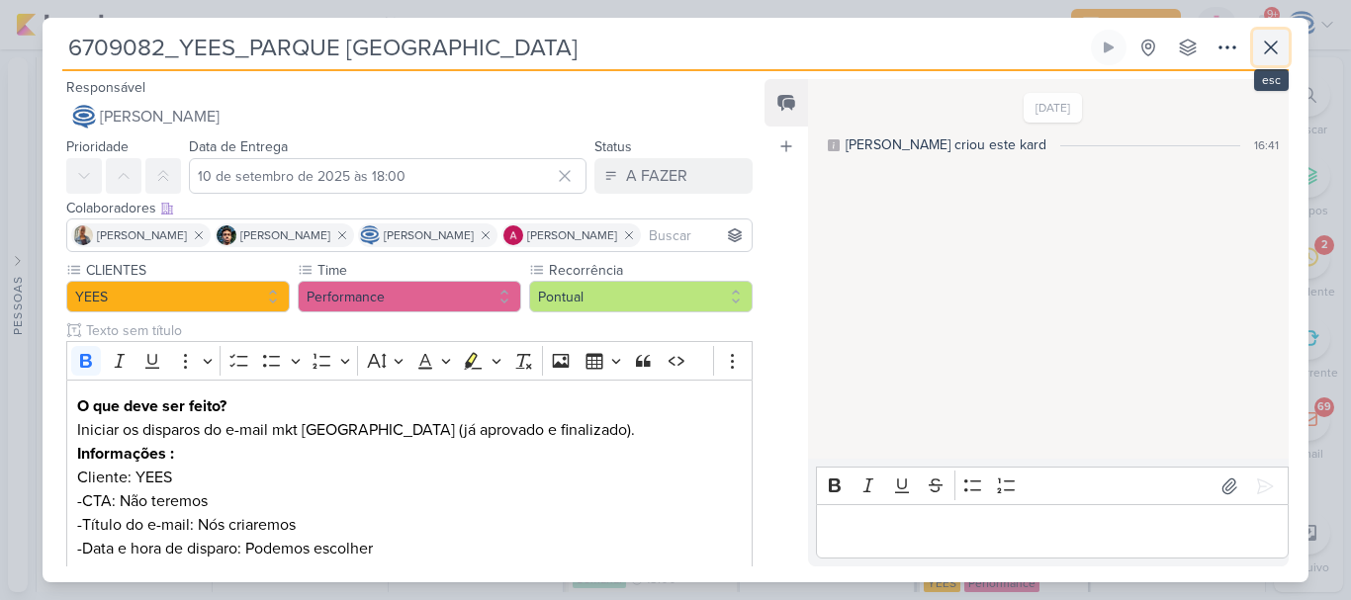
click at [1278, 56] on icon at bounding box center [1271, 48] width 24 height 24
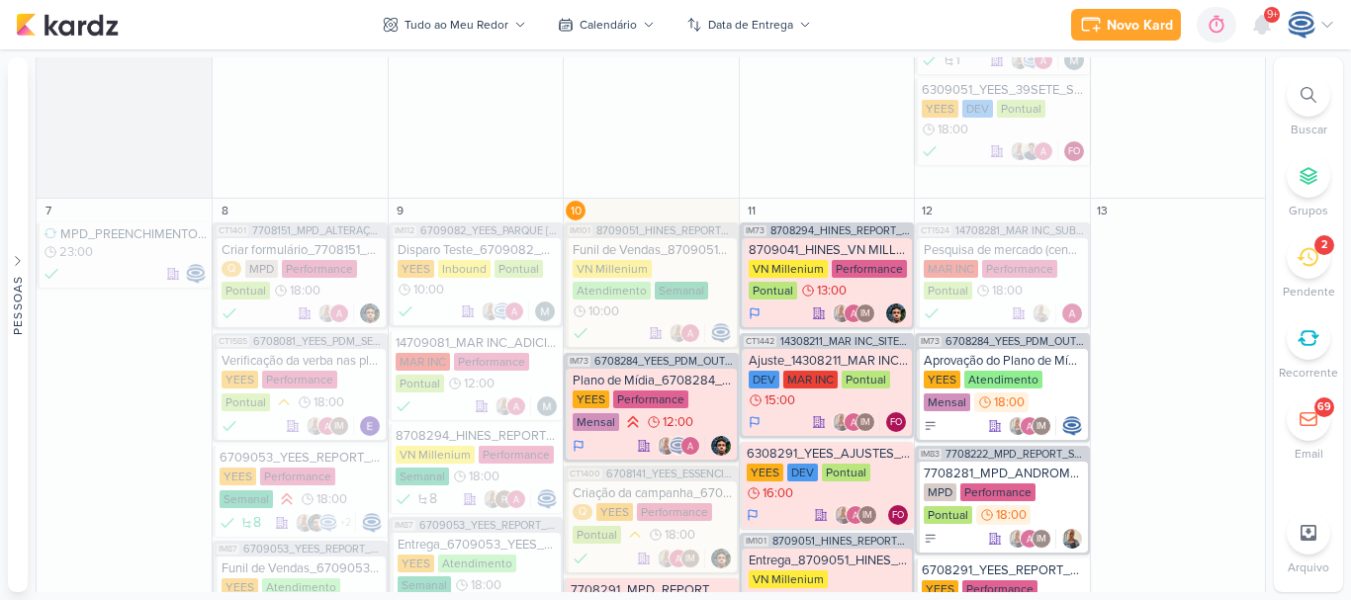
scroll to position [1323, 0]
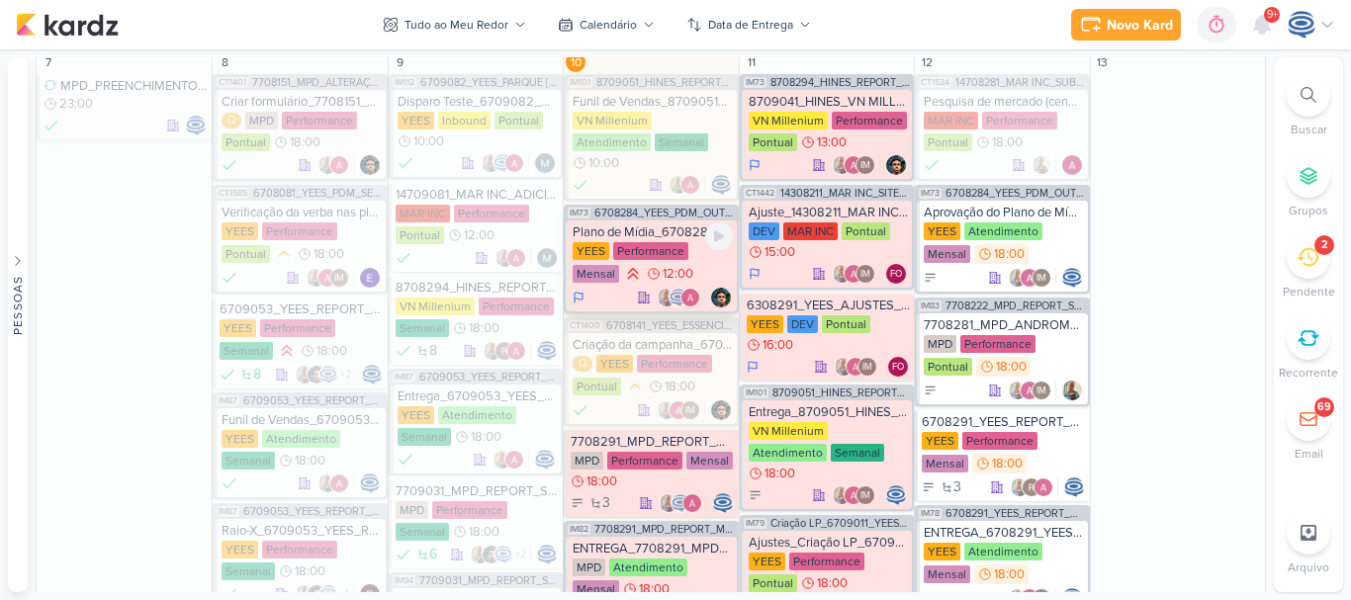
click at [662, 224] on div "Plano de Mídia_6708284_YEES_PDM_OUTUBRO" at bounding box center [652, 232] width 159 height 16
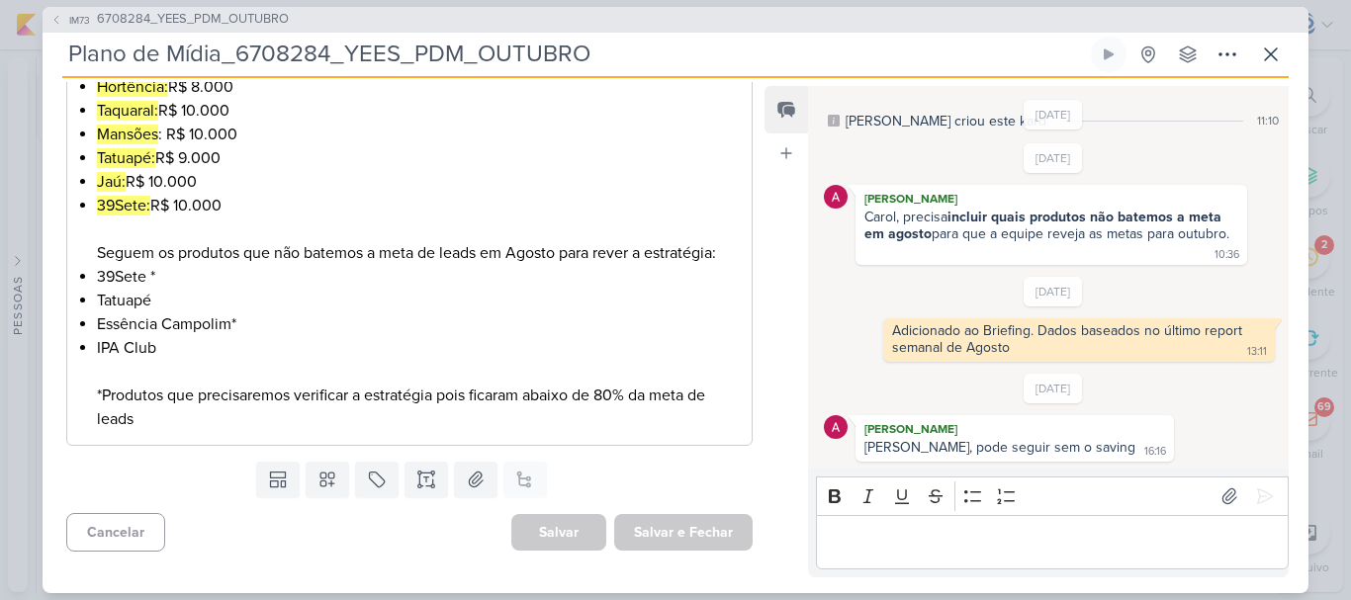
scroll to position [0, 0]
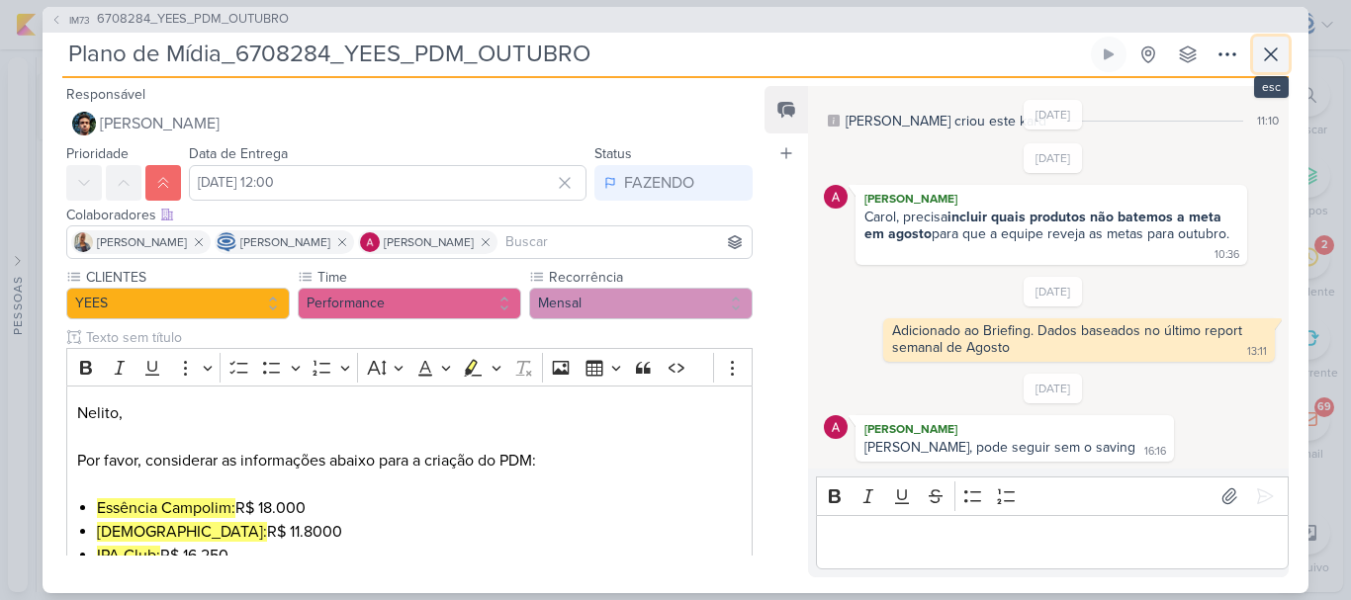
click at [1263, 57] on icon at bounding box center [1271, 55] width 24 height 24
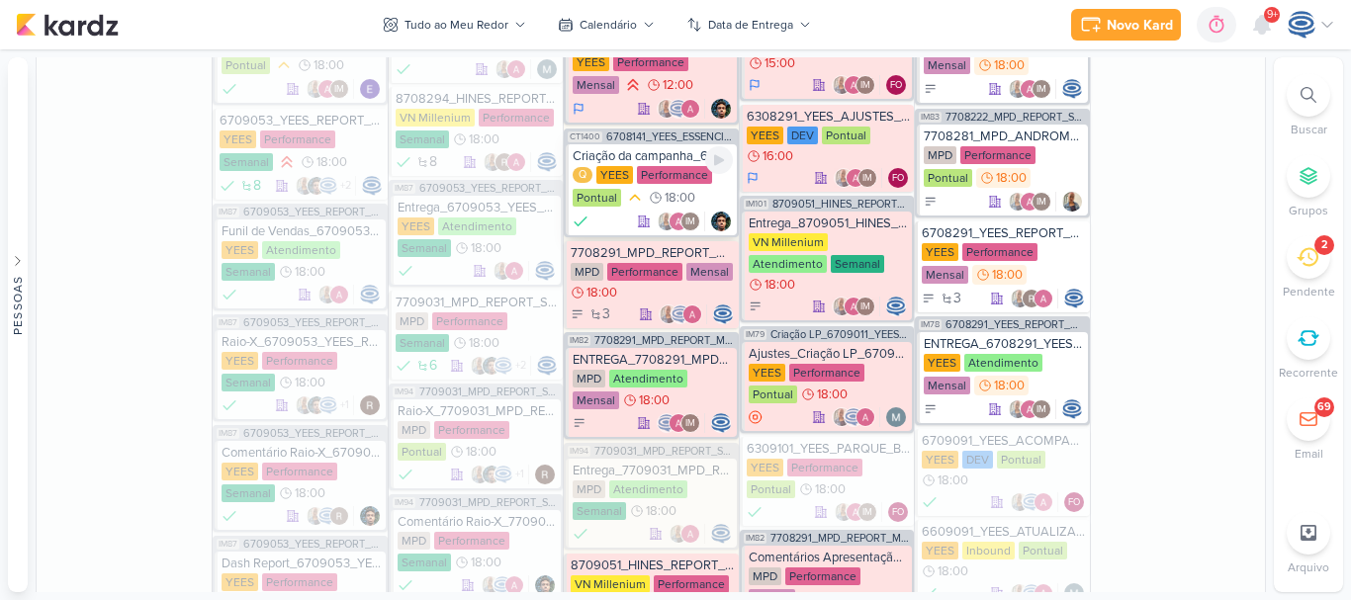
scroll to position [1516, 0]
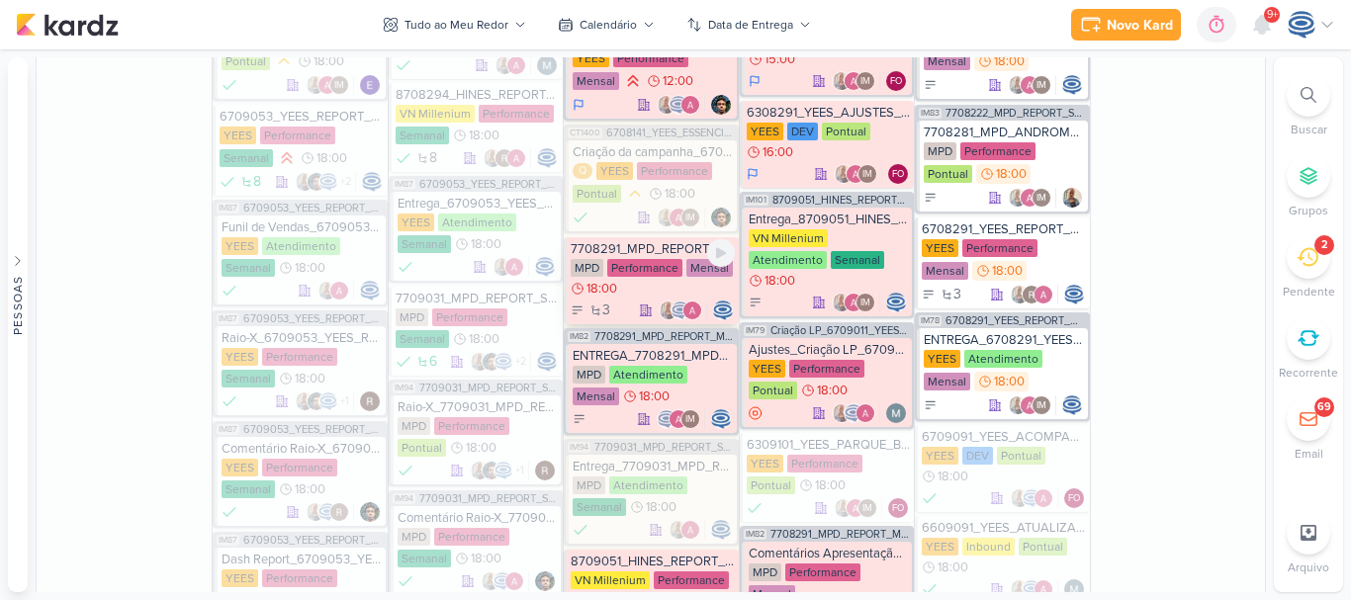
click at [639, 276] on div "MPD Performance Mensal 18:00" at bounding box center [652, 279] width 163 height 40
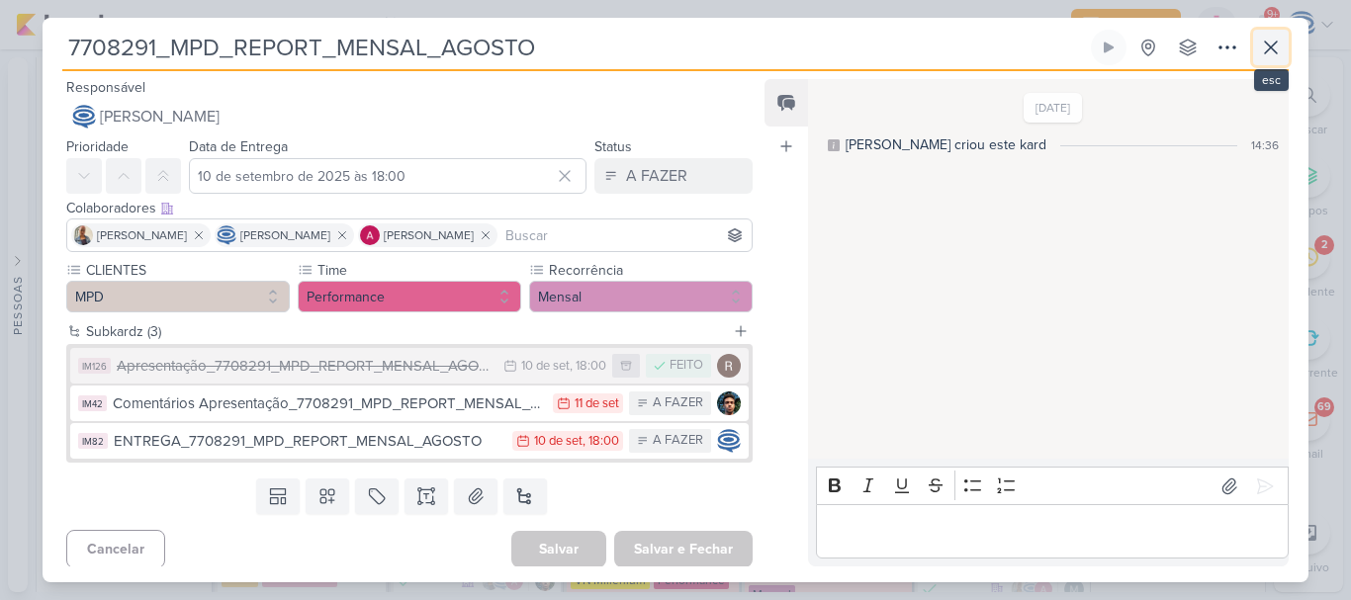
click at [1283, 48] on button at bounding box center [1271, 48] width 36 height 36
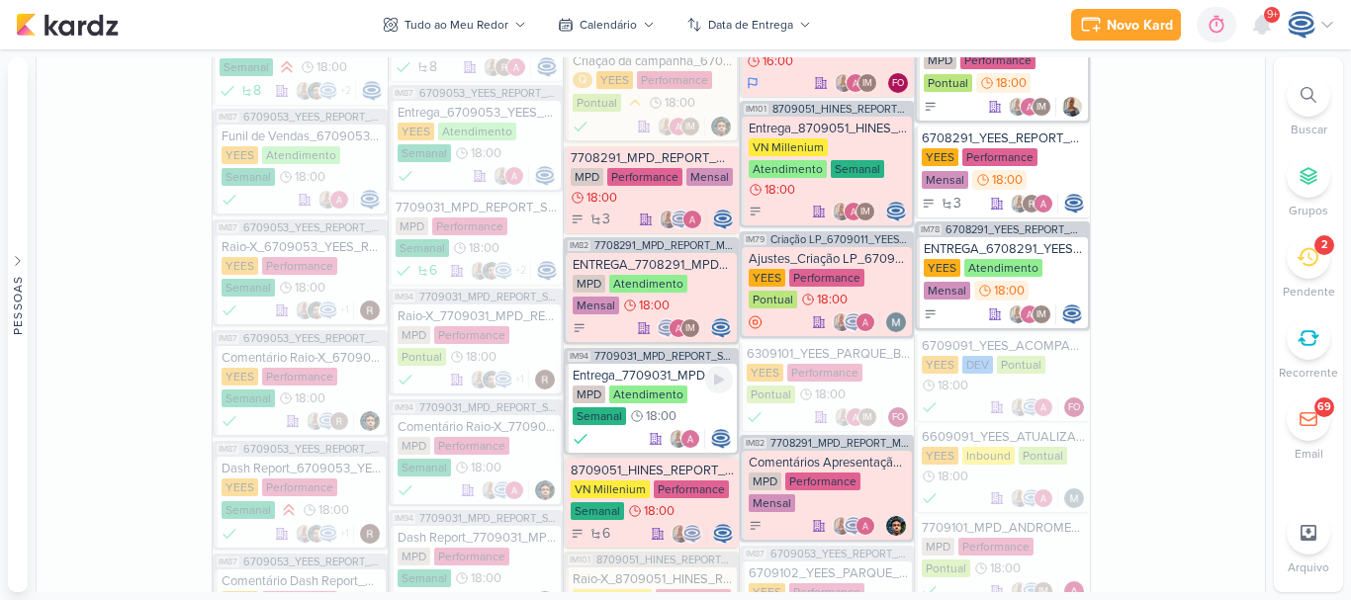
scroll to position [1609, 0]
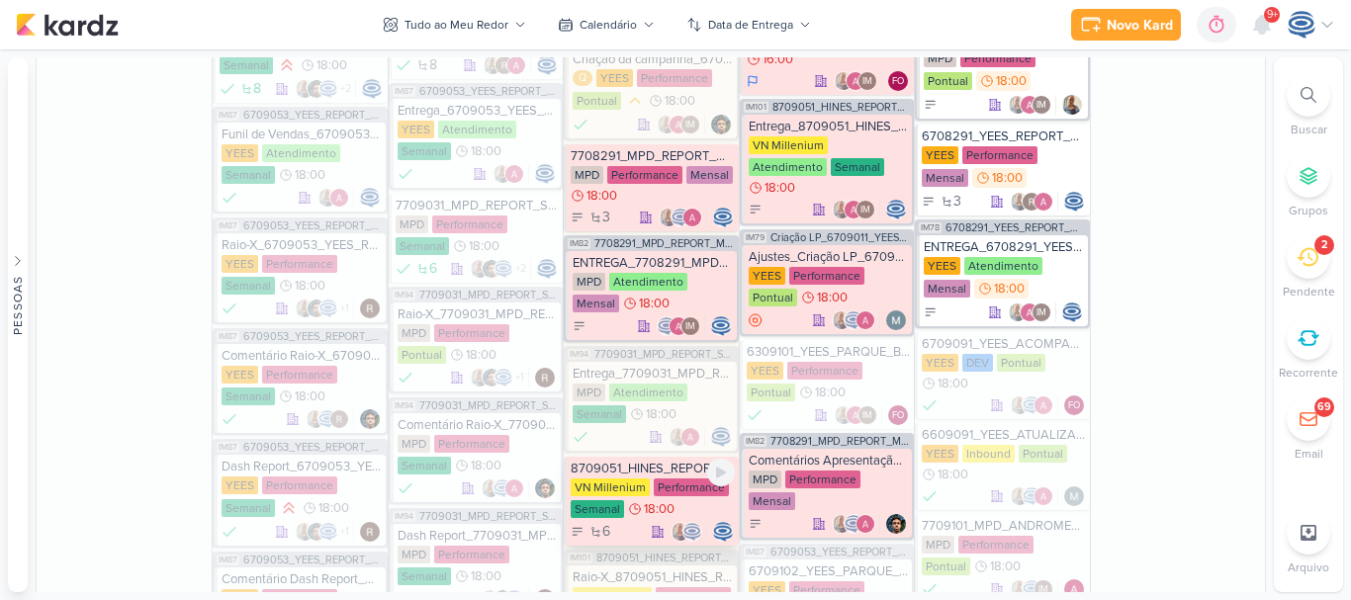
click at [629, 461] on div "8709051_HINES_REPORT_SEMANAL_11.09" at bounding box center [652, 469] width 163 height 16
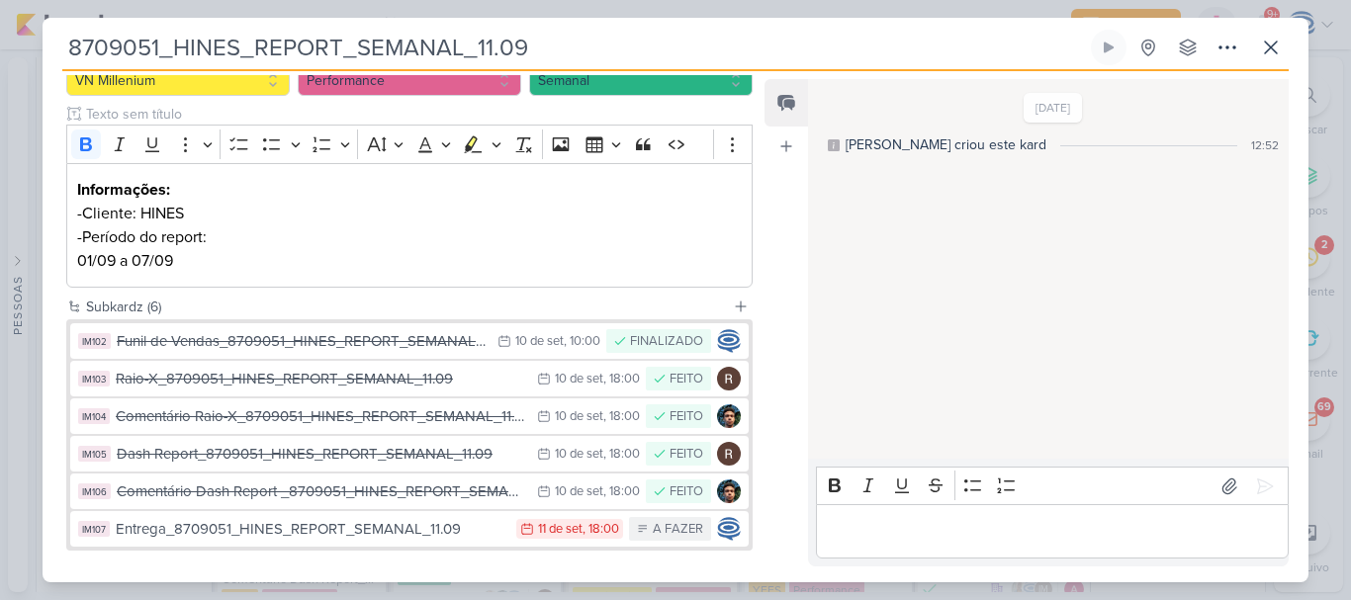
scroll to position [0, 0]
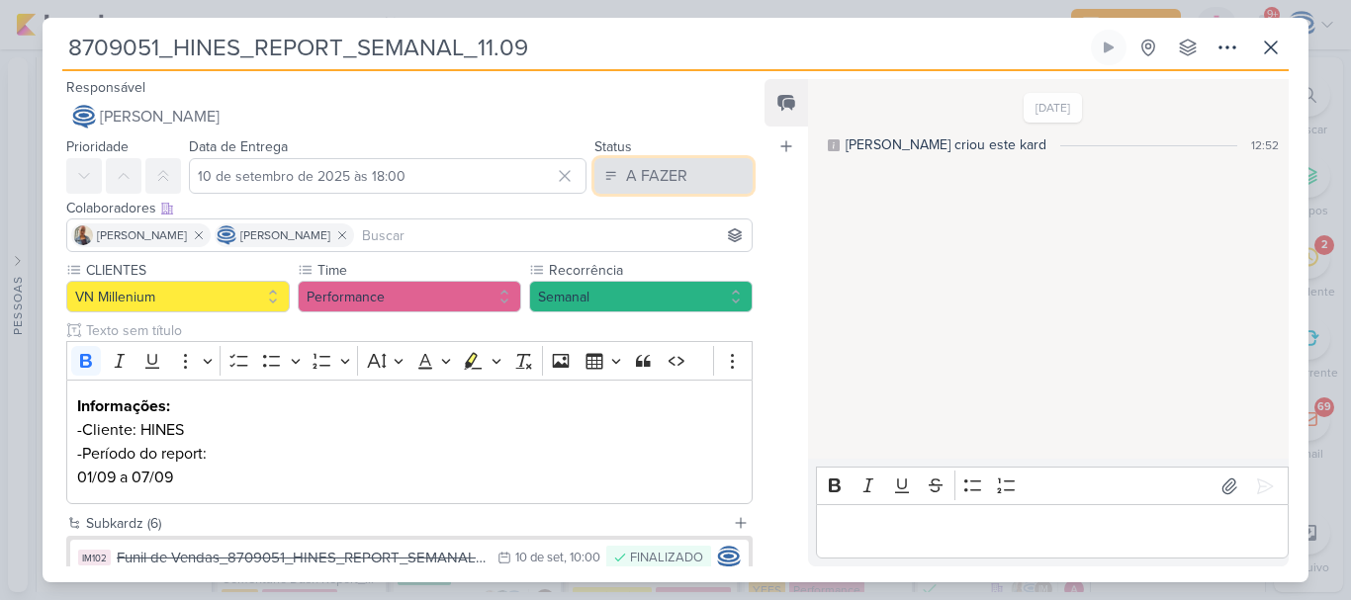
click at [645, 171] on div "A FAZER" at bounding box center [656, 176] width 61 height 24
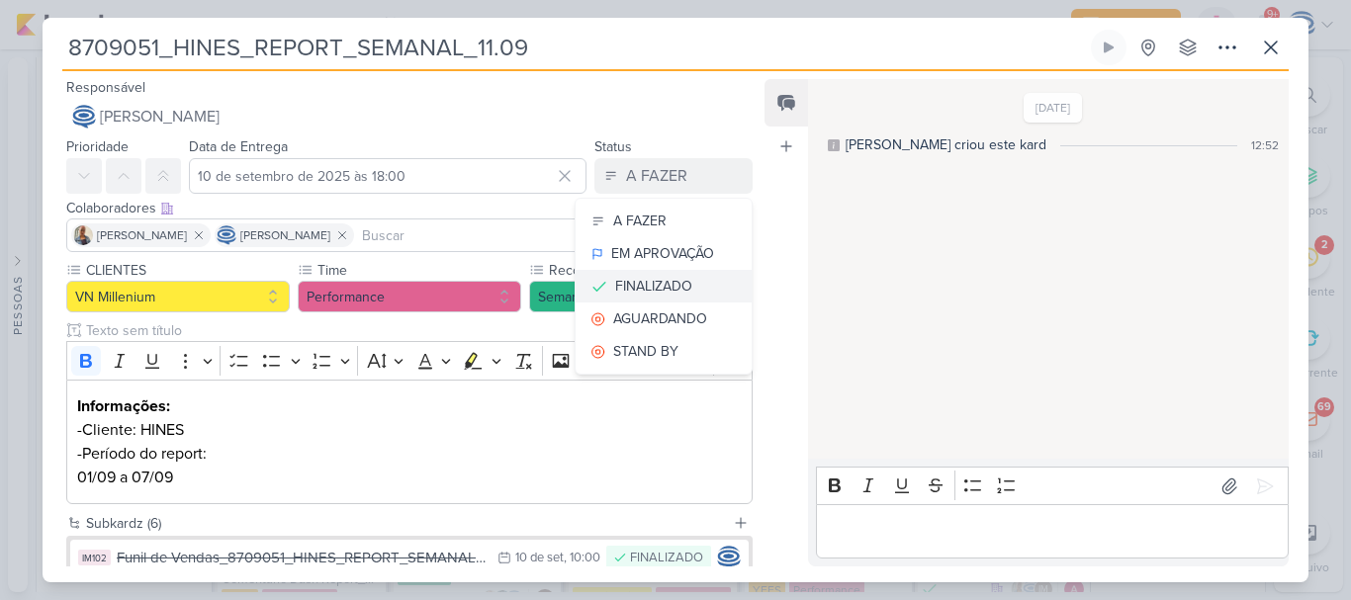
click at [646, 287] on div "FINALIZADO" at bounding box center [653, 286] width 77 height 21
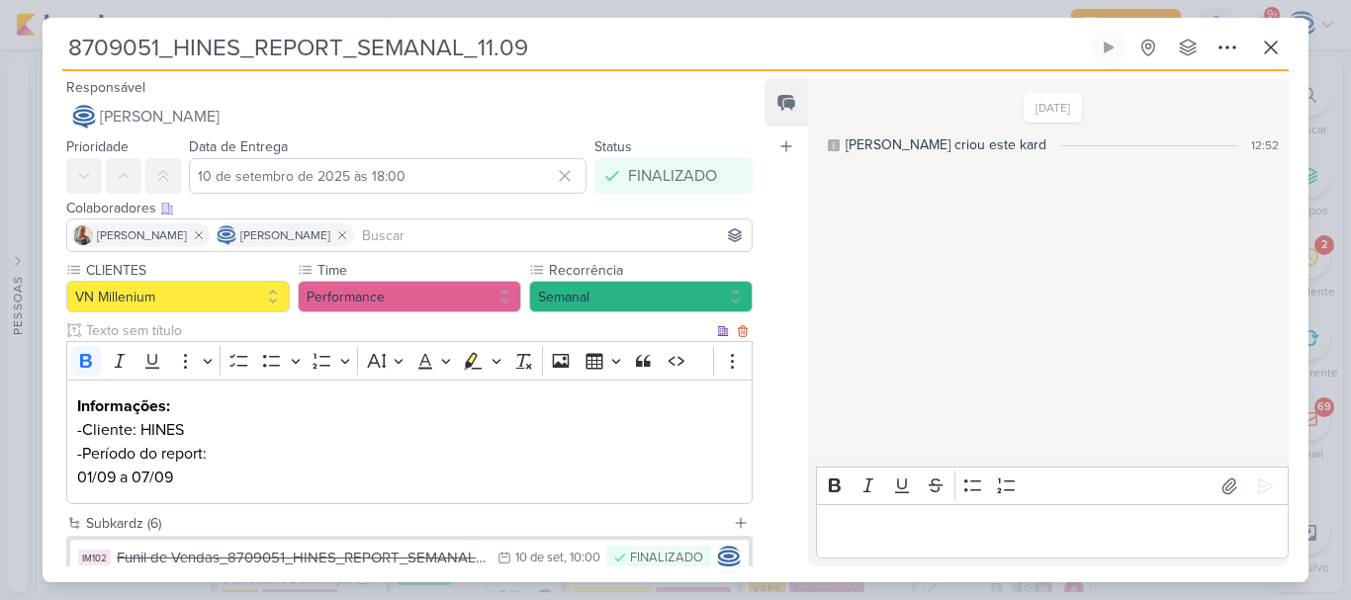
scroll to position [311, 0]
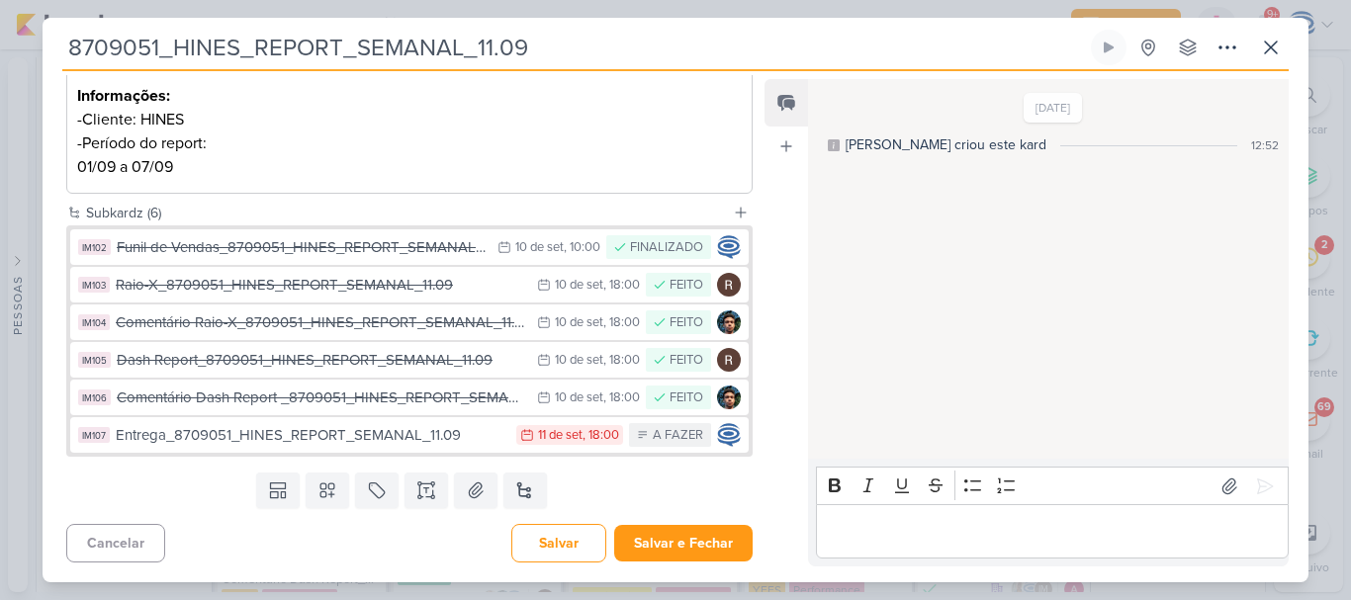
drag, startPoint x: 580, startPoint y: 50, endPoint x: 0, endPoint y: 16, distance: 580.6
click at [0, 16] on div "8709051_HINES_REPORT_SEMANAL_11.09 Criado por Isabella" at bounding box center [675, 300] width 1351 height 600
click at [560, 536] on button "Salvar" at bounding box center [558, 543] width 95 height 39
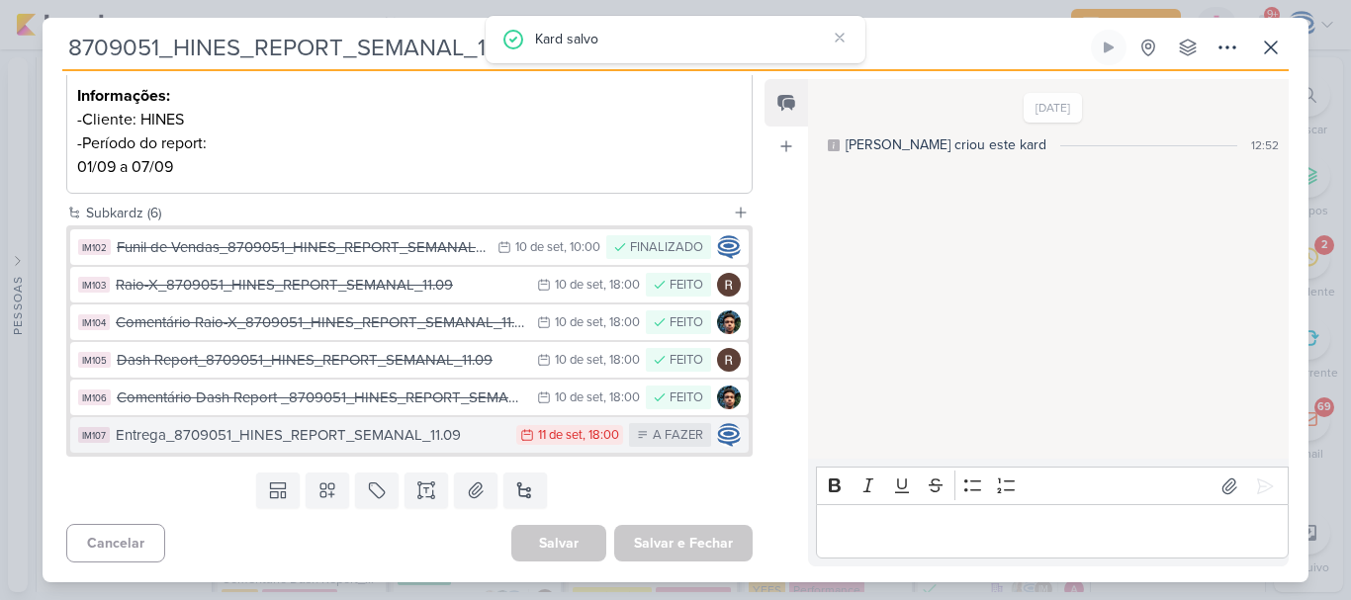
click at [422, 436] on div "Entrega_8709051_HINES_REPORT_SEMANAL_11.09" at bounding box center [311, 435] width 391 height 23
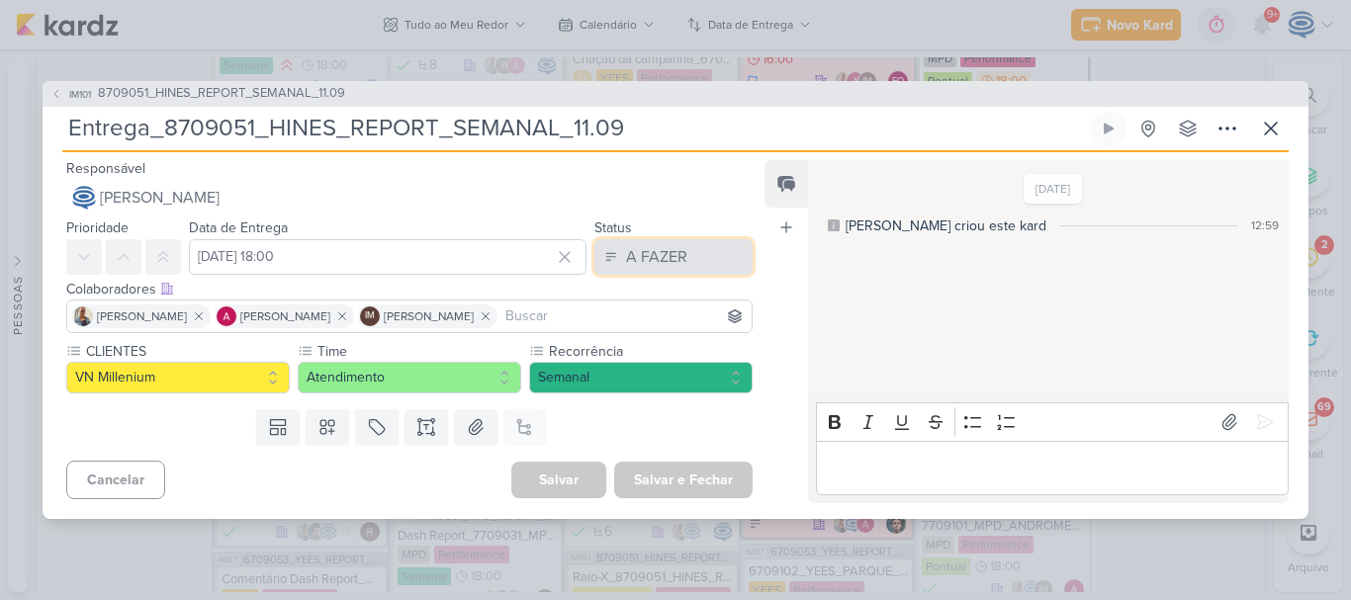
click at [636, 265] on div "A FAZER" at bounding box center [656, 257] width 61 height 24
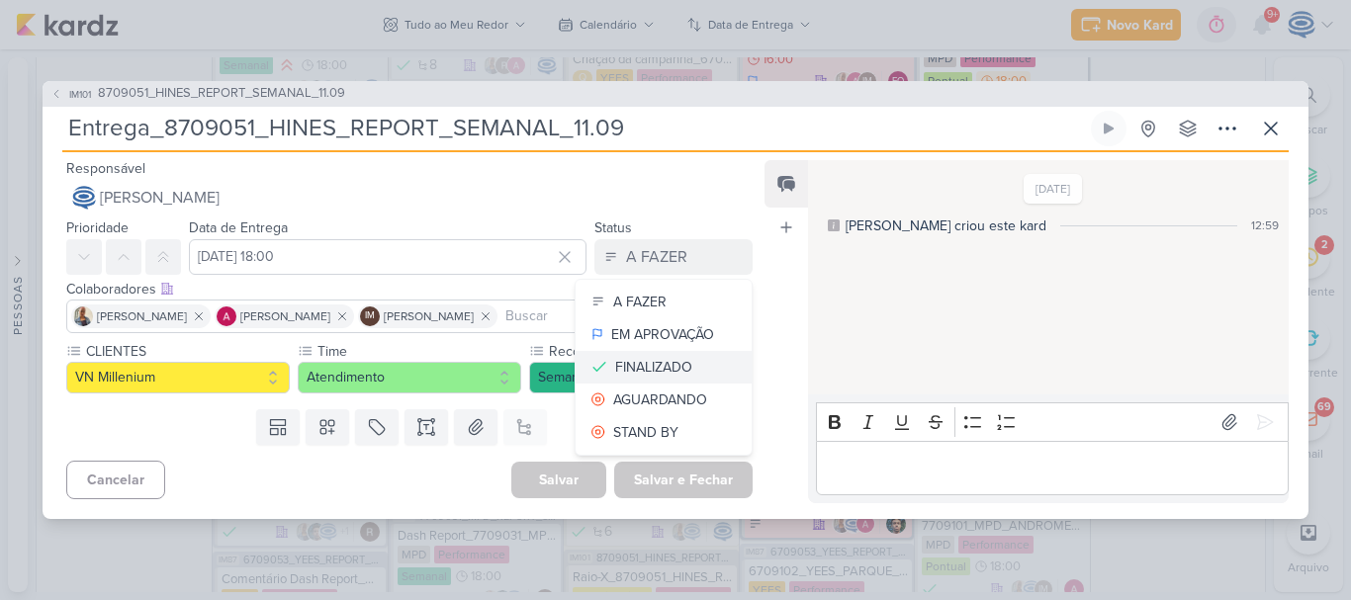
click at [639, 370] on div "FINALIZADO" at bounding box center [653, 367] width 77 height 21
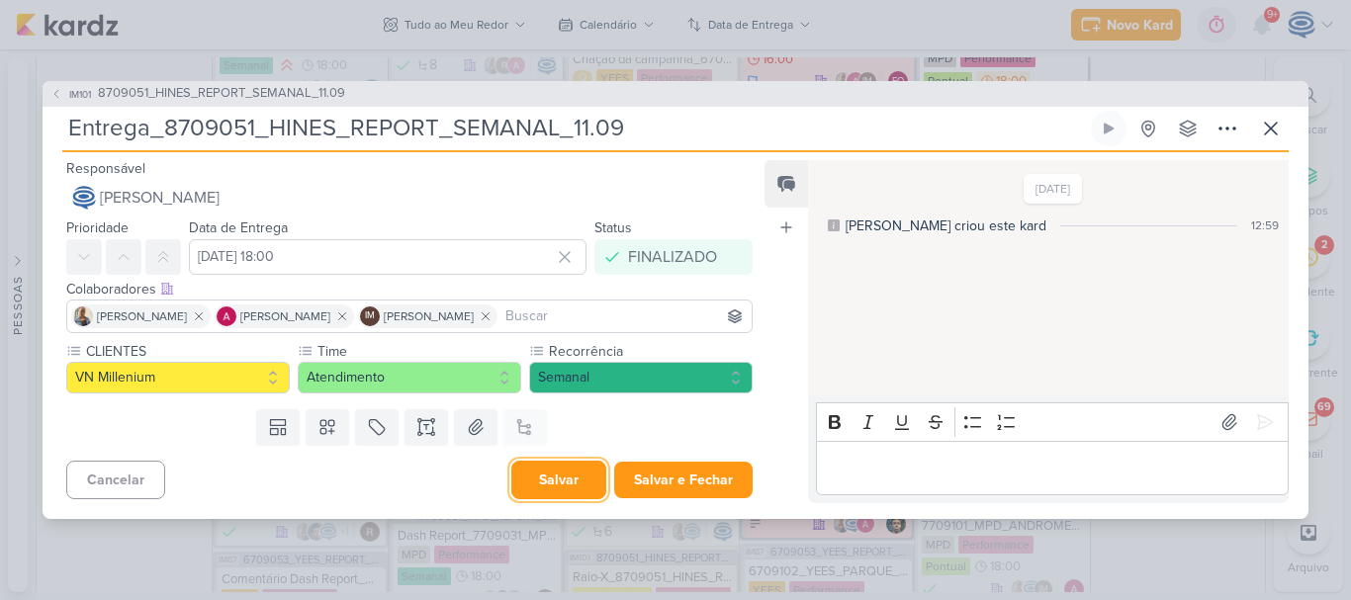
click at [541, 475] on button "Salvar" at bounding box center [558, 480] width 95 height 39
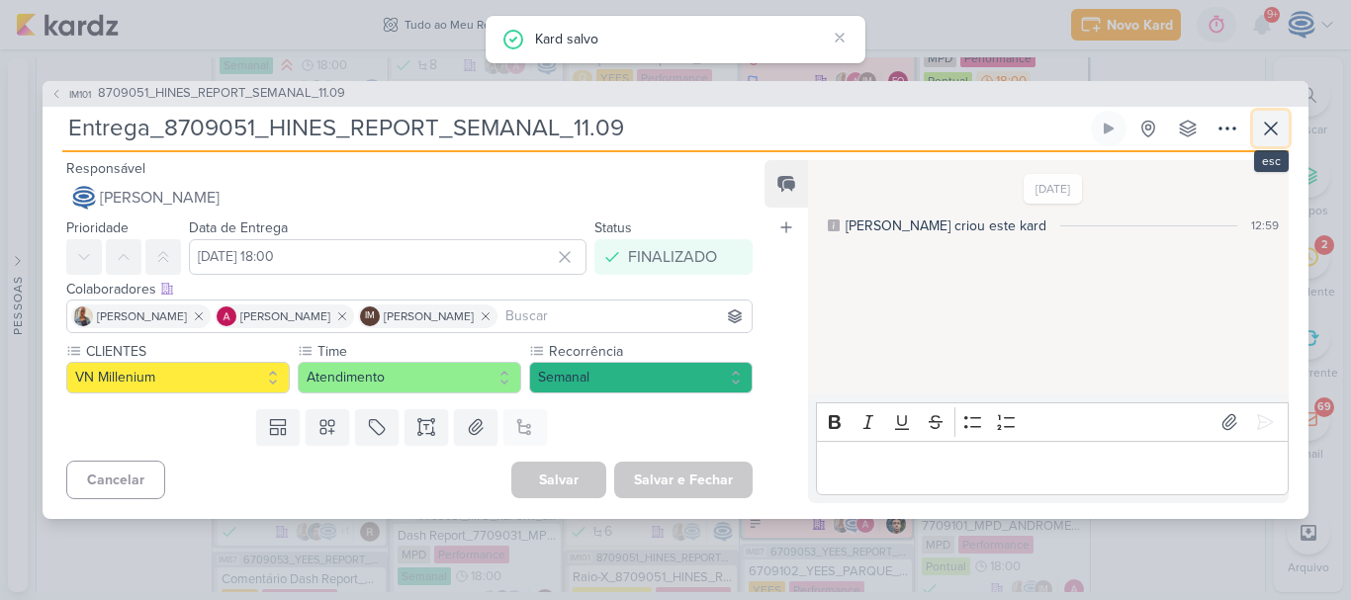
click at [1264, 129] on icon at bounding box center [1271, 129] width 24 height 24
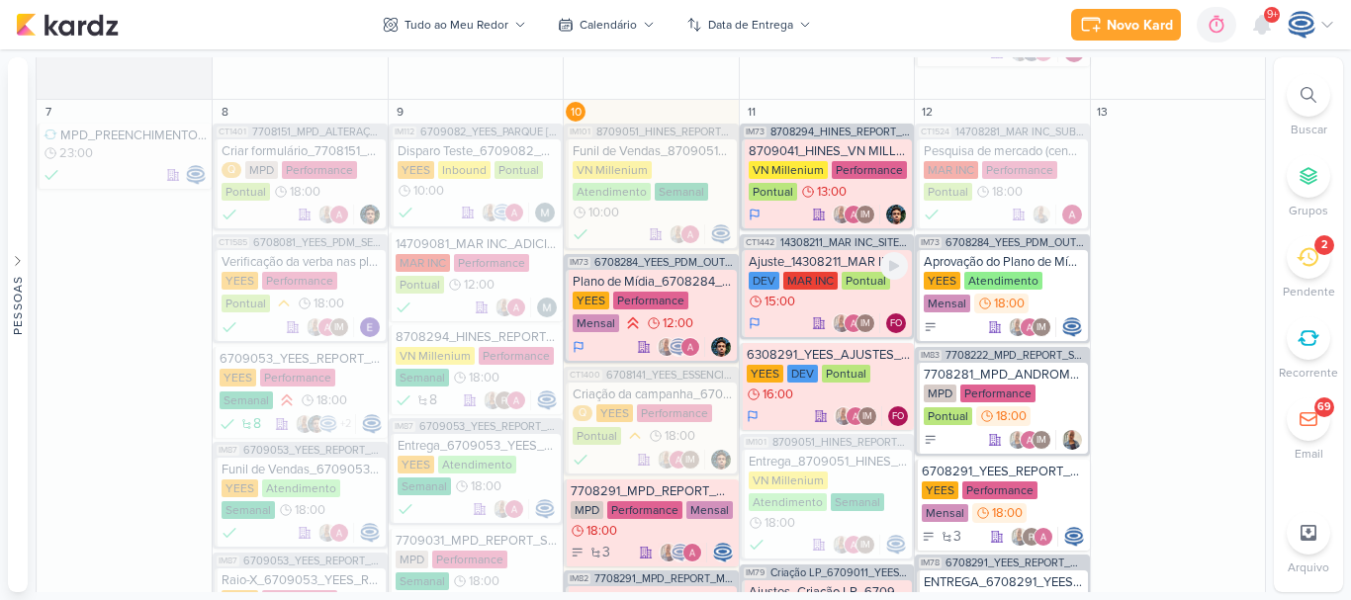
scroll to position [1268, 0]
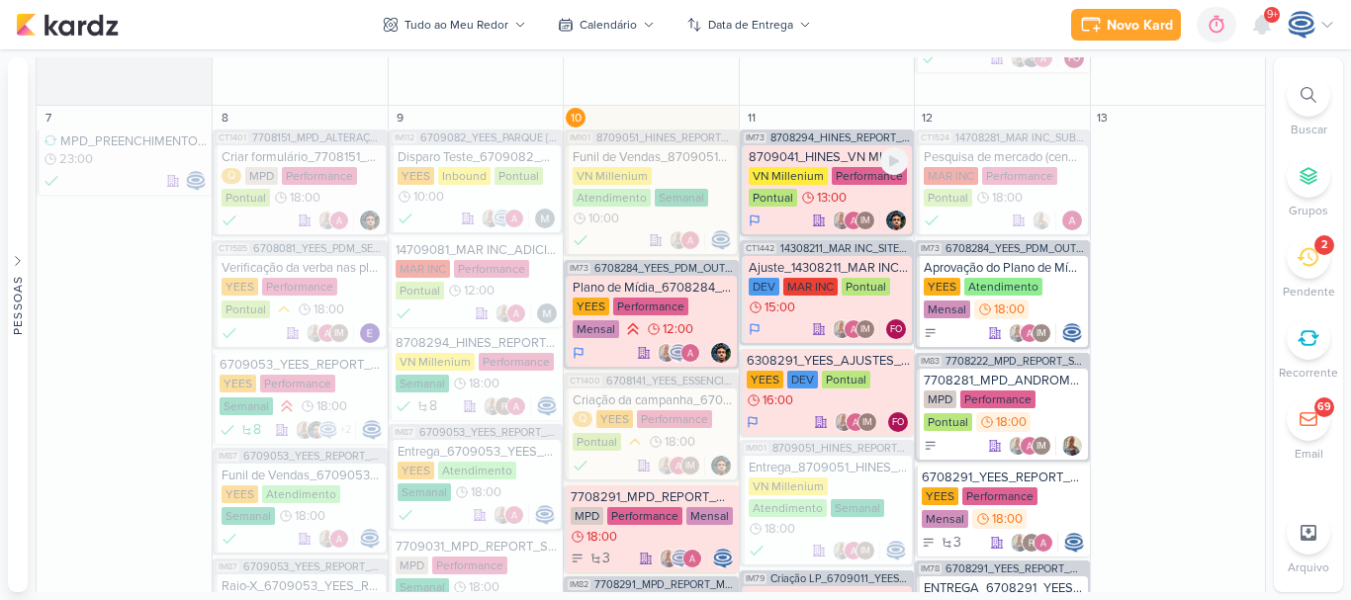
click at [790, 156] on div "8709041_HINES_VN MILLENNIUM_VERIFICAÇÃO_LEADS_DESCARTADOS" at bounding box center [828, 157] width 159 height 16
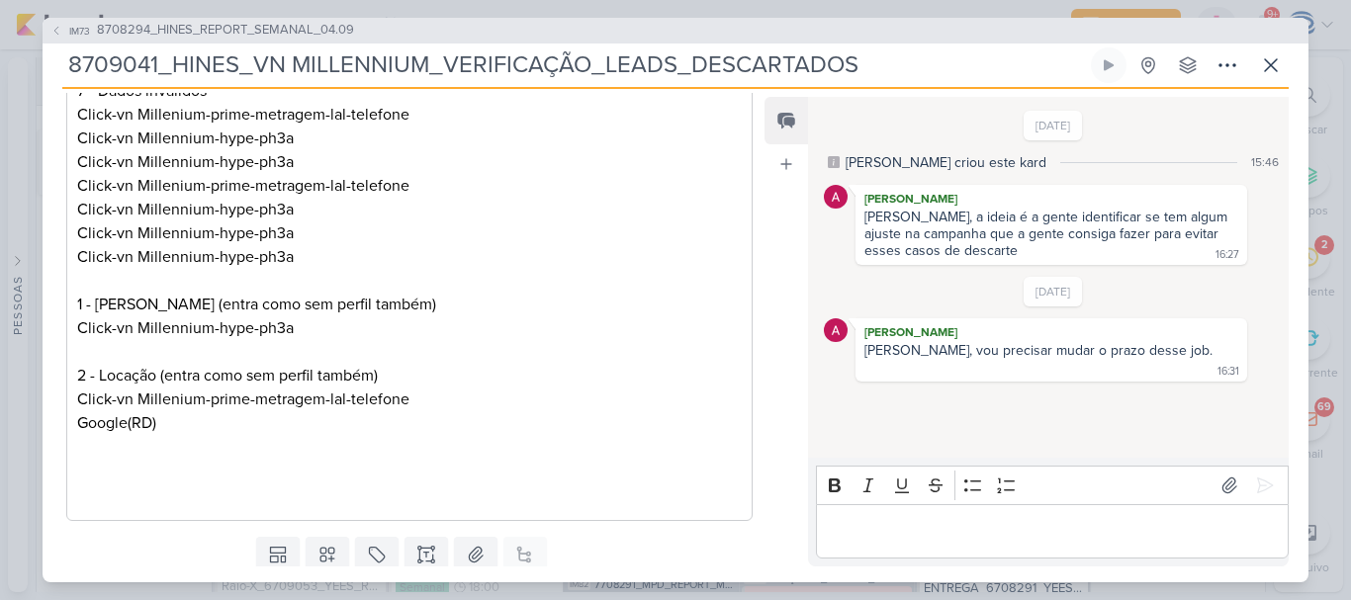
scroll to position [0, 0]
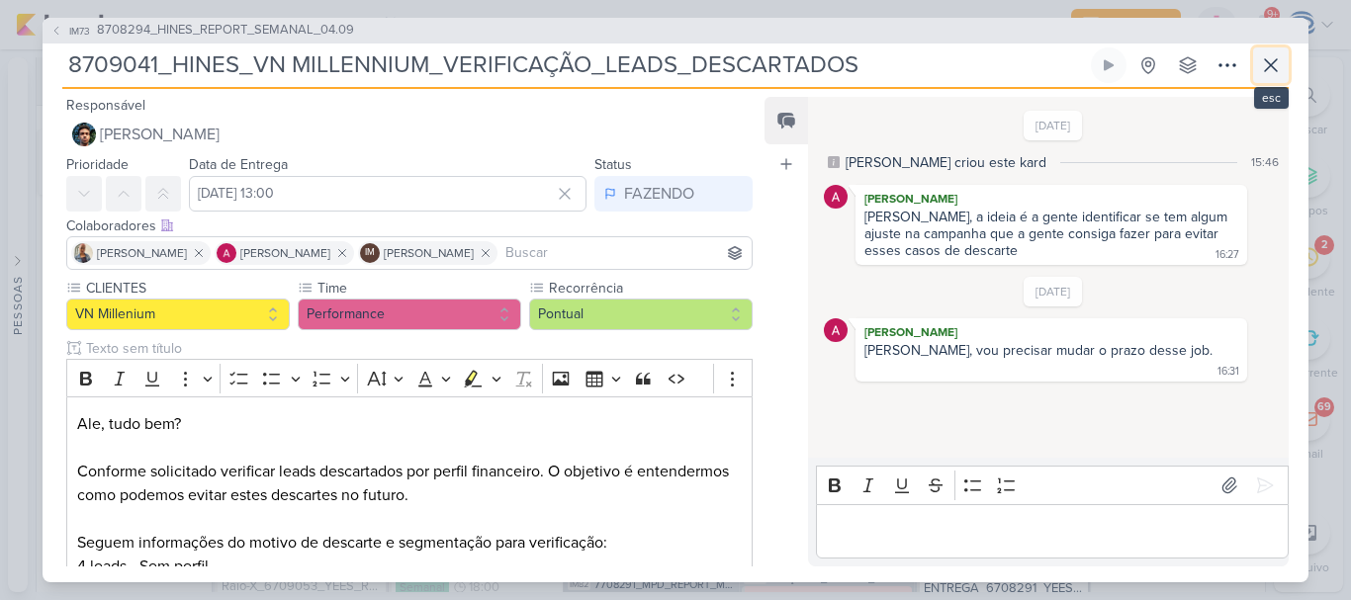
click at [1267, 71] on icon at bounding box center [1271, 65] width 24 height 24
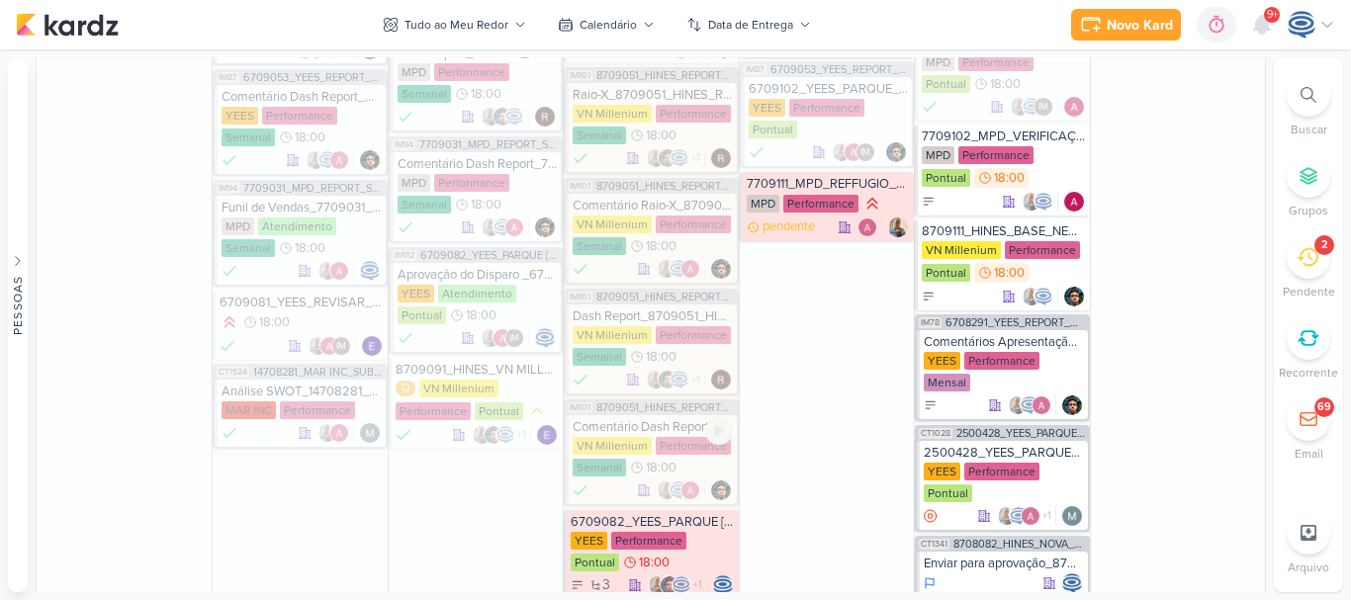
scroll to position [2252, 0]
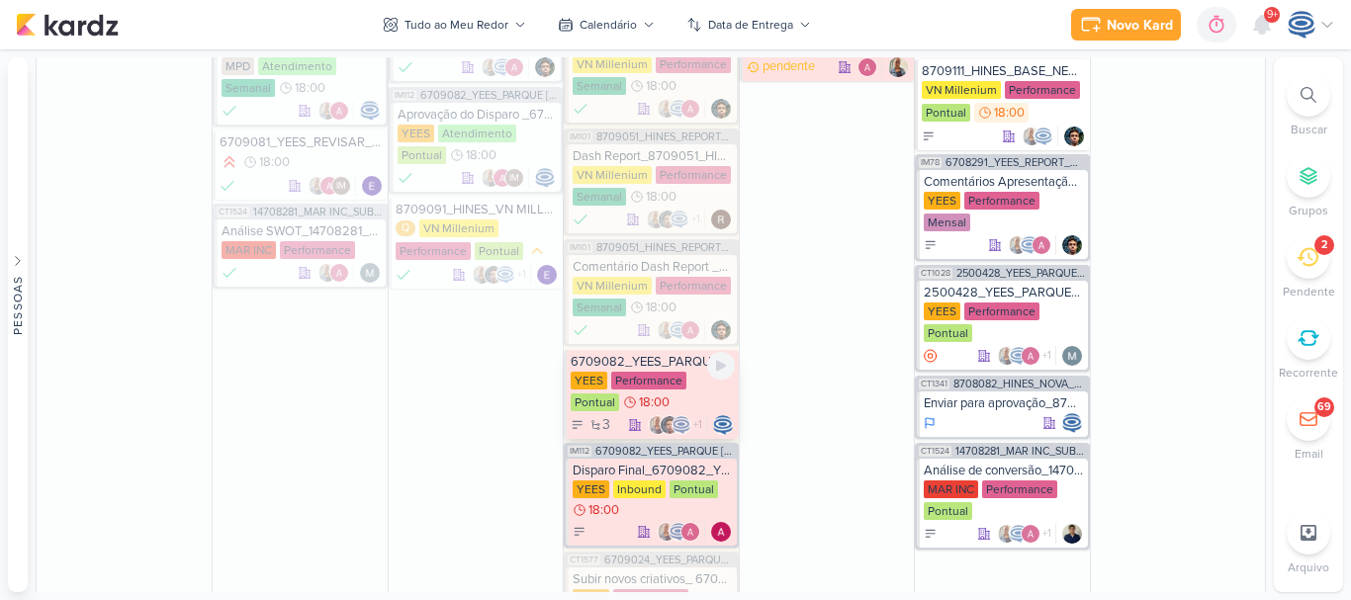
click at [673, 354] on div "6709082_YEES_PARQUE [GEOGRAPHIC_DATA]" at bounding box center [652, 362] width 163 height 16
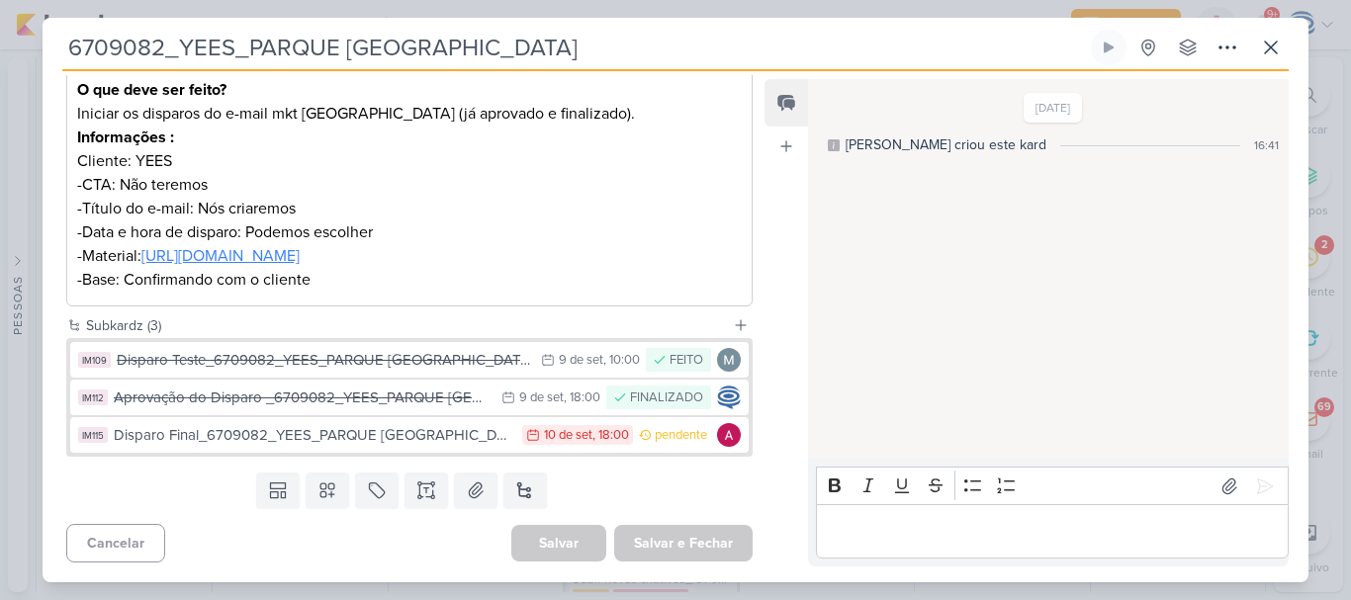
scroll to position [0, 0]
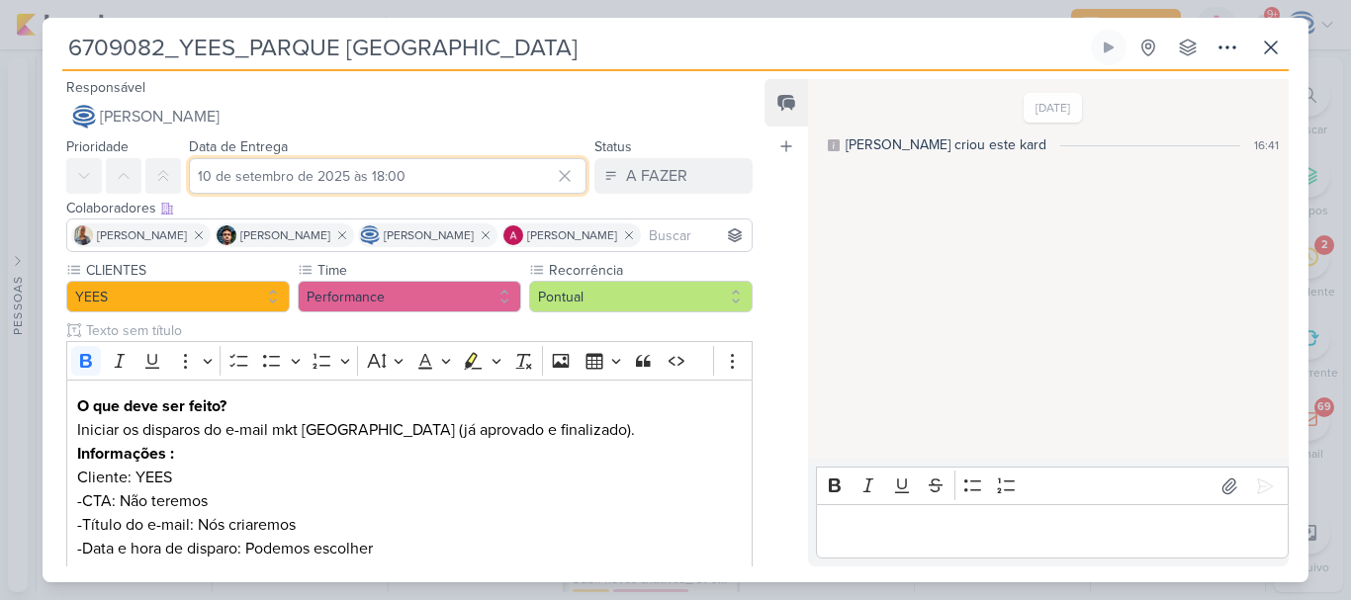
click at [218, 176] on input "10 de setembro de 2025 às 18:00" at bounding box center [388, 176] width 398 height 36
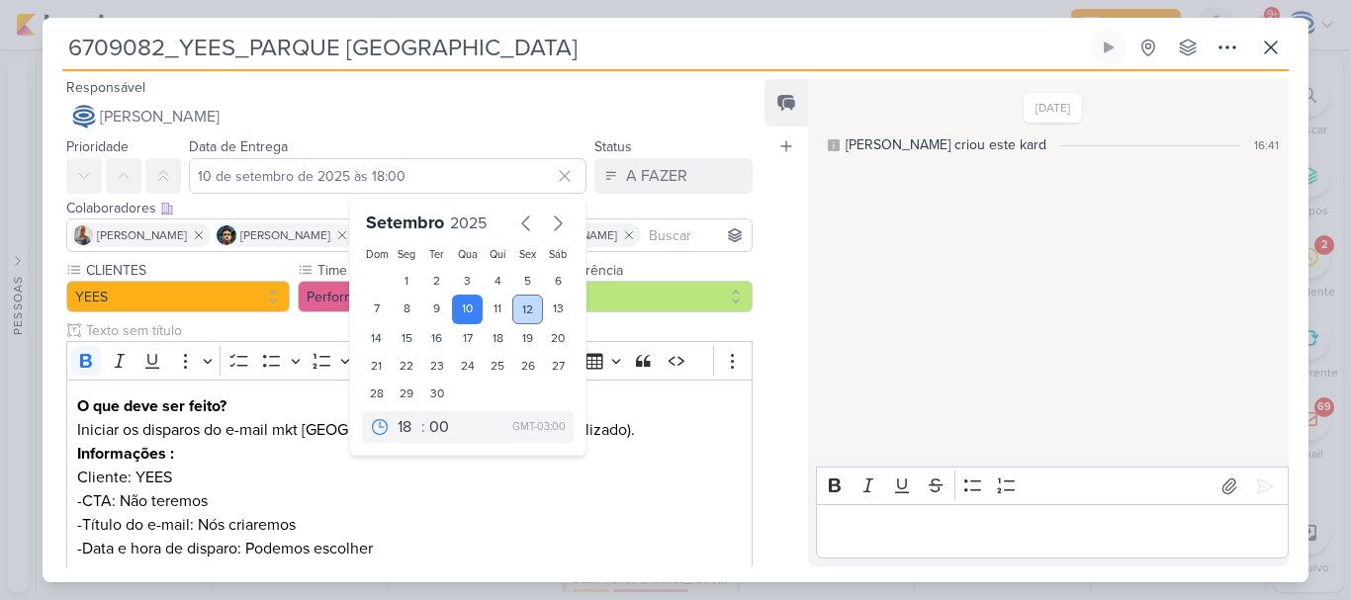
click at [519, 301] on div "12" at bounding box center [527, 310] width 31 height 30
type input "12 de setembro de 2025 às 18:00"
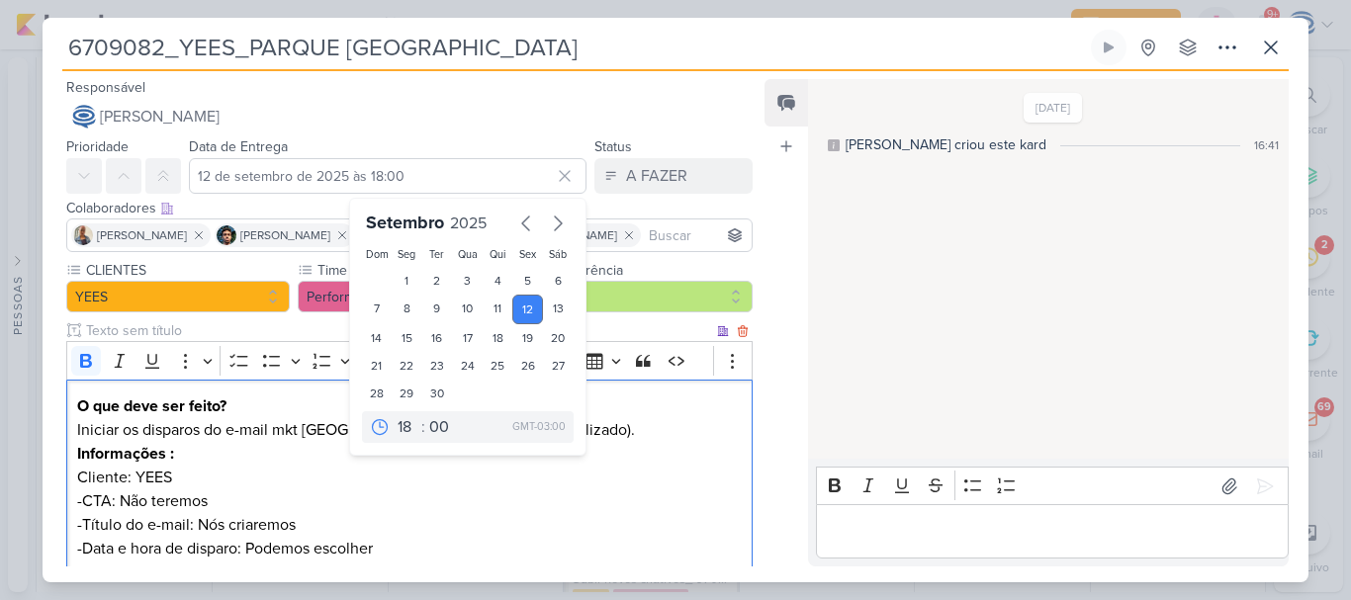
click at [614, 465] on p "Informações :" at bounding box center [409, 454] width 665 height 24
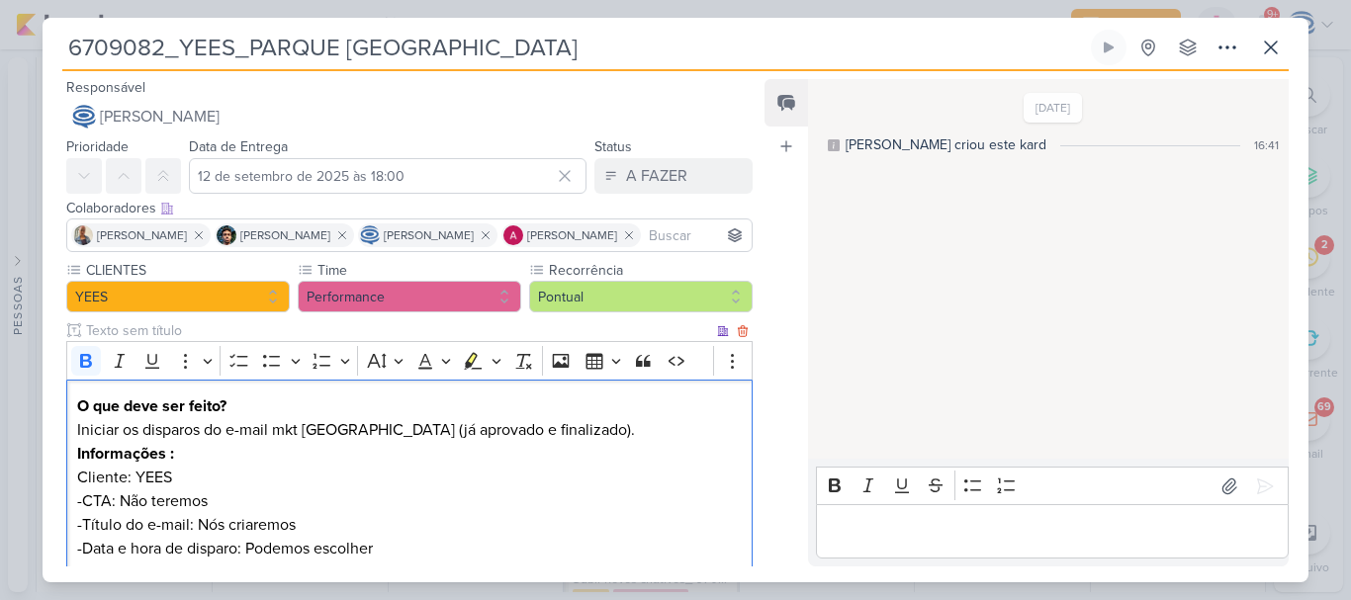
scroll to position [316, 0]
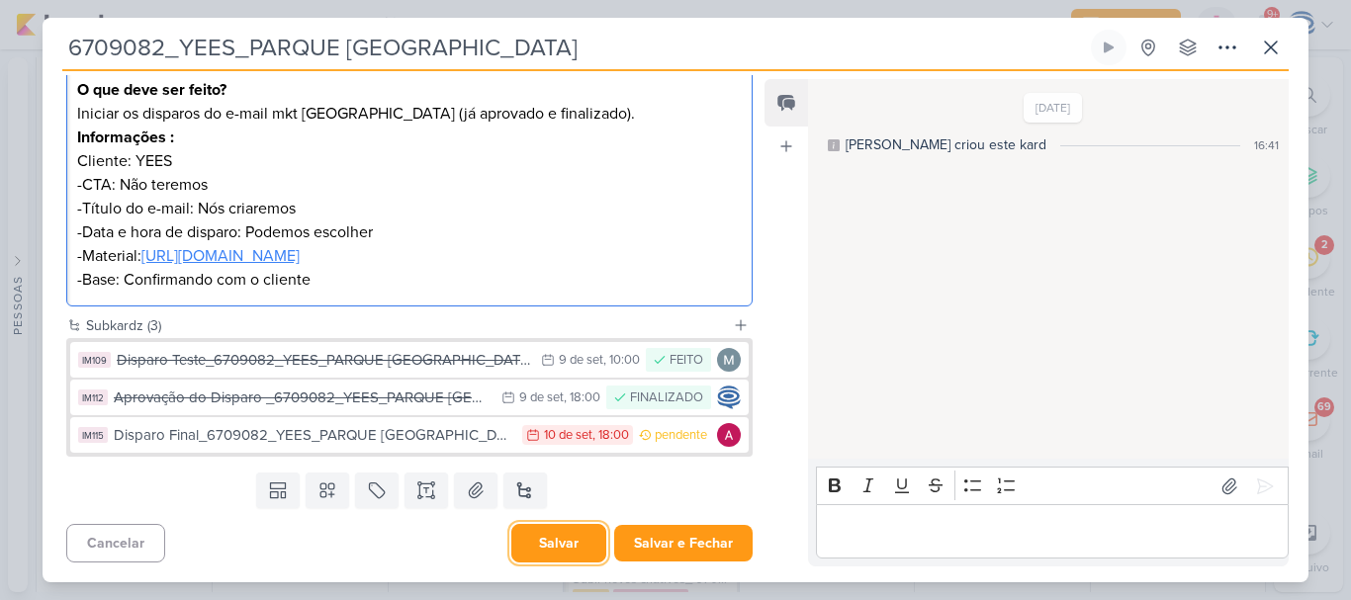
click at [558, 552] on button "Salvar" at bounding box center [558, 543] width 95 height 39
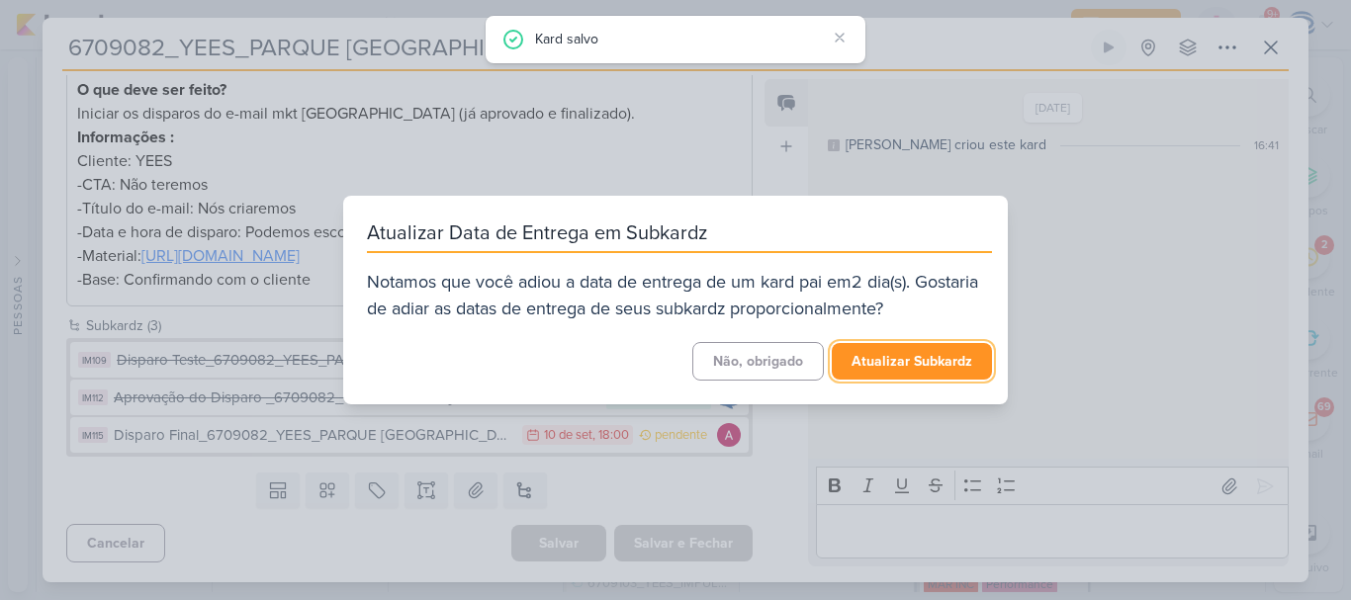
click at [878, 359] on button "Atualizar Subkardz" at bounding box center [912, 361] width 160 height 37
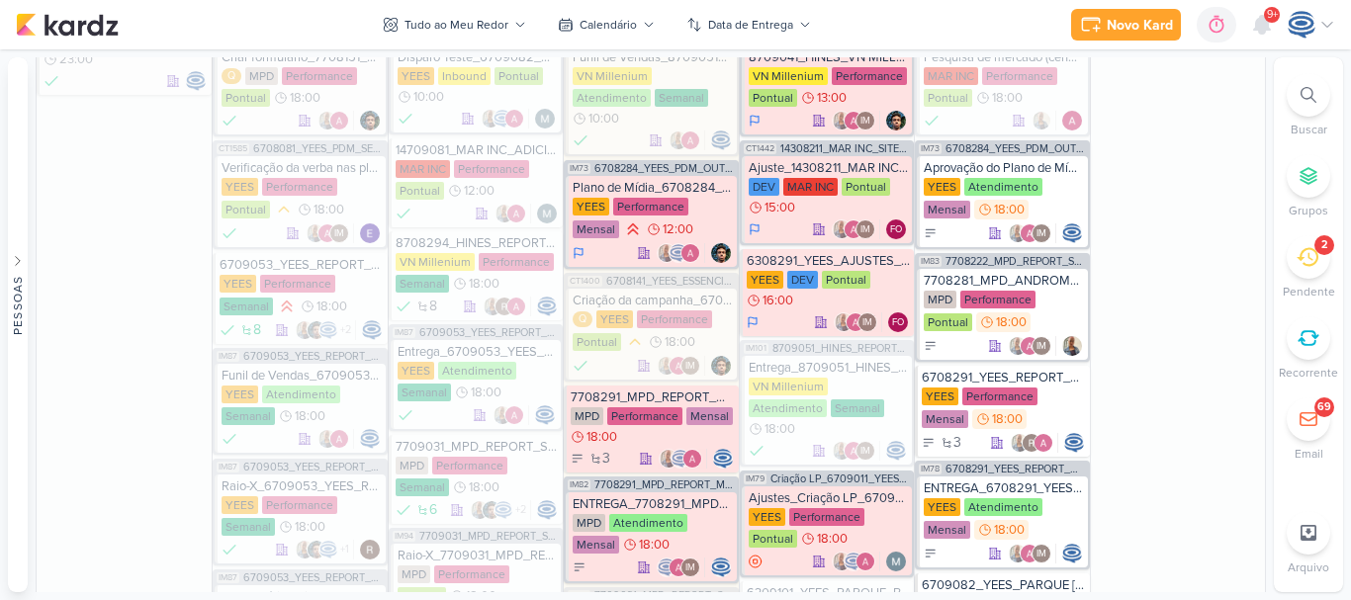
scroll to position [1367, 0]
click at [660, 497] on div "ENTREGA_7708291_MPD_REPORT_MENSAL_AGOSTO" at bounding box center [652, 505] width 159 height 16
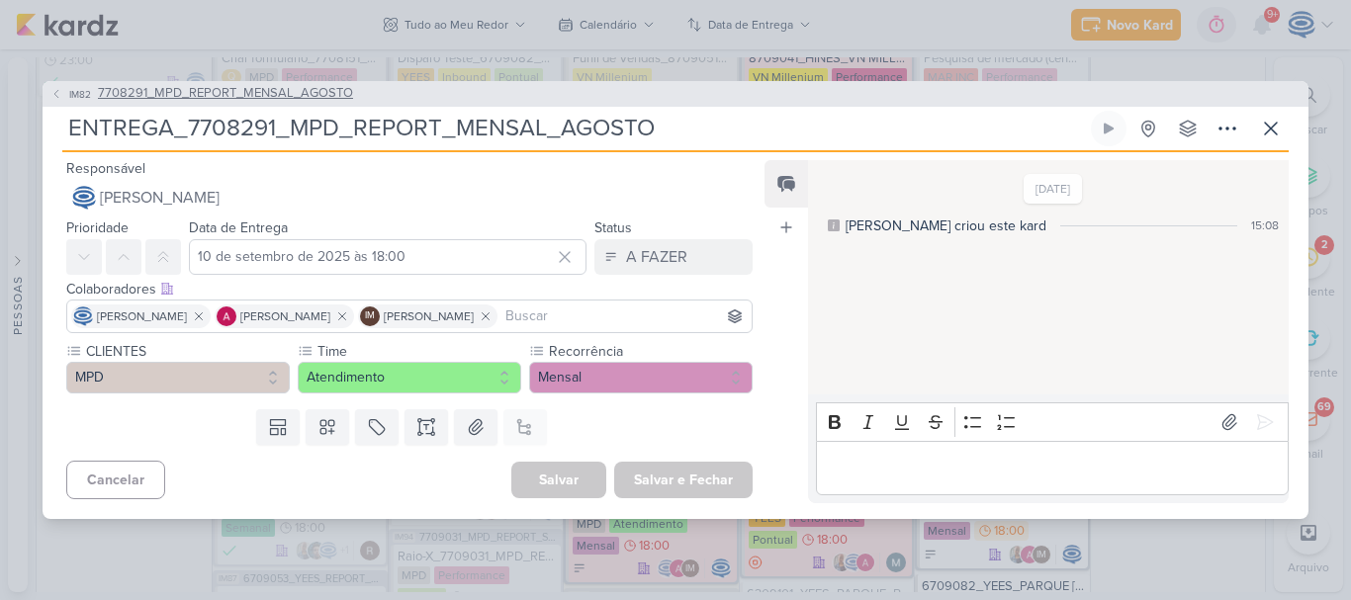
click at [302, 101] on span "7708291_MPD_REPORT_MENSAL_AGOSTO" at bounding box center [225, 94] width 255 height 20
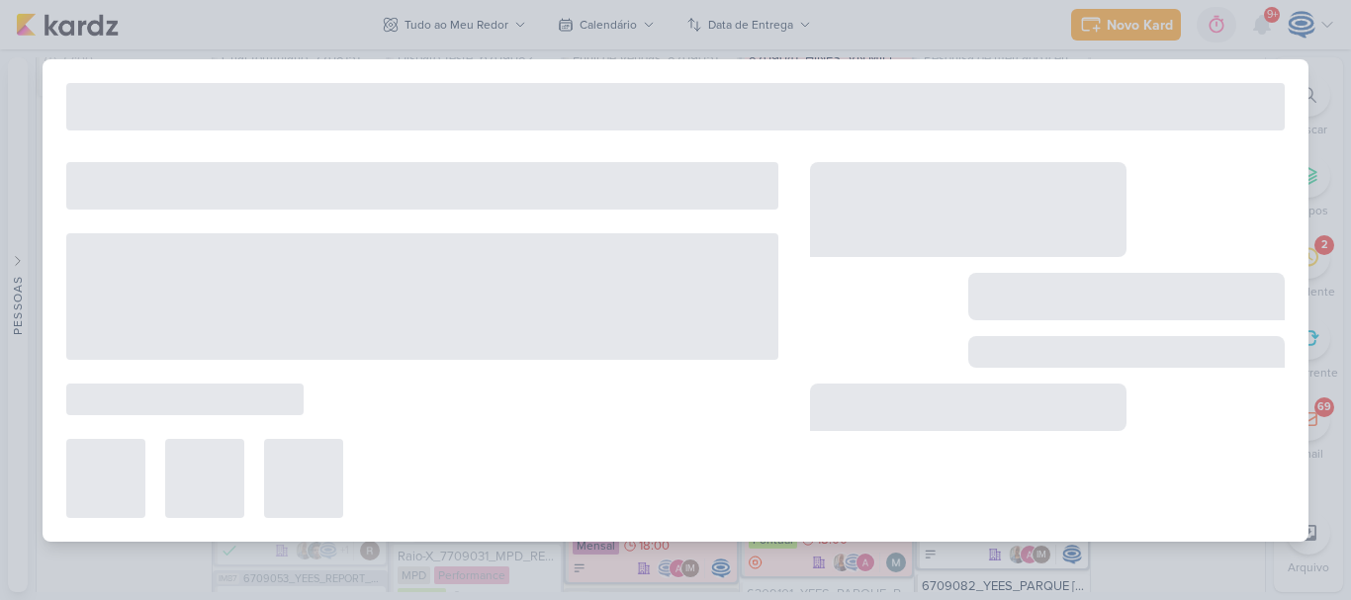
type input "7708291_MPD_REPORT_MENSAL_AGOSTO"
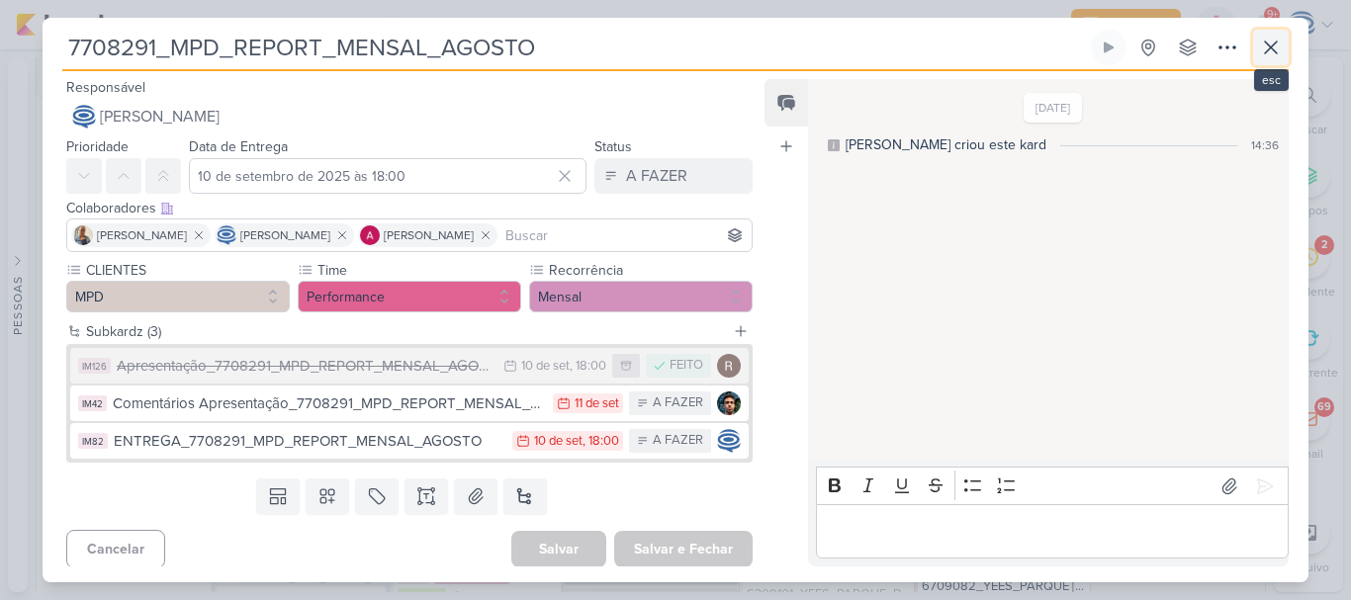
click at [1272, 46] on icon at bounding box center [1271, 48] width 12 height 12
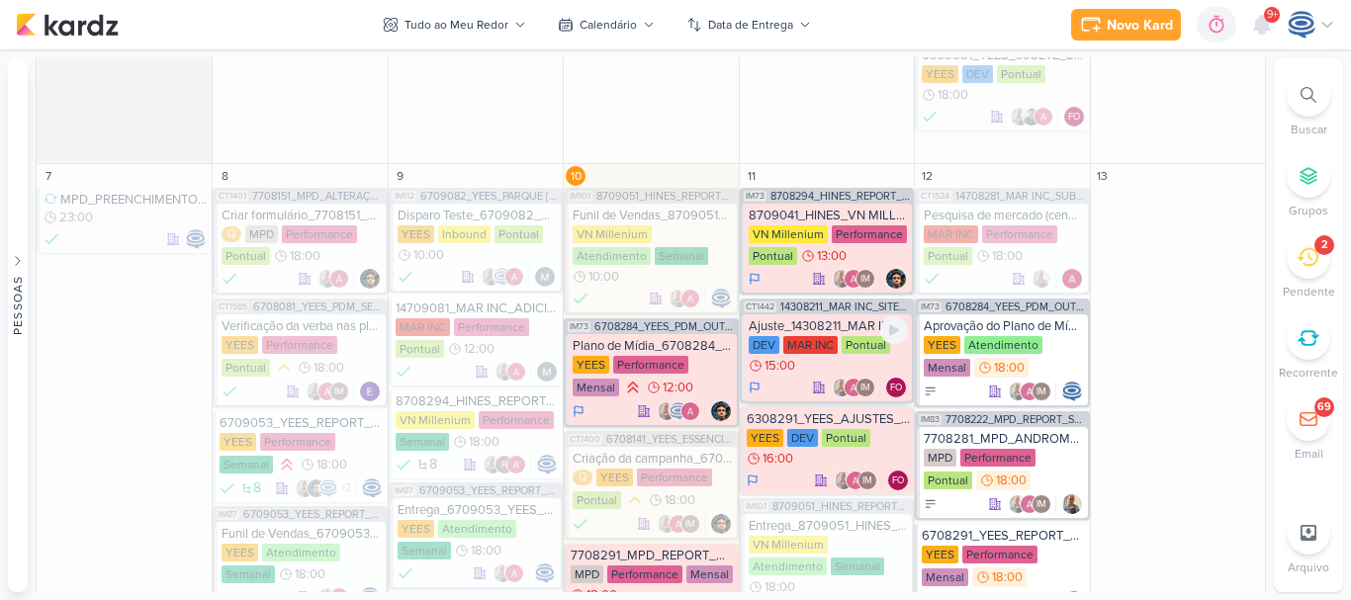
scroll to position [1209, 0]
click at [828, 213] on div "8709041_HINES_VN MILLENNIUM_VERIFICAÇÃO_LEADS_DESCARTADOS" at bounding box center [828, 217] width 159 height 16
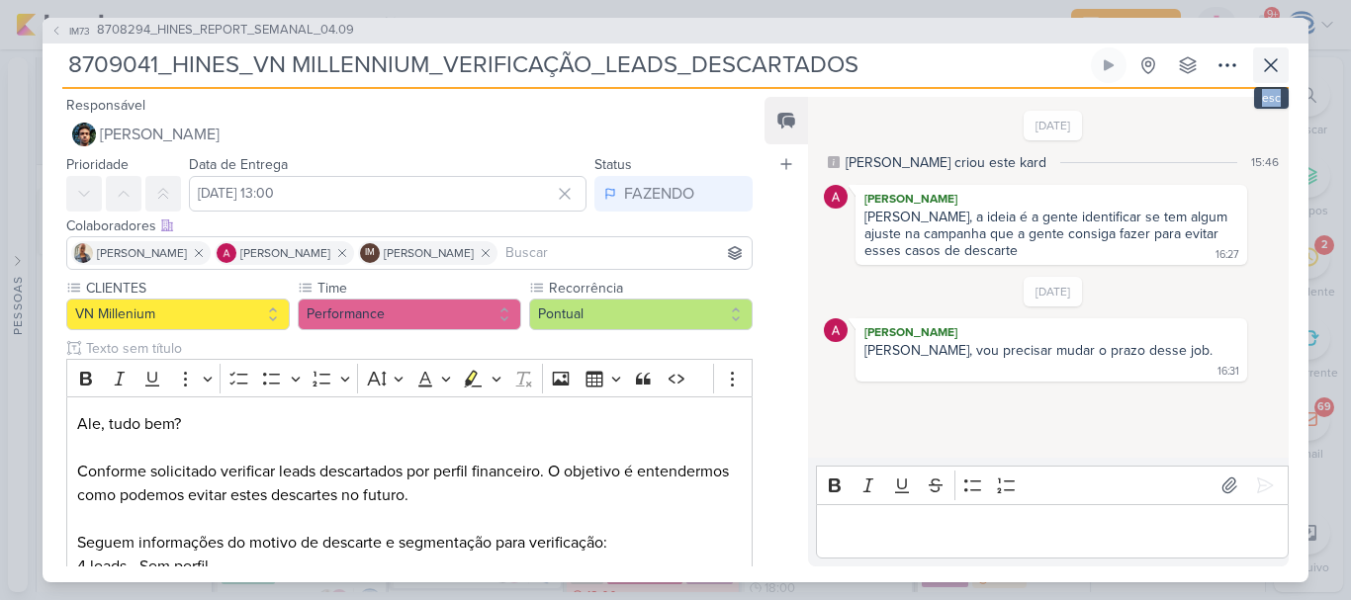
drag, startPoint x: 1249, startPoint y: 64, endPoint x: 1264, endPoint y: 65, distance: 14.9
click at [1264, 65] on div "8709041_HINES_VN MILLENNIUM_VERIFICAÇÃO_LEADS_DESCARTADOS Criado por mim nenhum…" at bounding box center [675, 68] width 1226 height 42
click at [1264, 65] on icon at bounding box center [1271, 65] width 24 height 24
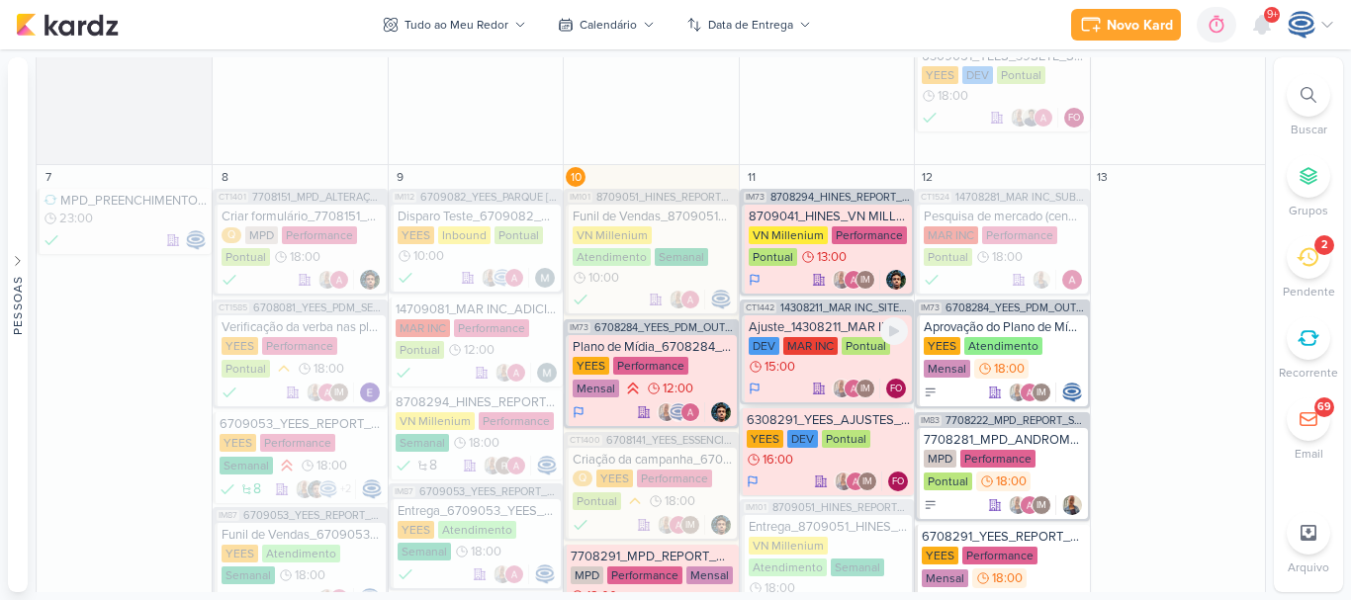
click at [839, 324] on div "Ajuste_14308211_MAR INC_SITE_ALIMENTAÇÃO_PAGINA_SUBLIME_JARDINS" at bounding box center [828, 327] width 159 height 16
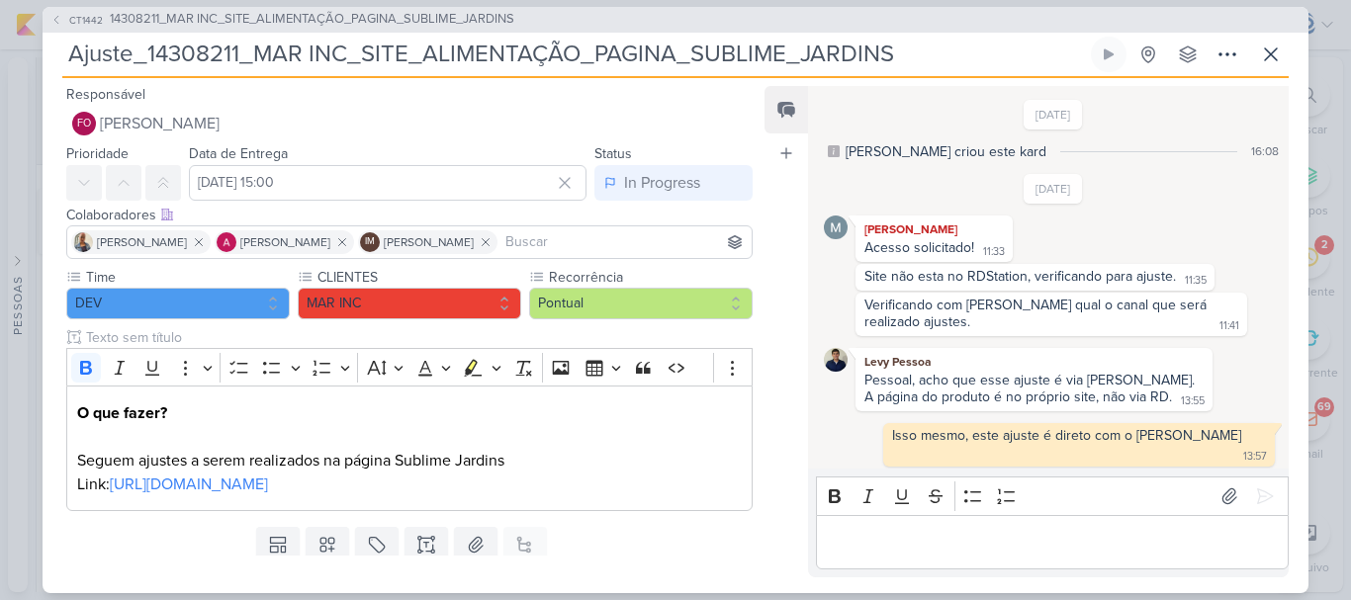
scroll to position [251, 0]
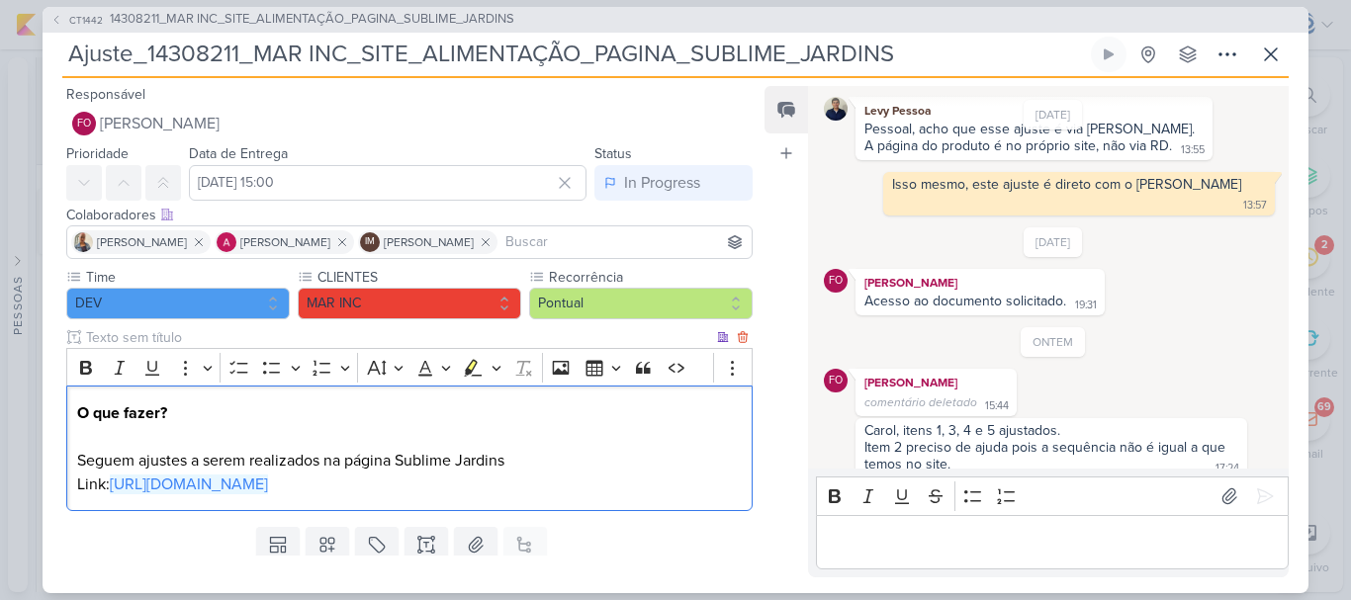
click at [319, 495] on p "O que fazer? Seguem ajustes a serem realizados na página Sublime Jardins Link: …" at bounding box center [409, 449] width 665 height 95
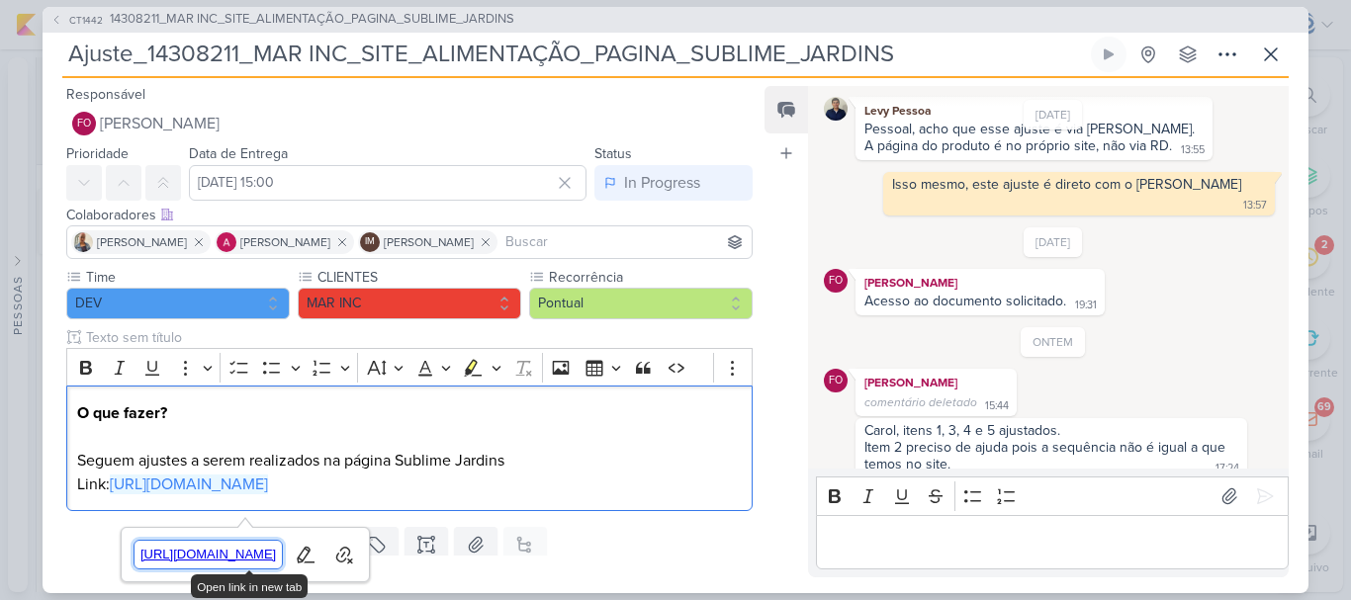
click at [283, 548] on span "[URL][DOMAIN_NAME]" at bounding box center [208, 555] width 148 height 24
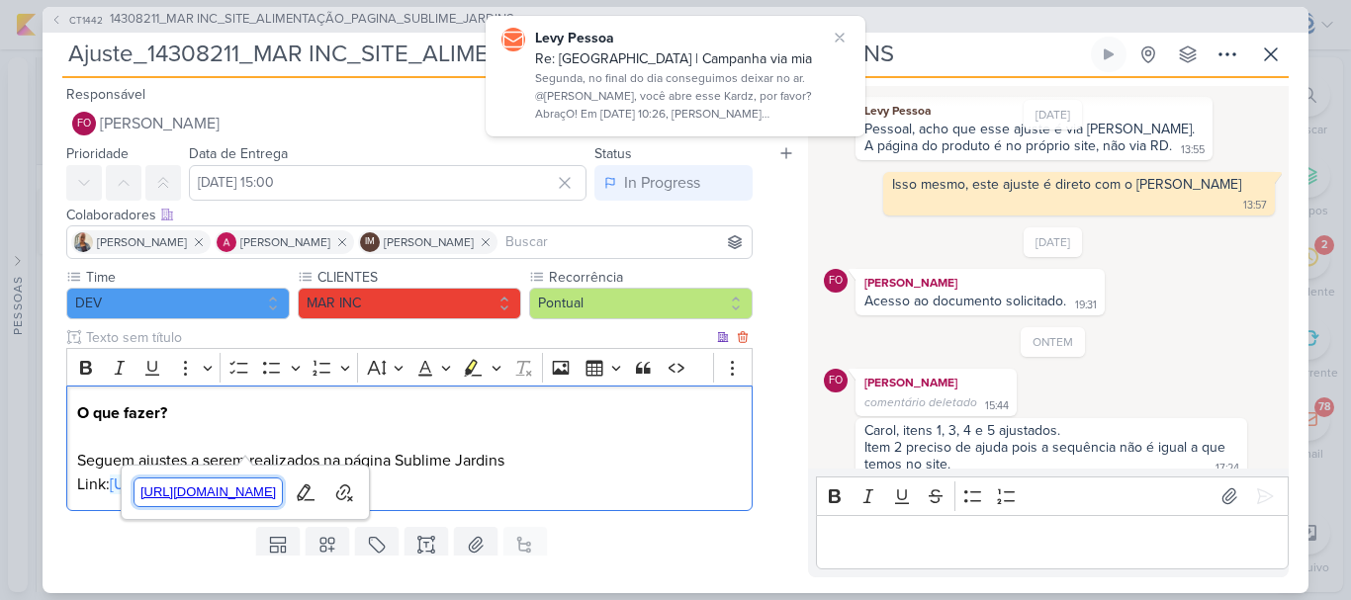
scroll to position [89, 0]
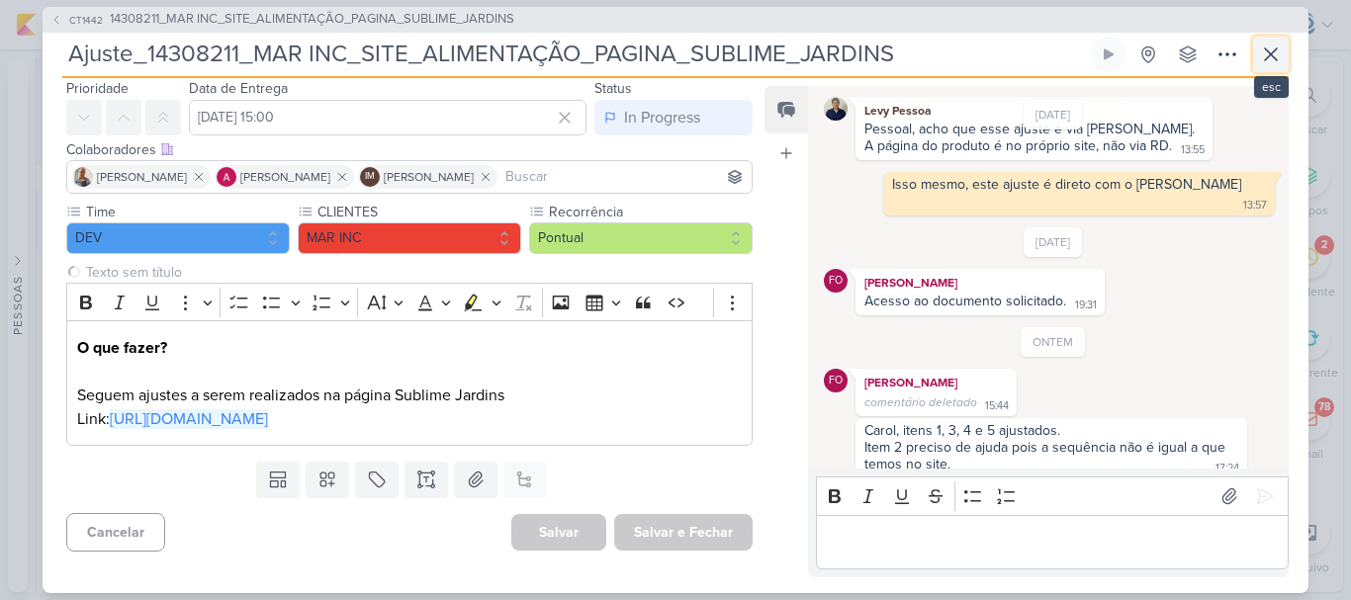
click at [1274, 56] on icon at bounding box center [1271, 54] width 12 height 12
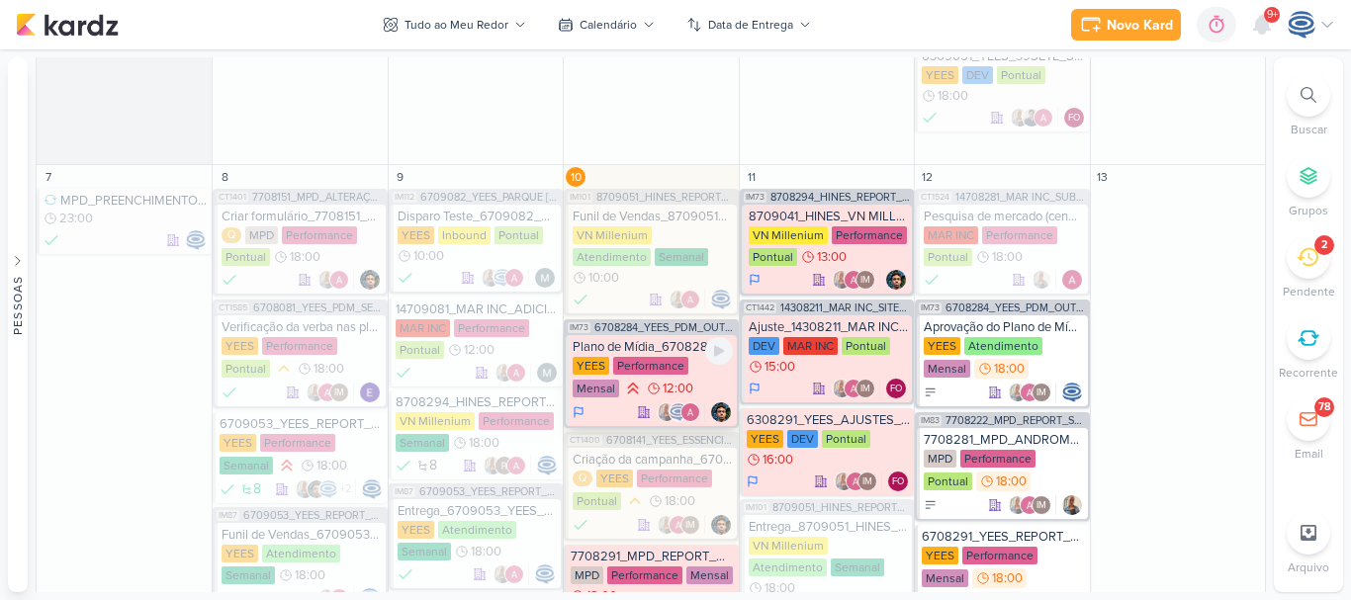
click at [676, 339] on div "Plano de Mídia_6708284_YEES_PDM_OUTUBRO" at bounding box center [652, 347] width 159 height 16
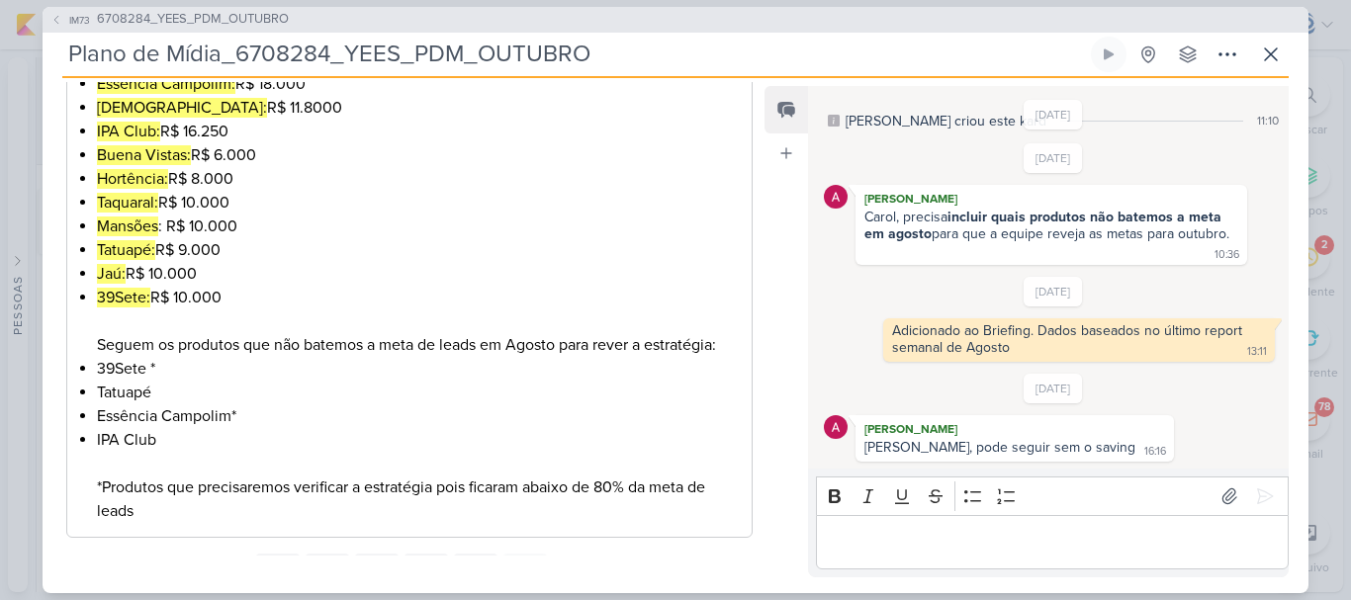
scroll to position [425, 0]
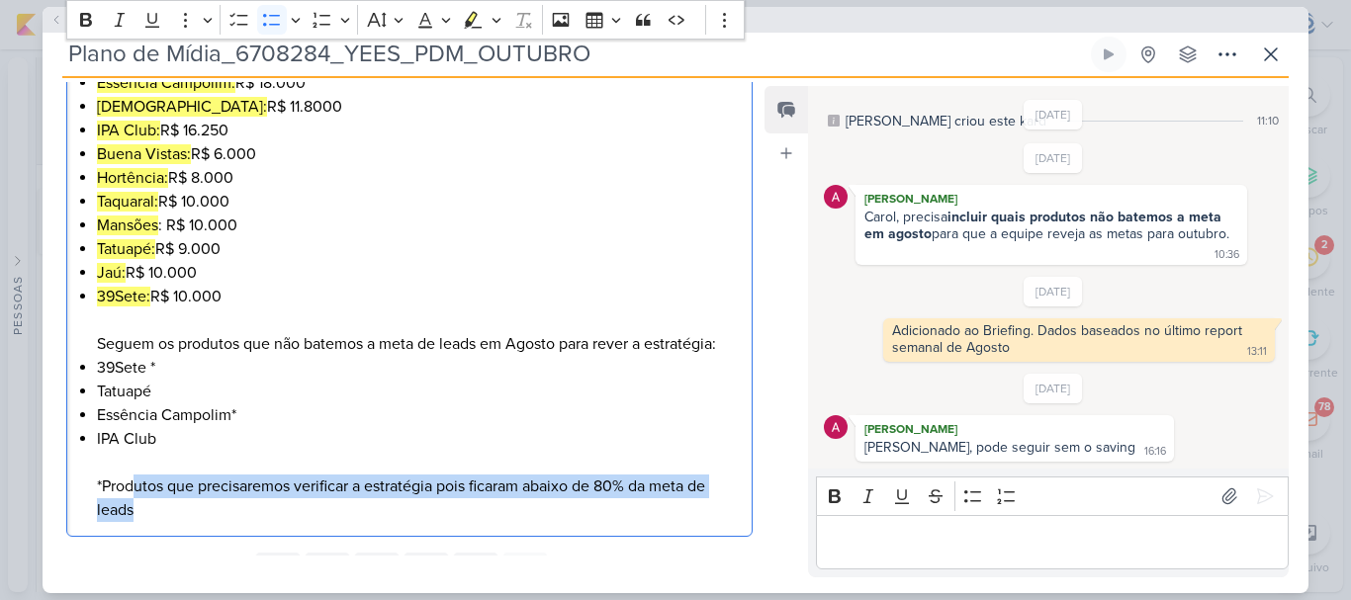
drag, startPoint x: 132, startPoint y: 484, endPoint x: 315, endPoint y: 512, distance: 186.2
click at [315, 512] on li "IPA Club *Produtos que precisaremos verificar a estratégia pois ficaram abaixo …" at bounding box center [419, 474] width 645 height 95
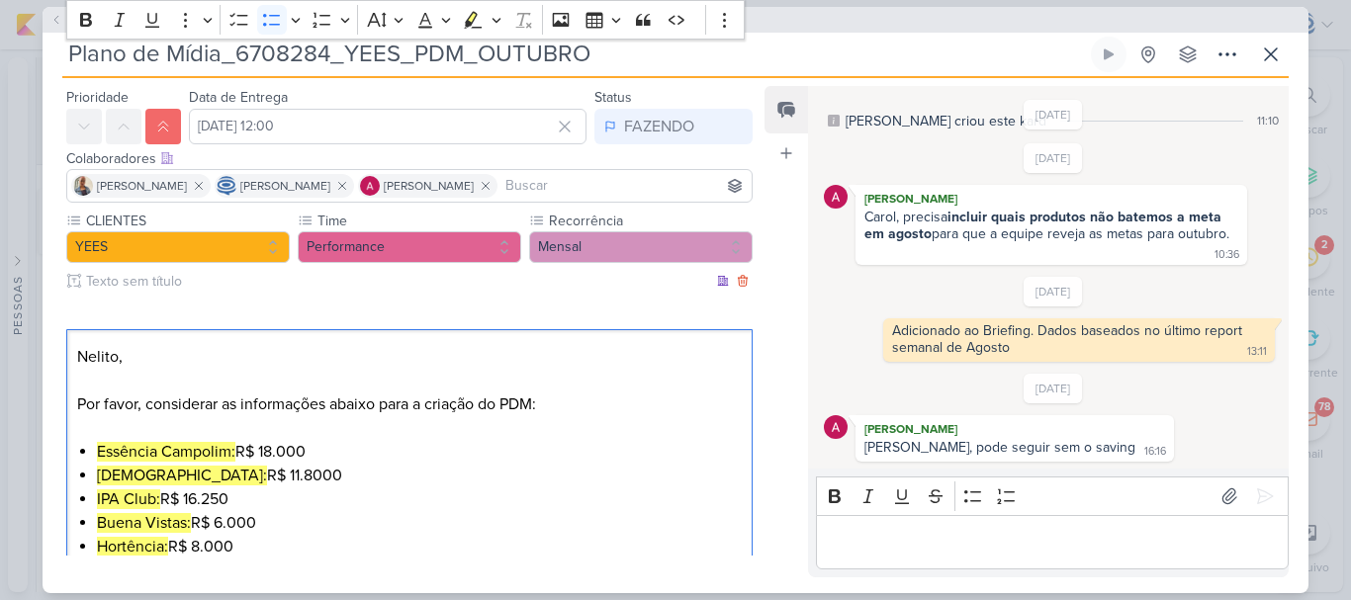
scroll to position [0, 0]
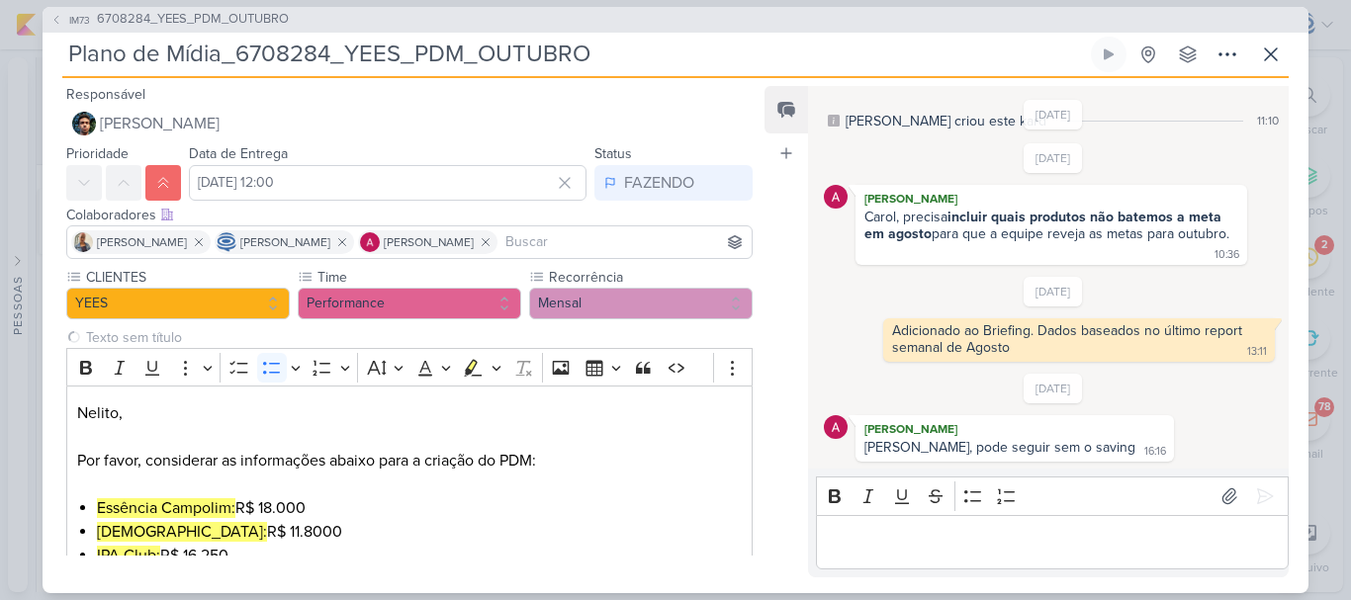
click at [799, 19] on div "IM73 6708284_YEES_PDM_OUTUBRO" at bounding box center [676, 20] width 1266 height 26
click at [238, 19] on span "6708284_YEES_PDM_OUTUBRO" at bounding box center [193, 20] width 192 height 20
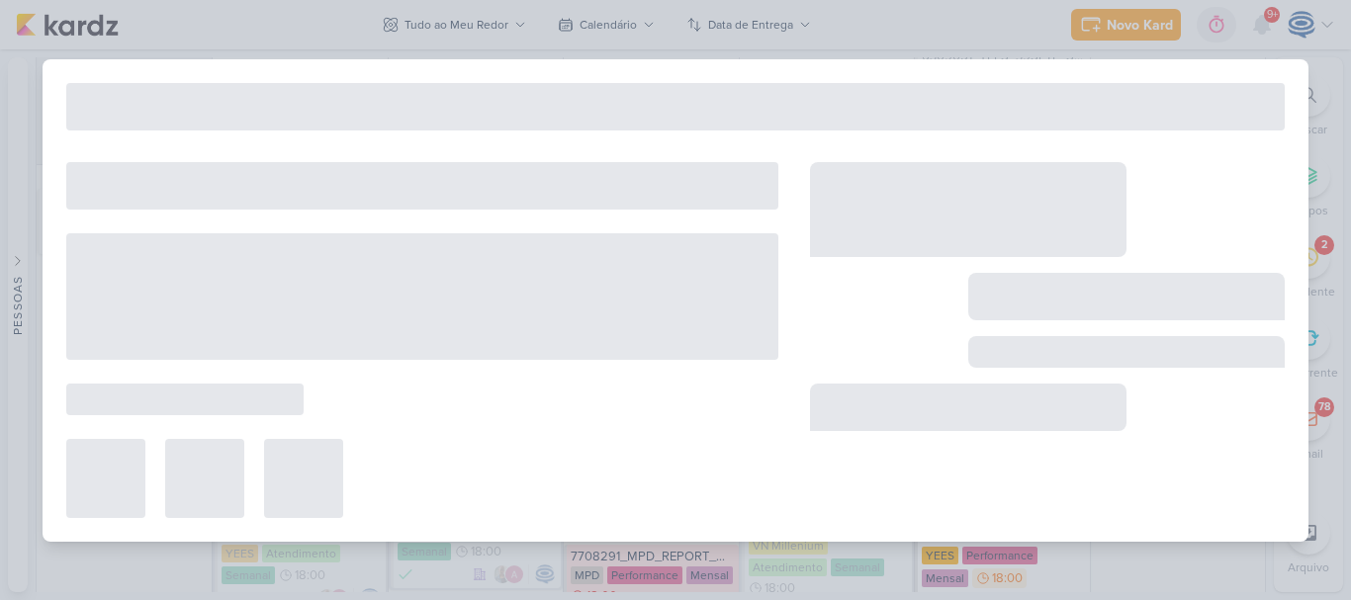
type input "6708284_YEES_PDM_OUTUBRO"
type input "26 de setembro de 2025 às 18:00"
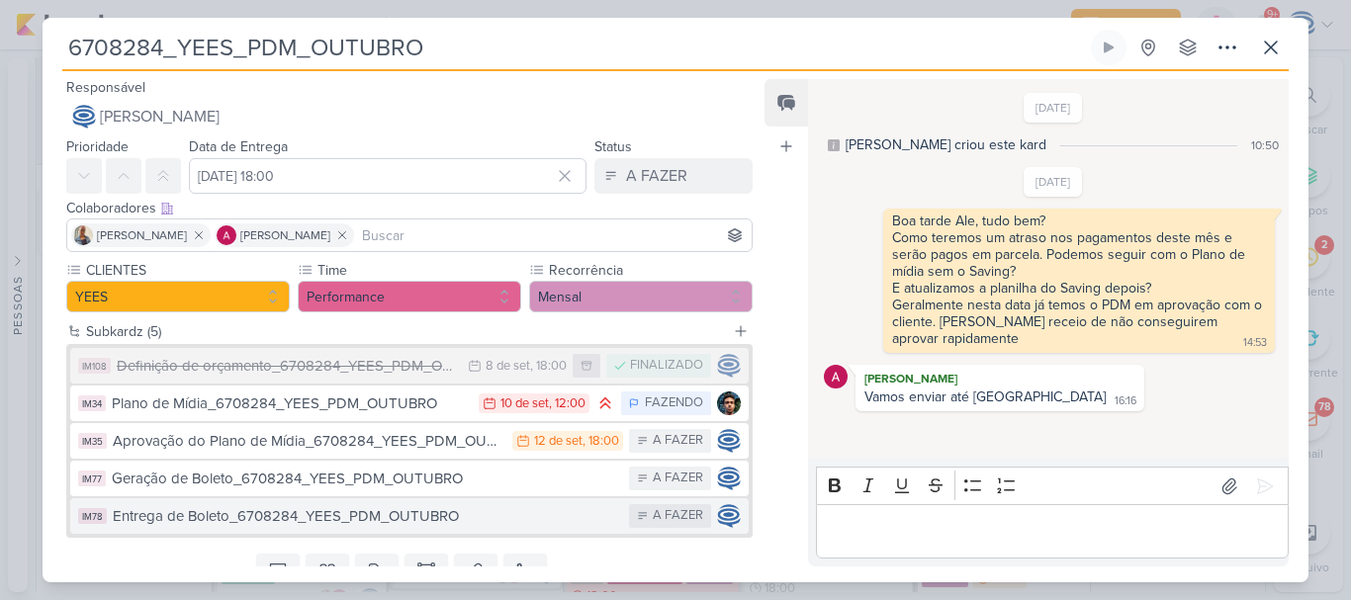
click at [595, 510] on div "Entrega de Boleto_6708284_YEES_PDM_OUTUBRO" at bounding box center [366, 516] width 506 height 23
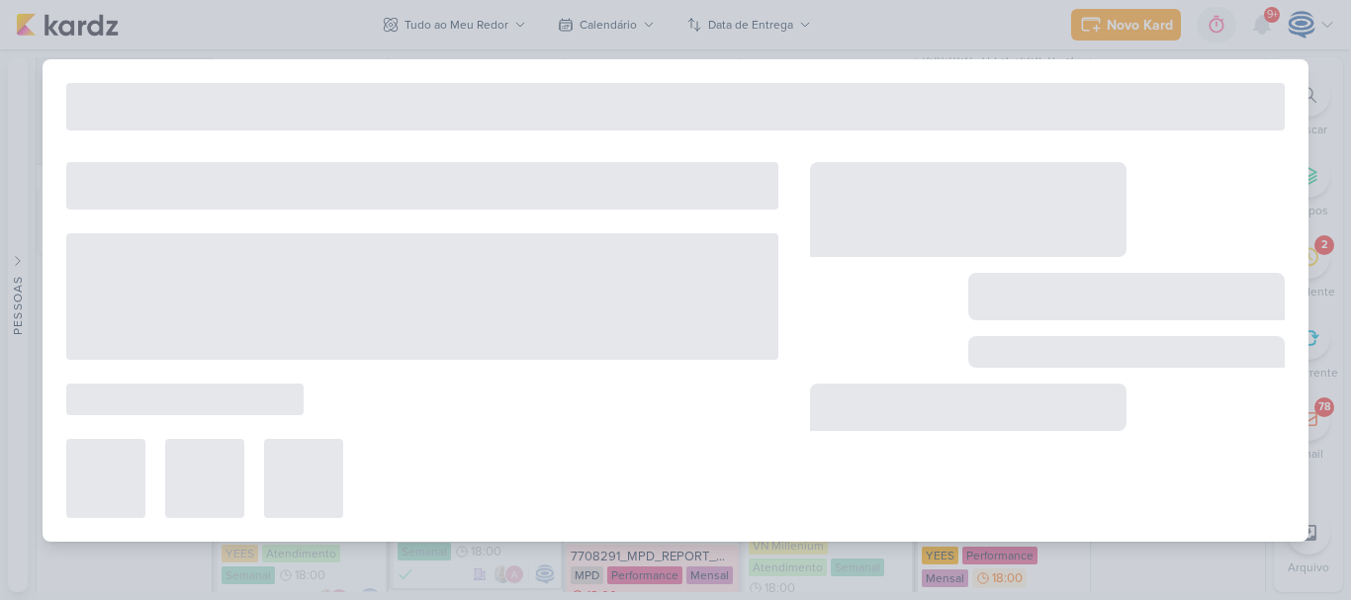
type input "Entrega de Boleto_6708284_YEES_PDM_OUTUBRO"
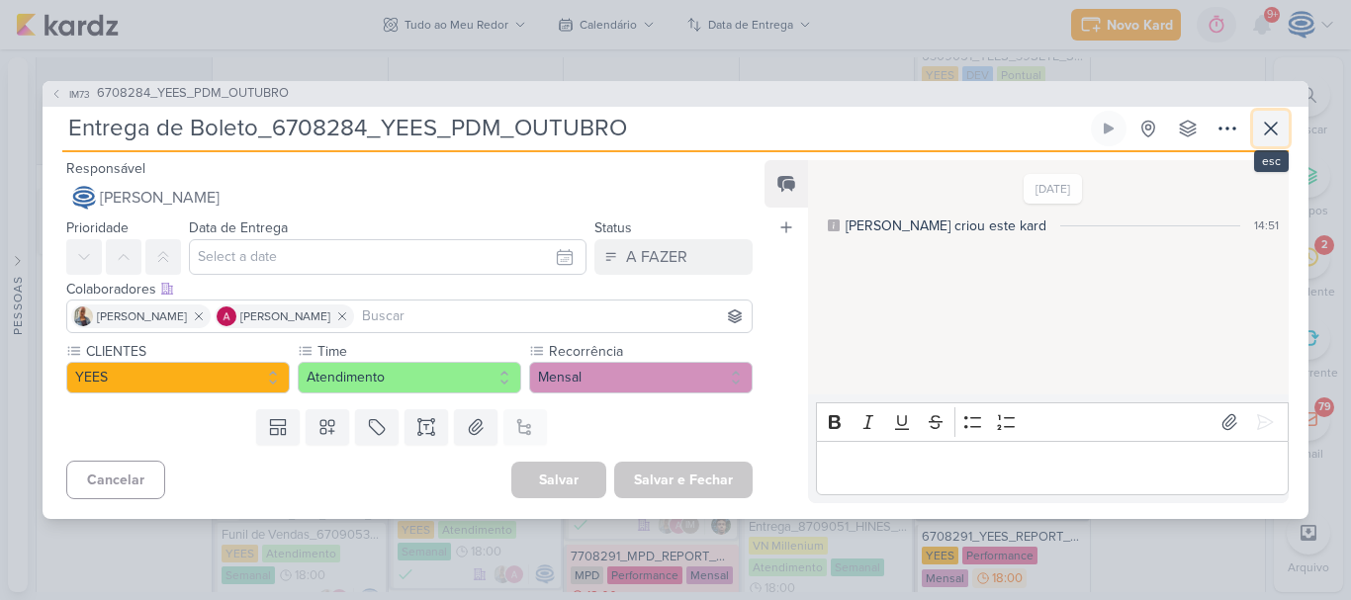
click at [1264, 140] on button at bounding box center [1271, 129] width 36 height 36
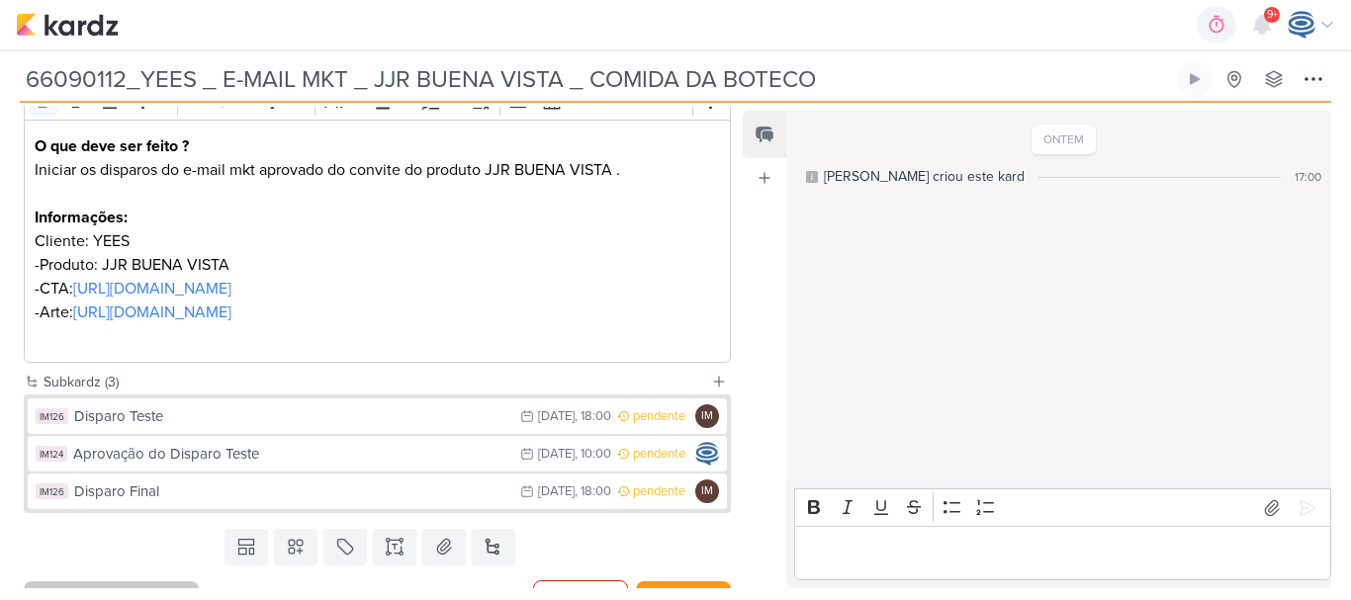
scroll to position [374, 0]
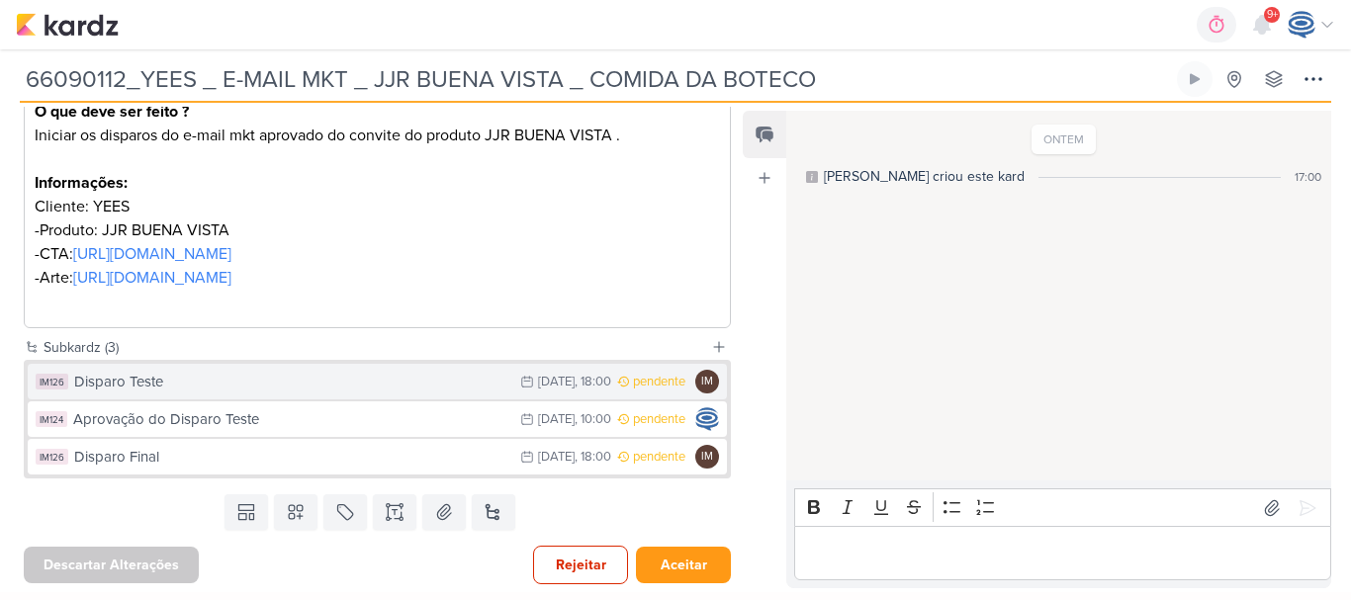
click at [412, 389] on div "Disparo Teste" at bounding box center [292, 382] width 436 height 23
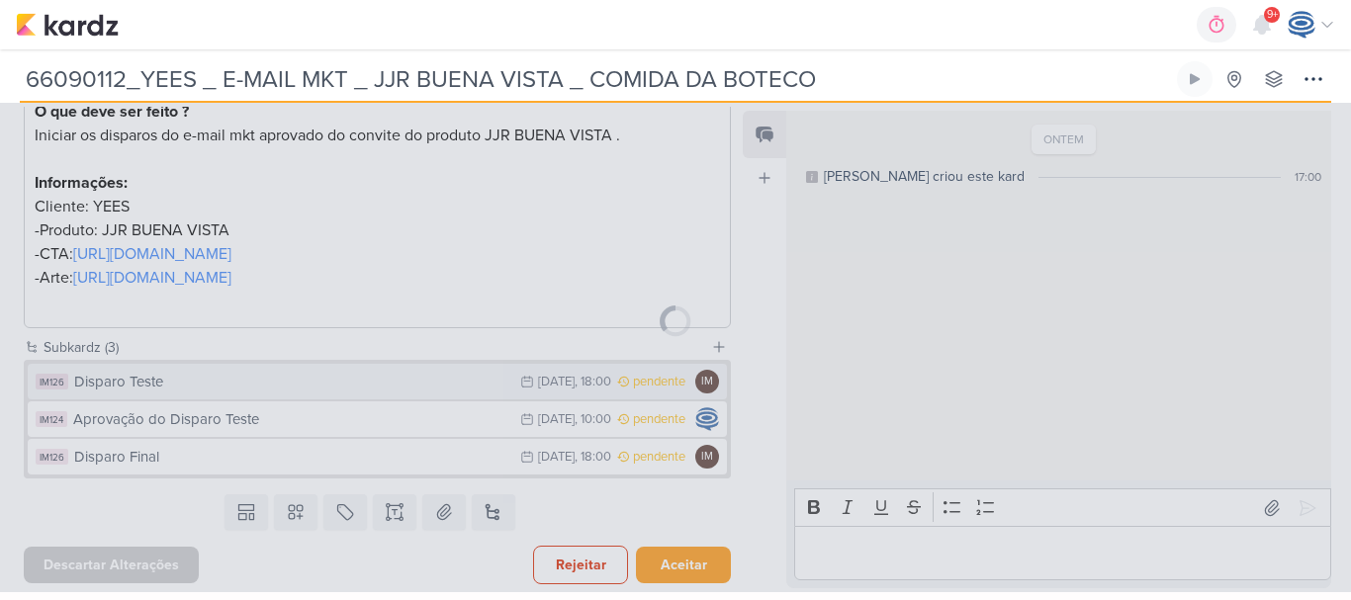
type input "Disparo Teste"
type input "15 de setembro de 2025 às 18:00"
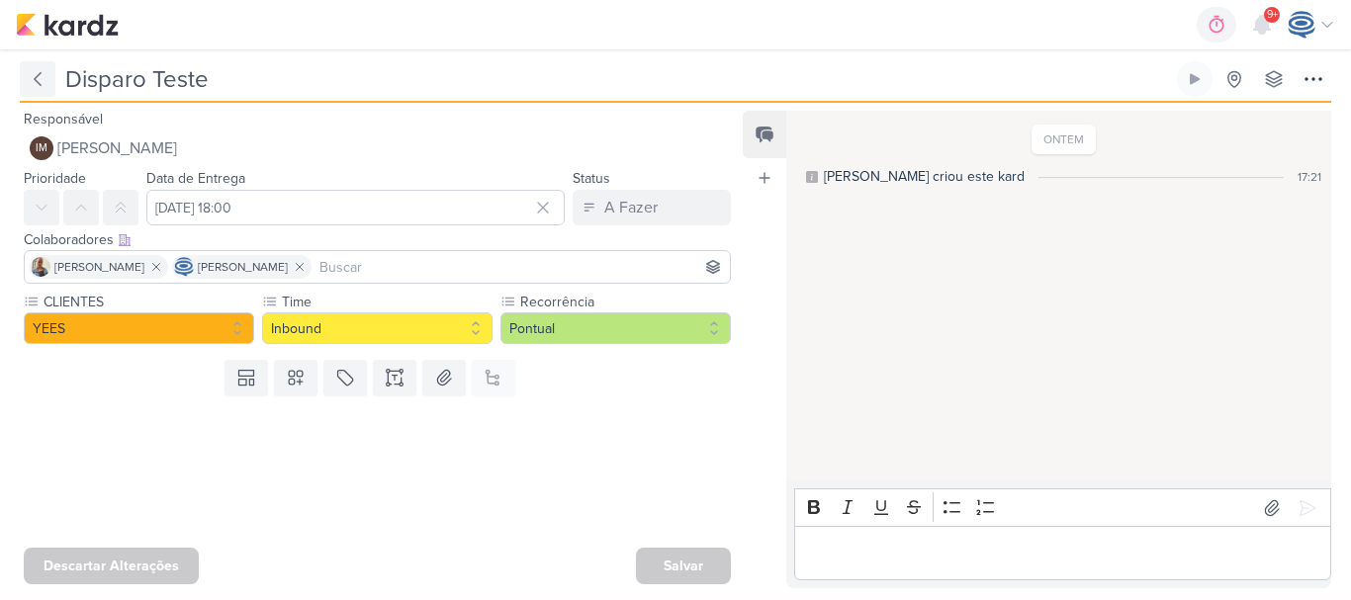
click at [32, 71] on icon at bounding box center [38, 79] width 20 height 20
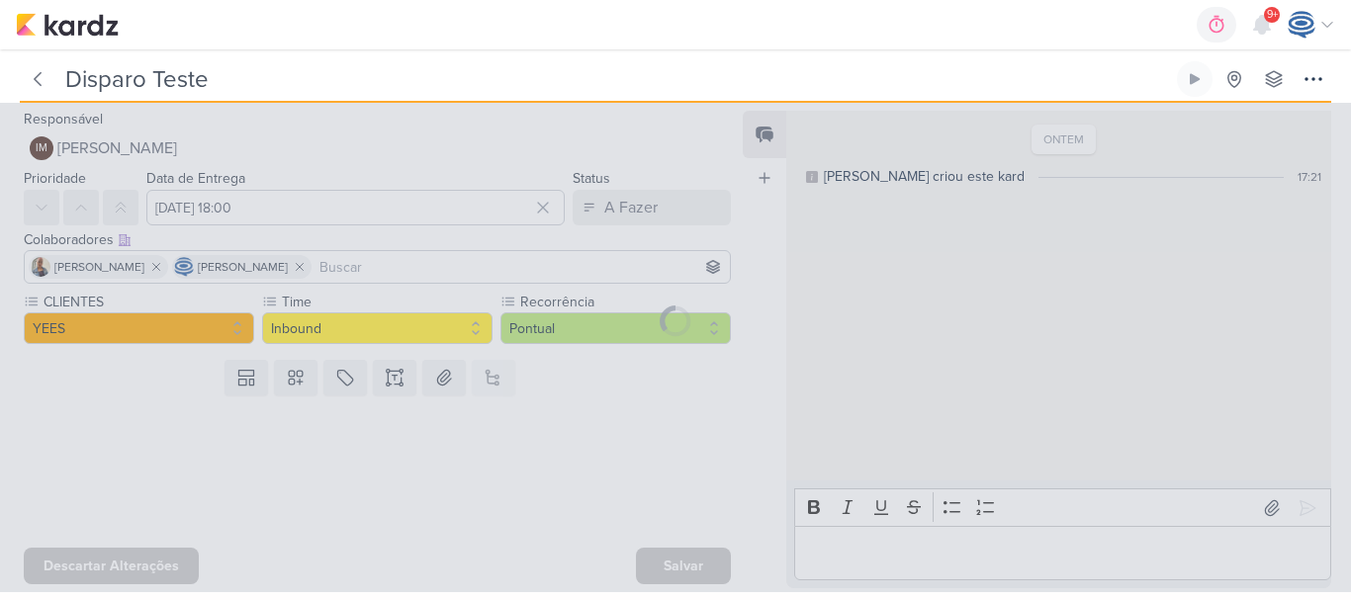
type input "66090112_YEES _ E-MAIL MKT _ JJR BUENA VISTA _ COMIDA DA BOTECO"
type input "16 de setembro de 2025 às 18:00"
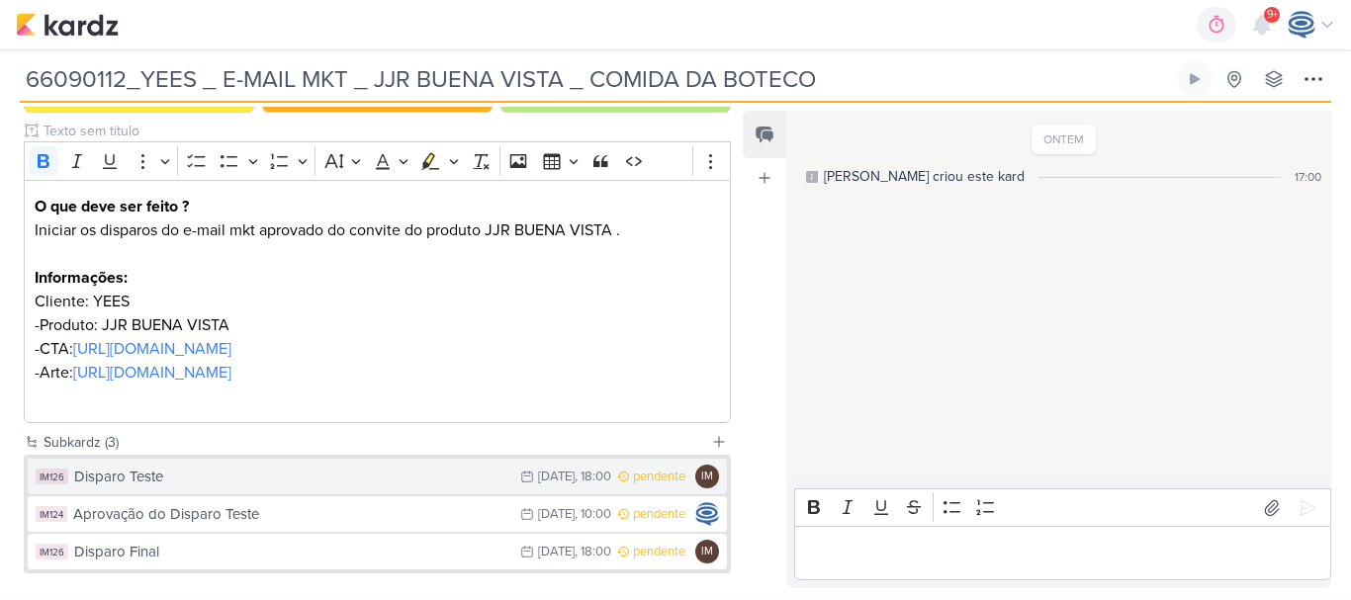
scroll to position [230, 0]
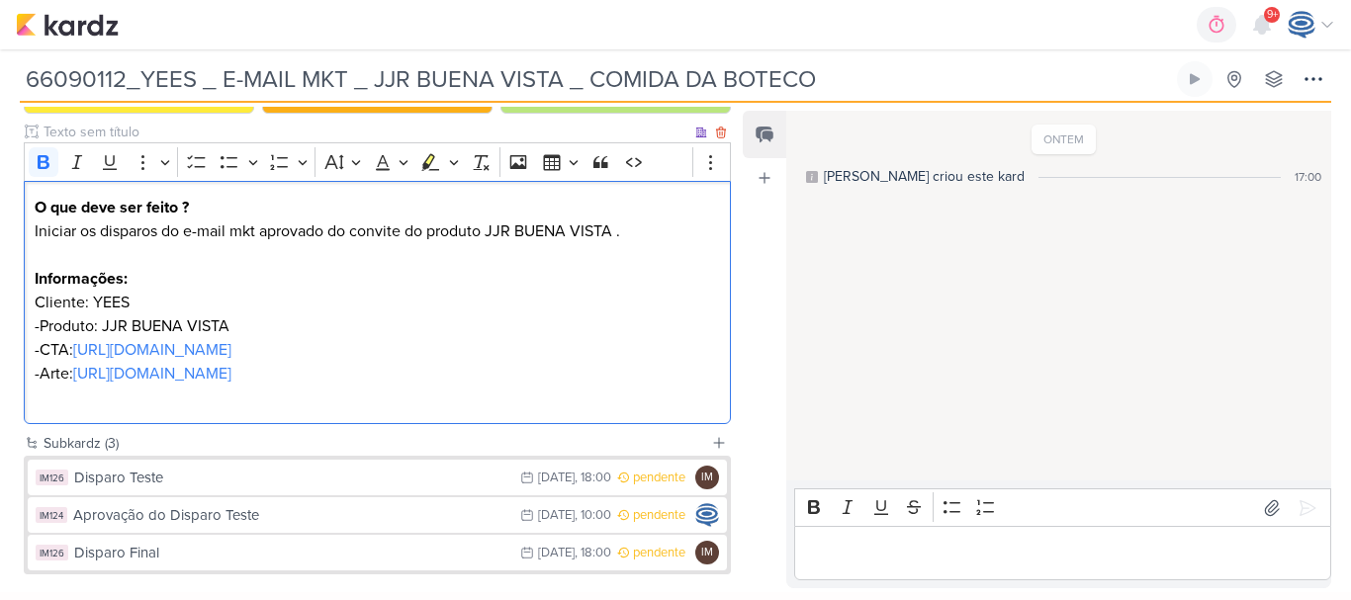
drag, startPoint x: 34, startPoint y: 212, endPoint x: 652, endPoint y: 430, distance: 655.6
click at [652, 425] on div "O que deve ser feito ? Iniciar os disparos do e-mail mkt aprovado do convite do…" at bounding box center [377, 303] width 707 height 244
copy div "O que deve ser feito ? Iniciar os disparos do e-mail mkt aprovado do convite do…"
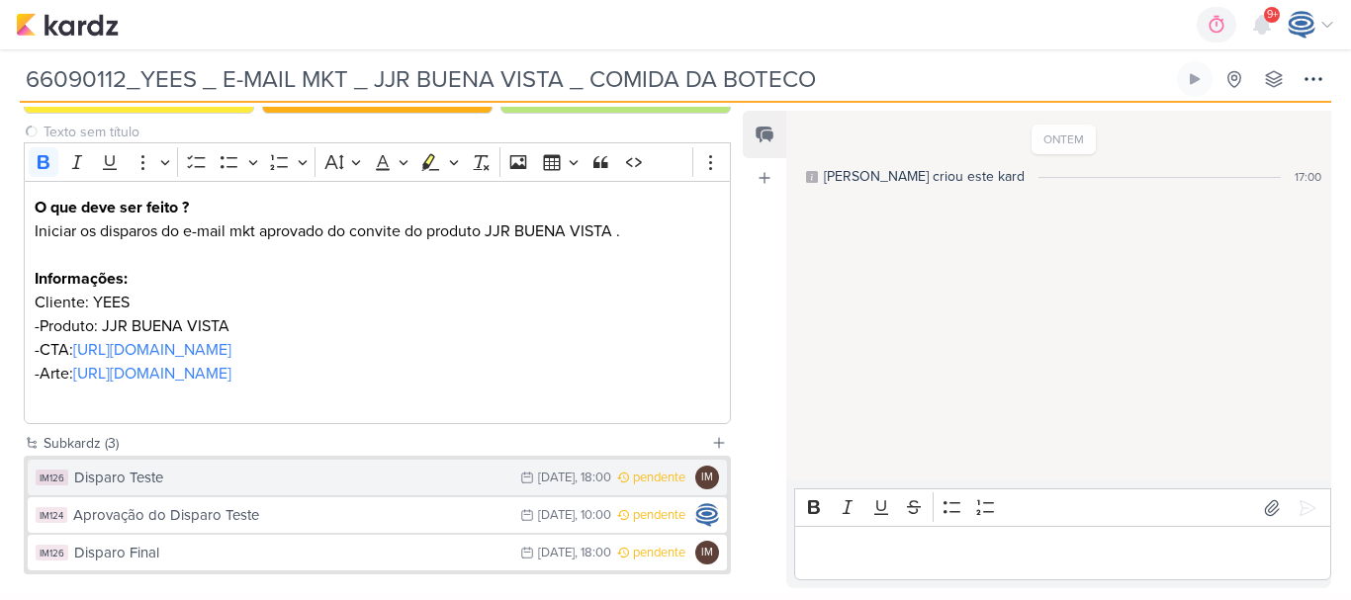
click at [466, 490] on div "Disparo Teste" at bounding box center [292, 478] width 436 height 23
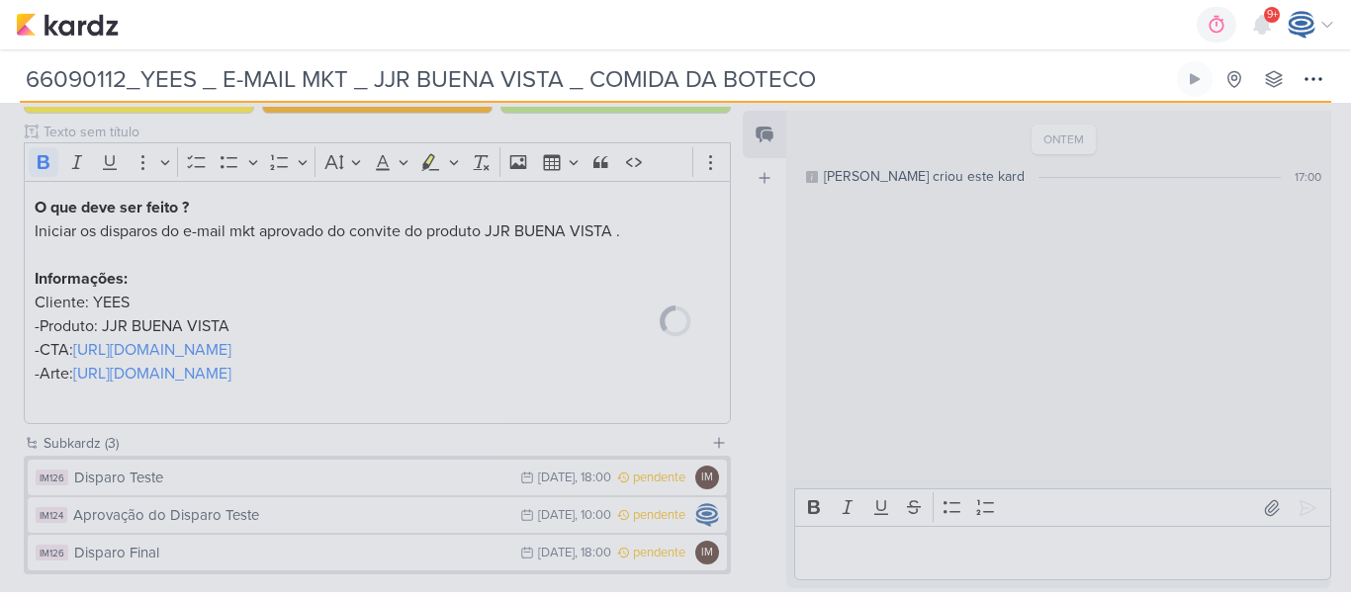
type input "Disparo Teste"
type input "15 de setembro de 2025 às 18:00"
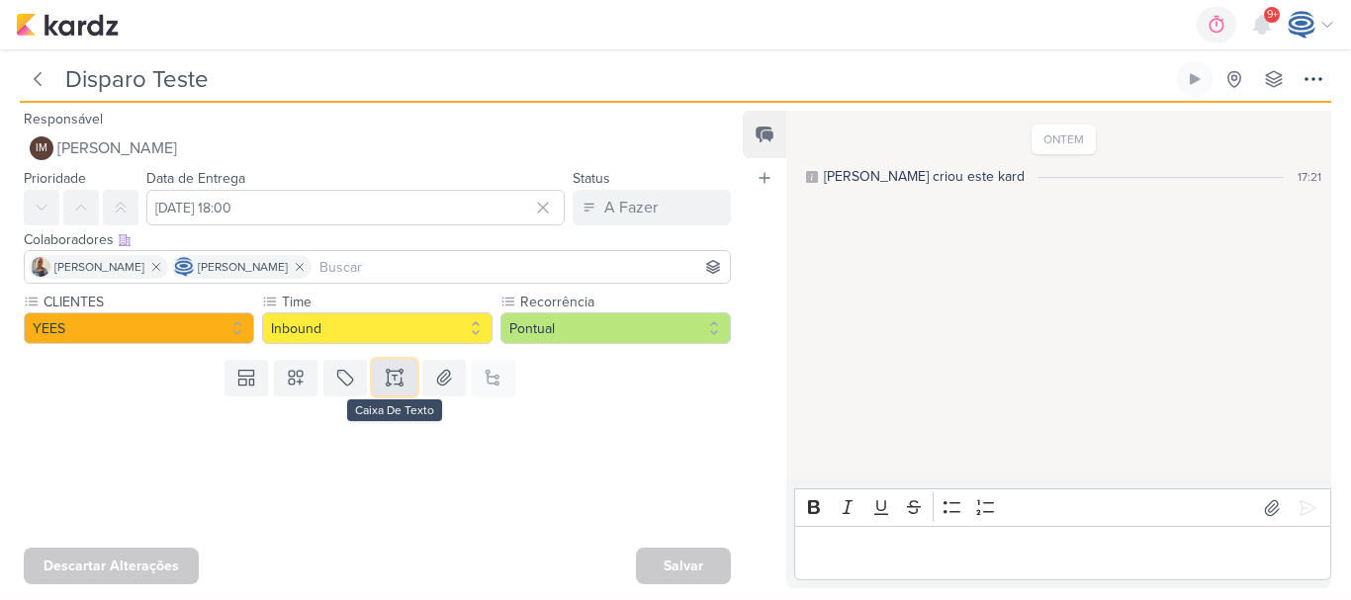
click at [395, 379] on icon at bounding box center [395, 378] width 20 height 20
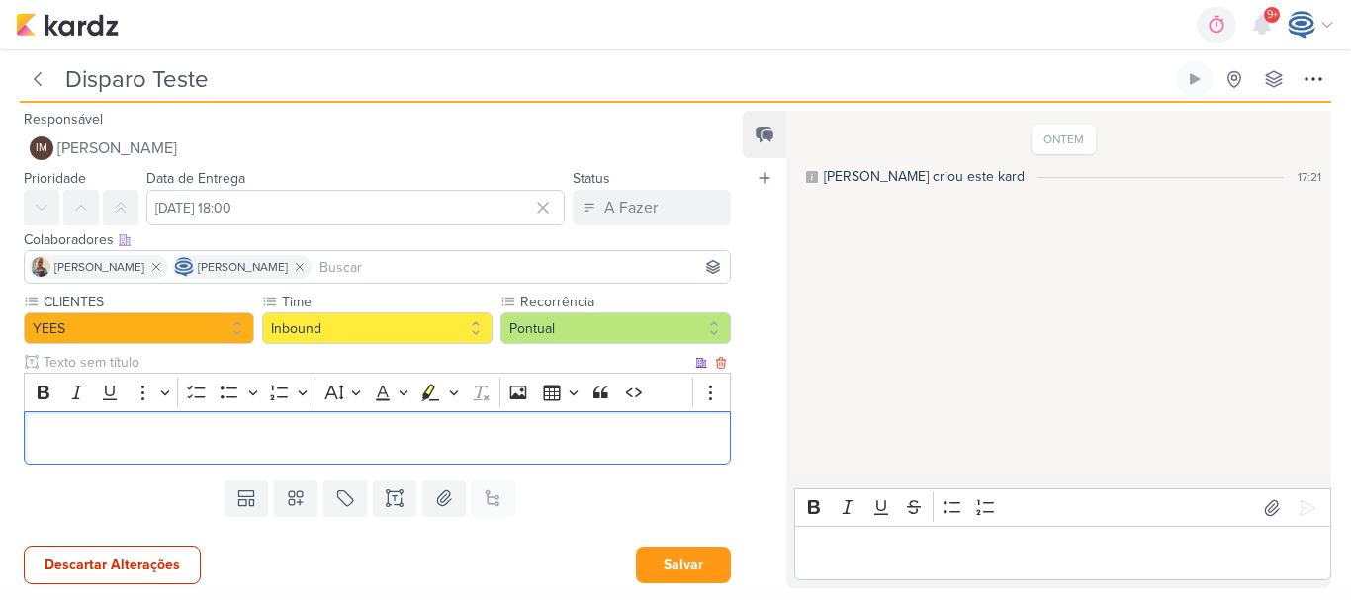
click at [489, 438] on p "Editor editing area: main" at bounding box center [378, 438] width 686 height 24
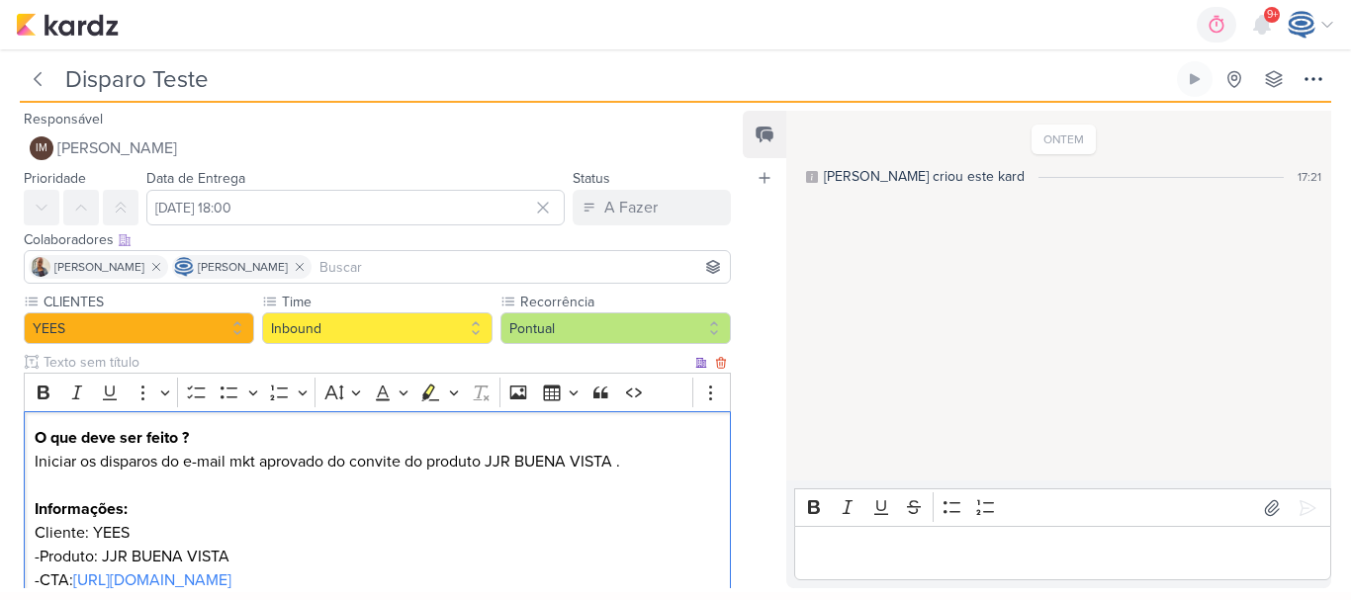
scroll to position [200, 0]
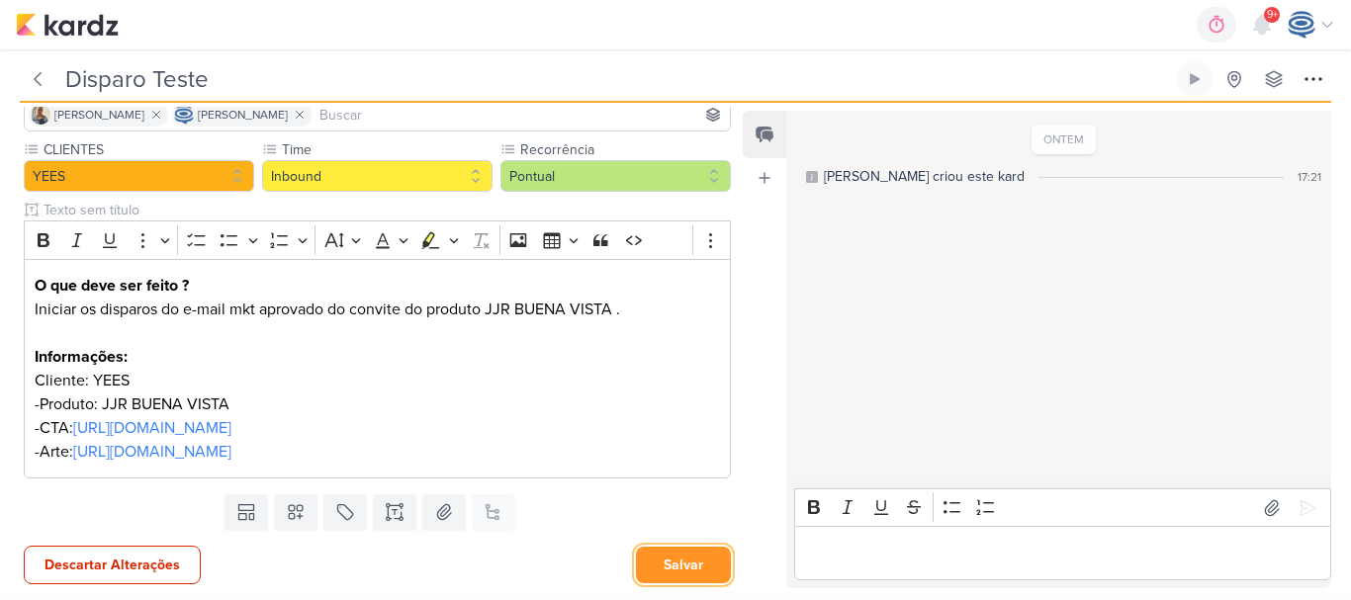
click at [667, 575] on button "Salvar" at bounding box center [683, 565] width 95 height 37
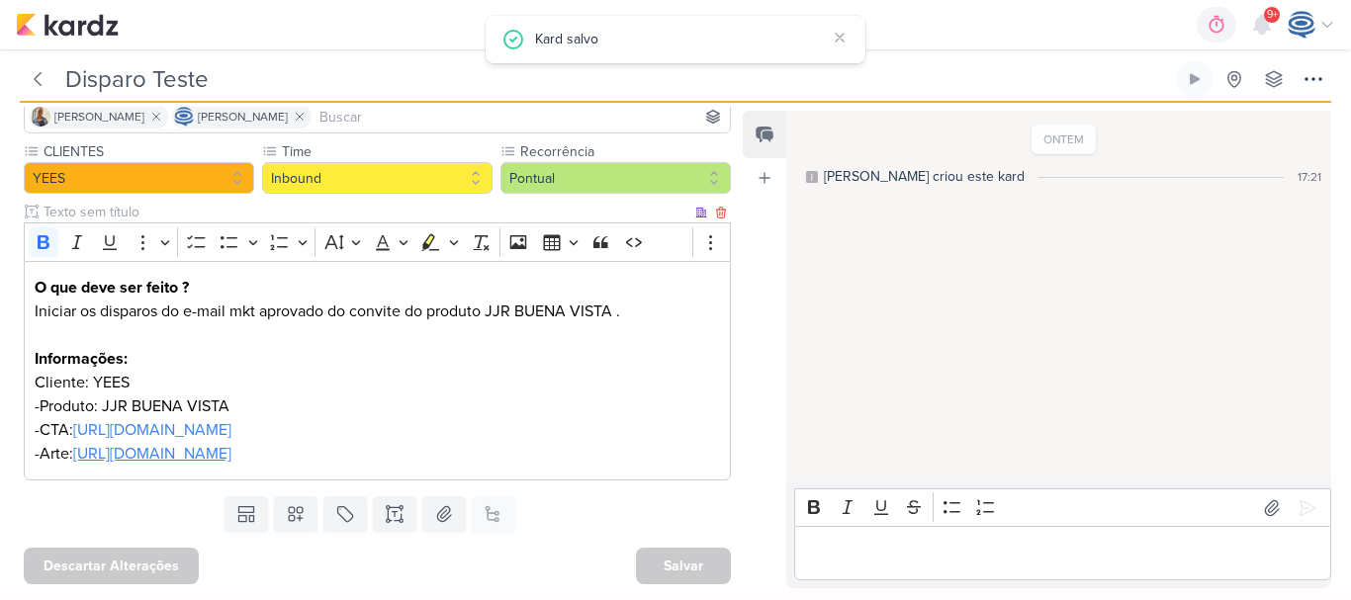
scroll to position [0, 0]
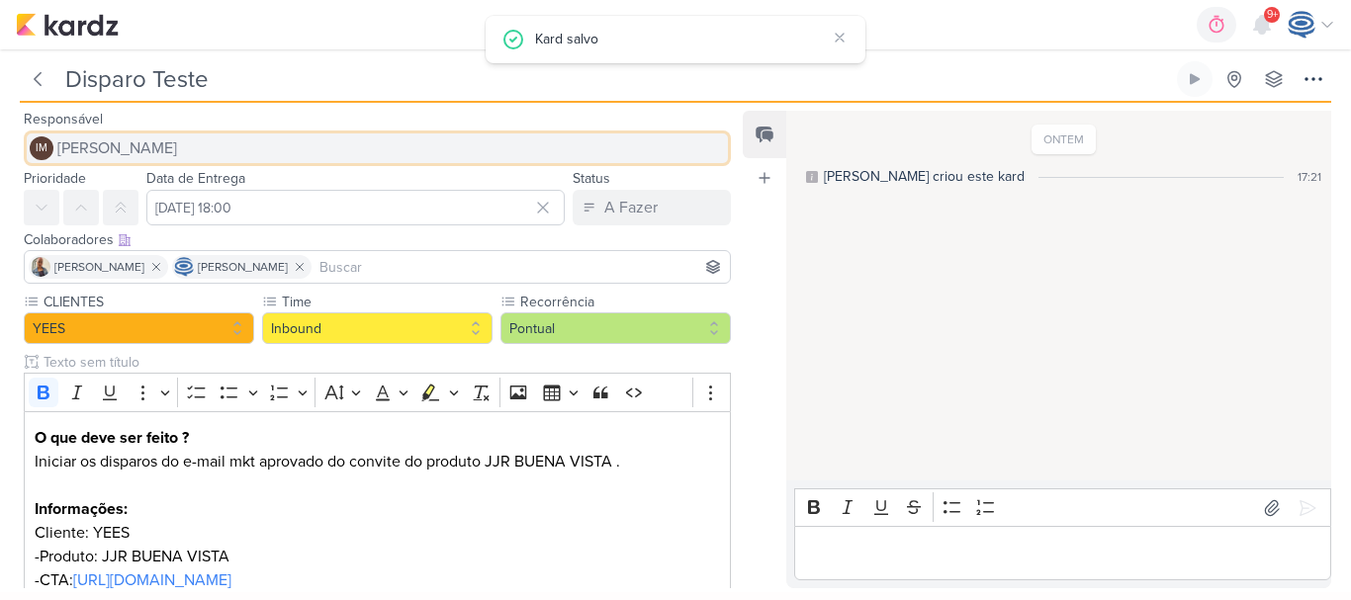
click at [177, 142] on span "[PERSON_NAME]" at bounding box center [117, 148] width 120 height 24
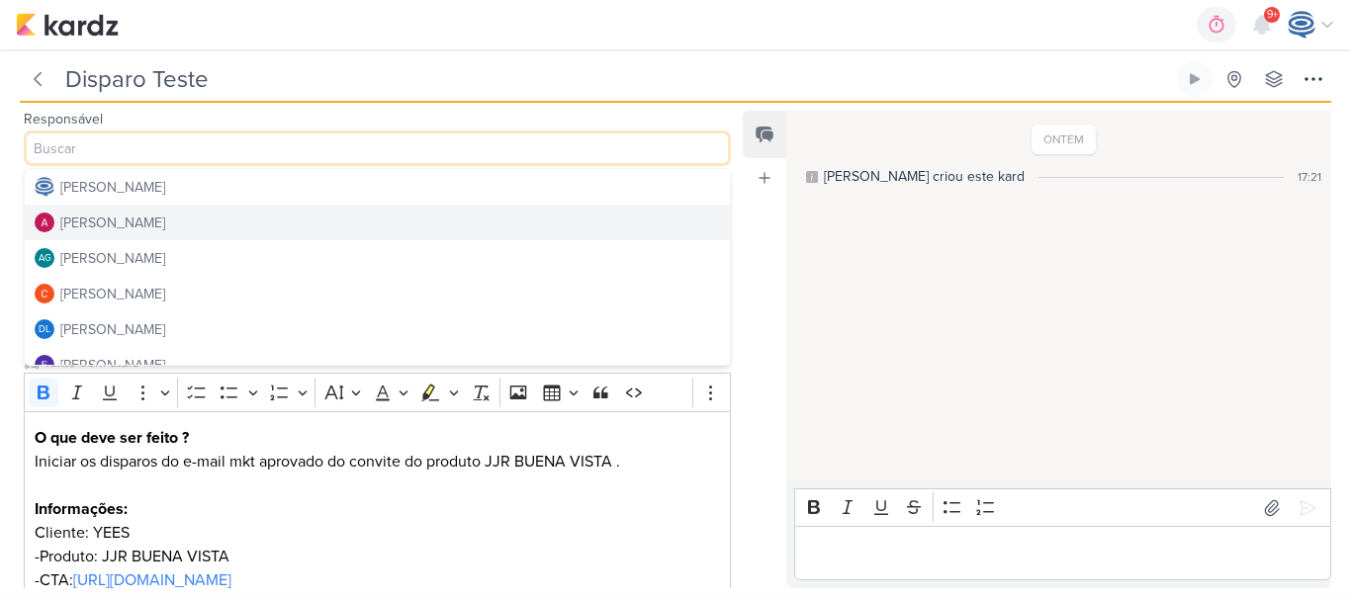
click at [176, 215] on button "[PERSON_NAME]" at bounding box center [377, 223] width 705 height 36
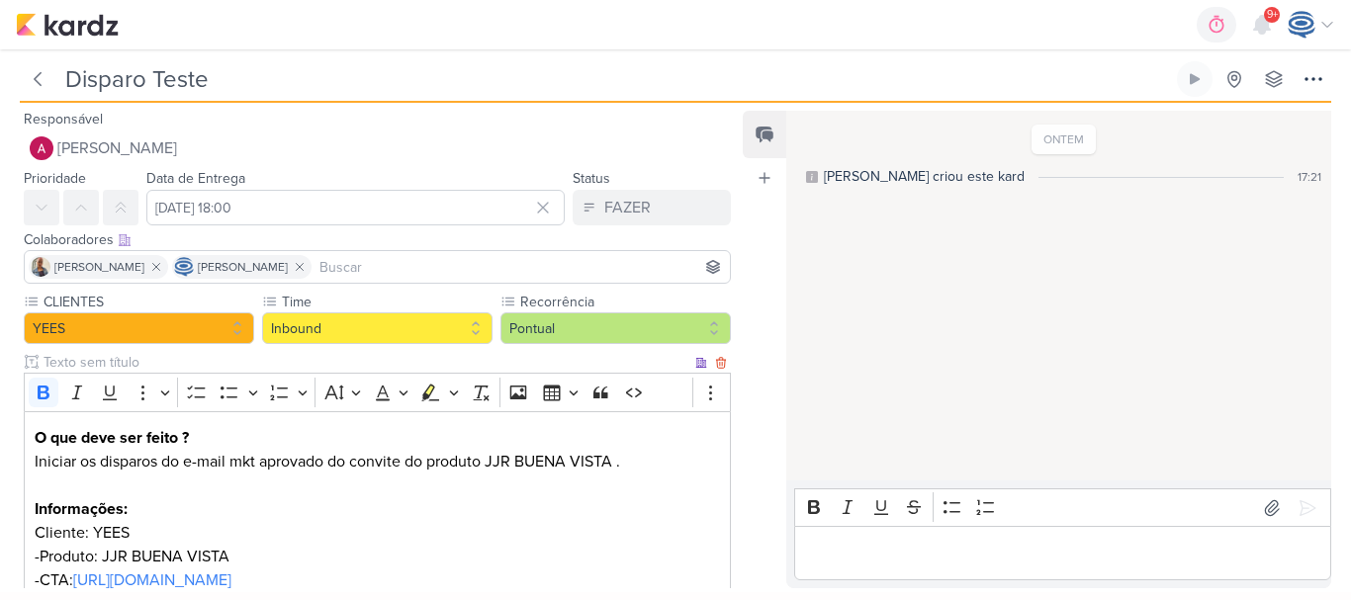
scroll to position [200, 0]
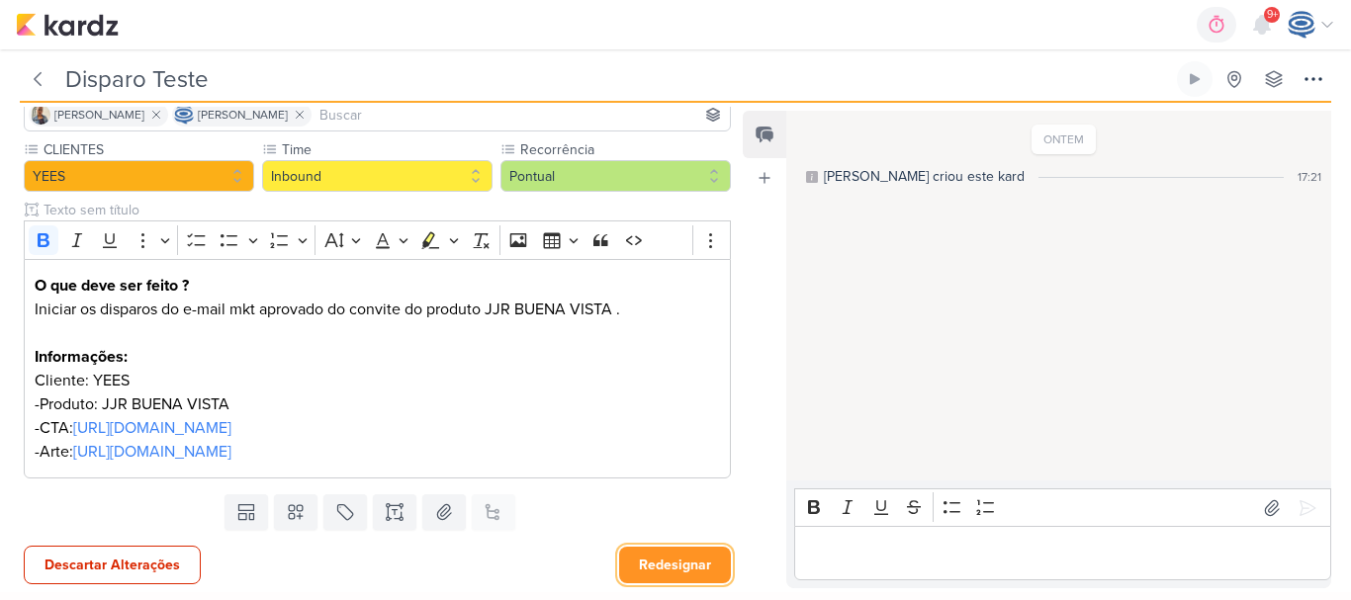
click at [661, 576] on button "Redesignar" at bounding box center [675, 565] width 112 height 37
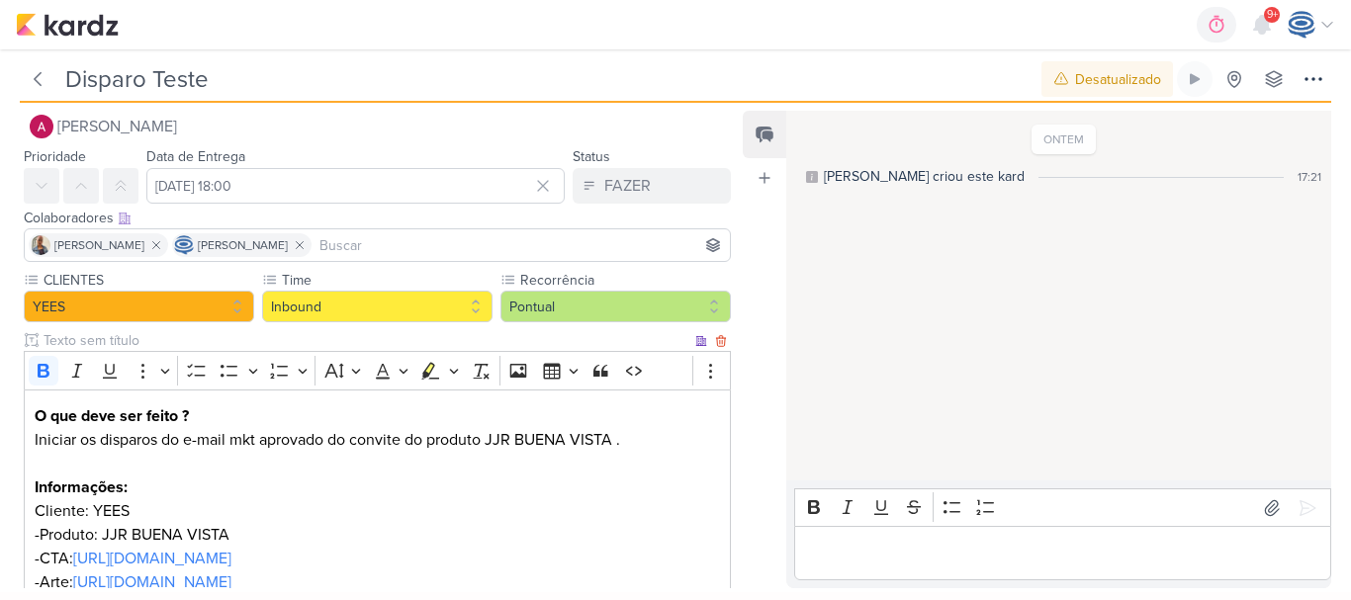
scroll to position [0, 0]
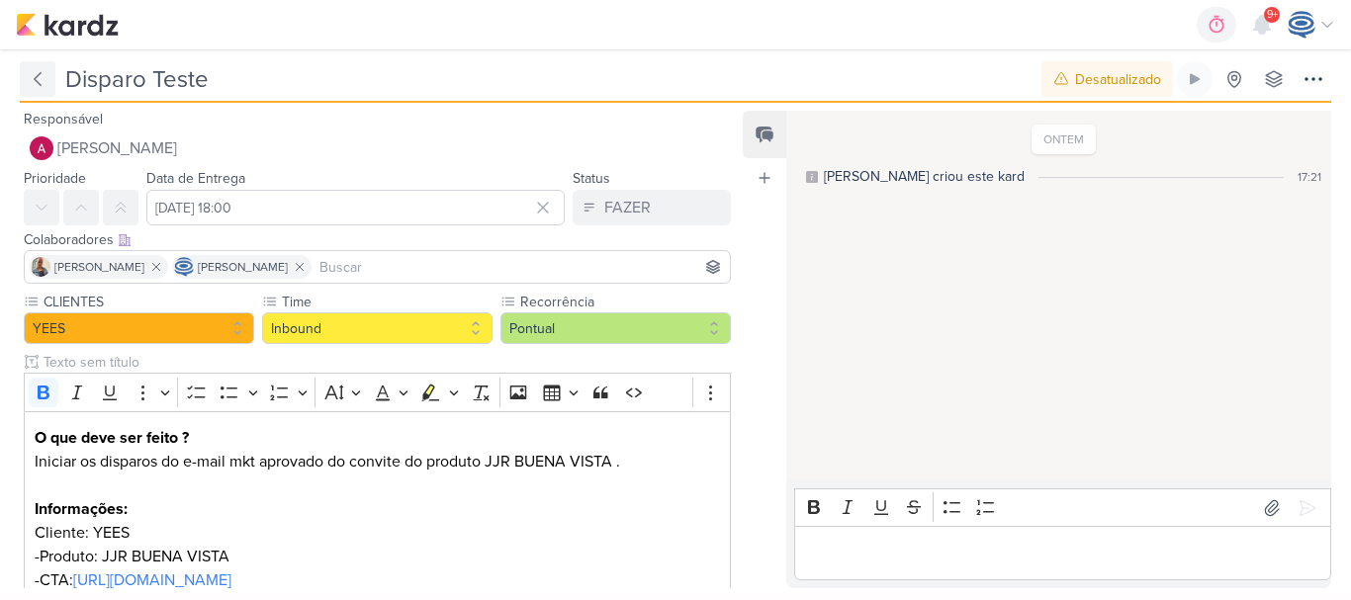
click at [48, 75] on button at bounding box center [38, 79] width 36 height 36
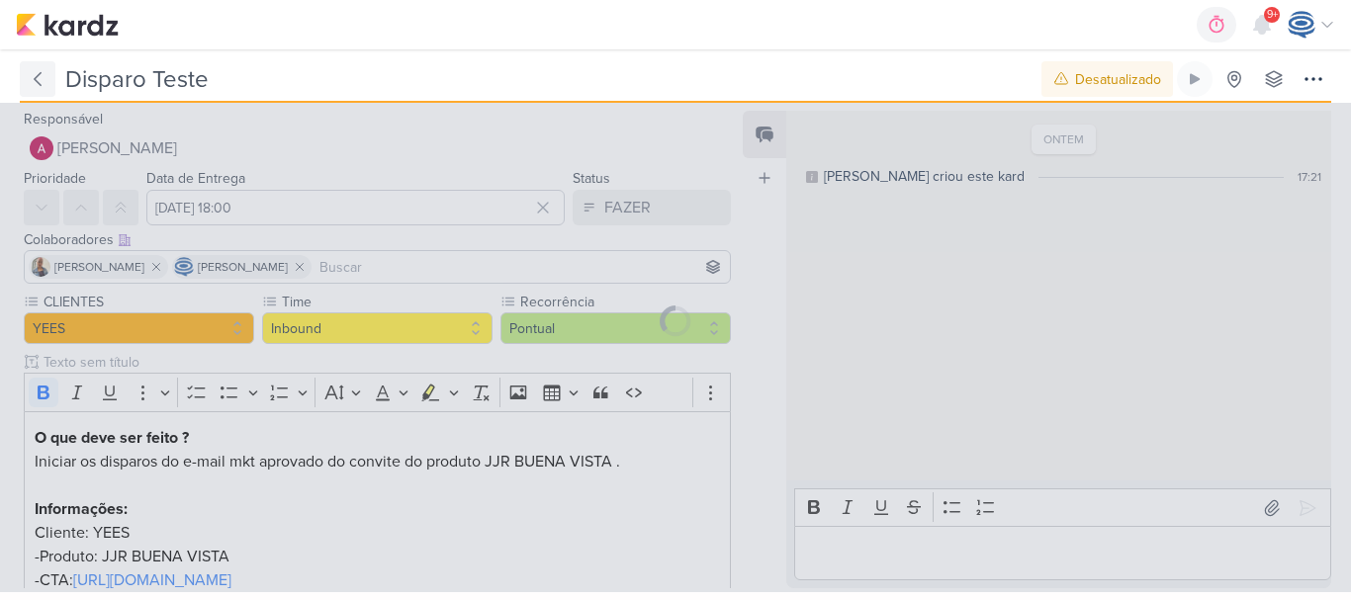
type input "66090112_YEES _ E-MAIL MKT _ JJR BUENA VISTA _ COMIDA DA BOTECO"
type input "16 de setembro de 2025 às 18:00"
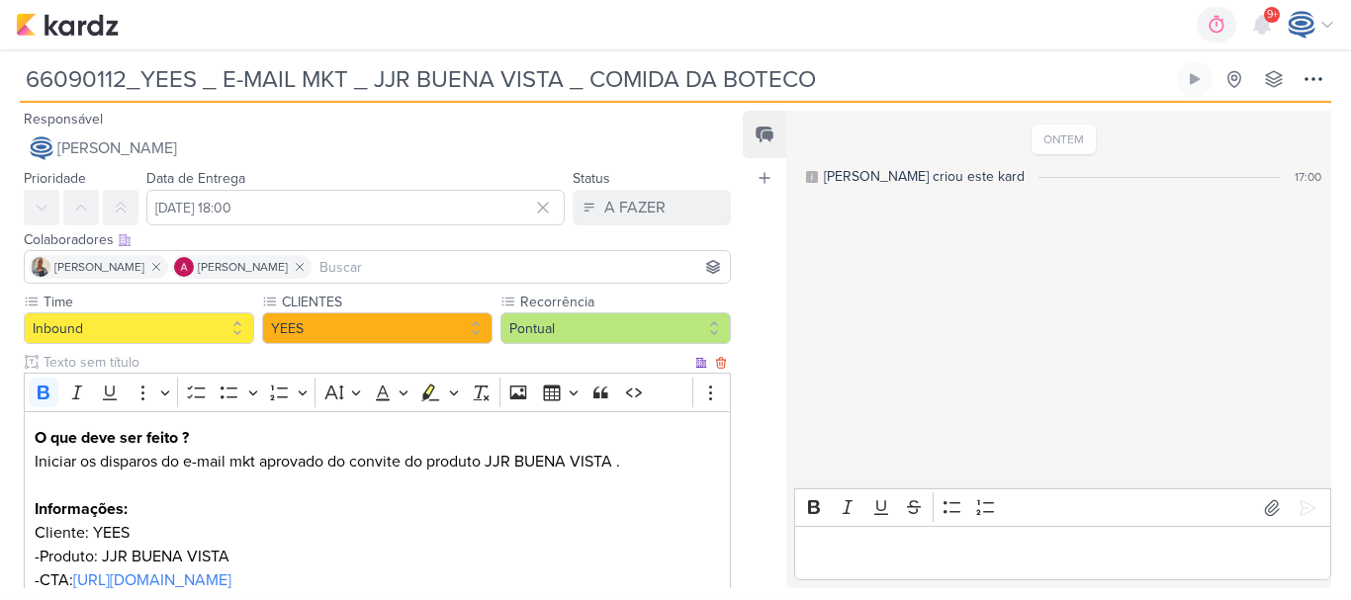
scroll to position [374, 0]
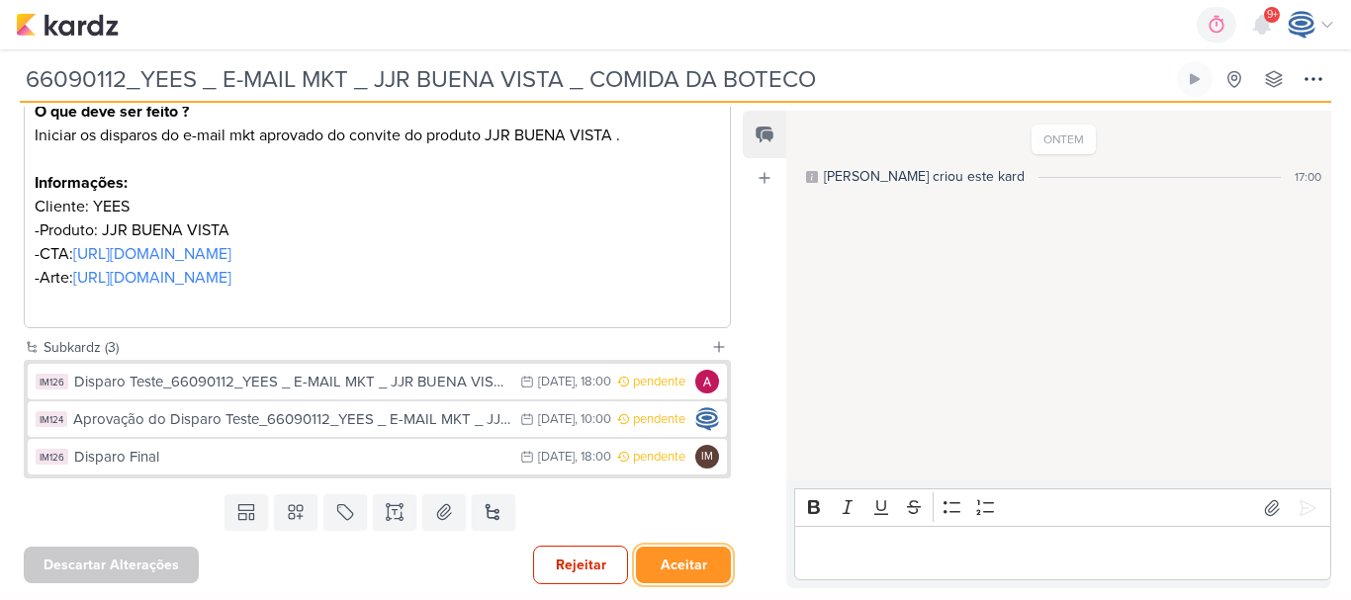
click at [661, 564] on button "Aceitar" at bounding box center [683, 565] width 95 height 37
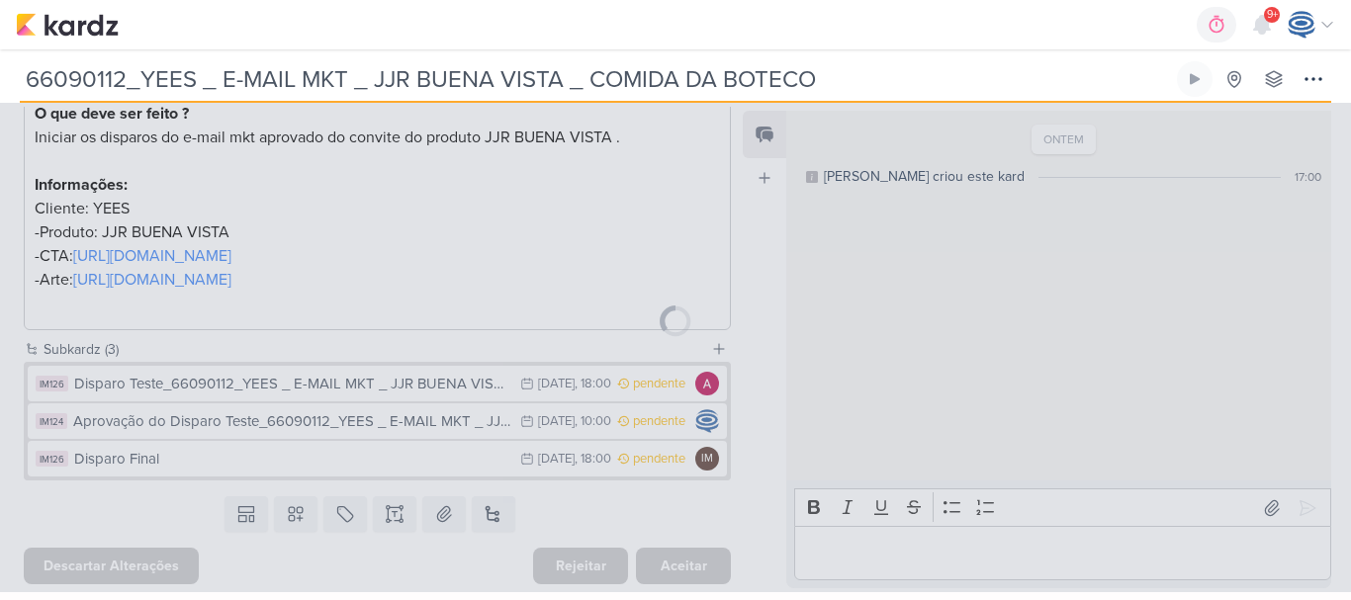
scroll to position [372, 0]
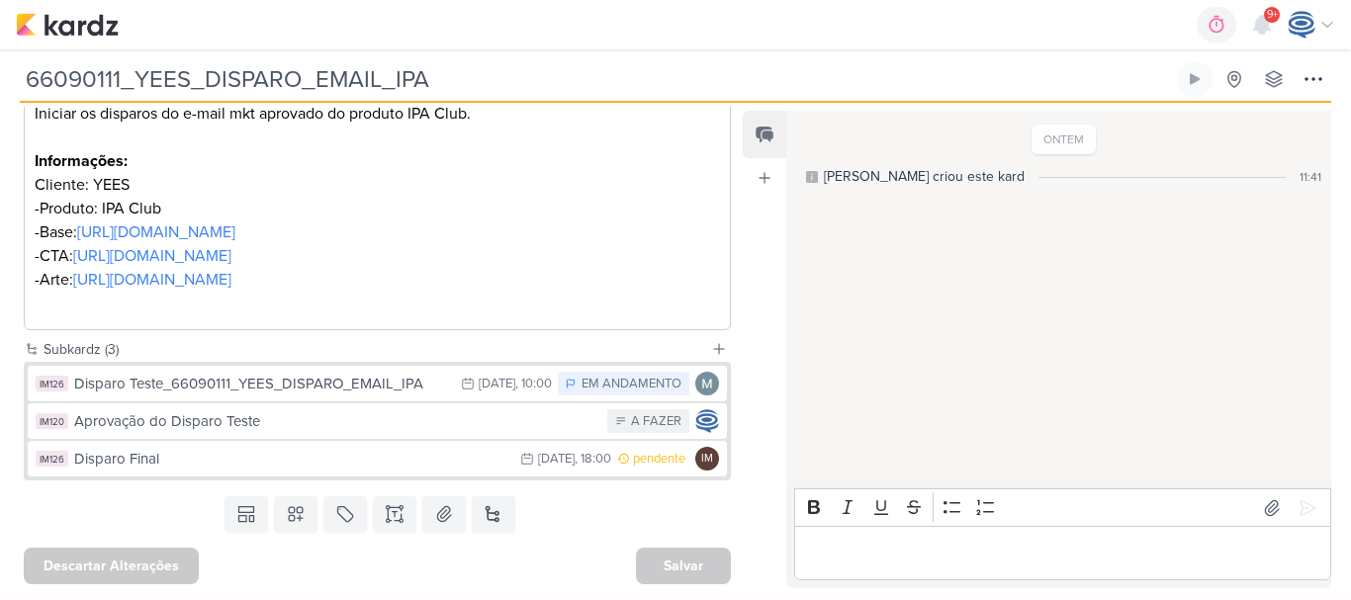
scroll to position [396, 0]
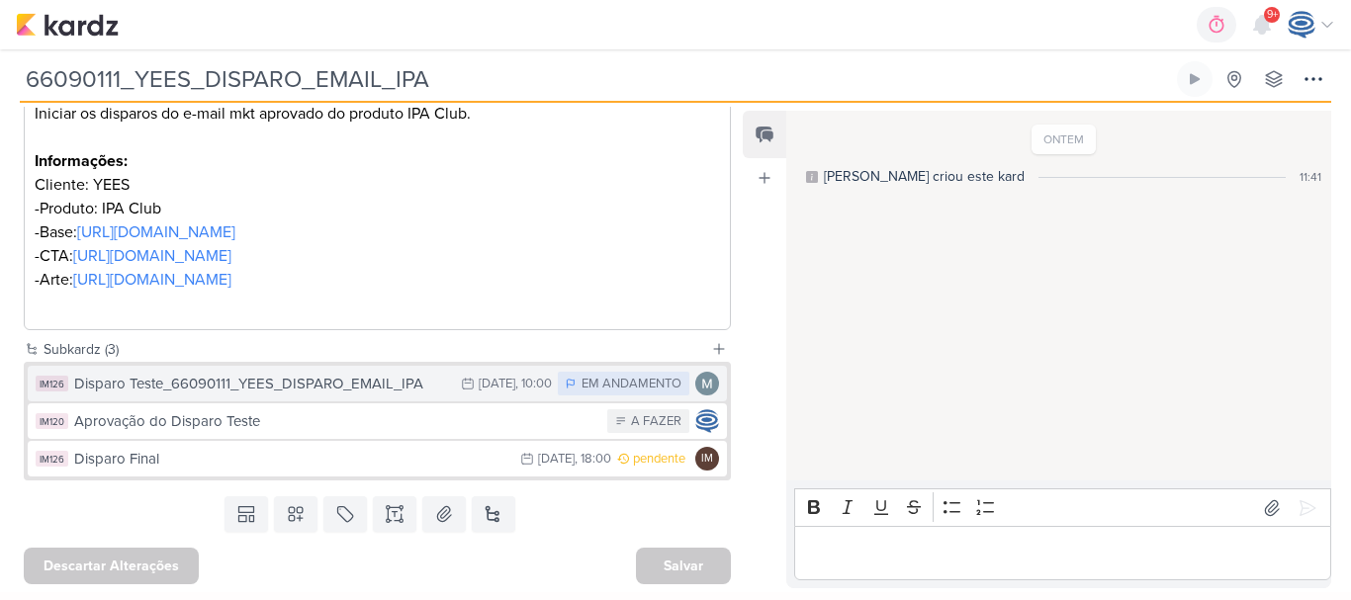
click at [190, 389] on div "Disparo Teste_66090111_YEES_DISPARO_EMAIL_IPA" at bounding box center [262, 384] width 377 height 23
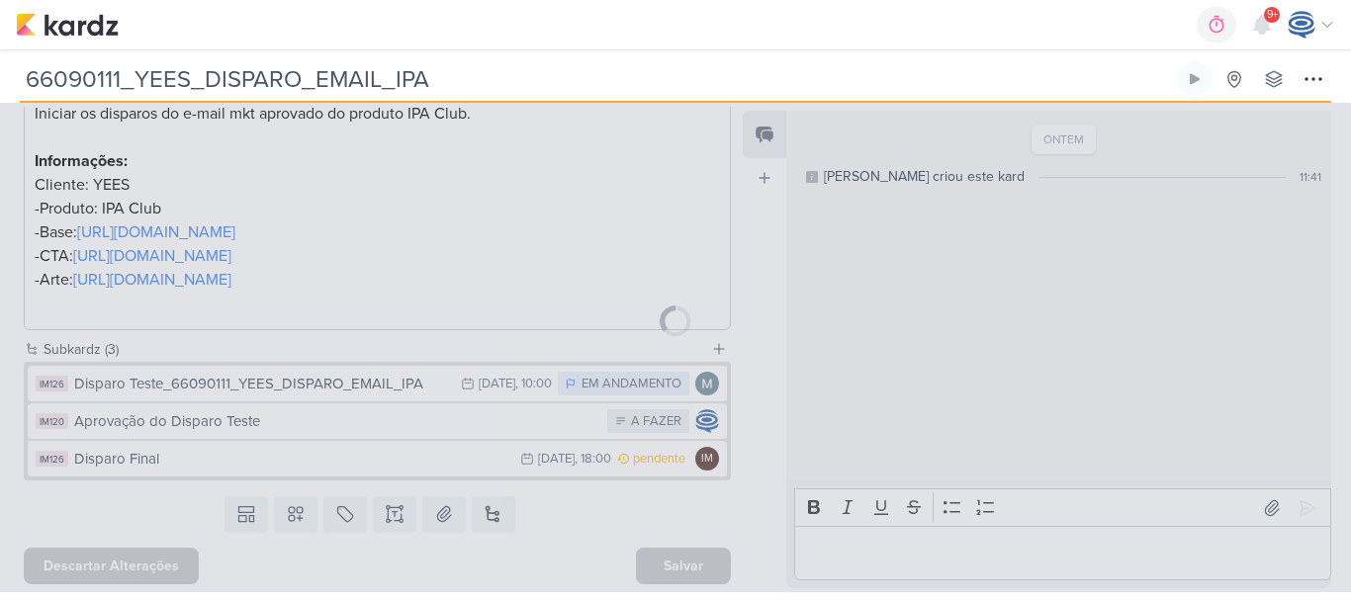
type input "Disparo Teste_66090111_YEES_DISPARO_EMAIL_IPA"
type input "15 de setembro de 2025 às 10:00"
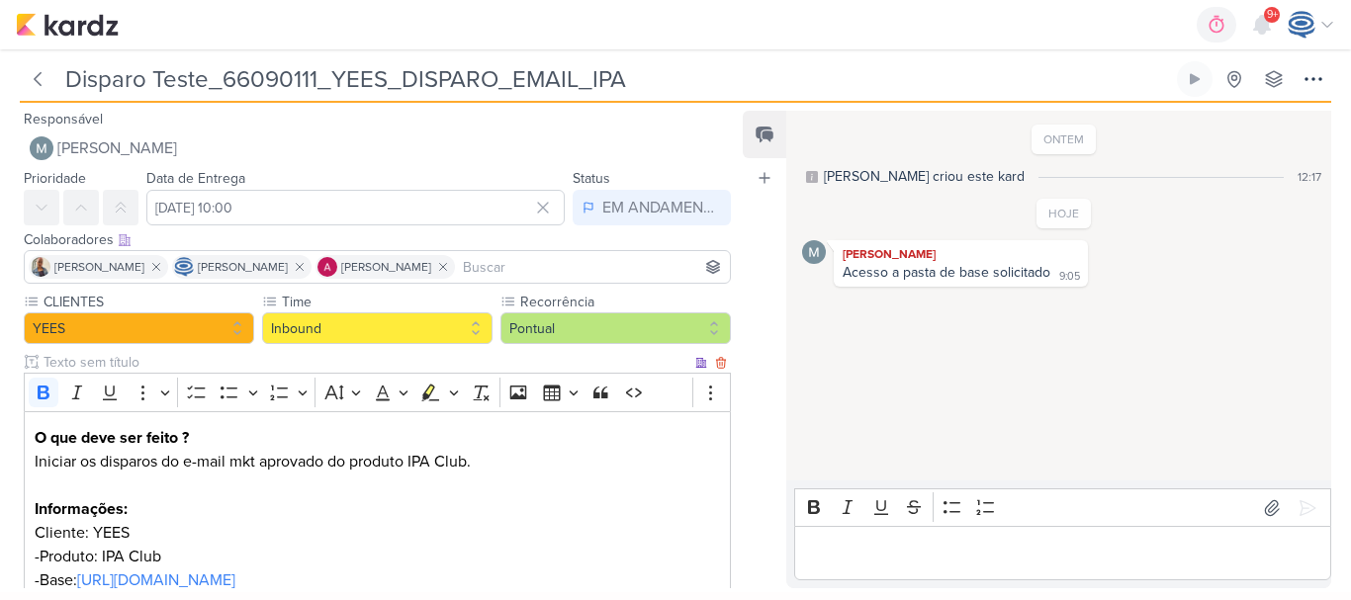
scroll to position [245, 0]
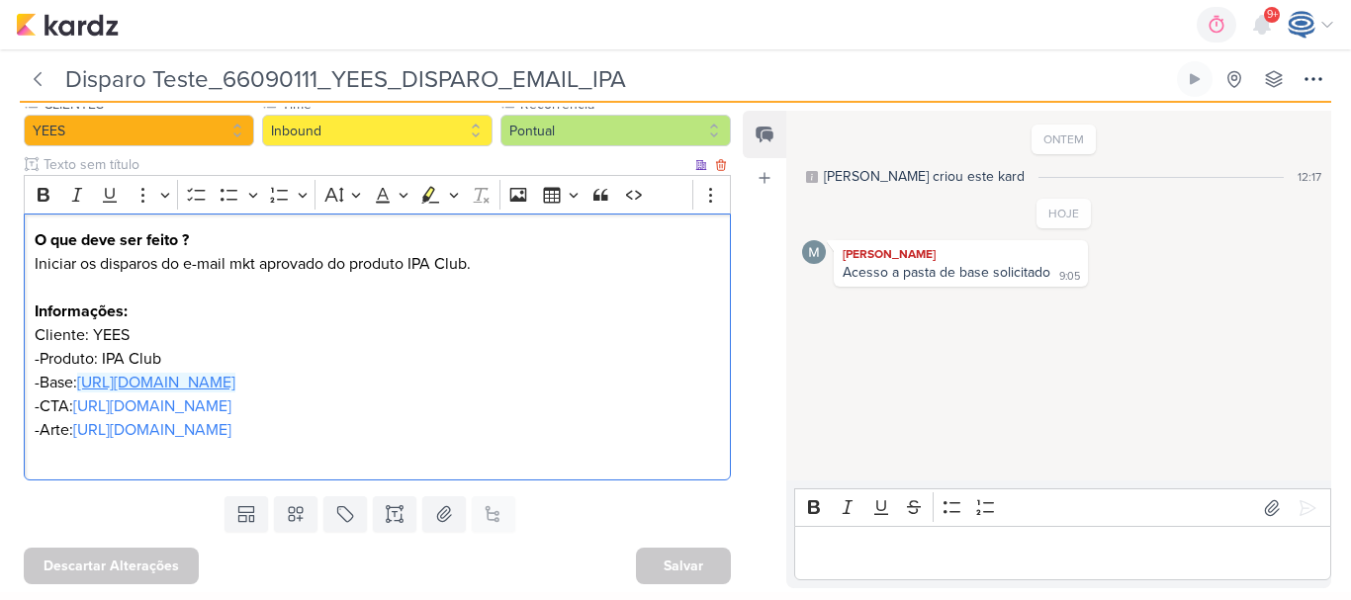
click at [156, 373] on link "https://drive.google.com/file/d/10ji5Zu8h-S1_DtXzNNuY1ipAtdRQ4oG9/view?usp=driv…" at bounding box center [156, 383] width 158 height 20
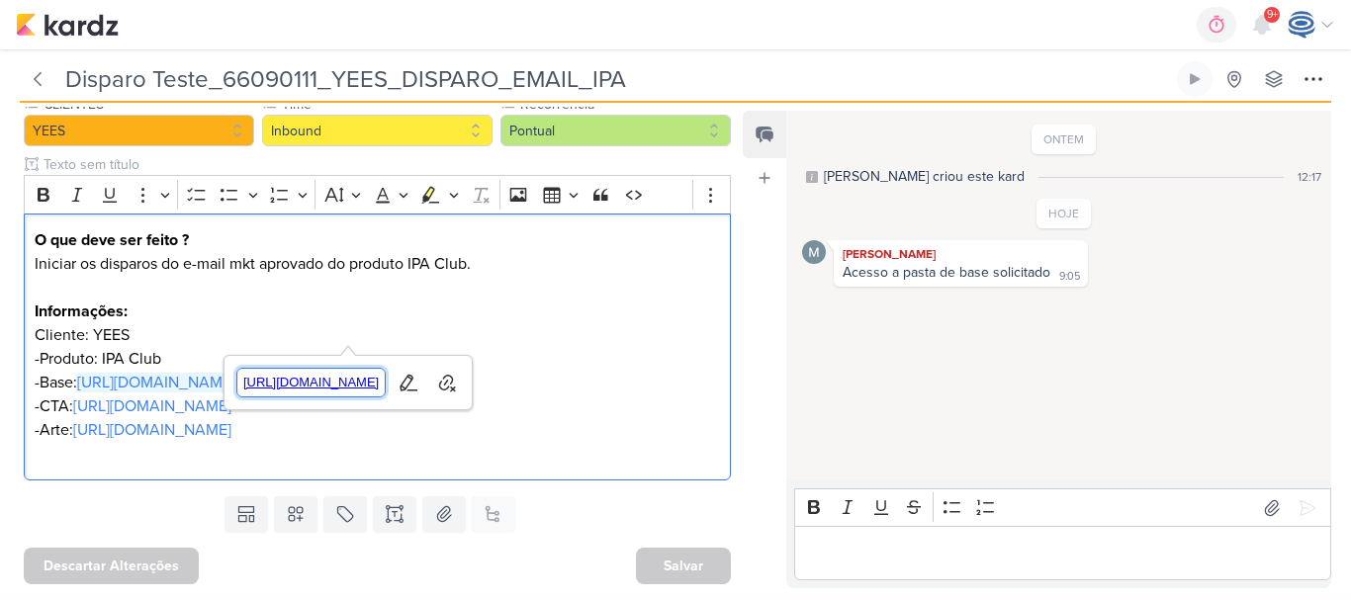
click at [347, 380] on span "https://drive.google.com/file/d/10ji5Zu8h-S1_DtXzNNuY1ipAtdRQ4oG9/view?usp=driv…" at bounding box center [311, 383] width 148 height 24
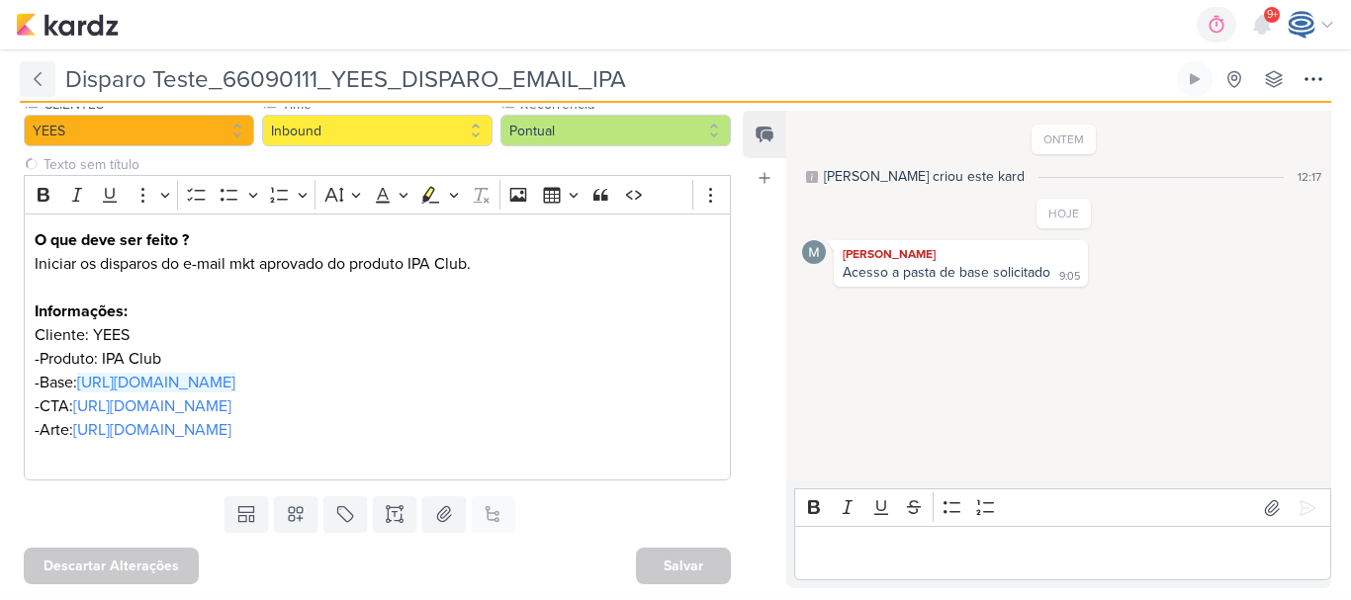
click at [31, 85] on icon at bounding box center [38, 79] width 20 height 20
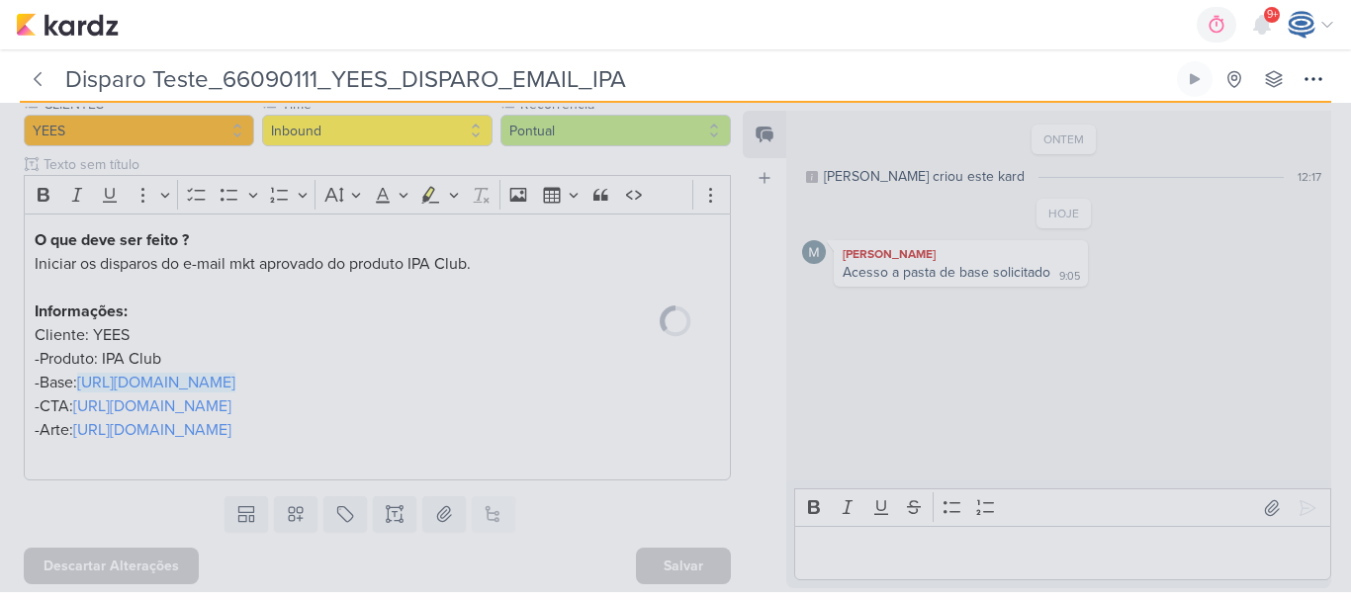
type input "66090111_YEES_DISPARO_EMAIL_IPA"
type input "15 de setembro de 2025 às 18:00"
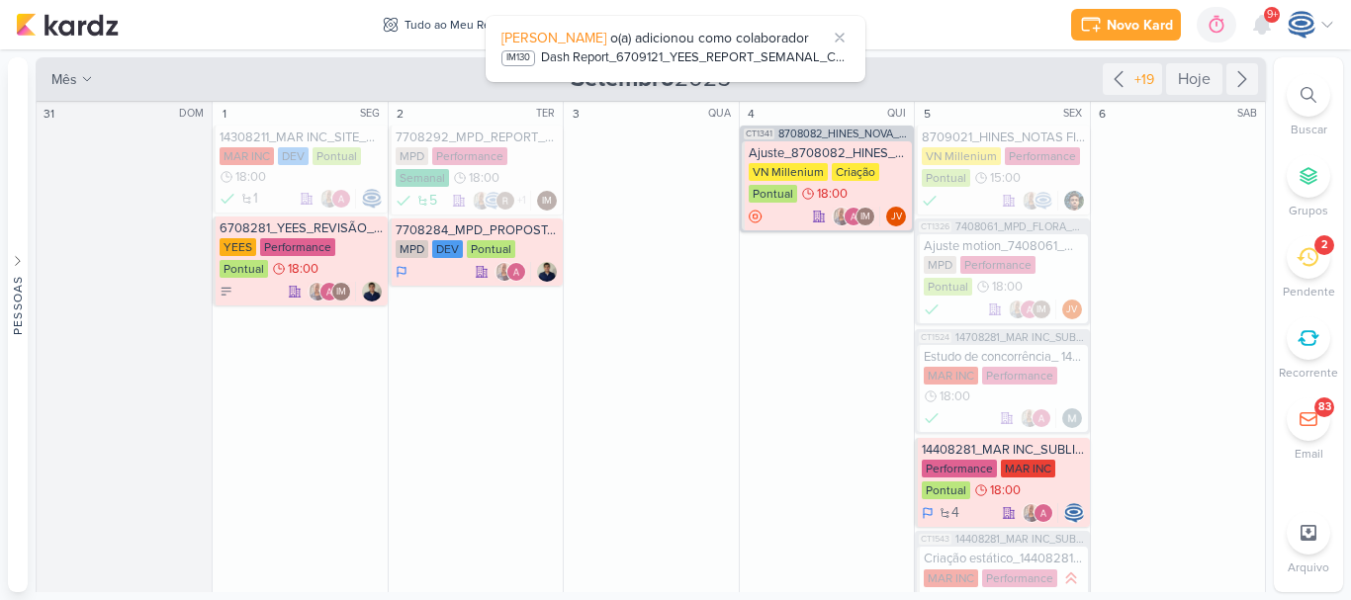
scroll to position [1209, 0]
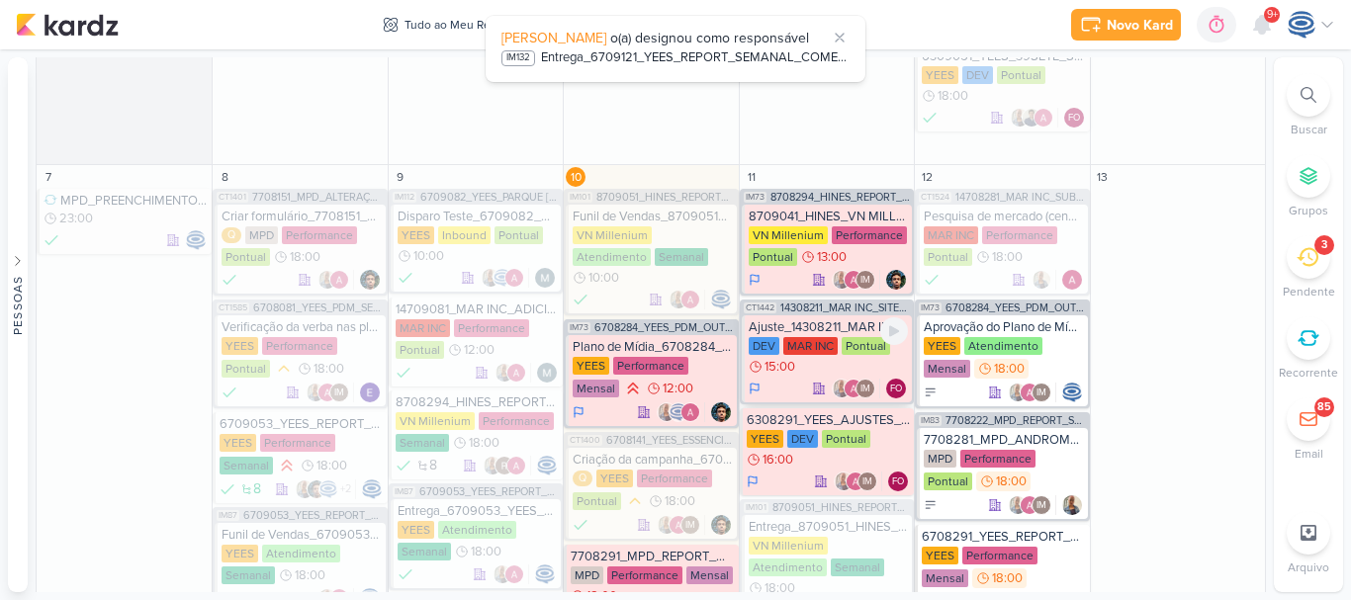
click at [852, 326] on div "Ajuste_14308211_MAR INC_SITE_ALIMENTAÇÃO_PAGINA_SUBLIME_JARDINS" at bounding box center [828, 327] width 159 height 16
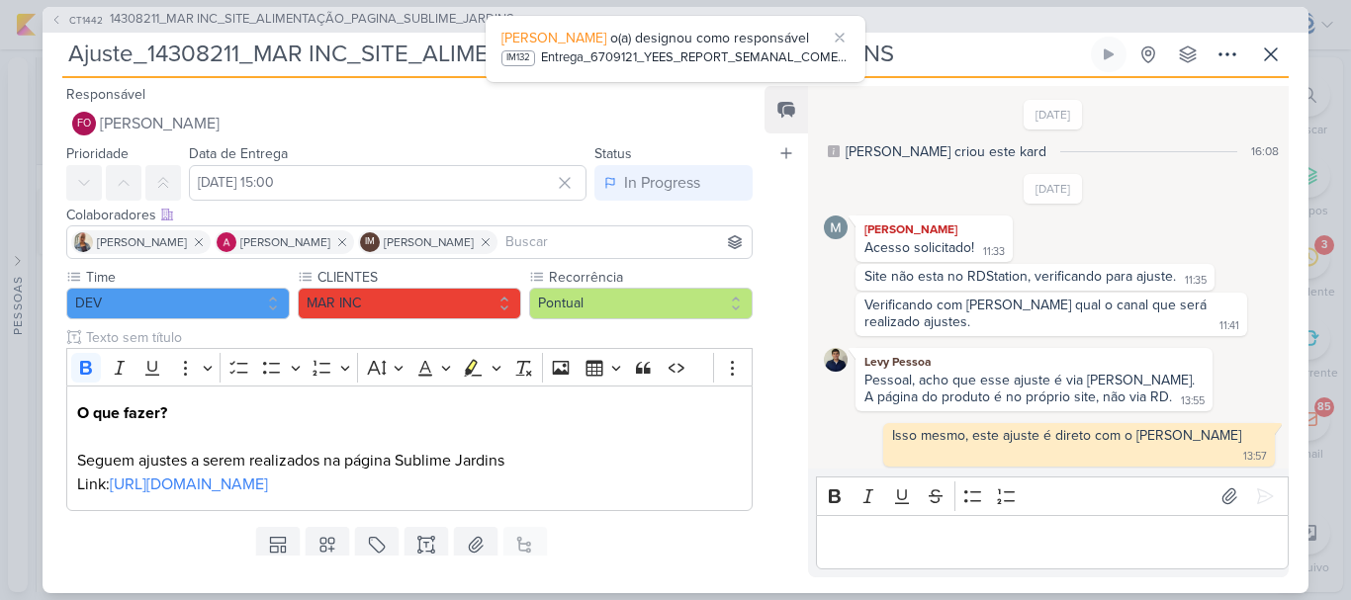
scroll to position [251, 0]
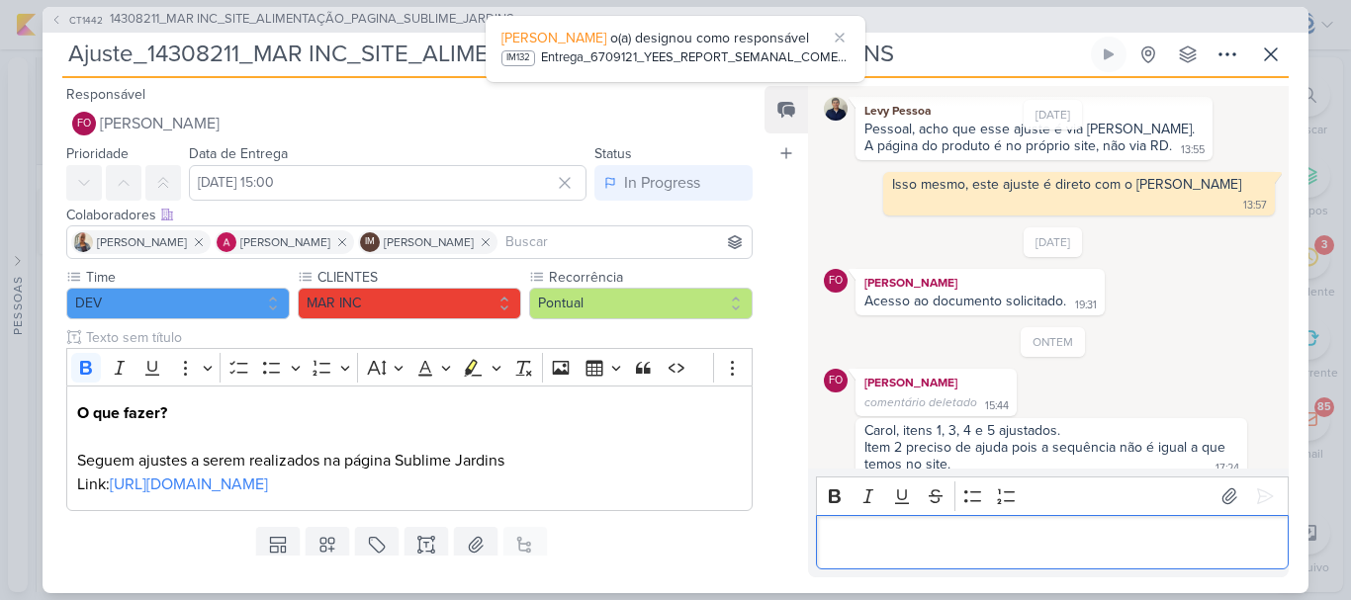
click at [878, 535] on p "Editor editing area: main" at bounding box center [1052, 542] width 452 height 24
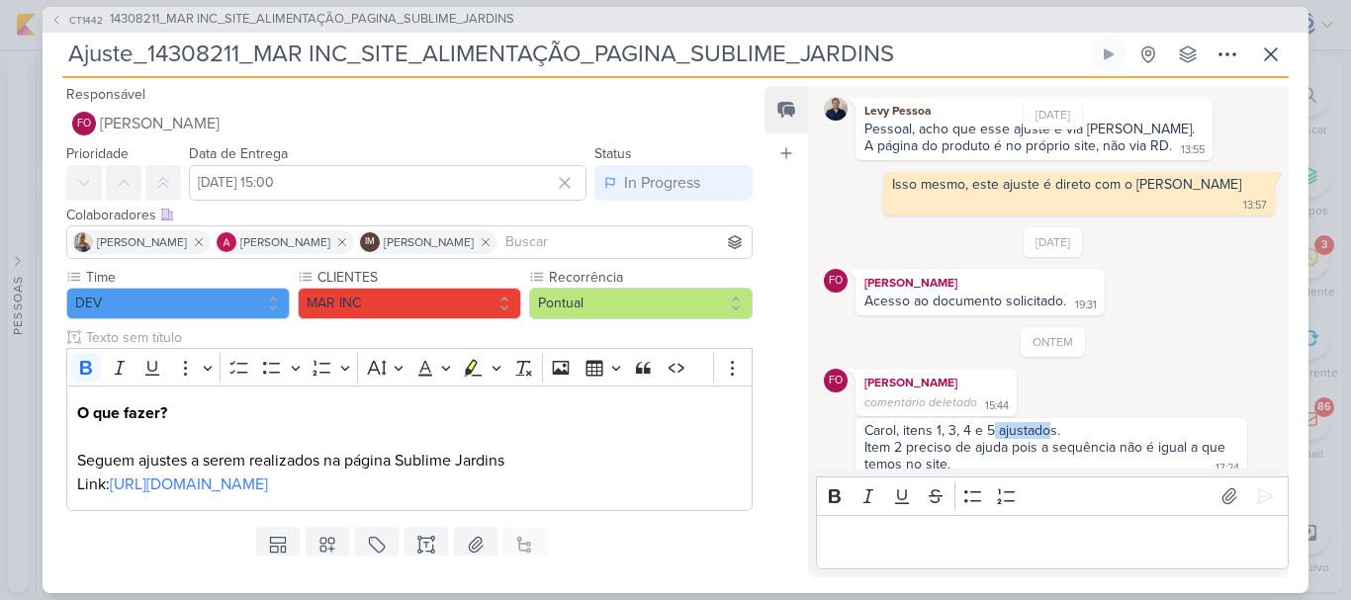
drag, startPoint x: 993, startPoint y: 410, endPoint x: 1048, endPoint y: 414, distance: 55.5
click at [1048, 422] on div "Carol, itens 1, 3, 4 e 5 ajustados." at bounding box center [1051, 430] width 374 height 17
copy div "ajustado"
click at [931, 560] on div "Editor editing area: main" at bounding box center [1052, 542] width 473 height 54
drag, startPoint x: 900, startPoint y: 545, endPoint x: 840, endPoint y: 545, distance: 60.3
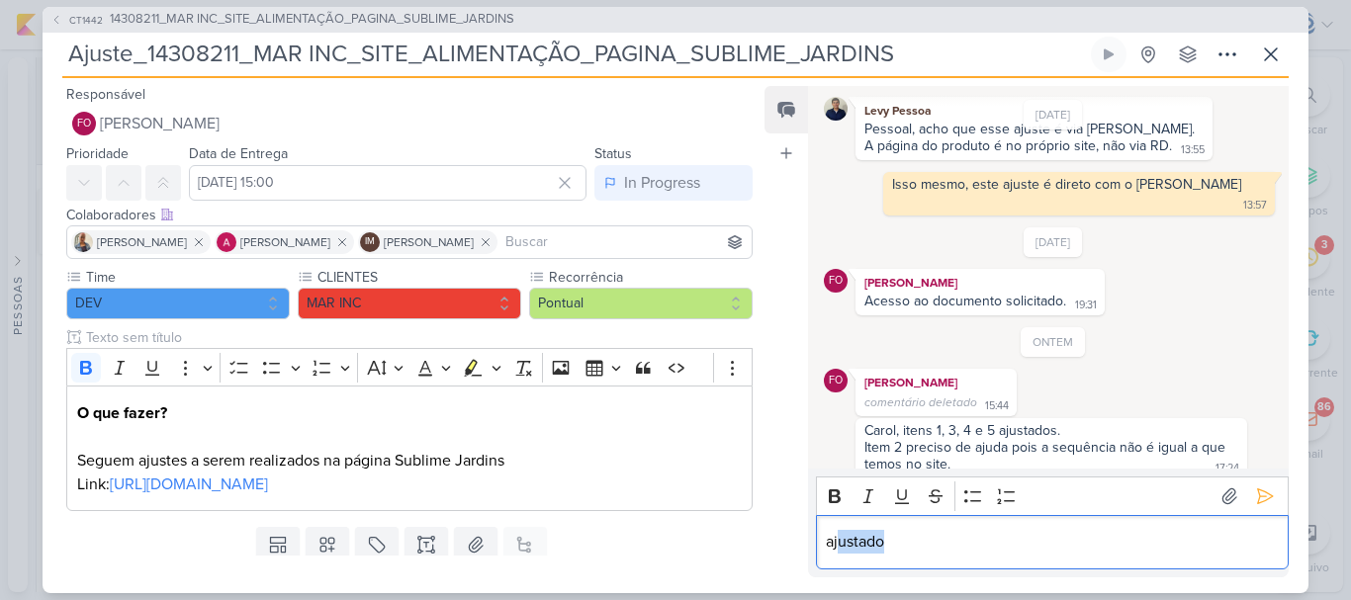
click at [840, 545] on p "ajustado" at bounding box center [1052, 542] width 452 height 24
click at [832, 543] on p "ajustado" at bounding box center [1052, 542] width 452 height 24
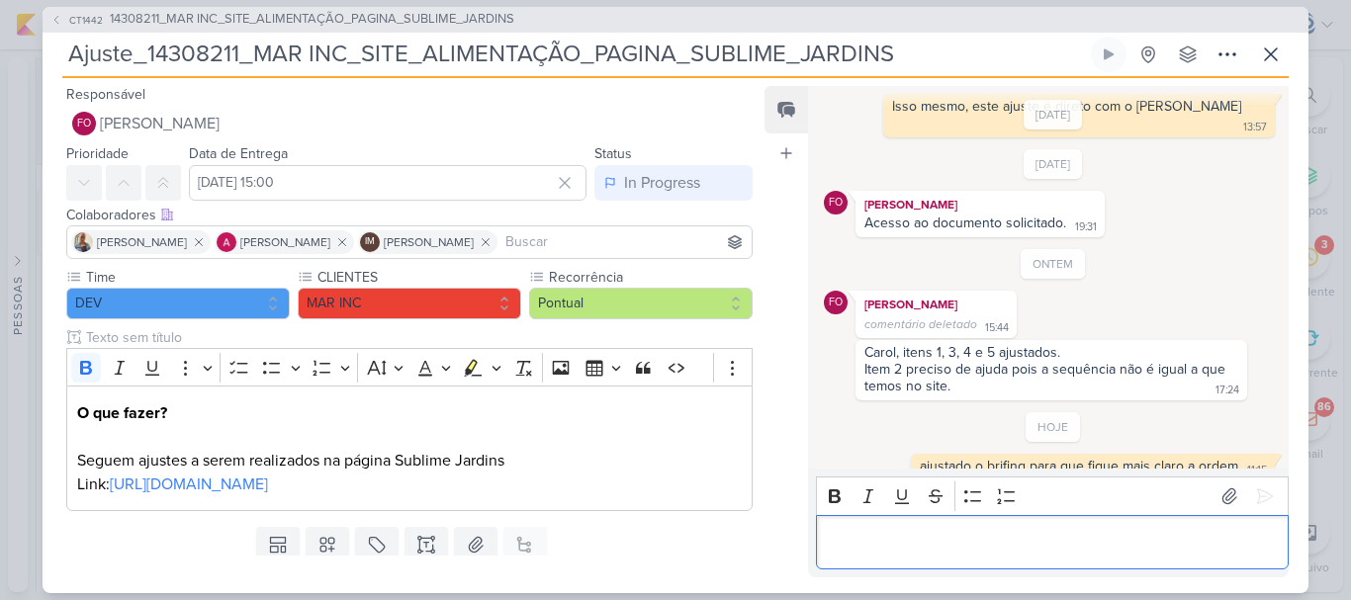
scroll to position [331, 0]
click at [1268, 65] on icon at bounding box center [1271, 55] width 24 height 24
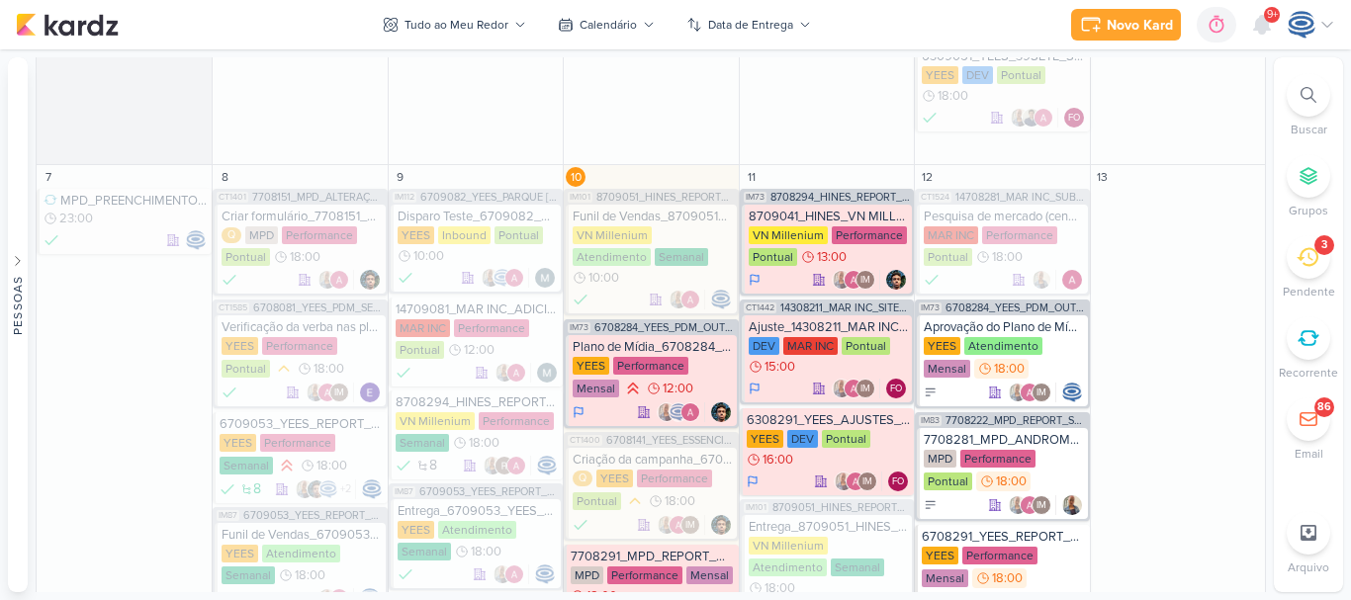
click at [1302, 253] on icon at bounding box center [1308, 257] width 22 height 19
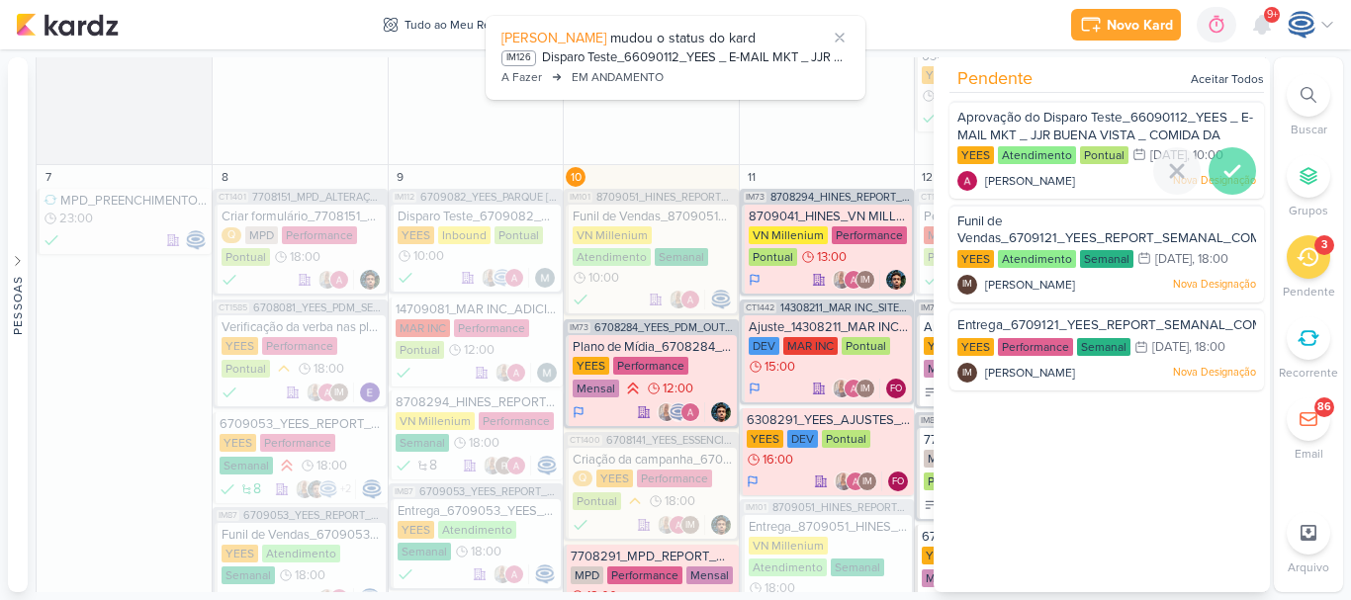
click at [1220, 166] on icon at bounding box center [1232, 171] width 24 height 24
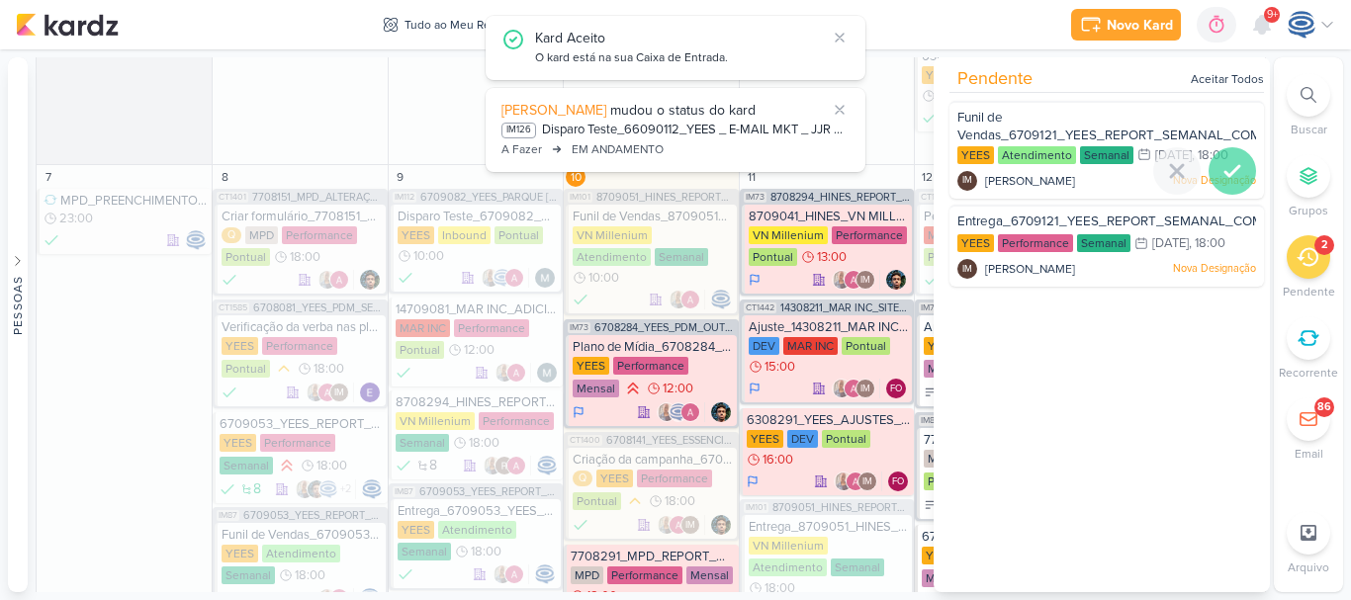
click at [1229, 171] on icon at bounding box center [1232, 171] width 24 height 24
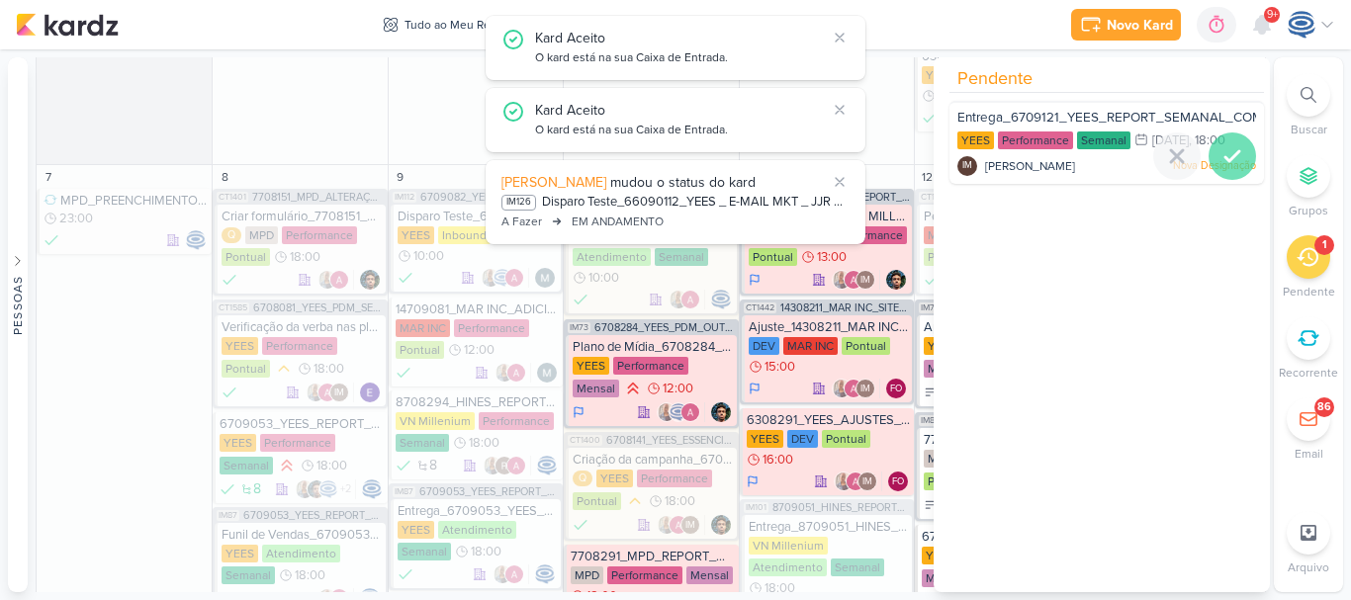
click at [1225, 156] on icon at bounding box center [1232, 156] width 14 height 10
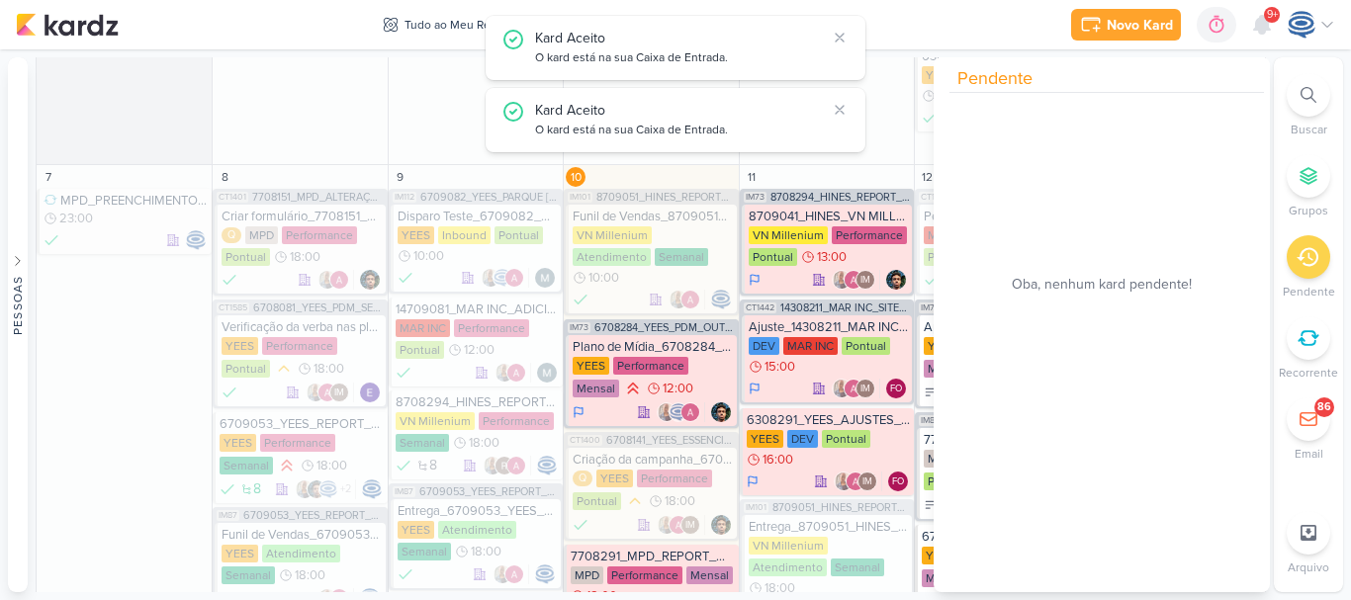
click at [1304, 256] on icon at bounding box center [1308, 257] width 22 height 22
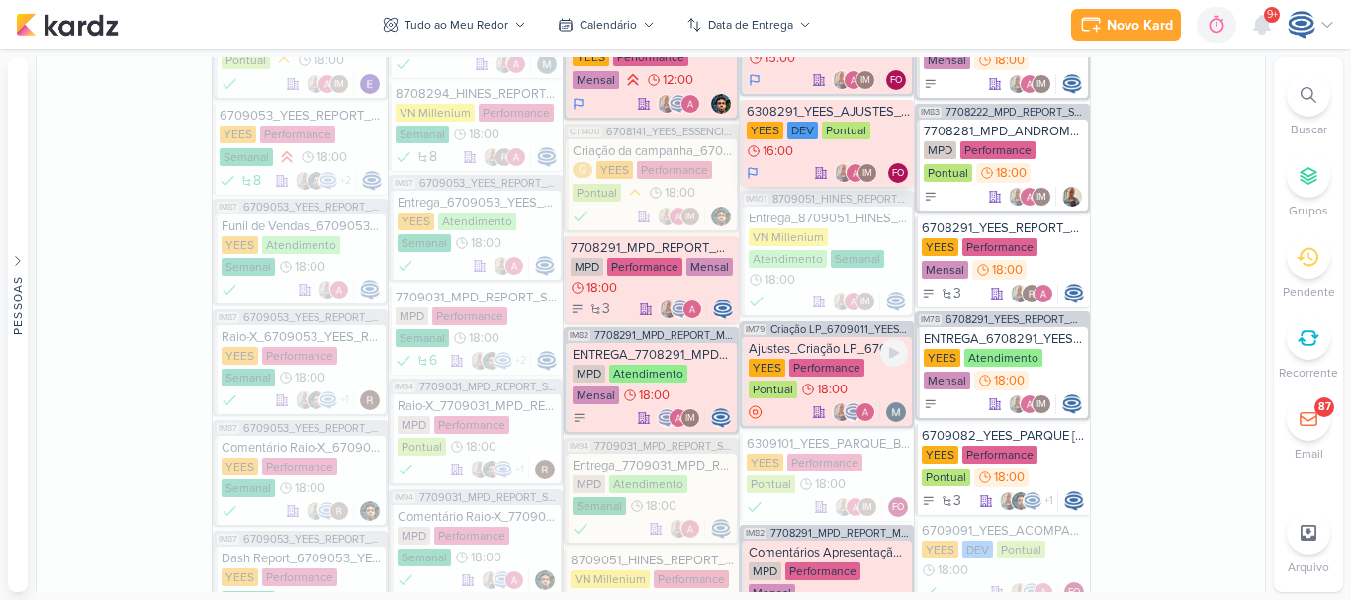
scroll to position [1522, 0]
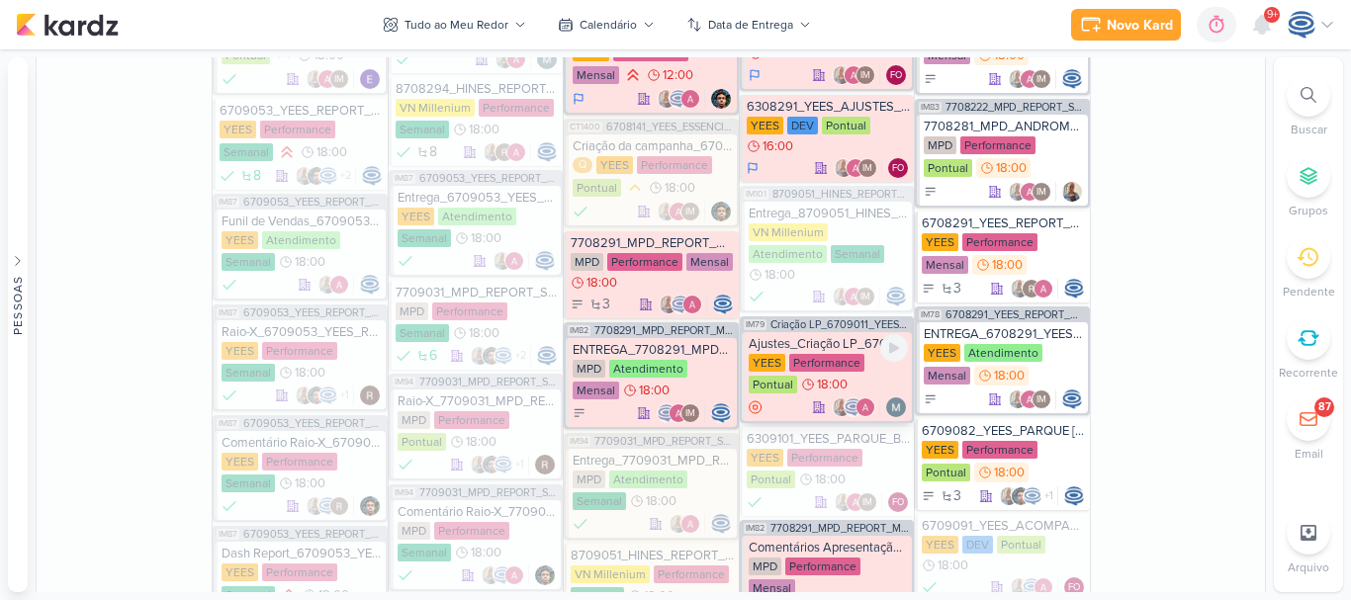
click at [821, 336] on div "Ajustes_Criação LP_6709011_YEES_LP MEETING_PARQUE [GEOGRAPHIC_DATA]" at bounding box center [828, 344] width 159 height 16
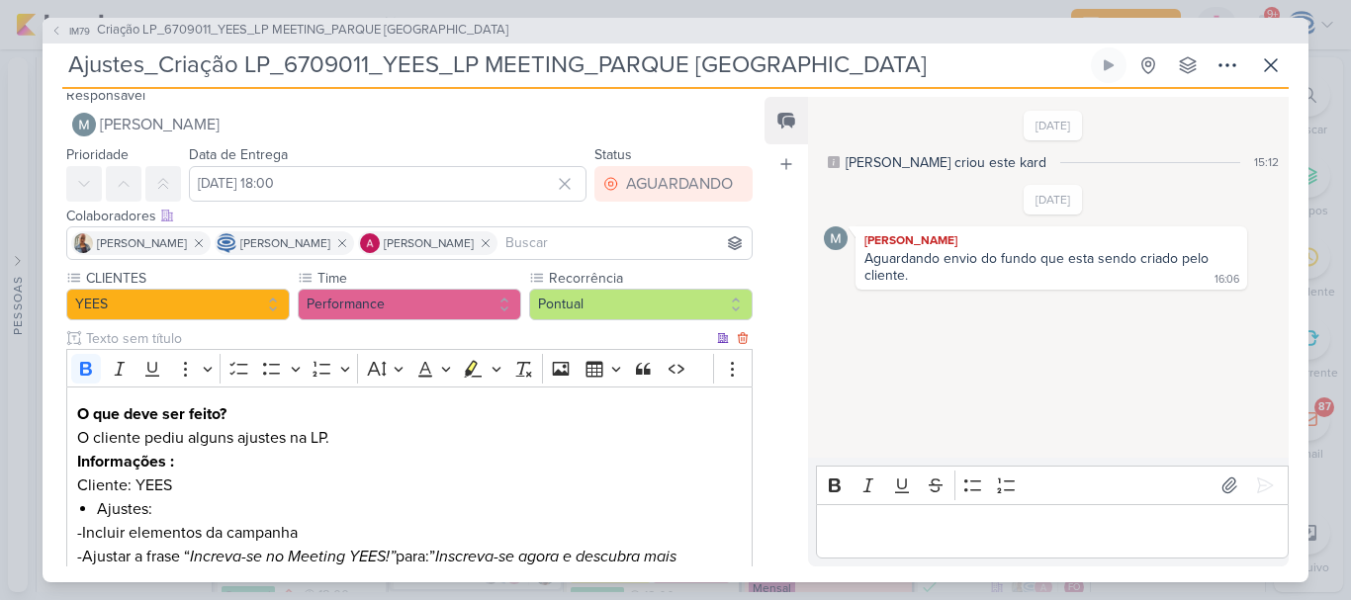
scroll to position [303, 0]
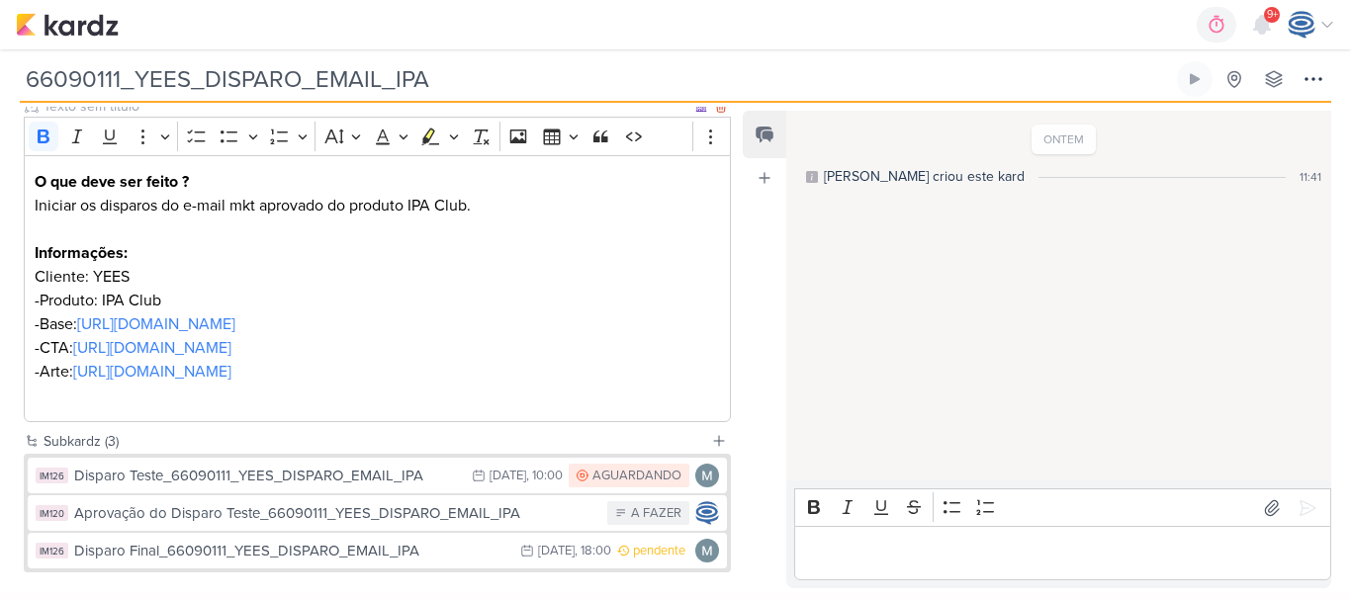
scroll to position [396, 0]
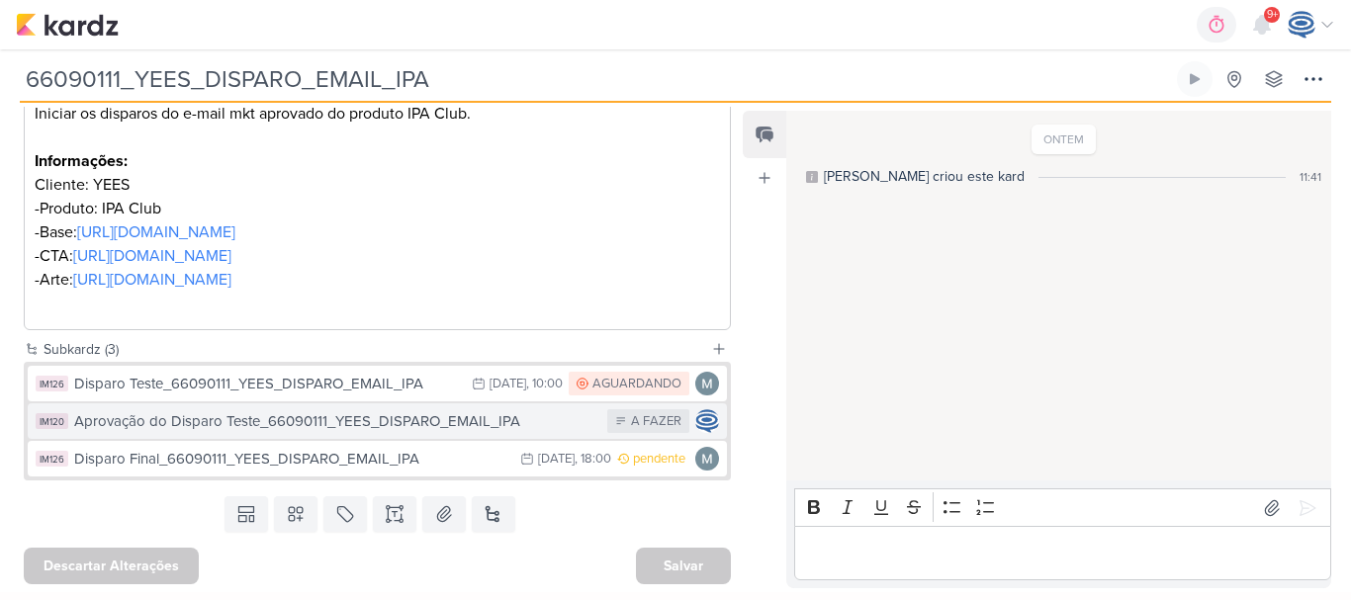
click at [347, 426] on div "Aprovação do Disparo Teste_66090111_YEES_DISPARO_EMAIL_IPA" at bounding box center [335, 421] width 523 height 23
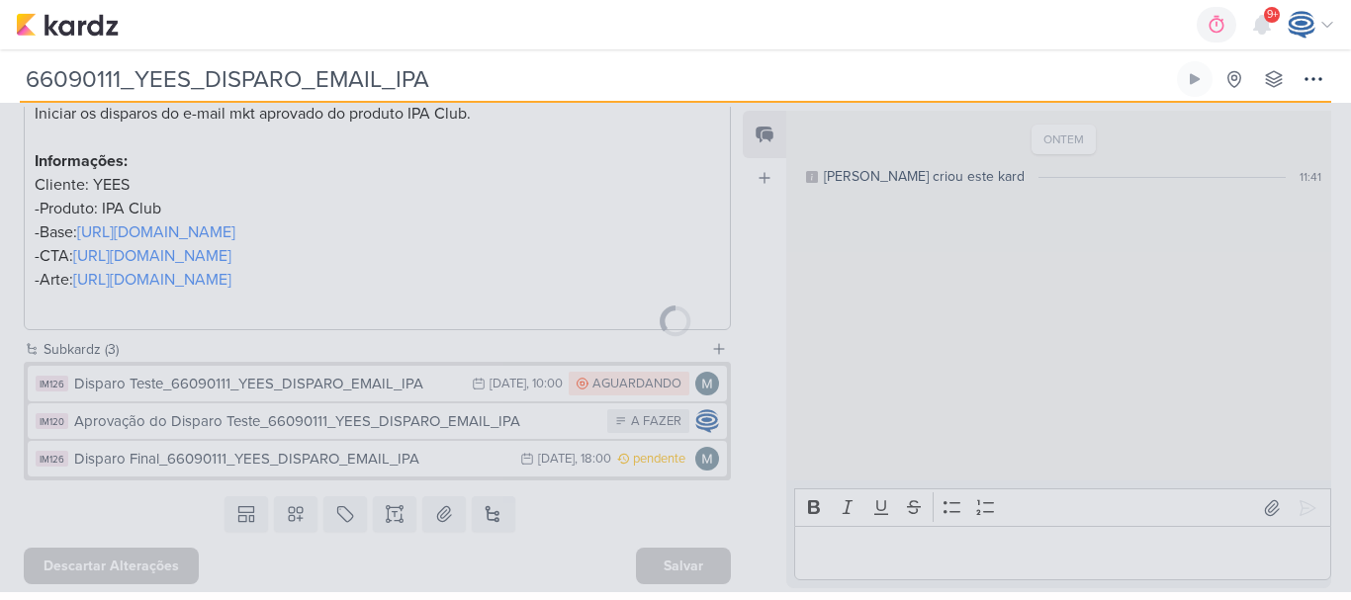
type input "Aprovação do Disparo Teste_66090111_YEES_DISPARO_EMAIL_IPA"
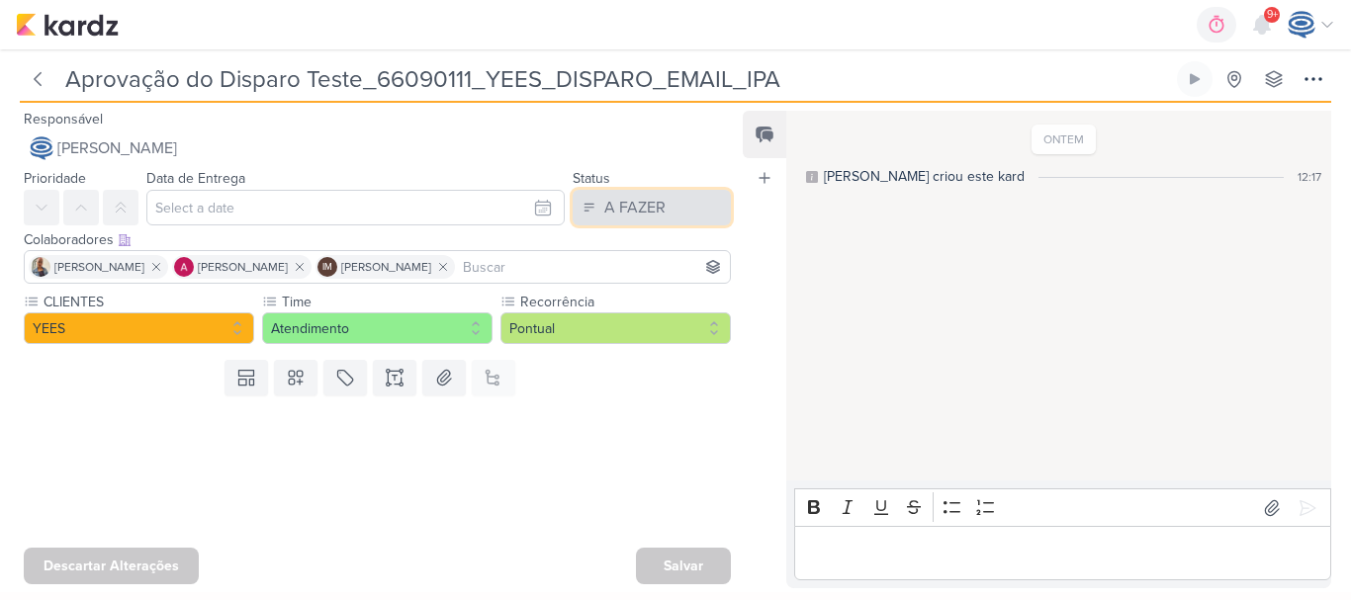
click at [613, 209] on div "A FAZER" at bounding box center [634, 208] width 61 height 24
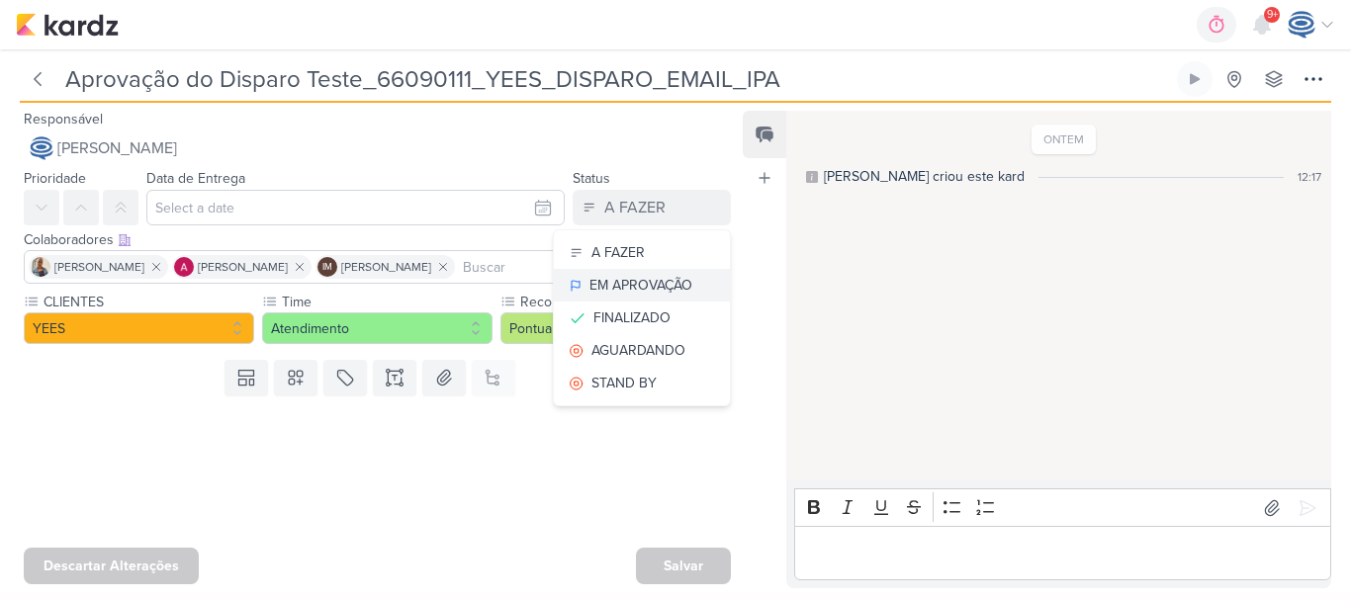
click at [626, 295] on div "EM APROVAÇÃO" at bounding box center [640, 285] width 103 height 21
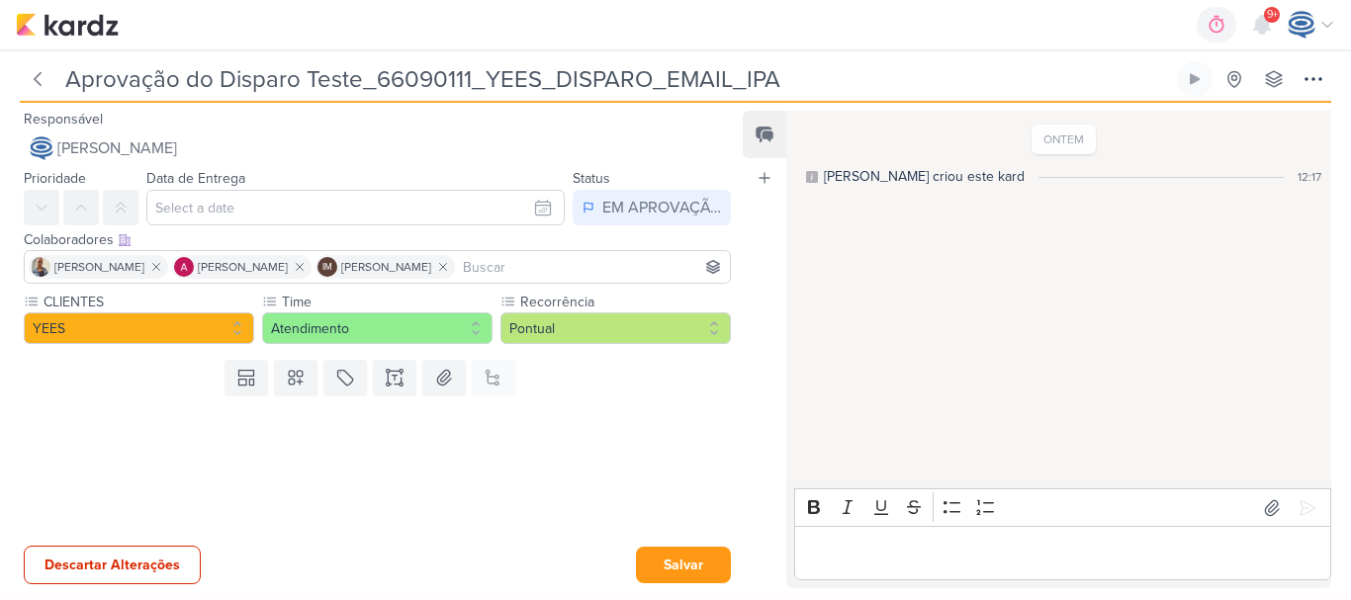
drag, startPoint x: 888, startPoint y: 582, endPoint x: 892, endPoint y: 566, distance: 16.3
click at [892, 566] on div "Rich Text Editor Bold Italic Underline Strikethrough Bulleted List Numbered Lis…" at bounding box center [1058, 535] width 545 height 108
click at [892, 566] on div "Editor editing area: main" at bounding box center [1062, 553] width 537 height 54
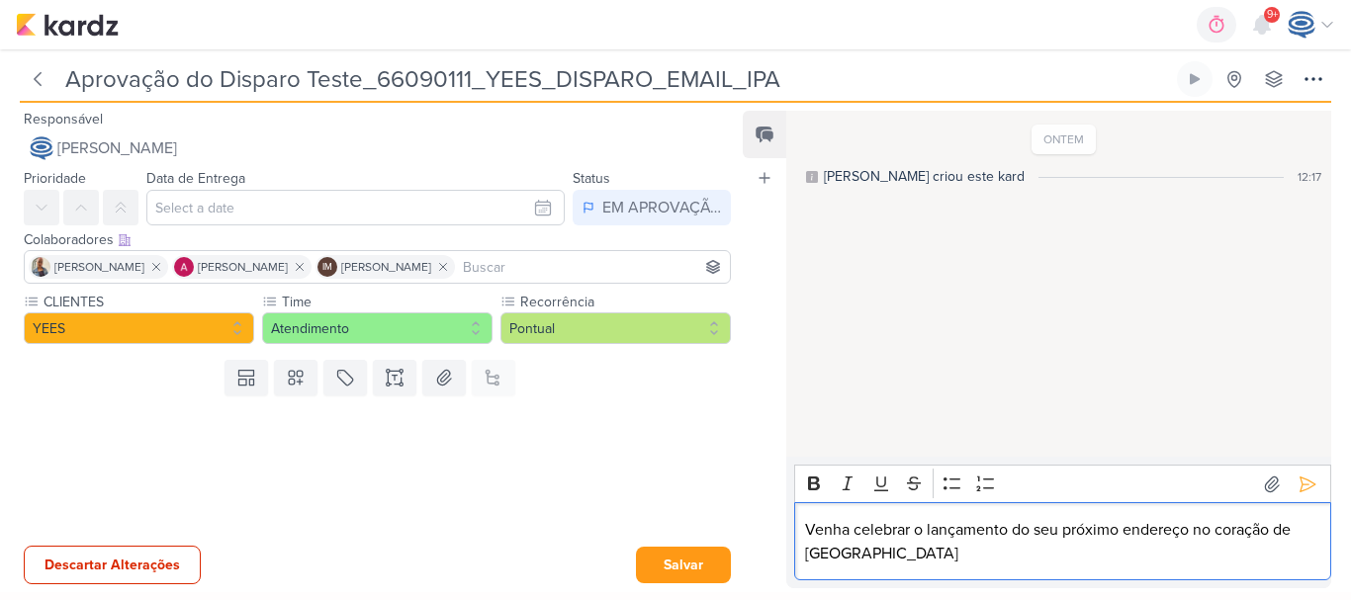
click at [892, 566] on div "Venha celebrar o lançamento do seu próximo endereço no coração de Sorocaba" at bounding box center [1062, 541] width 537 height 78
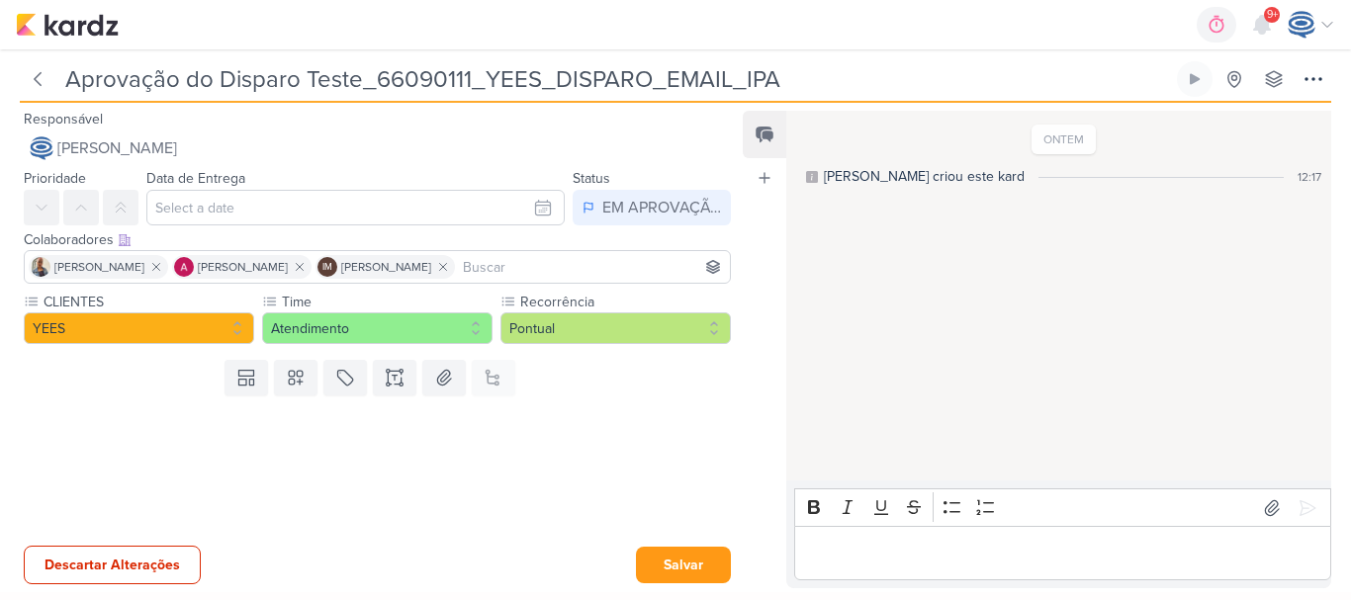
drag, startPoint x: 173, startPoint y: 79, endPoint x: 67, endPoint y: 86, distance: 106.0
click at [67, 86] on input "Aprovação do Disparo Teste_66090111_YEES_DISPARO_EMAIL_IPA" at bounding box center [616, 79] width 1114 height 36
click at [886, 557] on p "Editor editing area: main" at bounding box center [1063, 554] width 516 height 24
click at [886, 557] on p "Aprovação" at bounding box center [1063, 554] width 516 height 24
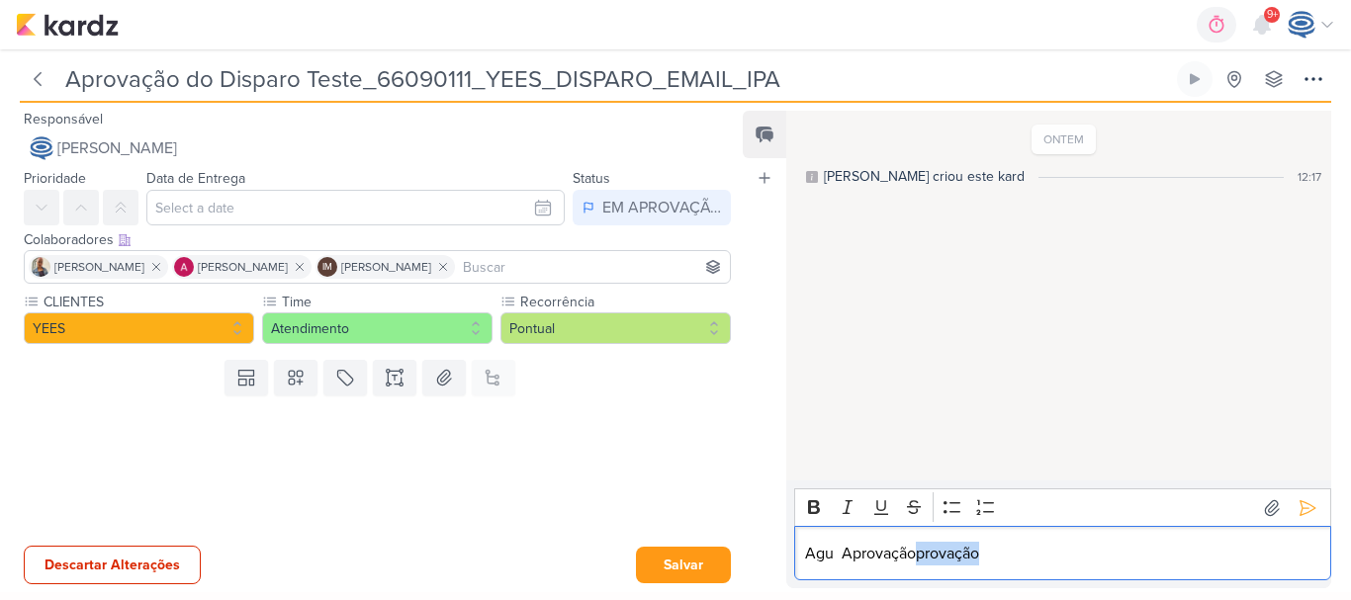
drag, startPoint x: 989, startPoint y: 552, endPoint x: 916, endPoint y: 551, distance: 73.2
click at [916, 551] on p "Agu Aprovaçãoprovação" at bounding box center [1063, 554] width 516 height 24
click at [275, 83] on input "Aprovação do Disparo Teste_66090111_YEES_DISPARO_EMAIL_IPA" at bounding box center [616, 79] width 1114 height 36
click at [829, 553] on p "Agu Aprovação" at bounding box center [1063, 554] width 516 height 24
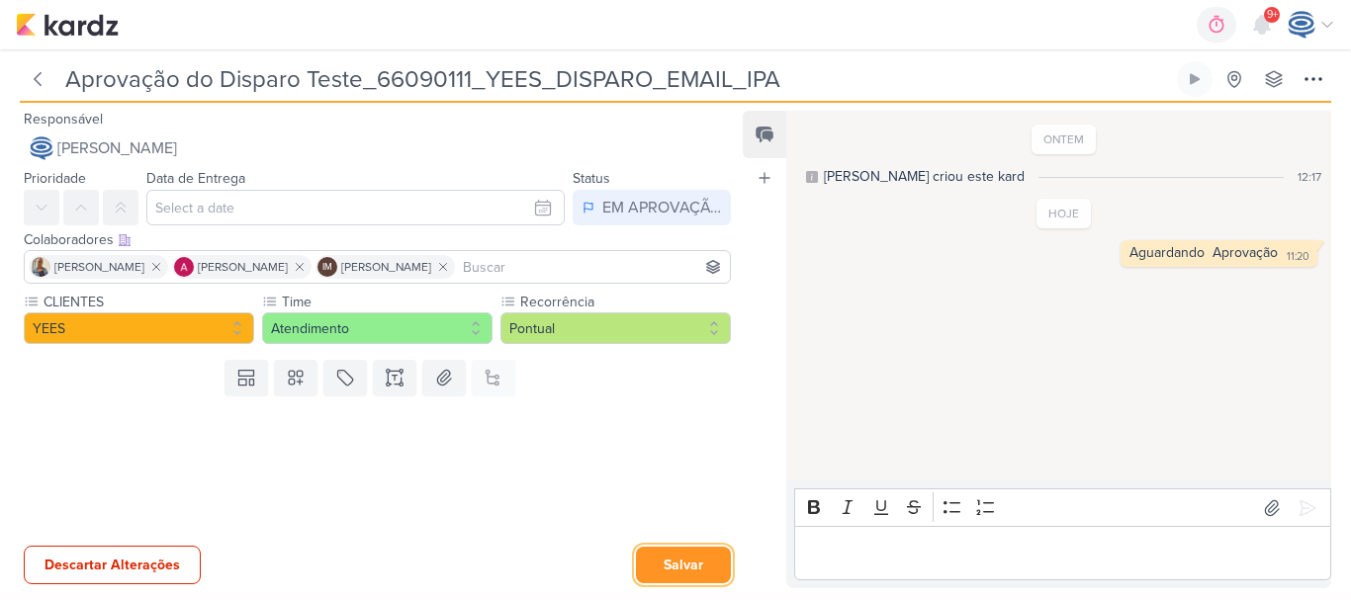
click at [660, 561] on button "Salvar" at bounding box center [683, 565] width 95 height 37
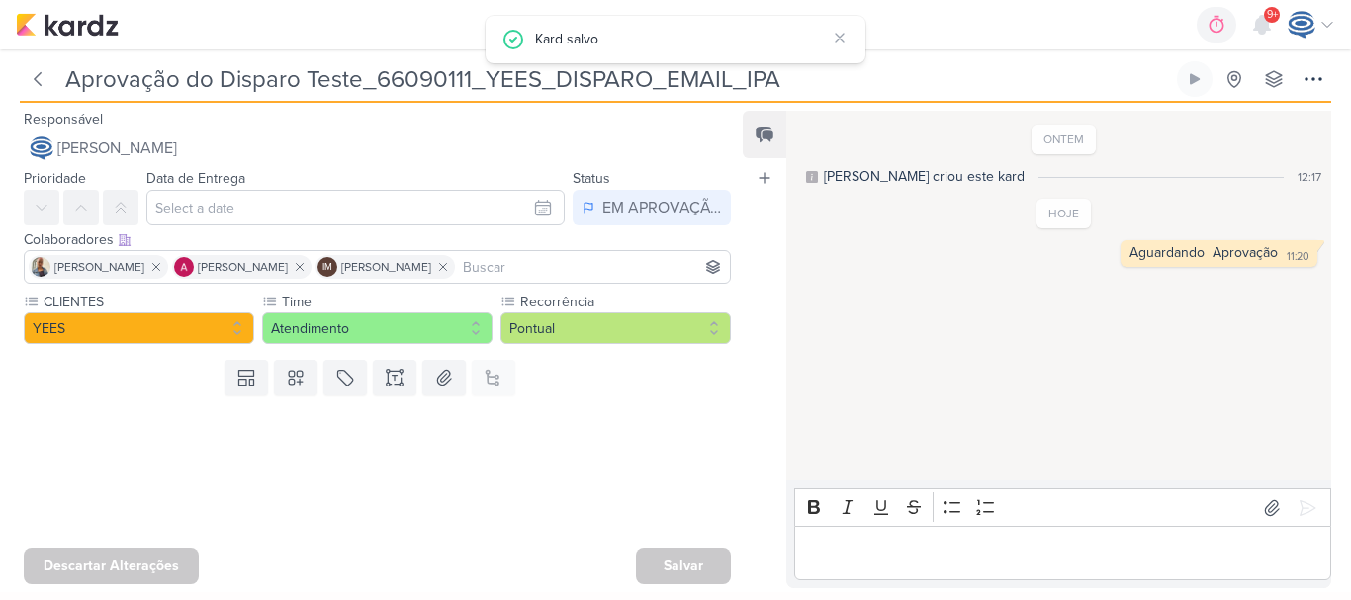
click at [57, 12] on div "0h0m Sessão desligada... Hoje 0h0m Semana 0h0m Mês 0h0m Nenhuma Sessão 00" at bounding box center [675, 24] width 1319 height 49
click at [41, 73] on icon at bounding box center [38, 79] width 6 height 13
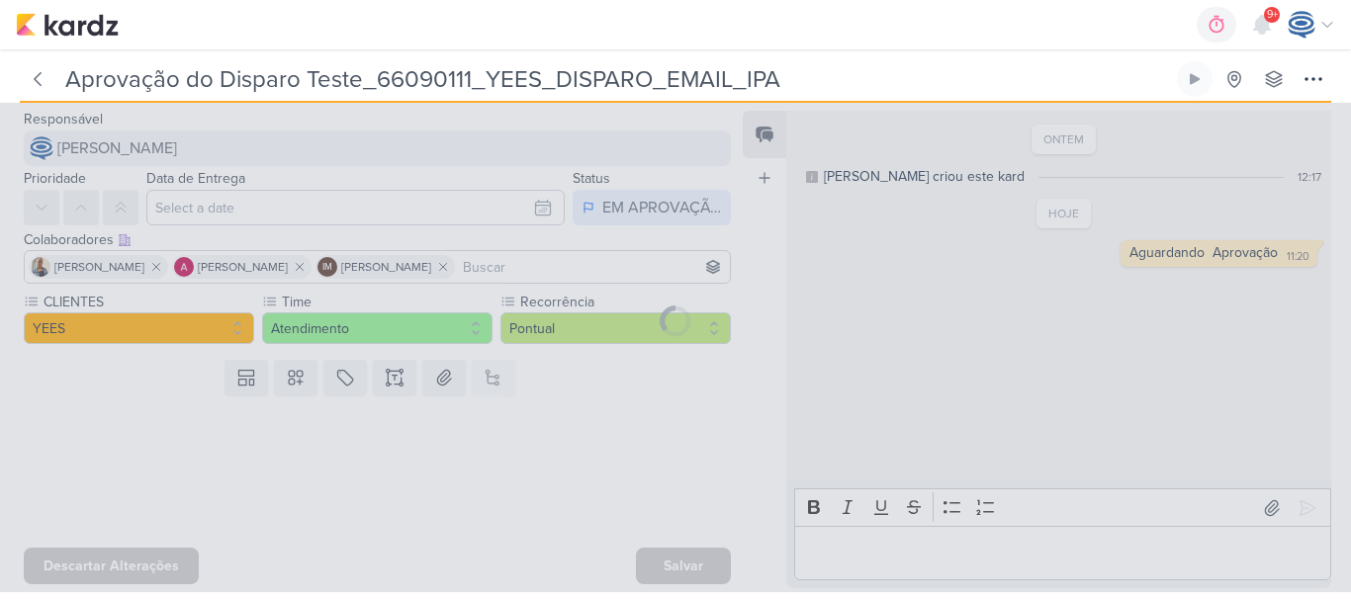
type input "66090111_YEES_DISPARO_EMAIL_IPA"
type input "15 de setembro de 2025 às 18:00"
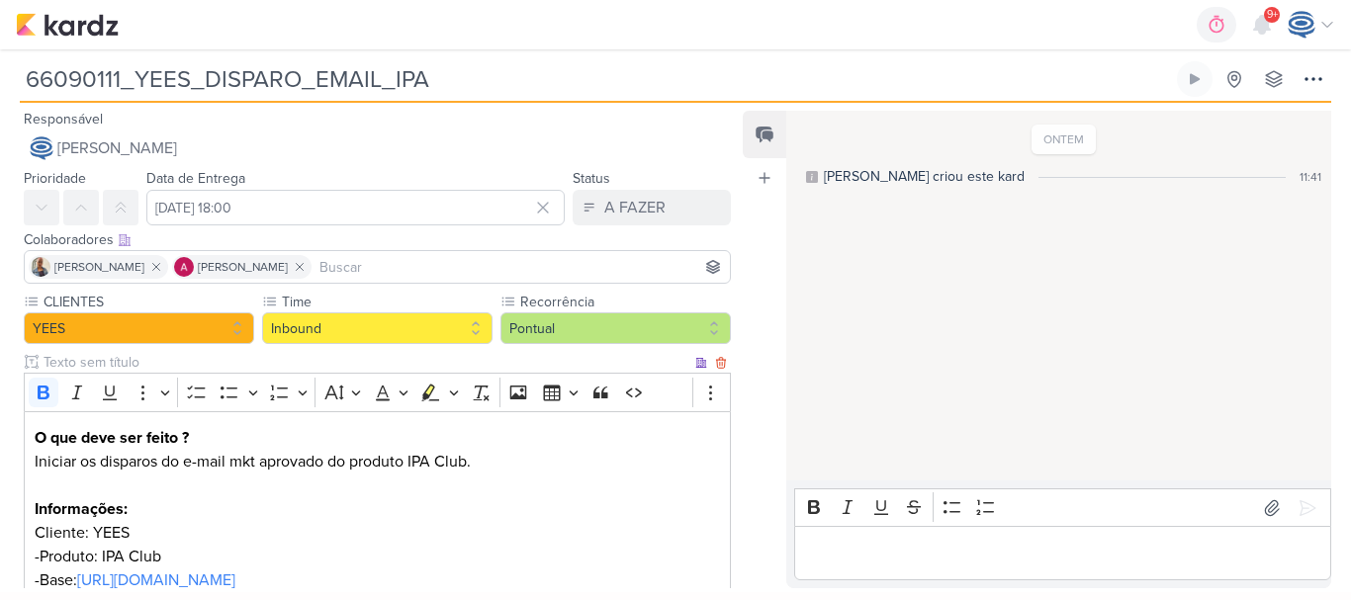
scroll to position [396, 0]
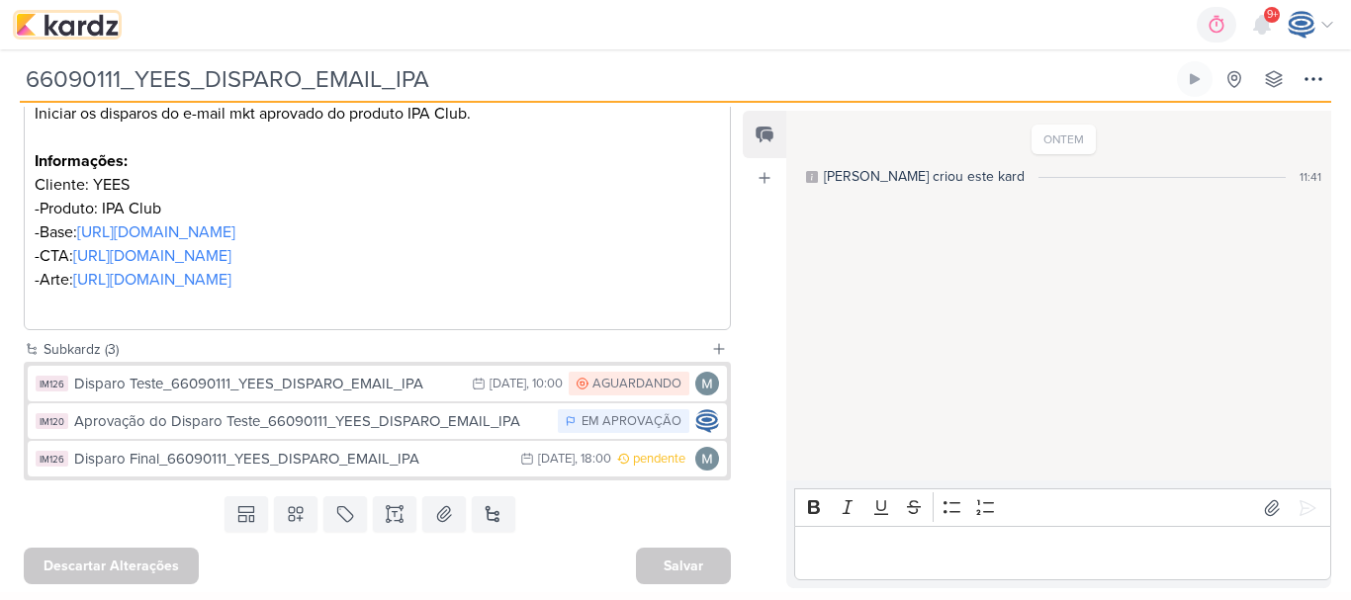
click at [76, 28] on img at bounding box center [67, 25] width 103 height 24
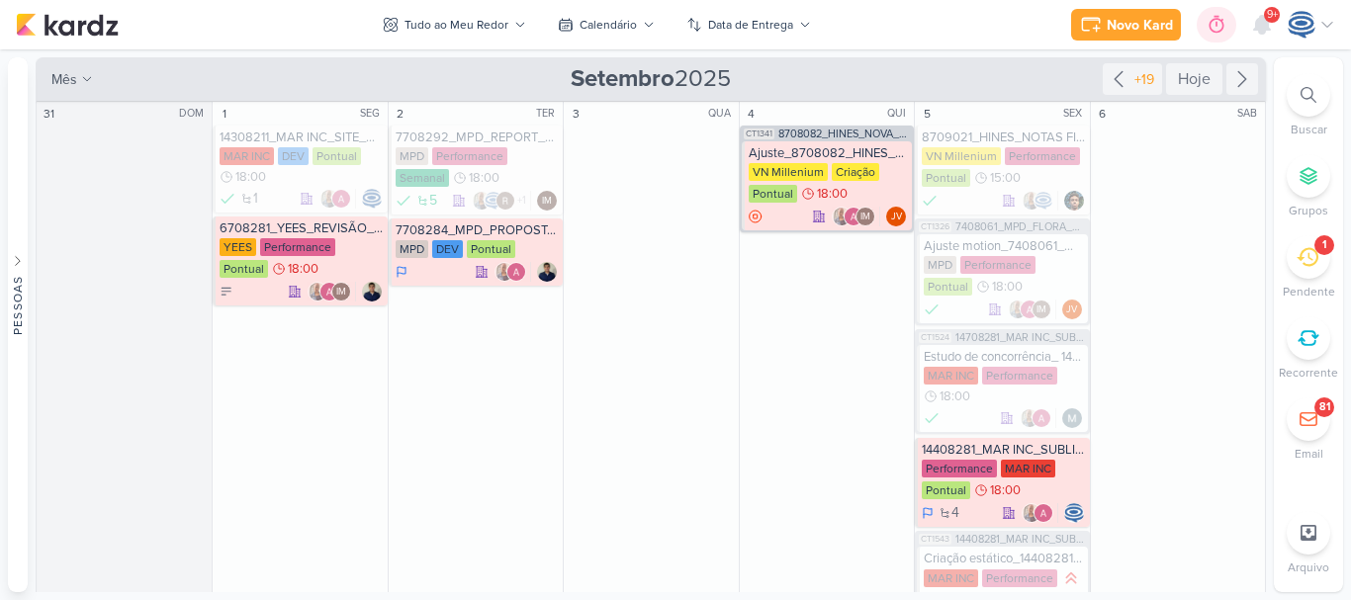
click at [1210, 17] on icon at bounding box center [1217, 25] width 20 height 20
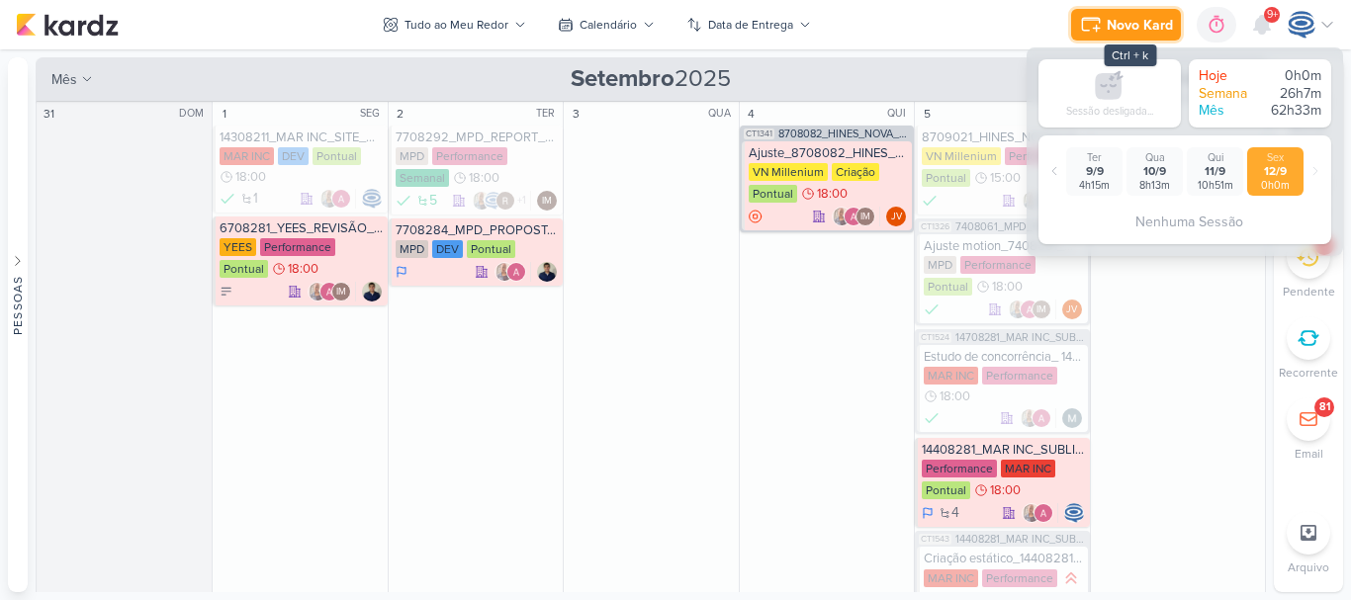
click at [1135, 29] on div "Novo Kard" at bounding box center [1140, 25] width 66 height 21
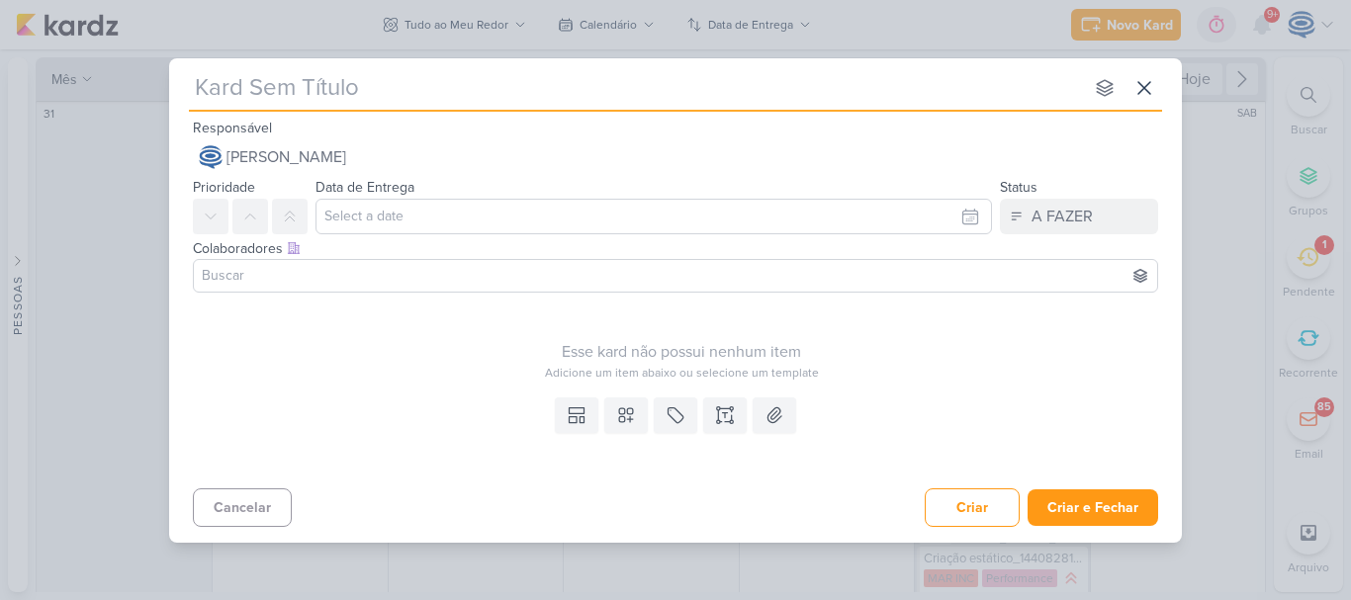
paste input "6309121_YEE_ RETIRAR_CONTAGEM_REGRESSIVA_SITE"
type input "6309121_YEE_ RETIRAR_CONTAGEM_REGRESSIVA_SITE"
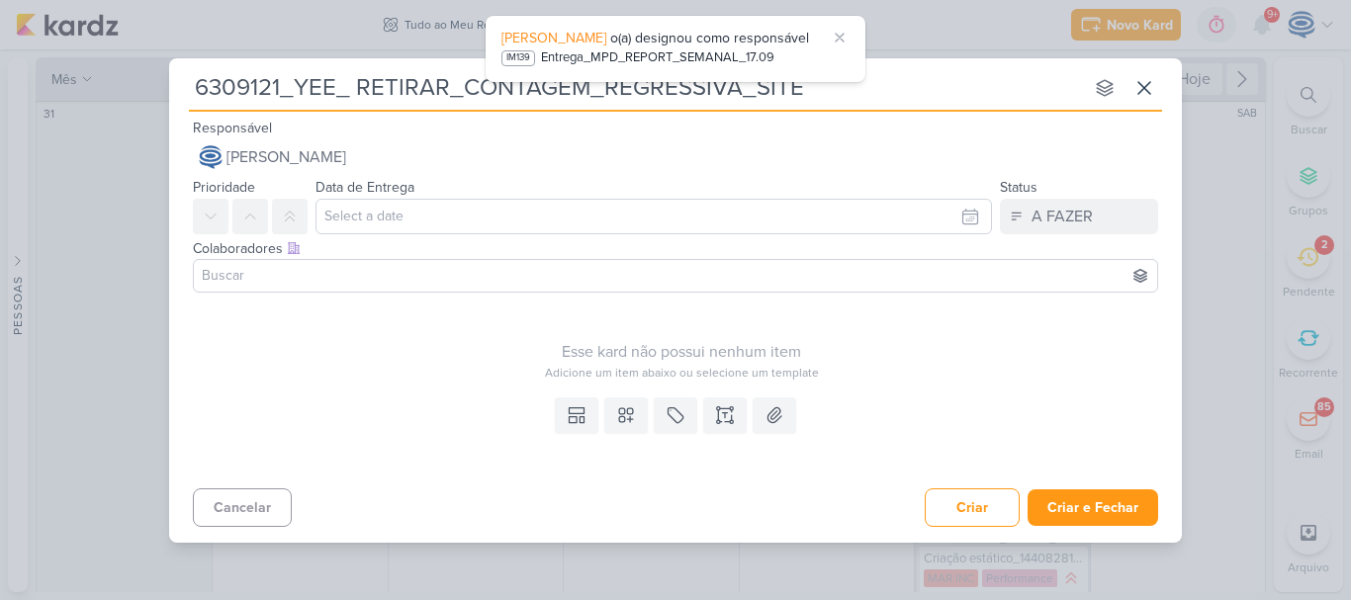
type input "6309121_YEE_ RETIRAR_CONTAGEM_REGRESSIVA_SITE"
click at [809, 206] on input "text" at bounding box center [653, 217] width 676 height 36
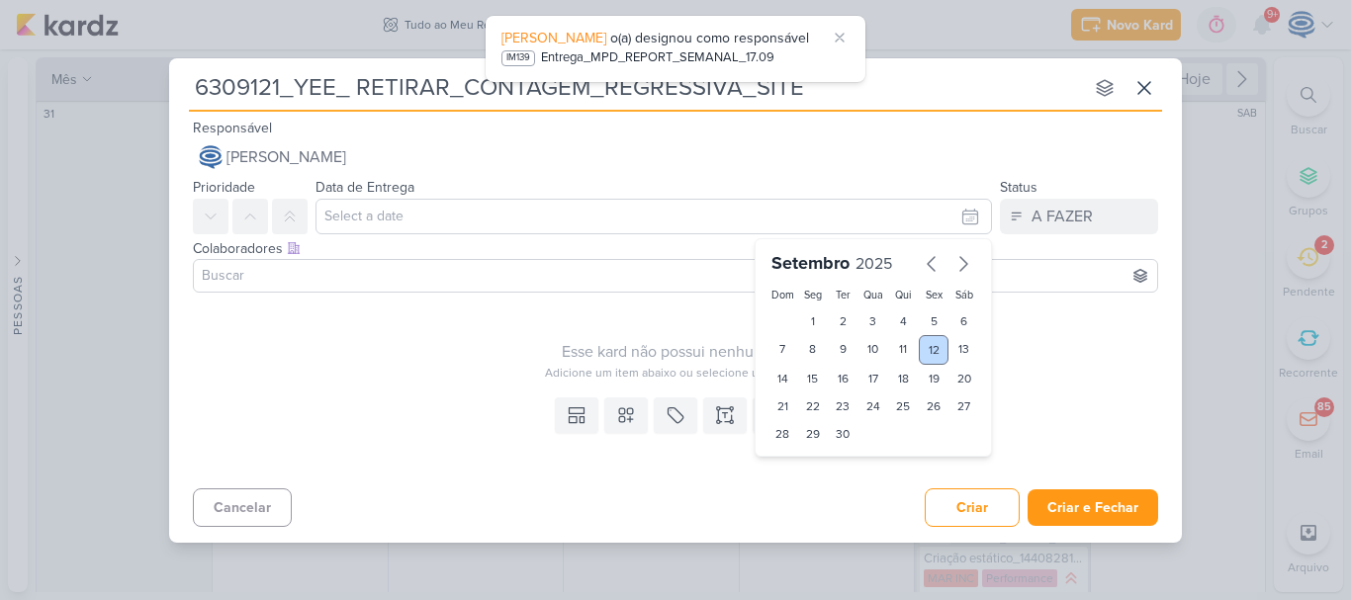
click at [934, 348] on div "12" at bounding box center [934, 350] width 31 height 30
type input "12 de setembro de 2025 às 23:59"
click at [429, 276] on input at bounding box center [675, 276] width 955 height 24
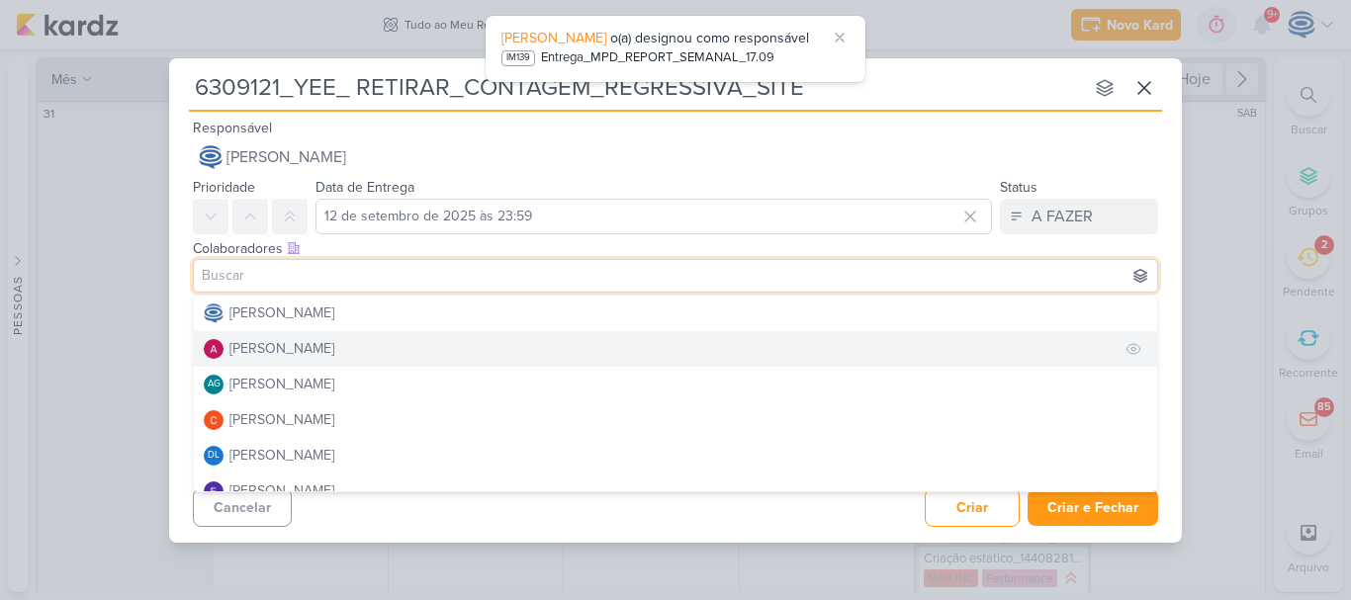
click at [325, 347] on div "[PERSON_NAME]" at bounding box center [281, 348] width 105 height 21
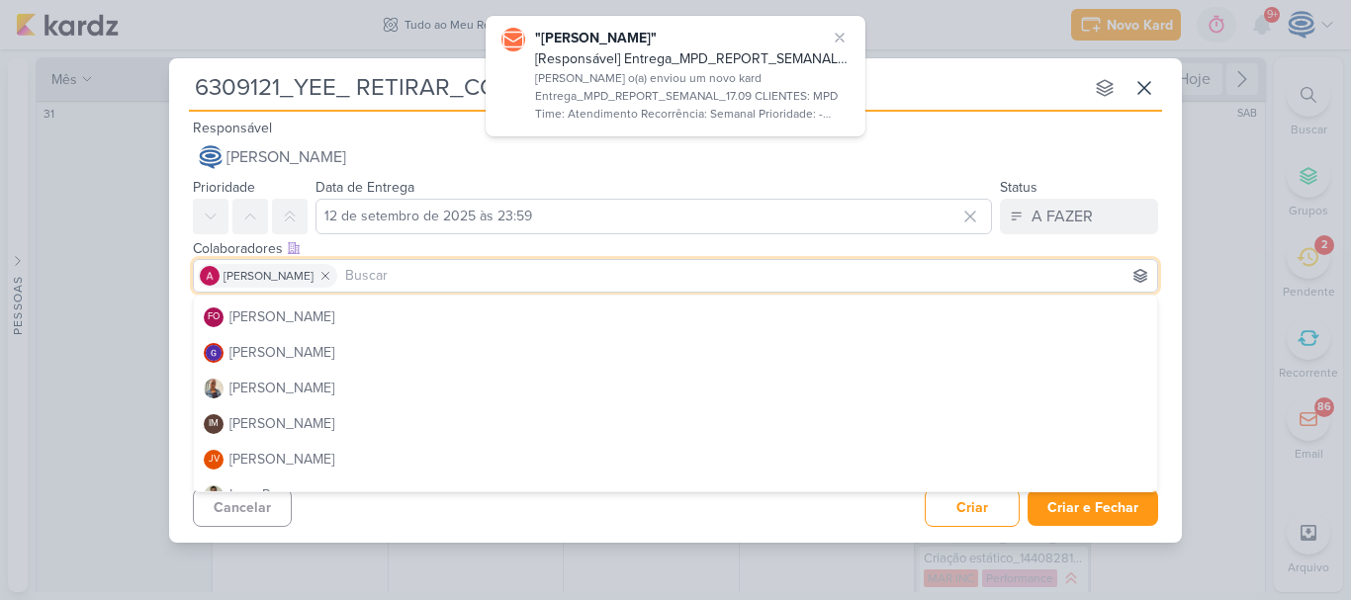
scroll to position [212, 0]
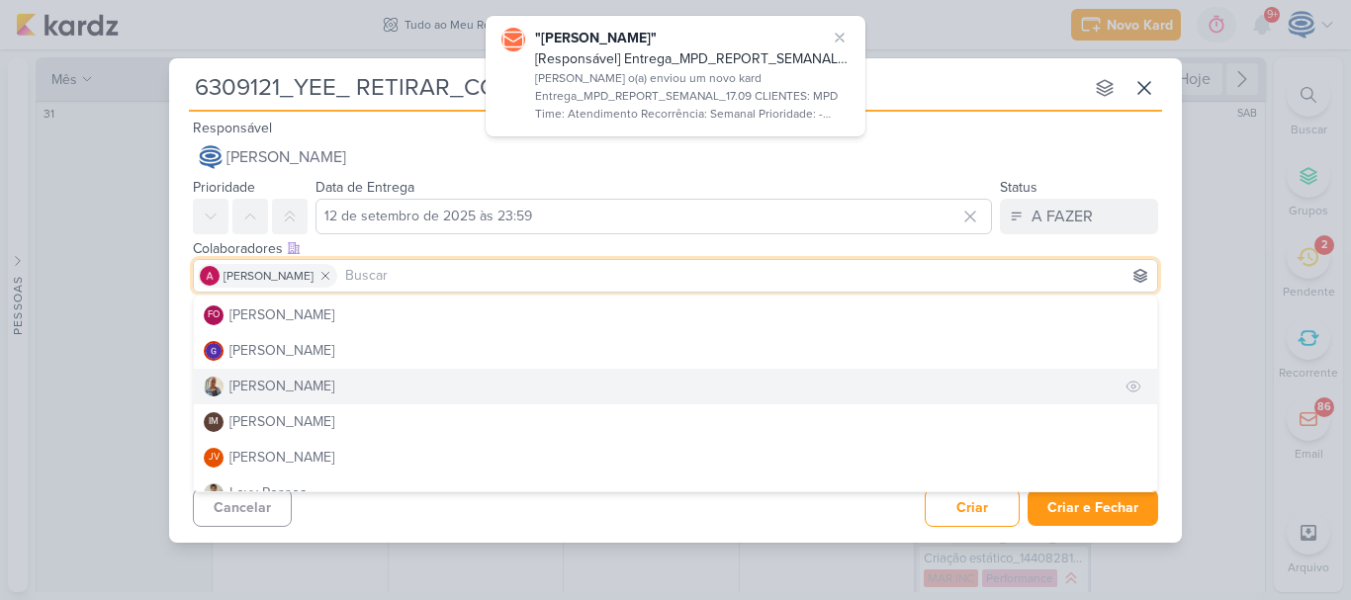
click at [346, 385] on button "[PERSON_NAME]" at bounding box center [675, 387] width 963 height 36
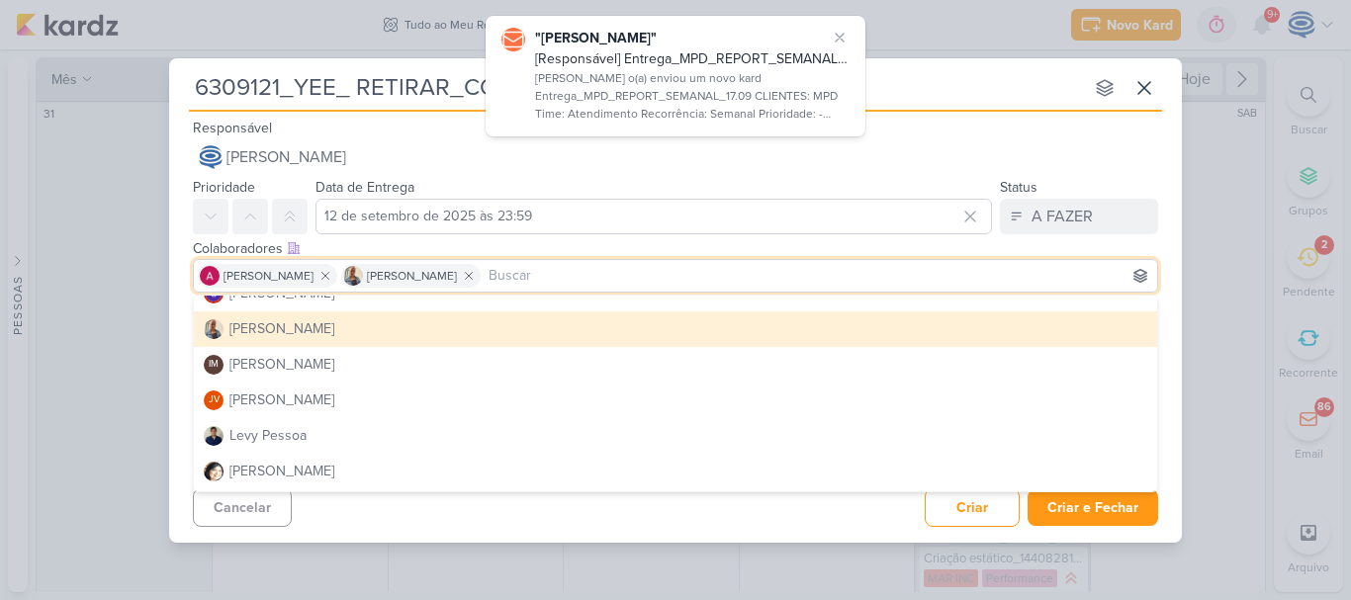
scroll to position [271, 0]
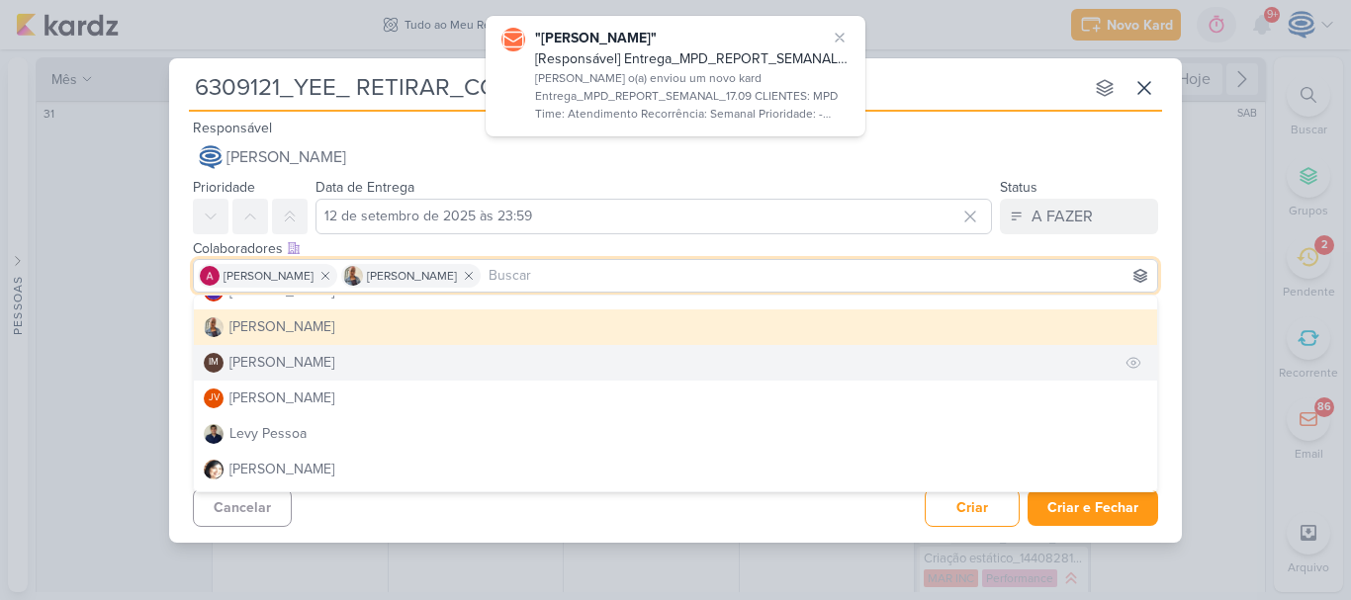
click at [334, 369] on div "[PERSON_NAME]" at bounding box center [281, 362] width 105 height 21
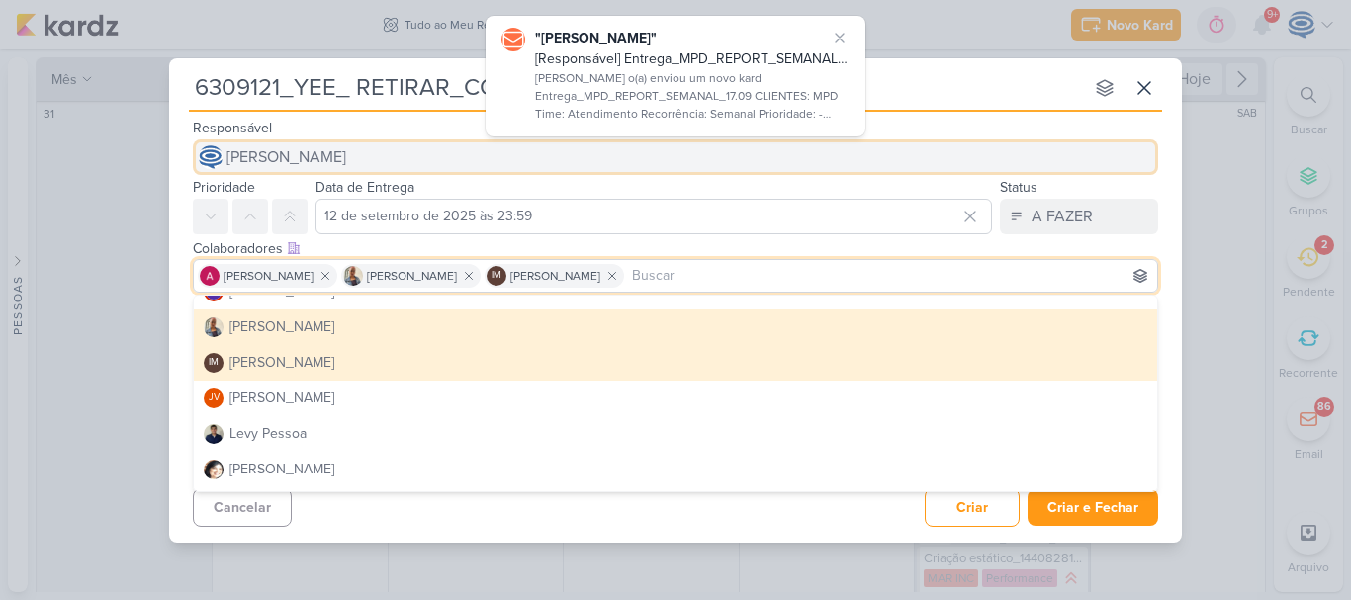
click at [365, 174] on button "[PERSON_NAME]" at bounding box center [675, 157] width 965 height 36
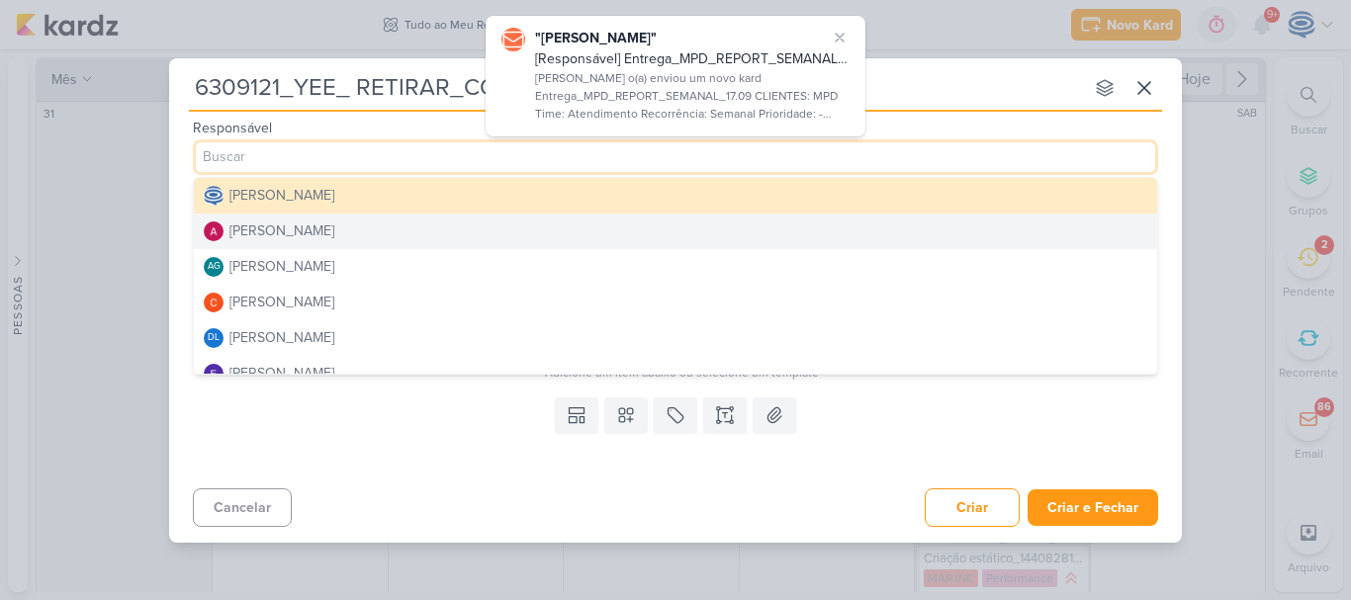
click at [317, 231] on div "[PERSON_NAME]" at bounding box center [281, 231] width 105 height 21
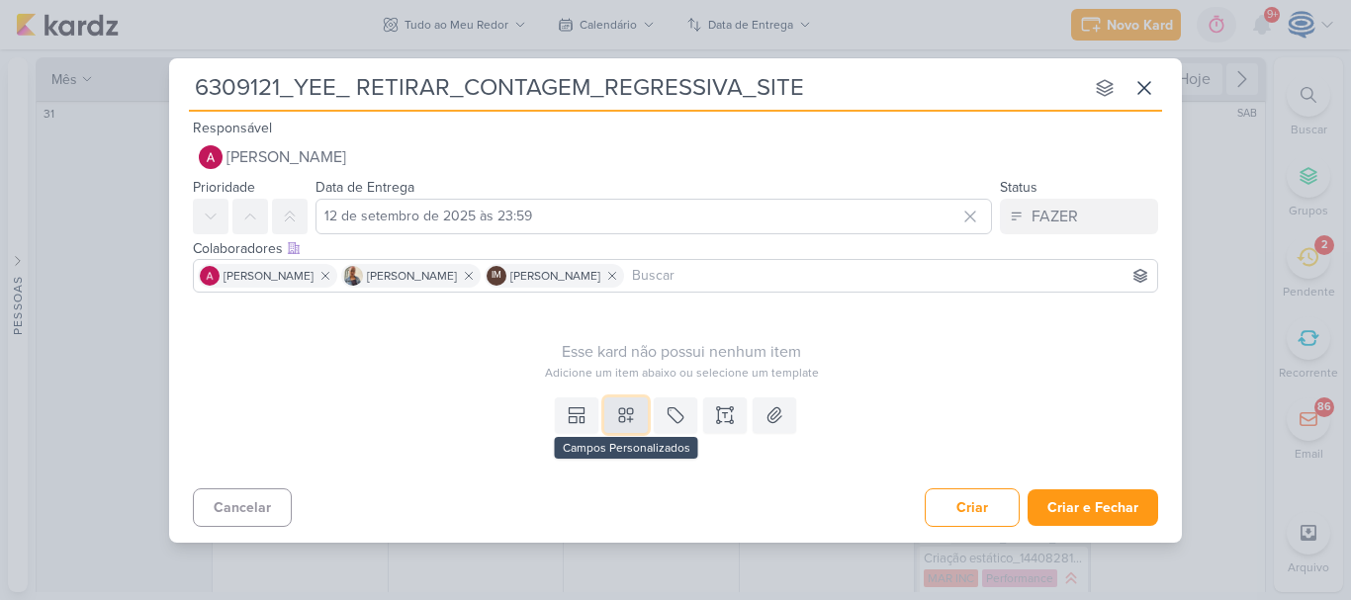
click at [613, 414] on button at bounding box center [626, 416] width 44 height 36
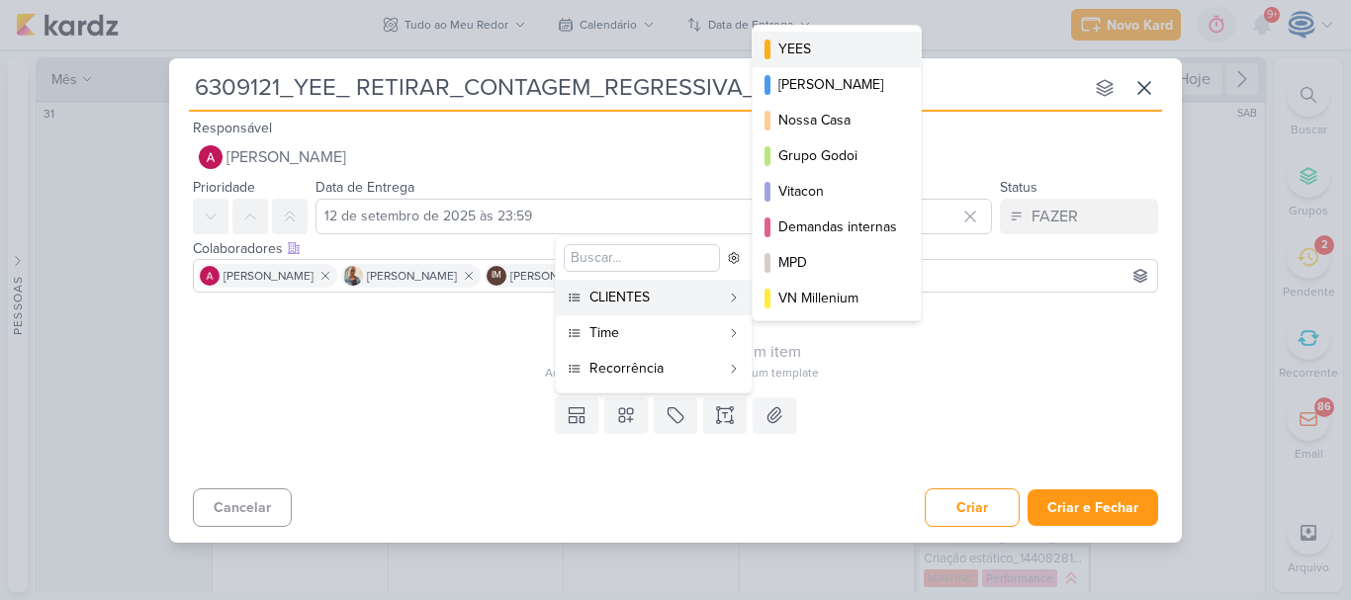
click at [823, 42] on div "YEES" at bounding box center [837, 49] width 119 height 21
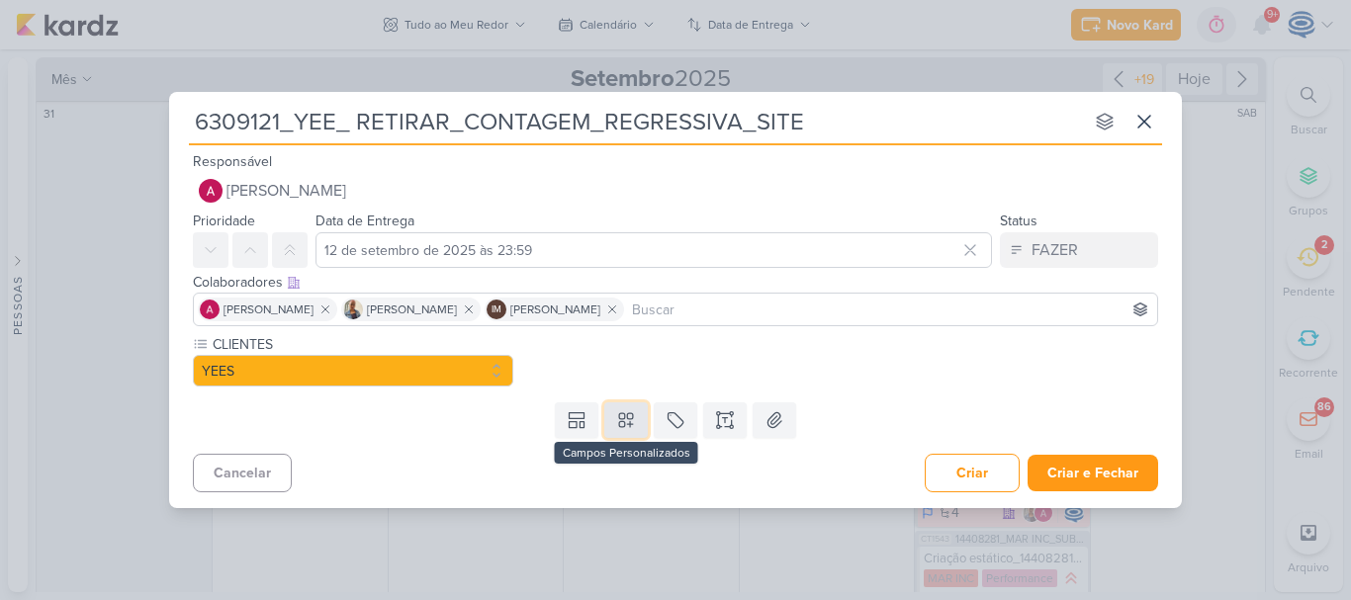
click at [625, 415] on icon at bounding box center [626, 420] width 14 height 14
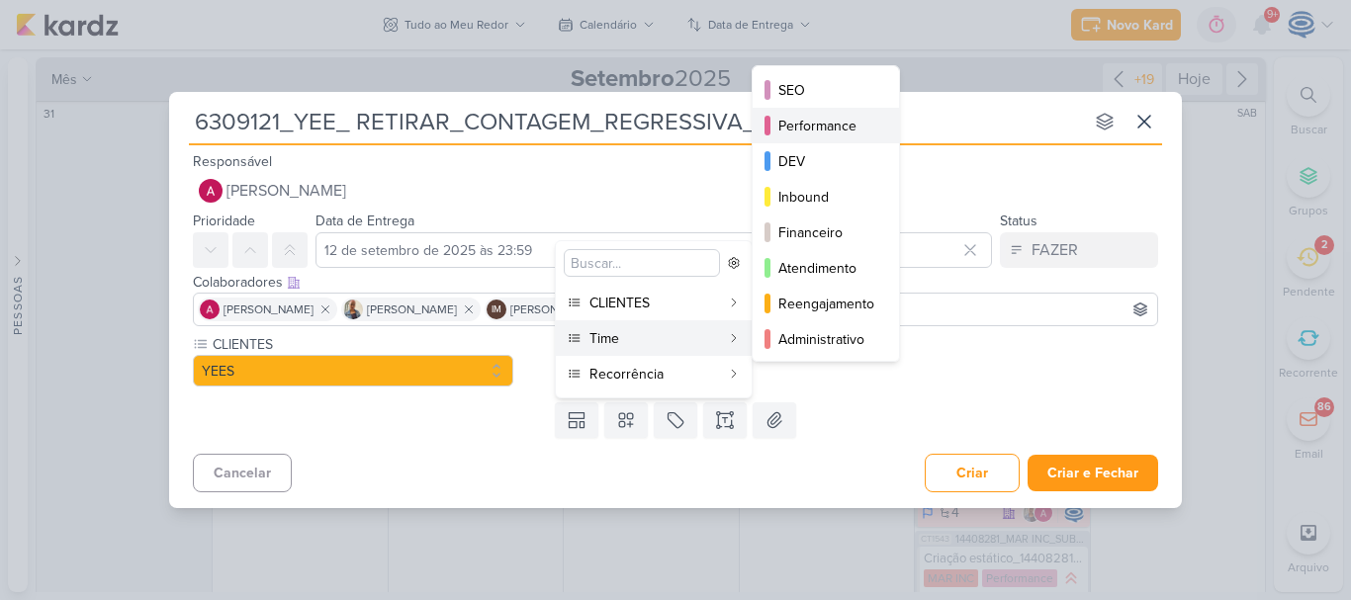
click at [815, 122] on div "Performance" at bounding box center [826, 126] width 97 height 21
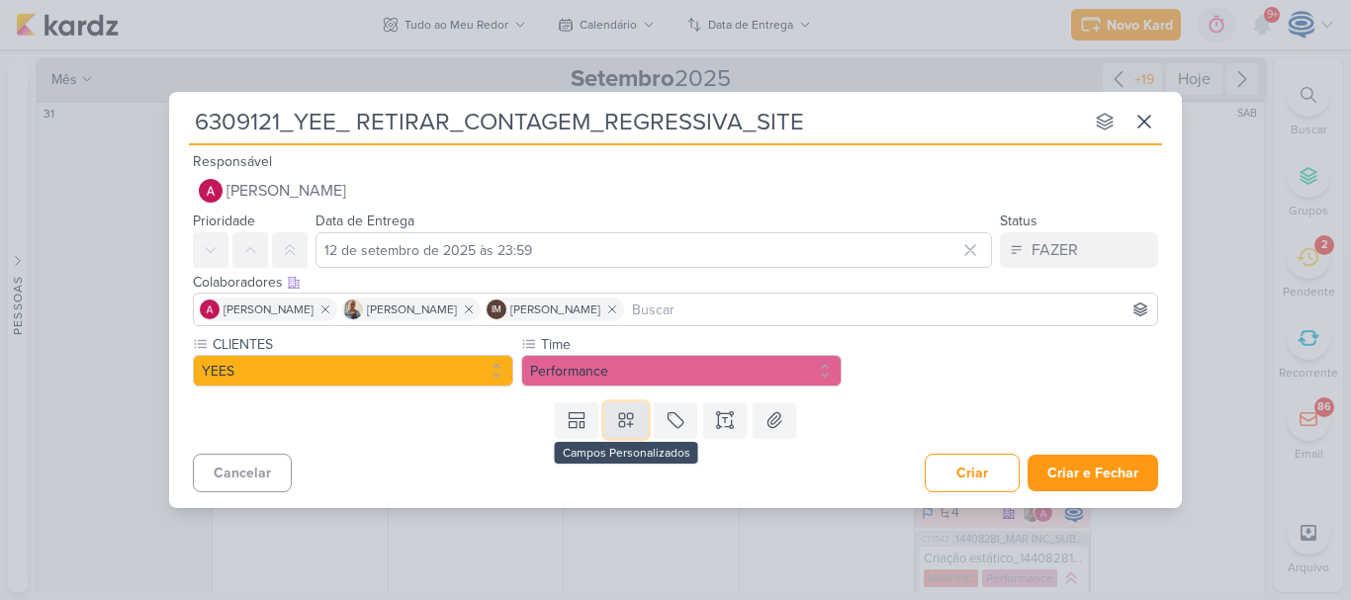
click at [626, 419] on icon at bounding box center [626, 420] width 20 height 20
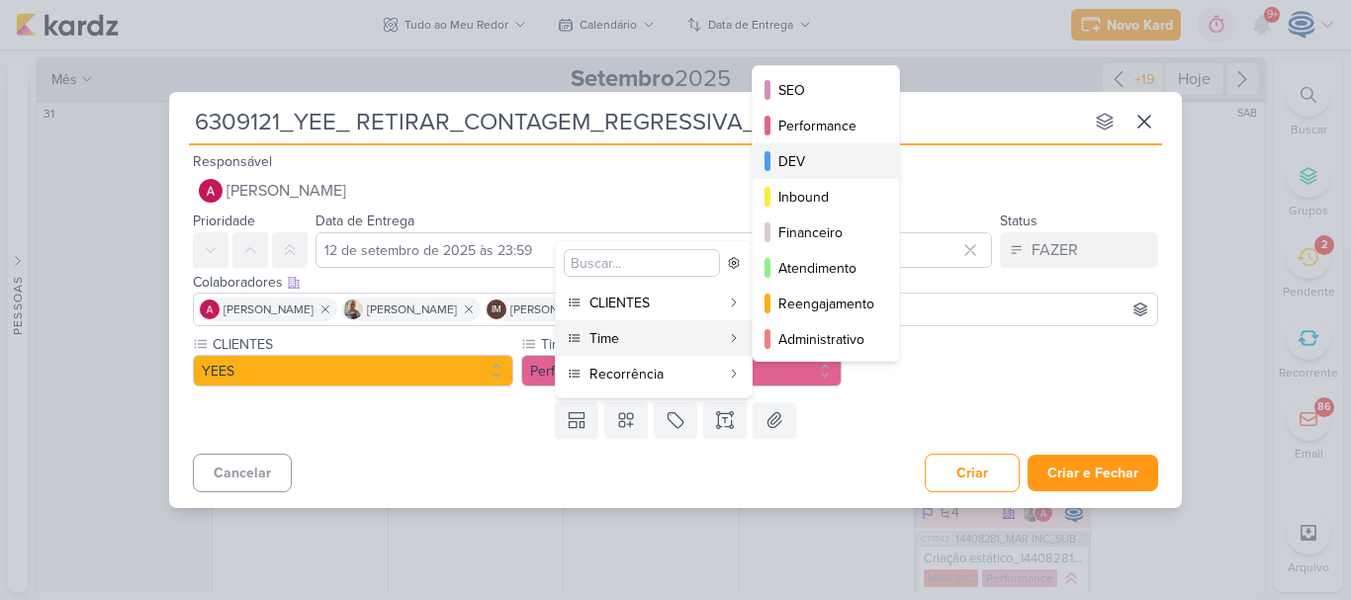
click at [801, 147] on button "DEV" at bounding box center [826, 161] width 146 height 36
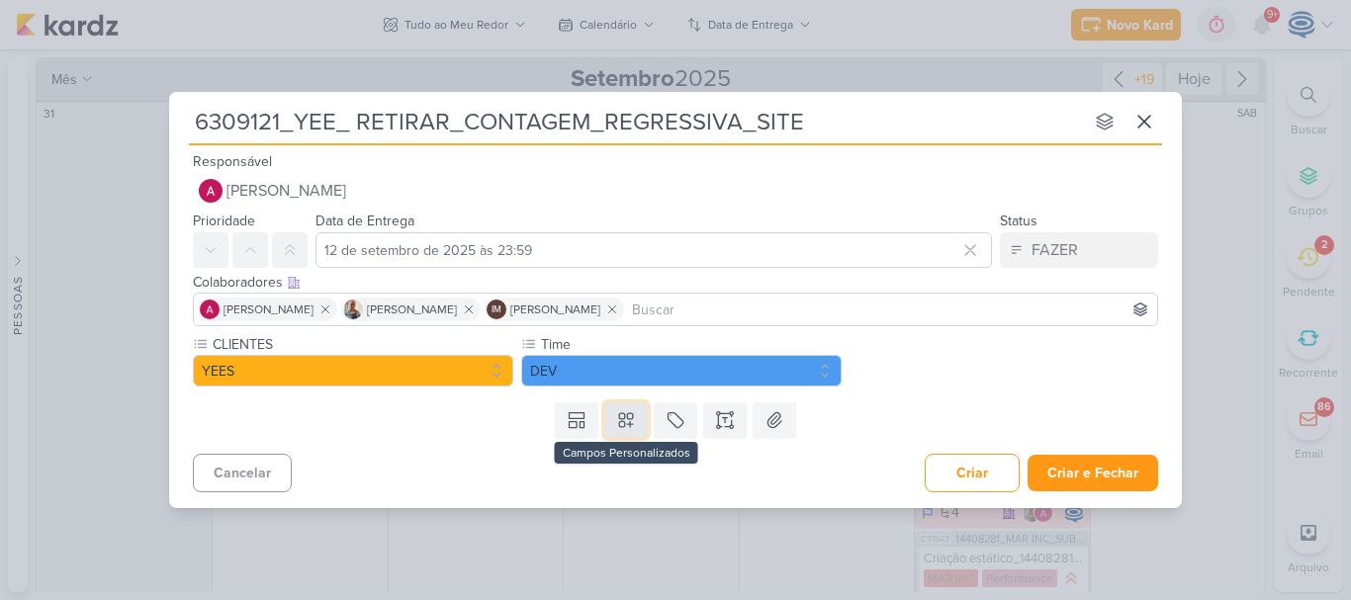
click at [623, 422] on icon at bounding box center [626, 420] width 20 height 20
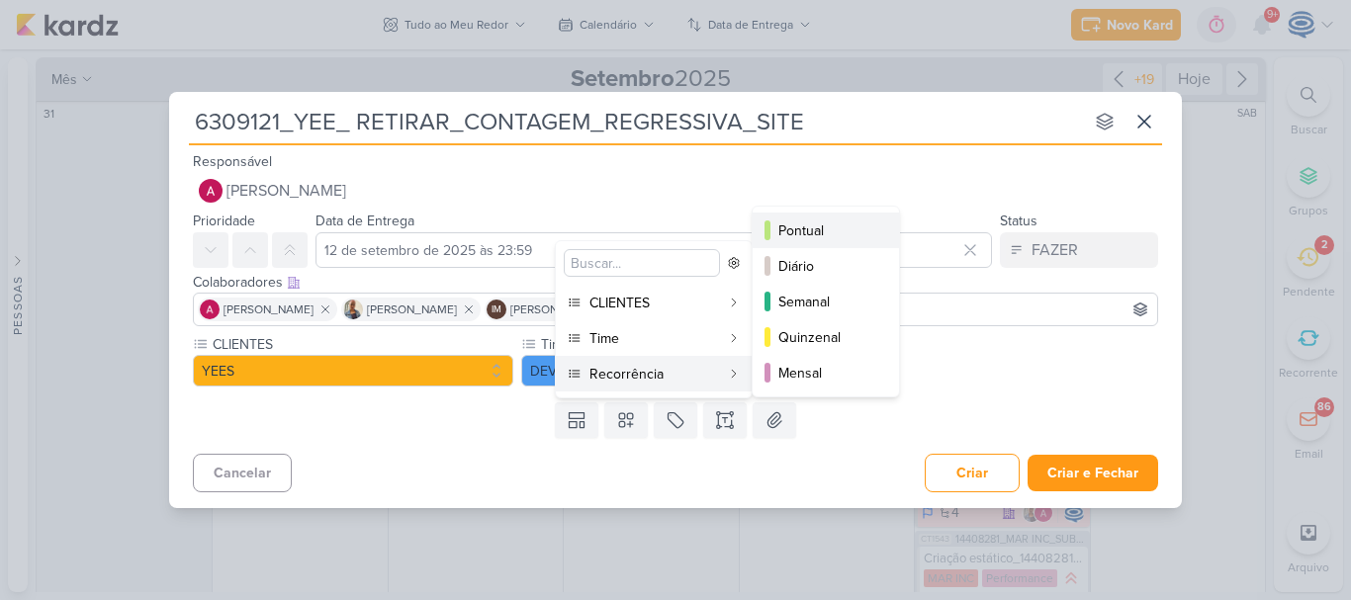
click at [814, 233] on div "Pontual" at bounding box center [826, 231] width 97 height 21
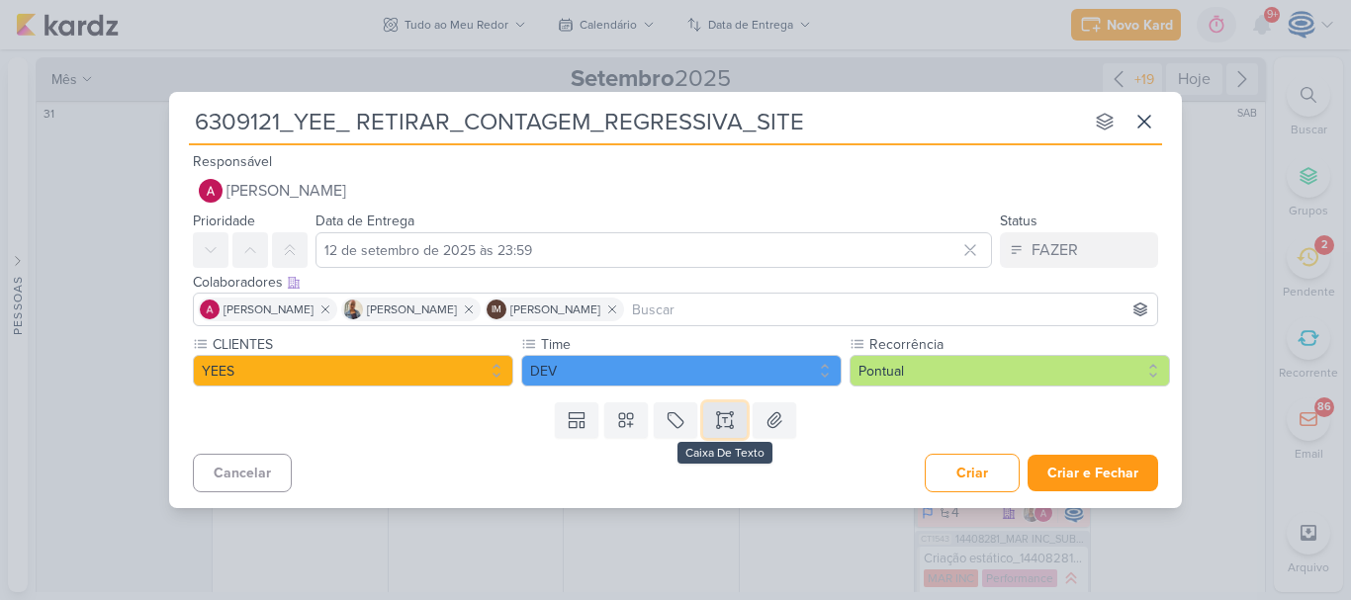
click at [723, 407] on button at bounding box center [725, 421] width 44 height 36
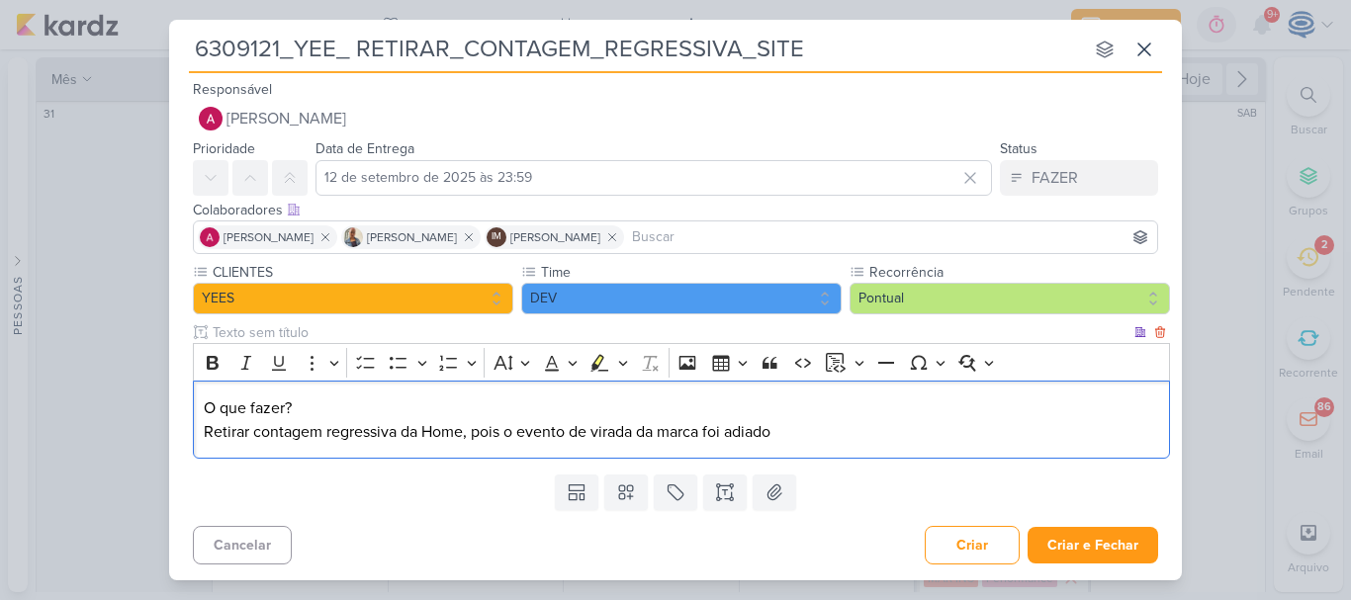
click at [432, 412] on p "O que fazer?" at bounding box center [682, 409] width 956 height 24
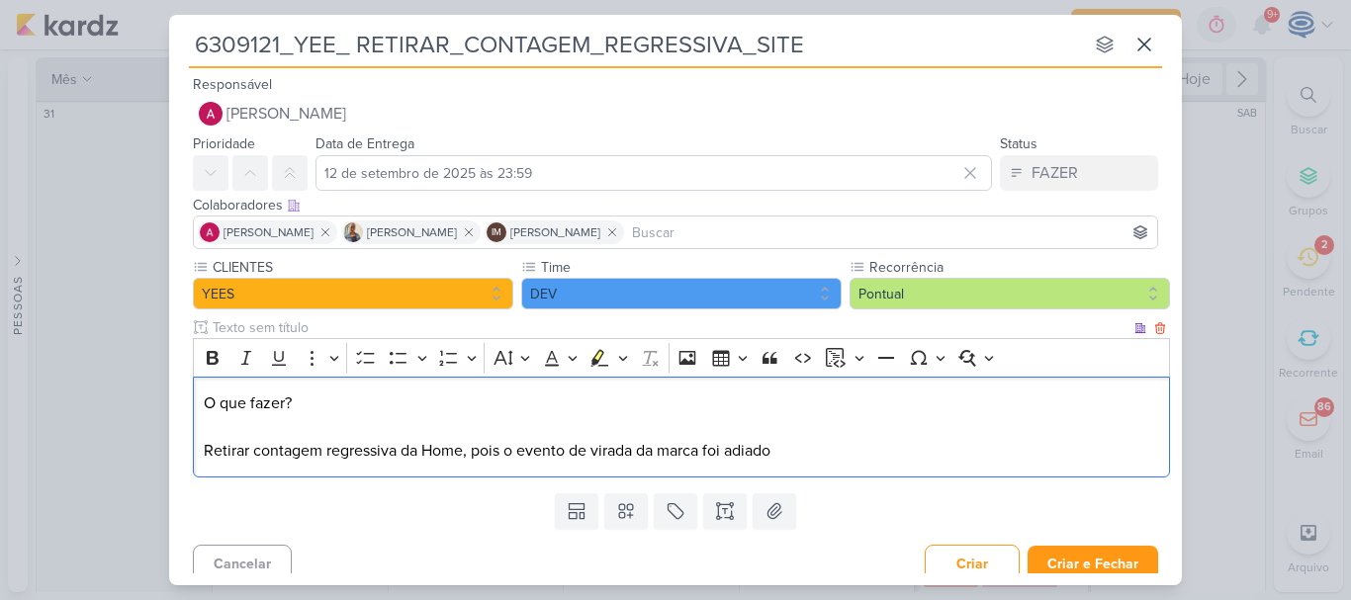
scroll to position [14, 0]
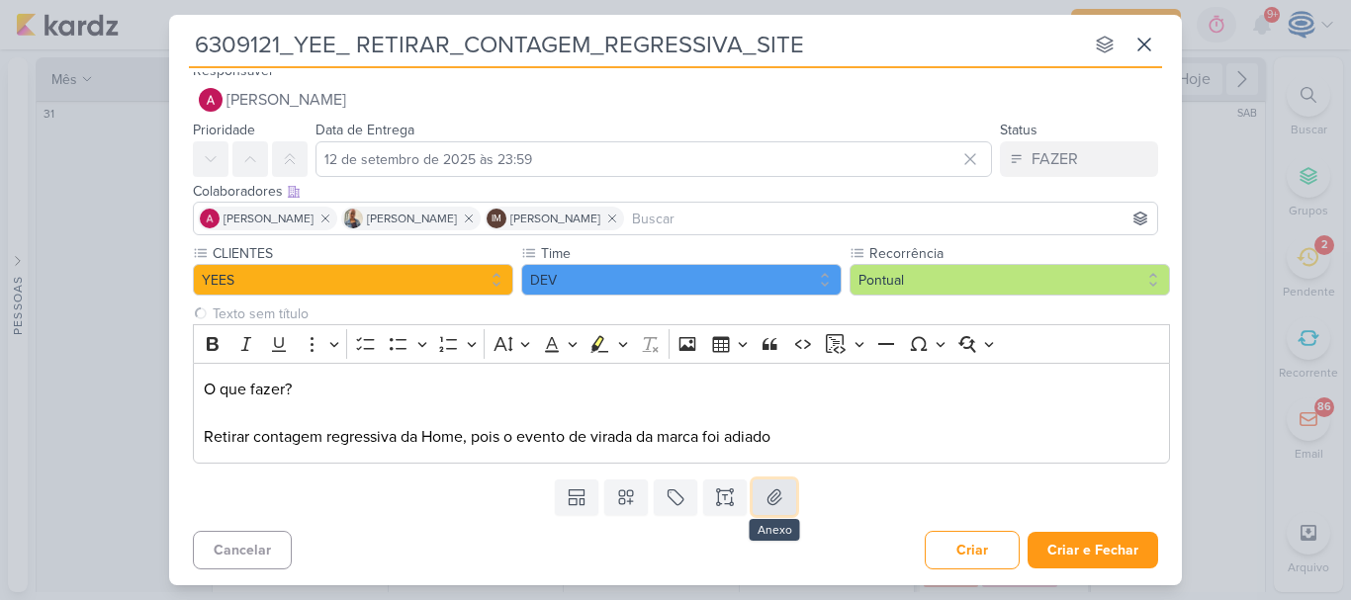
click at [764, 503] on icon at bounding box center [774, 498] width 20 height 20
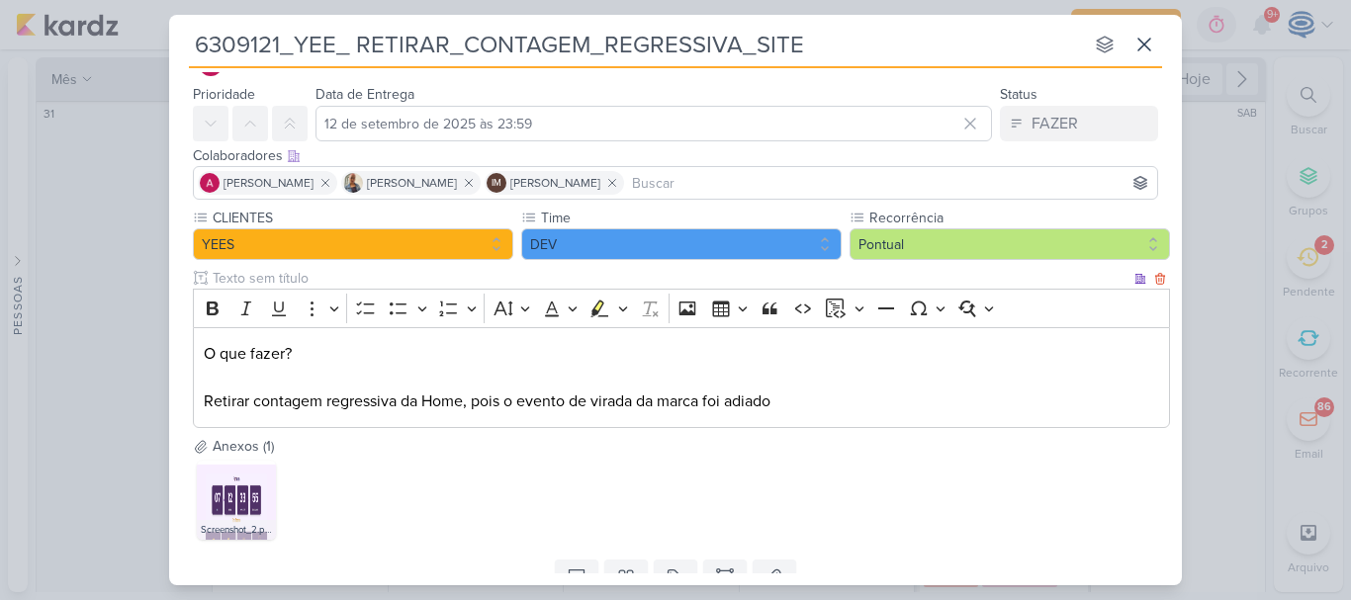
scroll to position [130, 0]
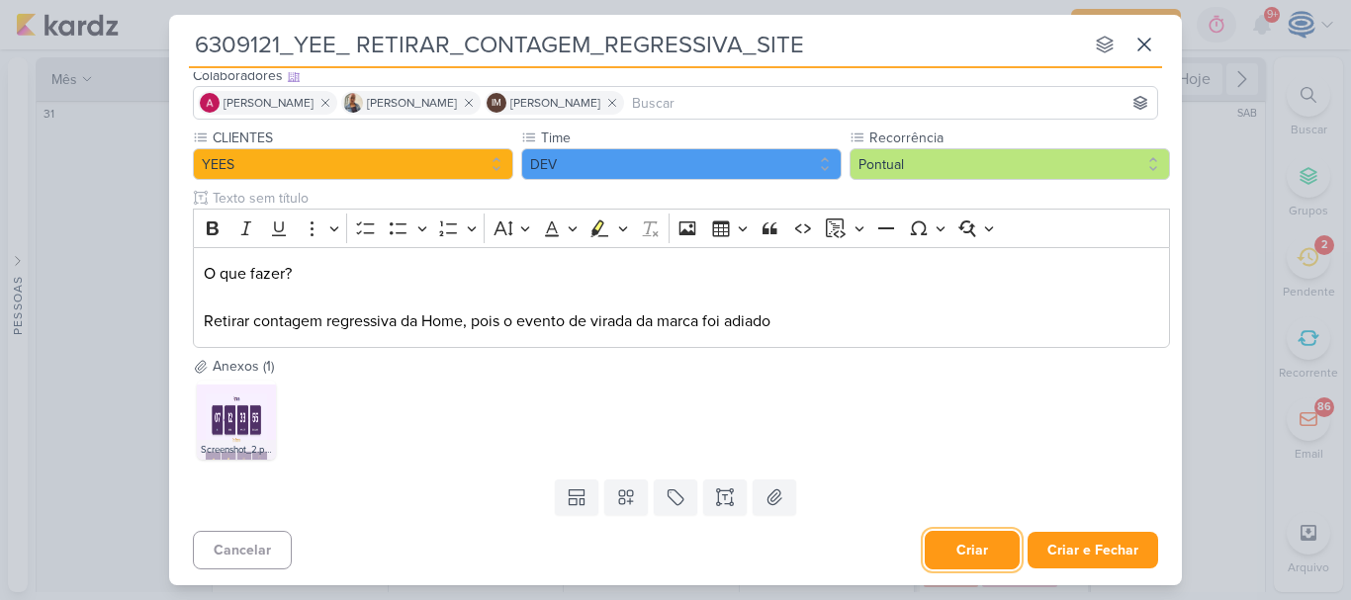
click at [946, 535] on button "Criar" at bounding box center [972, 550] width 95 height 39
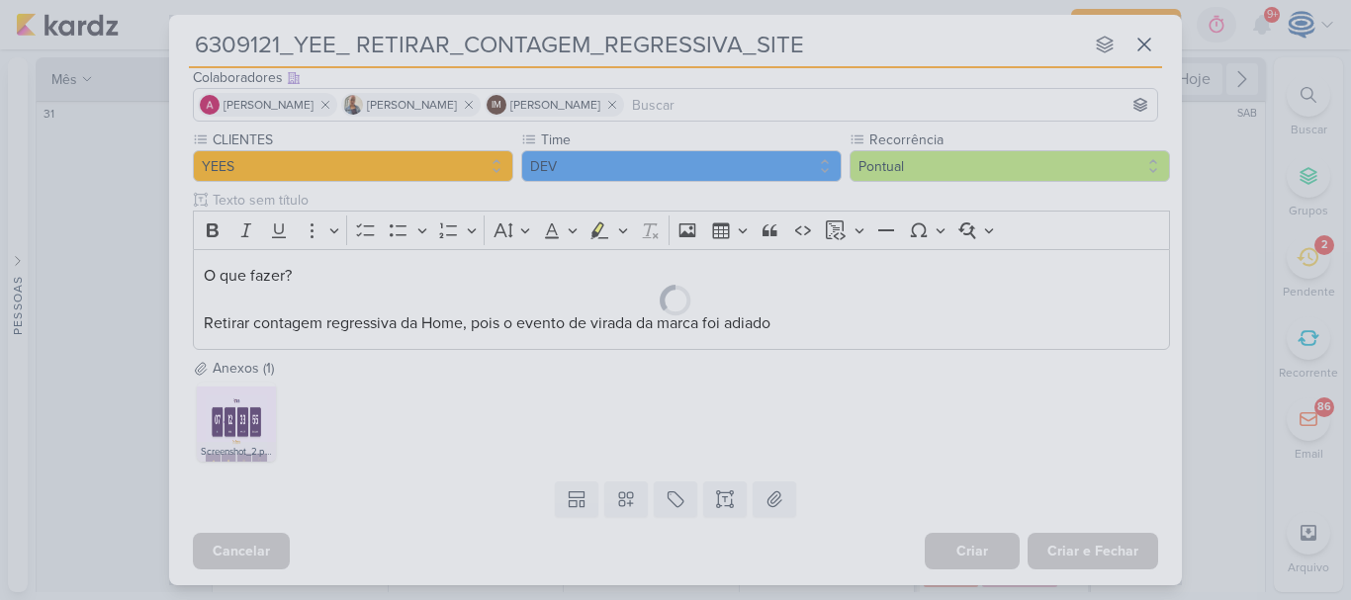
scroll to position [128, 0]
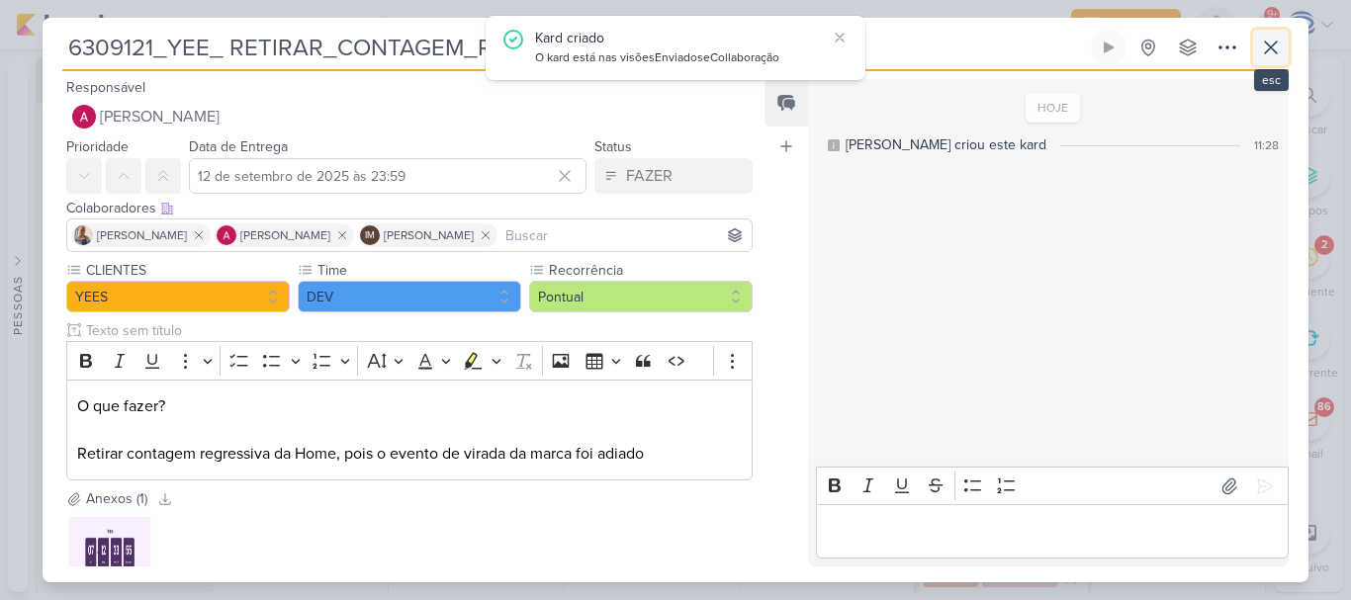
click at [1266, 46] on icon at bounding box center [1271, 48] width 24 height 24
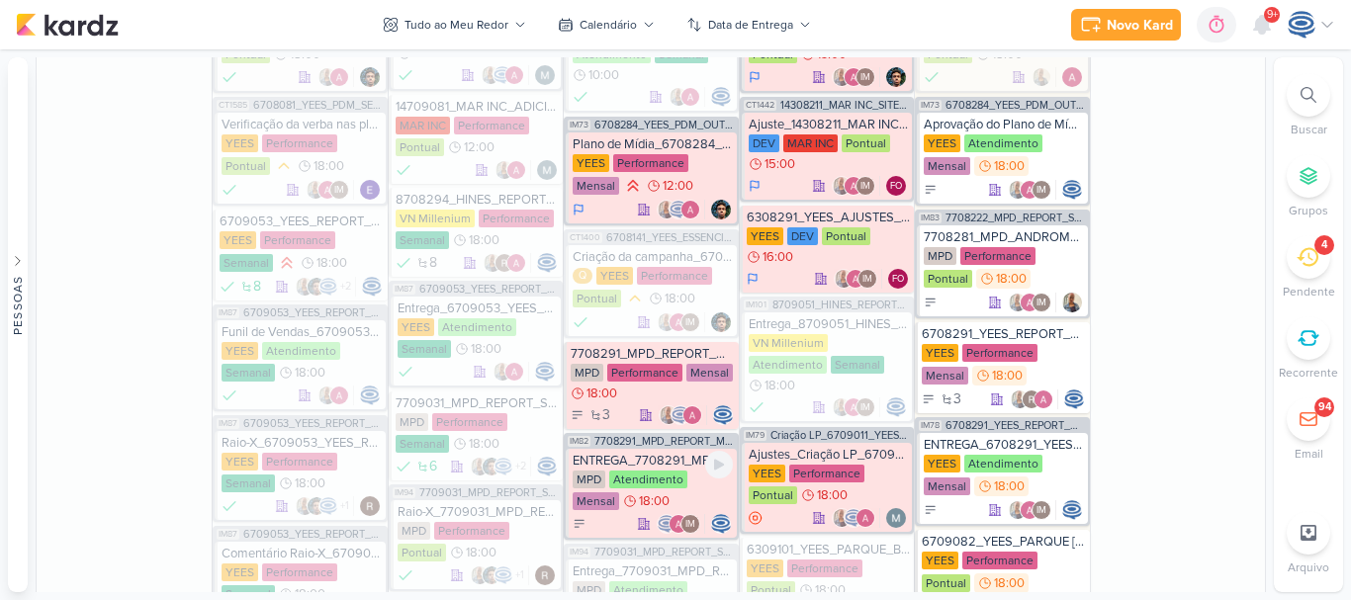
scroll to position [1308, 0]
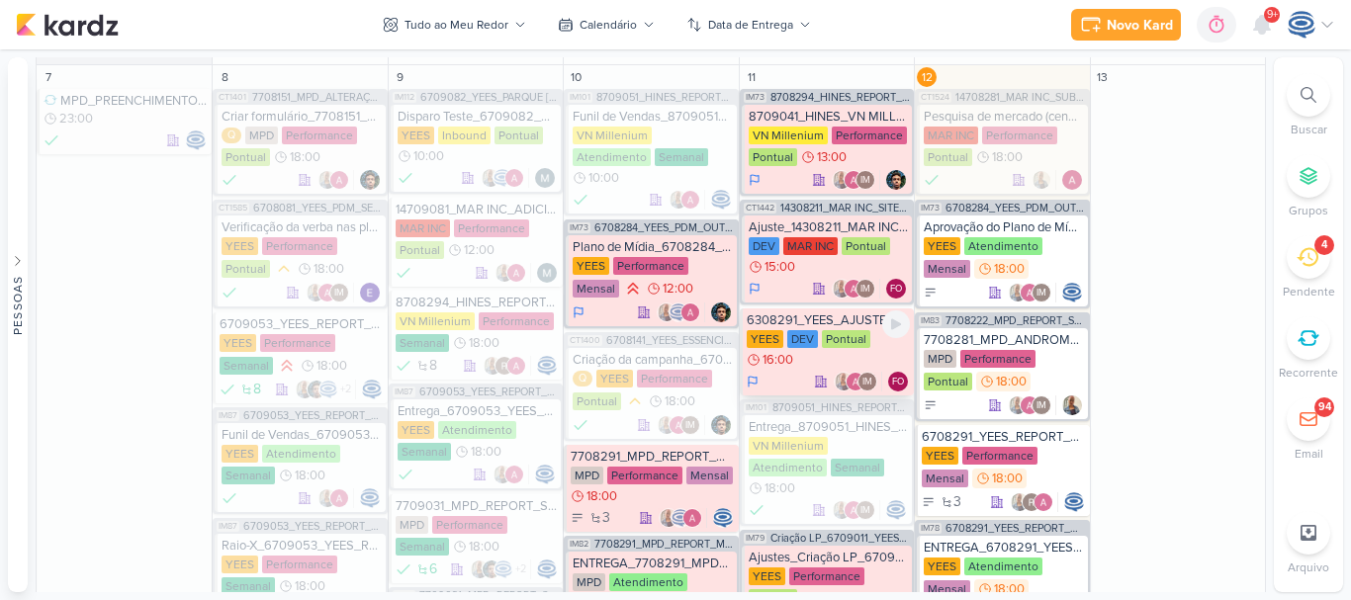
click at [815, 323] on div "6308291_YEES_AJUSTES_SITE_09.09" at bounding box center [828, 321] width 163 height 16
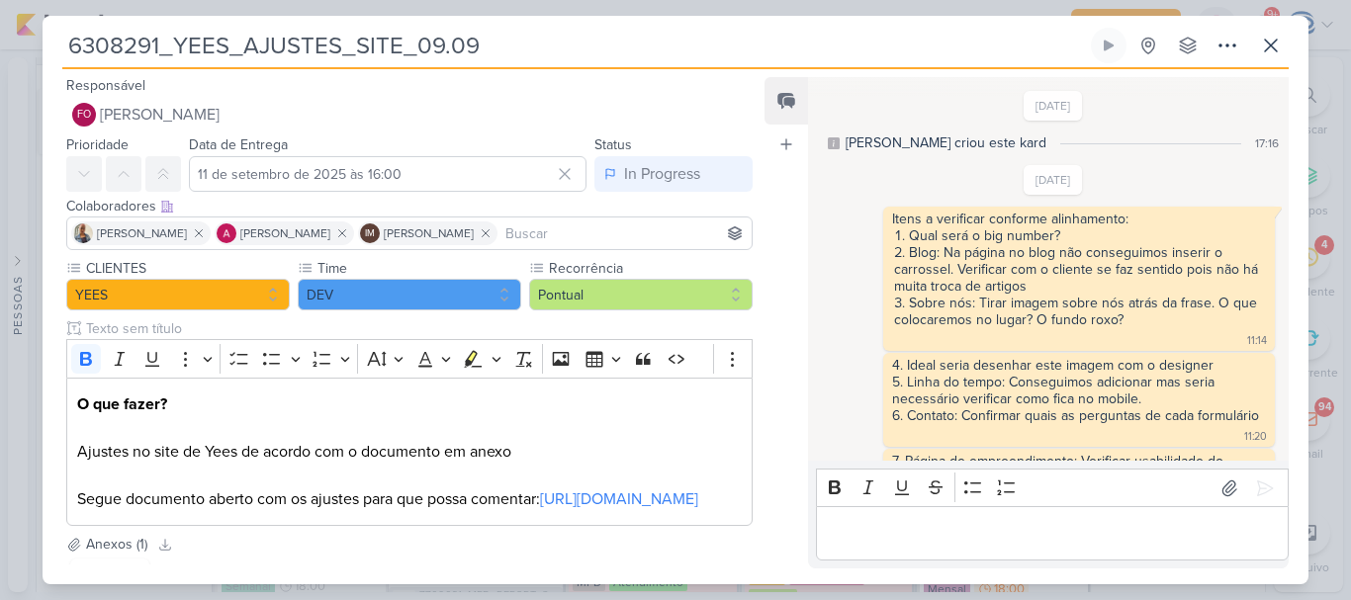
scroll to position [695, 0]
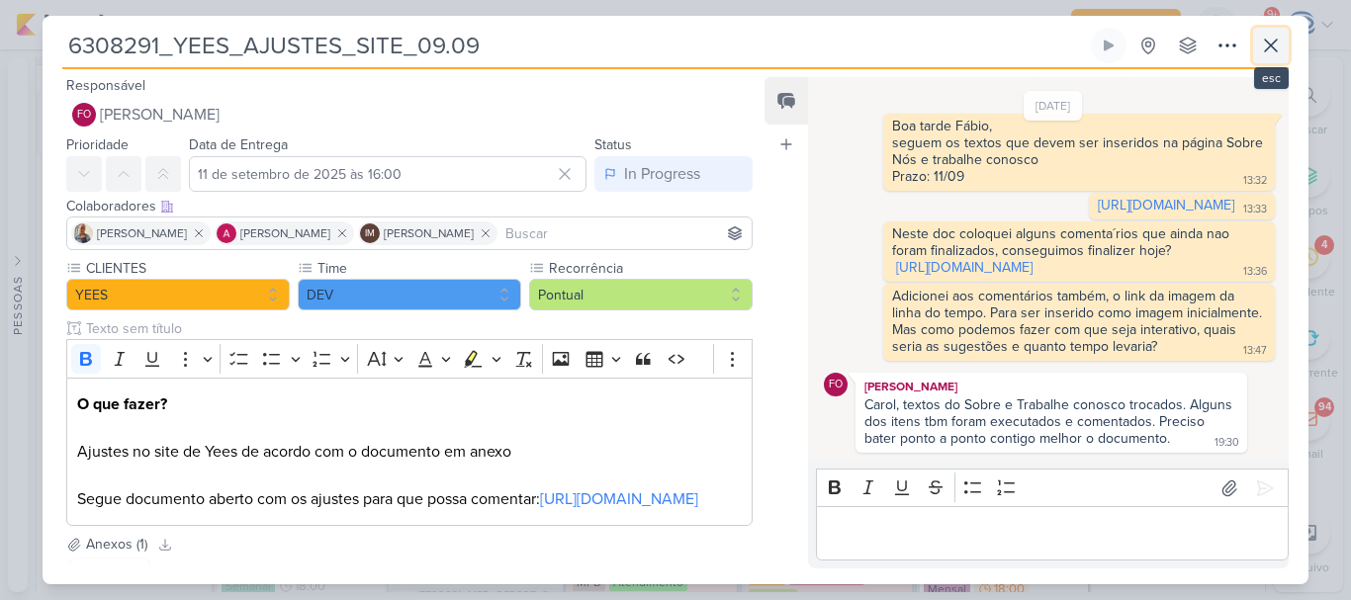
click at [1257, 37] on button at bounding box center [1271, 46] width 36 height 36
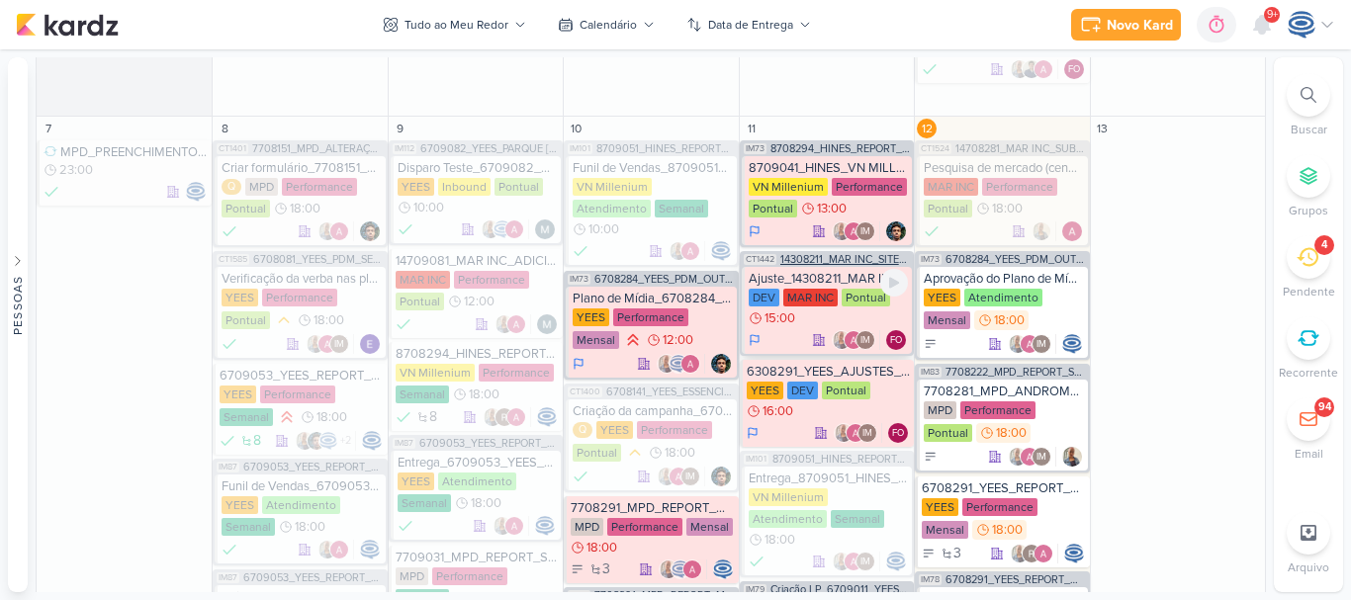
scroll to position [1254, 0]
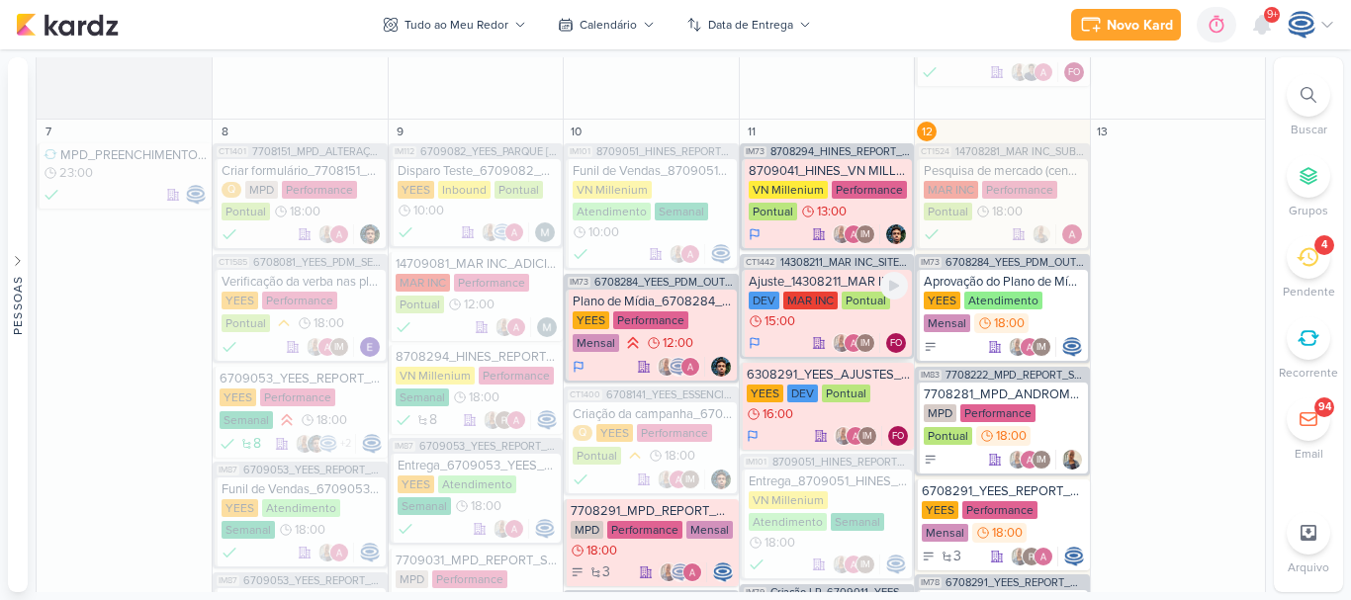
click at [785, 281] on div "Ajuste_14308211_MAR INC_SITE_ALIMENTAÇÃO_PAGINA_SUBLIME_JARDINS" at bounding box center [828, 282] width 159 height 16
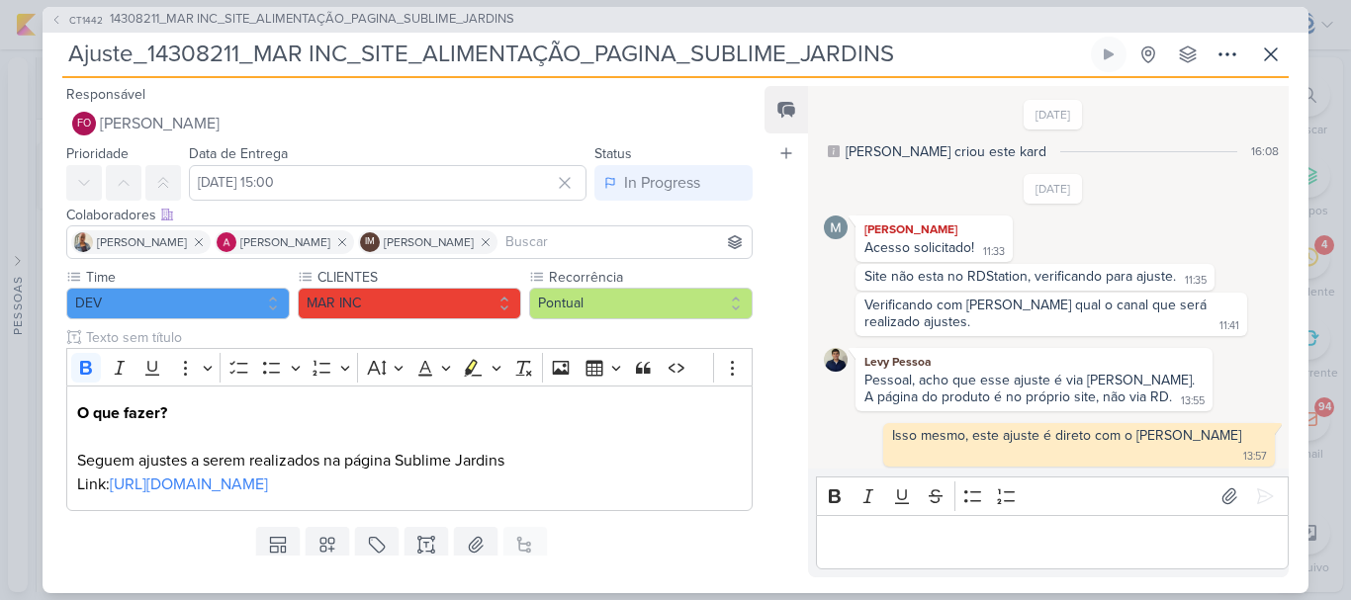
scroll to position [331, 0]
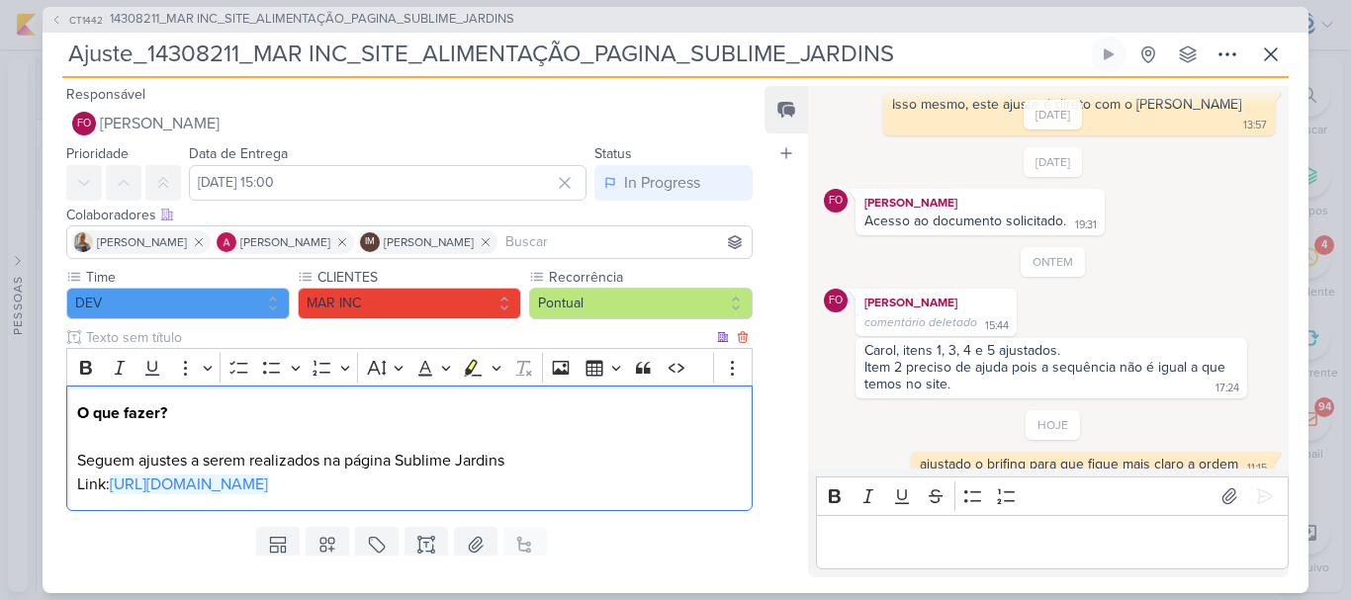
click at [305, 494] on p "O que fazer? Seguem ajustes a serem realizados na página Sublime Jardins Link: …" at bounding box center [409, 449] width 665 height 95
click at [283, 556] on span "[URL][DOMAIN_NAME]" at bounding box center [208, 555] width 148 height 24
click at [557, 496] on p "O que fazer? Seguem ajustes a serem realizados na página Sublime Jardins Link: …" at bounding box center [409, 449] width 665 height 95
